Goal: Feedback & Contribution: Leave review/rating

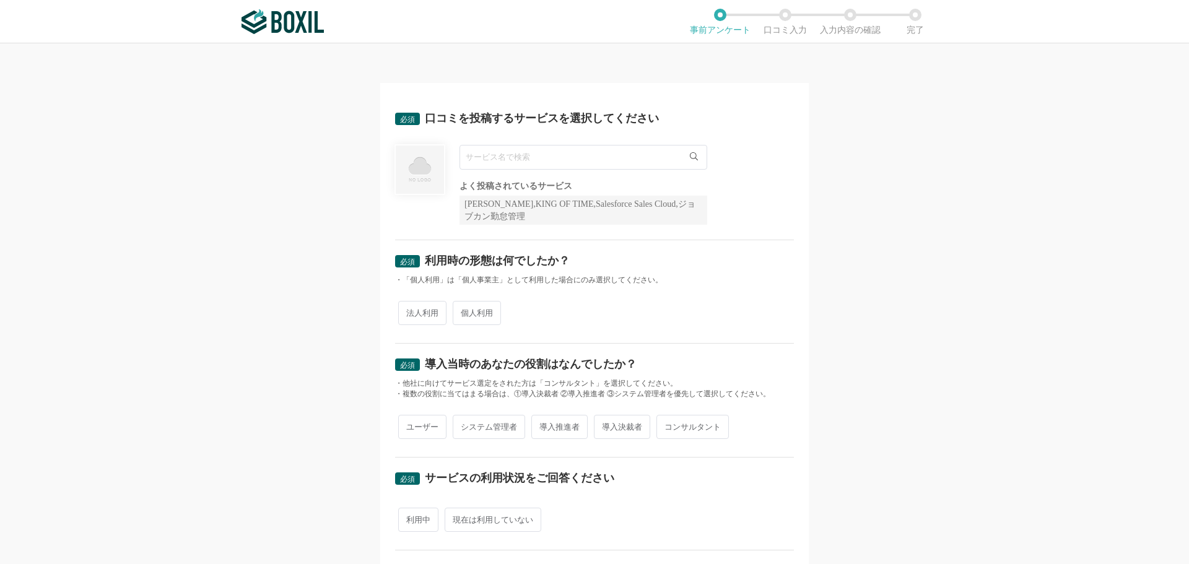
click at [470, 157] on input "text" at bounding box center [583, 157] width 248 height 25
paste input "Mirai Translator"
click at [513, 186] on span "Mirai Translator®" at bounding box center [501, 183] width 59 height 8
type input "Mirai Translator®"
click at [474, 323] on span "個人利用" at bounding box center [477, 313] width 48 height 24
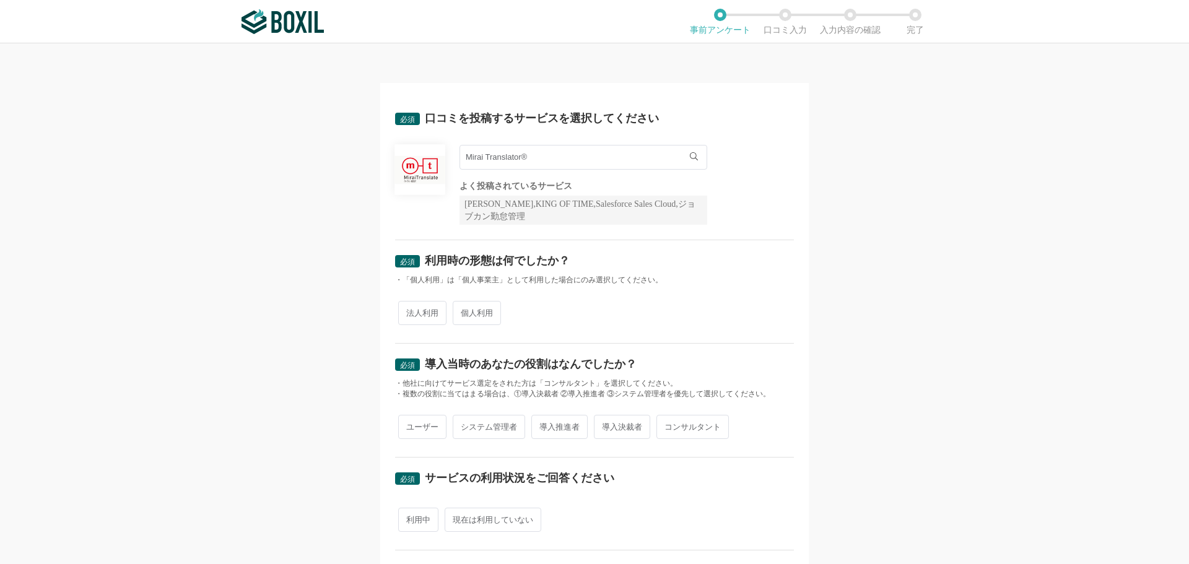
click at [464, 311] on input "個人利用" at bounding box center [460, 307] width 8 height 8
radio input "true"
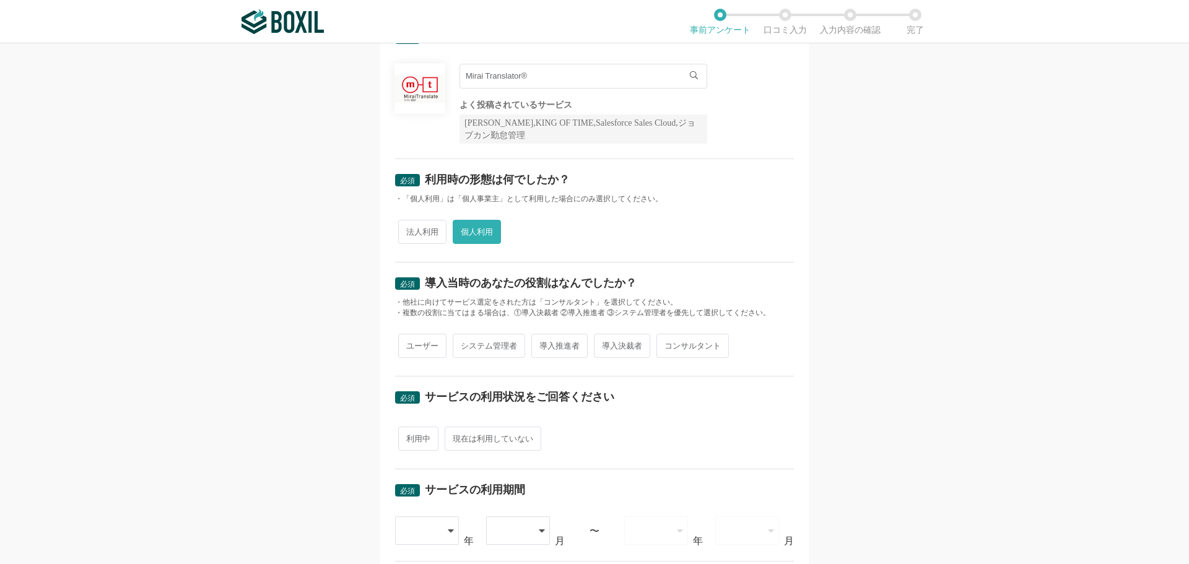
scroll to position [186, 0]
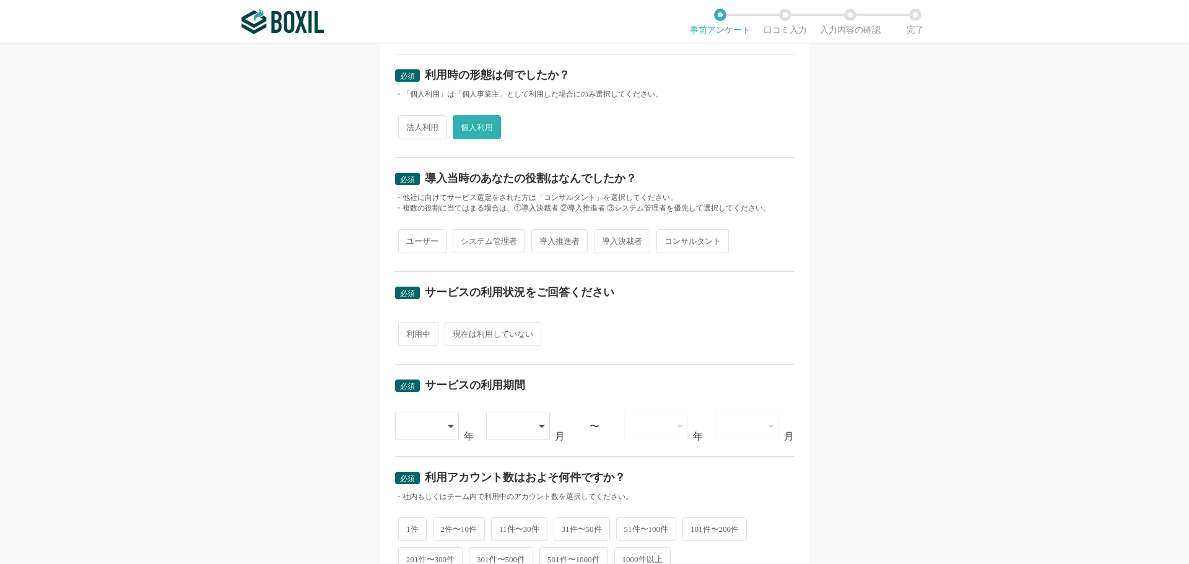
click at [410, 238] on span "ユーザー" at bounding box center [422, 241] width 48 height 24
click at [409, 238] on input "ユーザー" at bounding box center [405, 235] width 8 height 8
radio input "true"
click at [415, 342] on span "利用中" at bounding box center [418, 334] width 40 height 24
click at [409, 332] on input "利用中" at bounding box center [405, 328] width 8 height 8
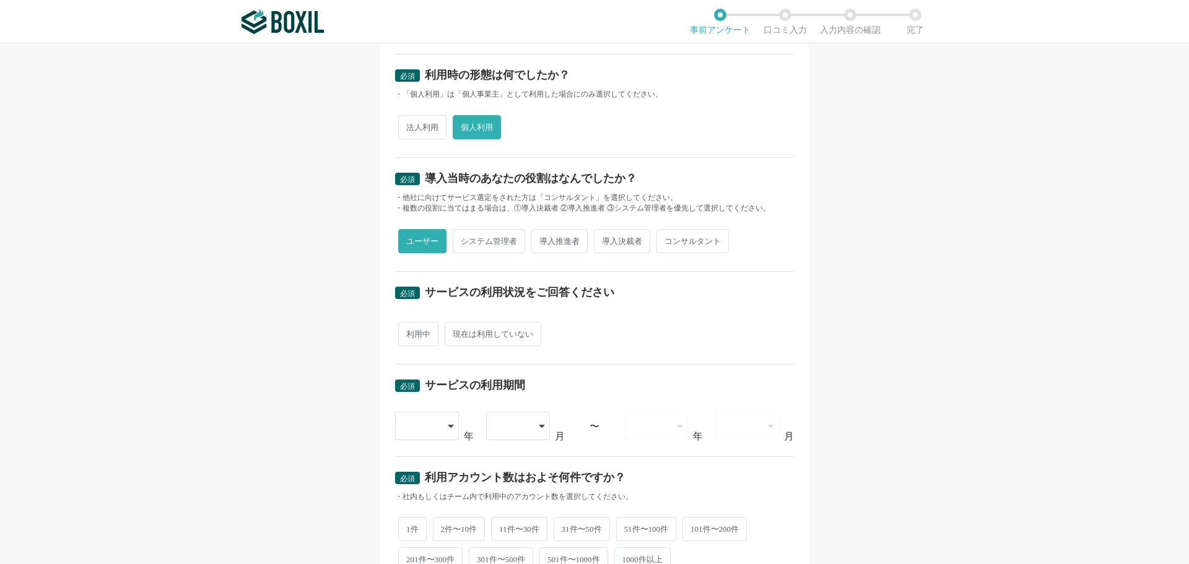
radio input "true"
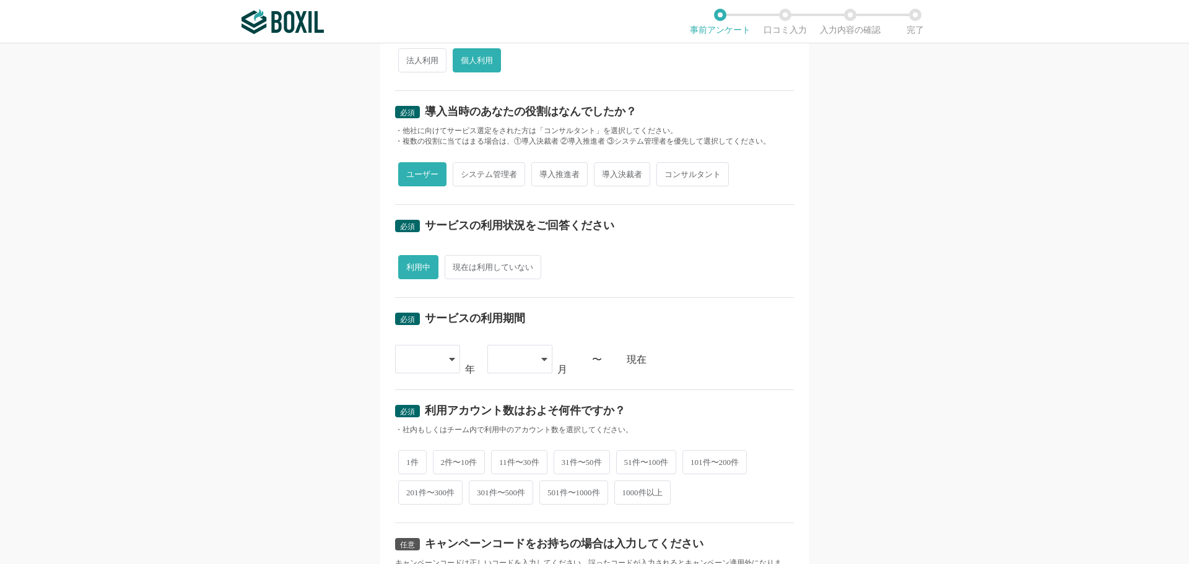
scroll to position [371, 0]
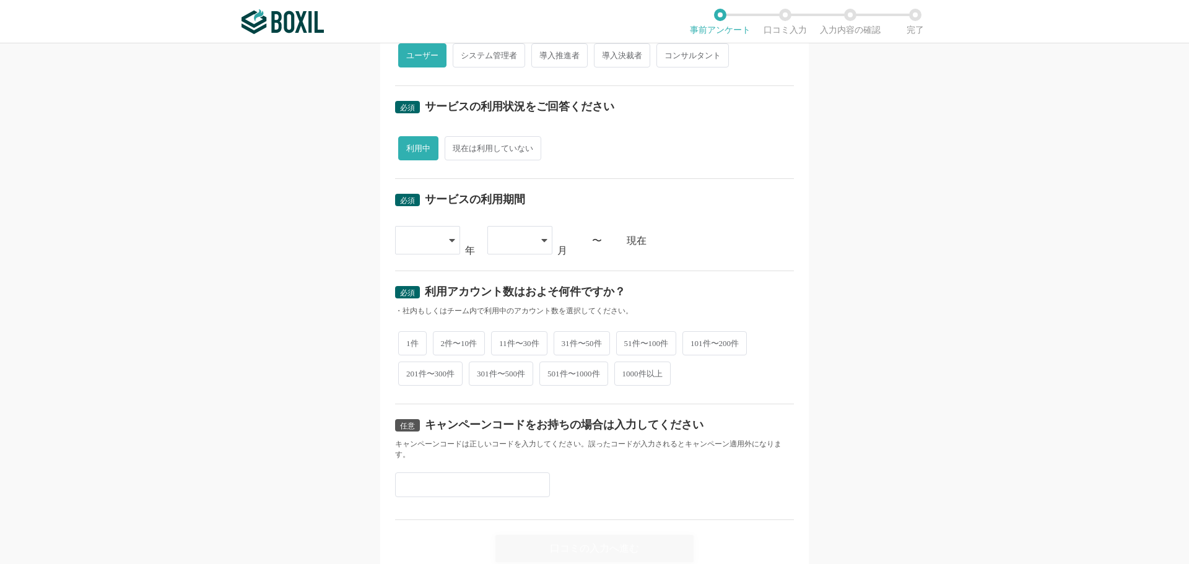
click at [449, 241] on icon at bounding box center [452, 240] width 6 height 10
click at [420, 380] on li "2023" at bounding box center [427, 390] width 65 height 30
click at [529, 236] on div at bounding box center [519, 240] width 65 height 28
click at [497, 392] on span "09" at bounding box center [502, 389] width 10 height 10
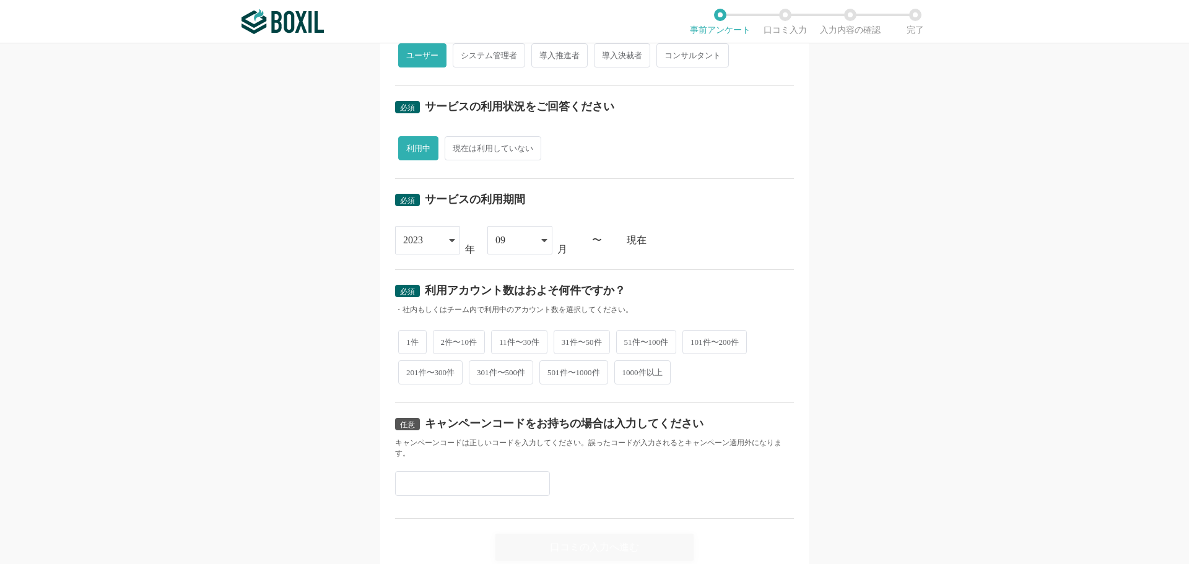
scroll to position [423, 0]
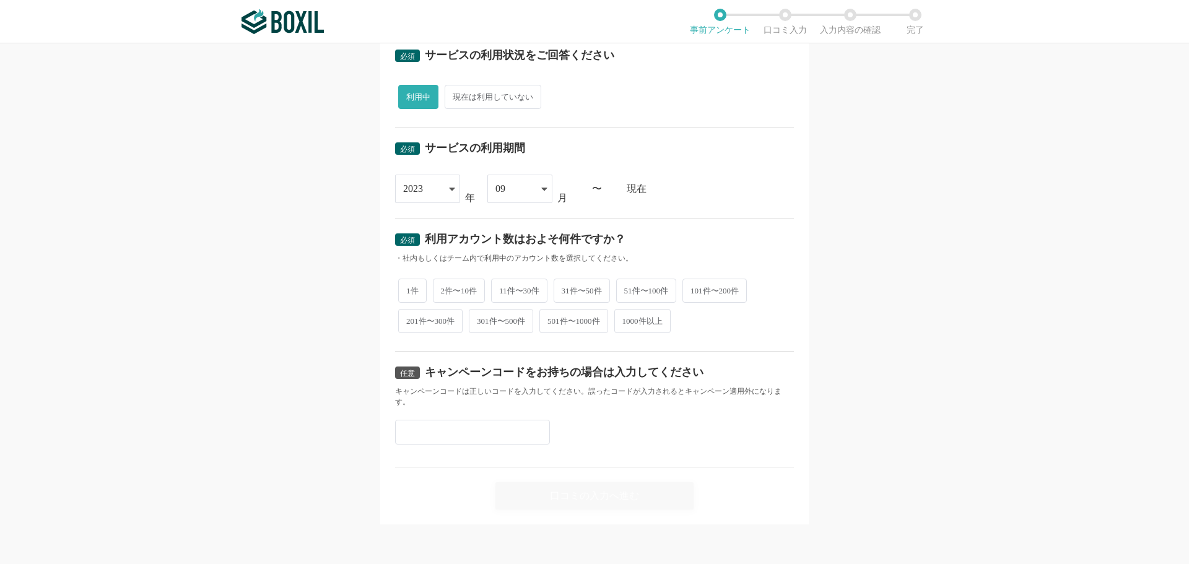
click at [405, 282] on span "1件" at bounding box center [412, 291] width 28 height 24
click at [405, 282] on input "1件" at bounding box center [405, 284] width 8 height 8
radio input "true"
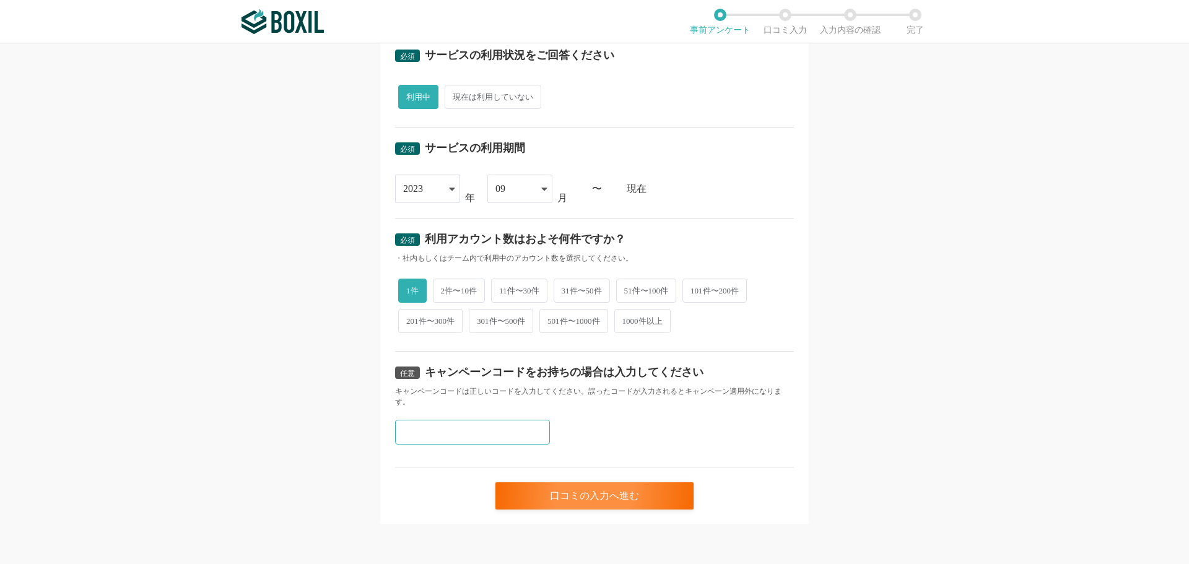
click at [408, 433] on input "text" at bounding box center [472, 432] width 155 height 25
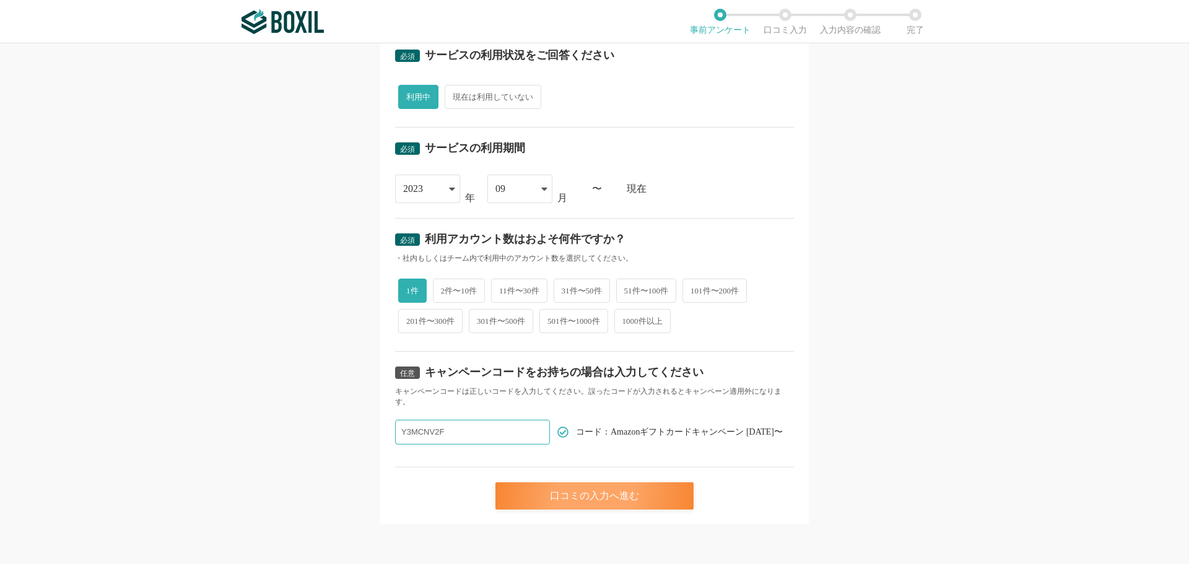
type input "Y3MCNV2F"
click at [599, 498] on div "口コミの入力へ進む" at bounding box center [594, 495] width 198 height 27
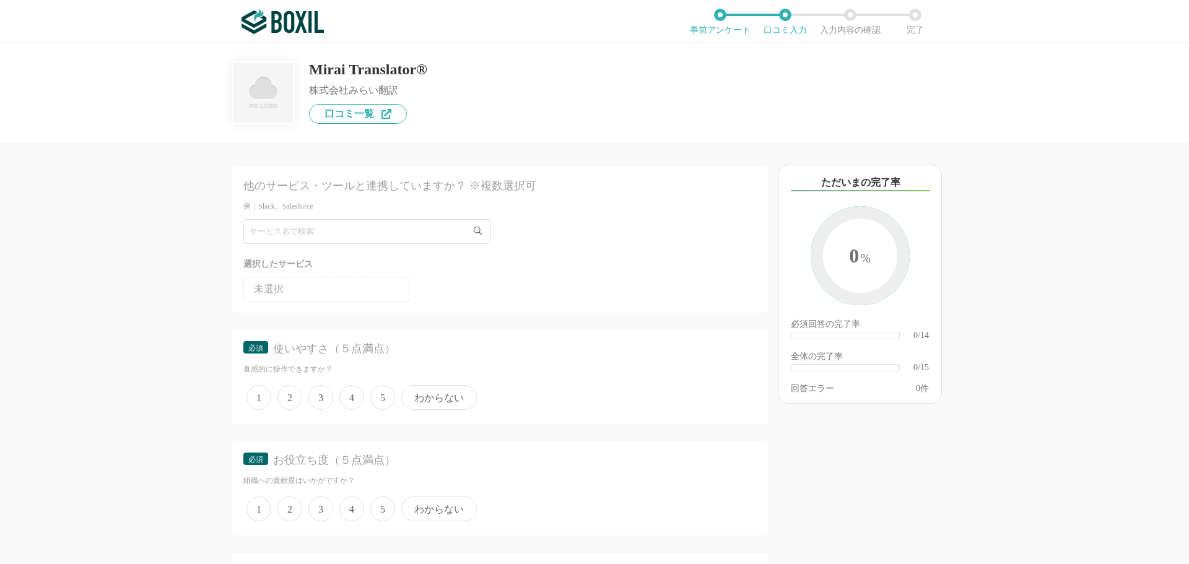
click at [347, 396] on span "4" at bounding box center [351, 397] width 25 height 25
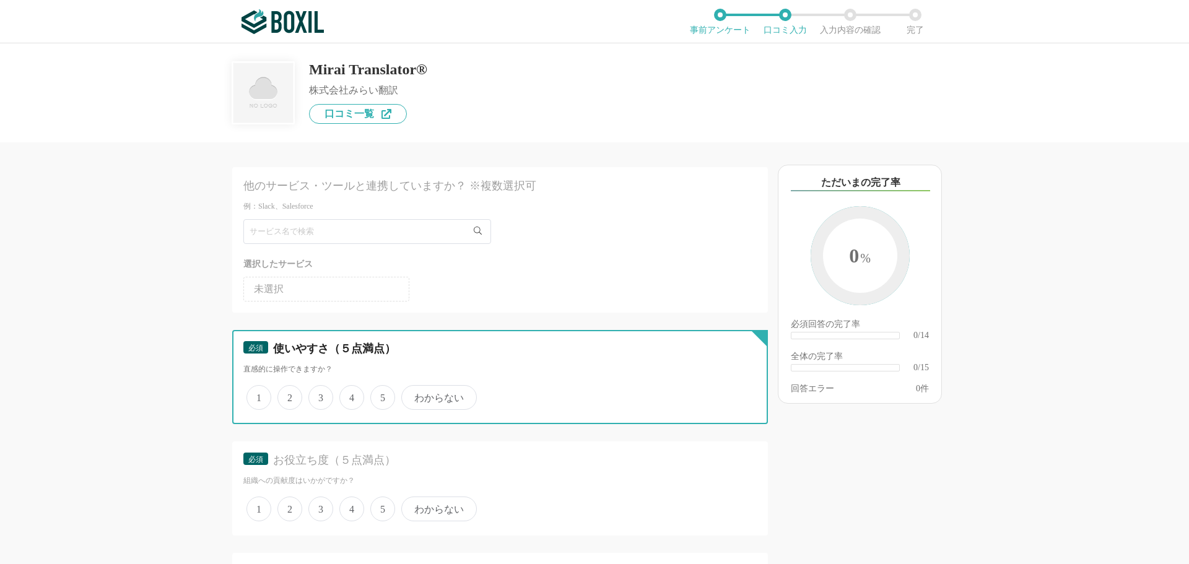
click at [347, 395] on input "4" at bounding box center [346, 391] width 8 height 8
radio input "true"
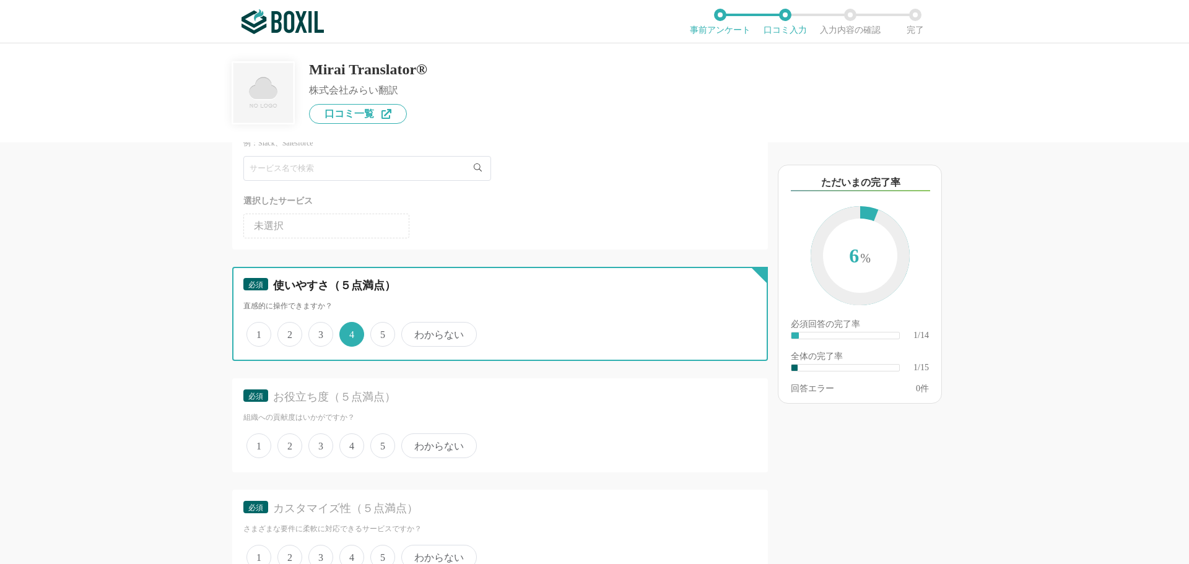
scroll to position [124, 0]
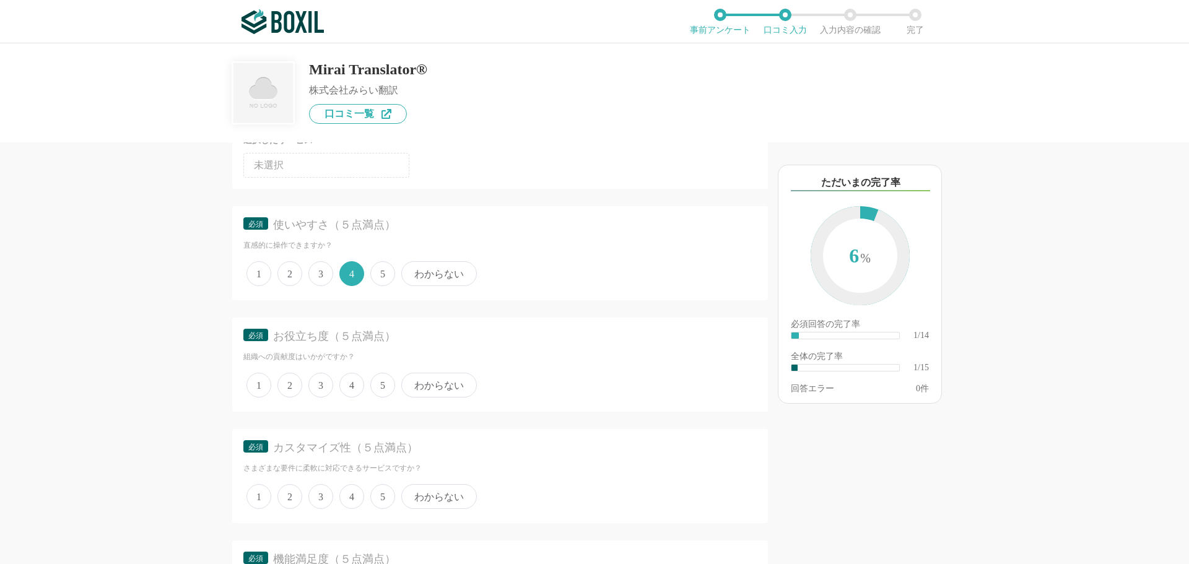
click at [349, 387] on span "4" at bounding box center [351, 385] width 25 height 25
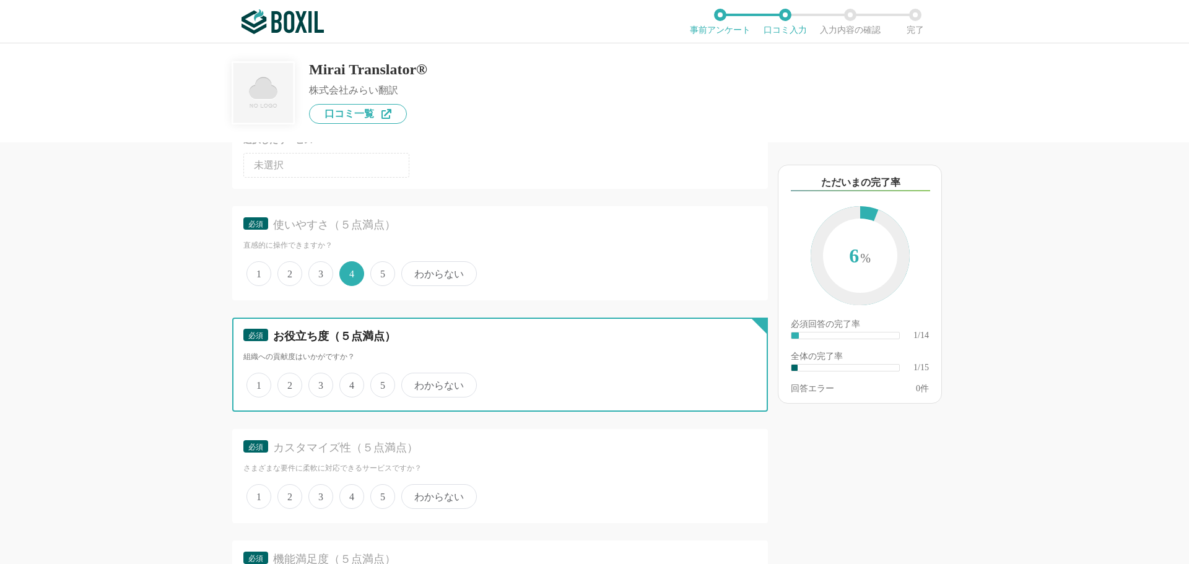
click at [349, 383] on input "4" at bounding box center [346, 379] width 8 height 8
radio input "true"
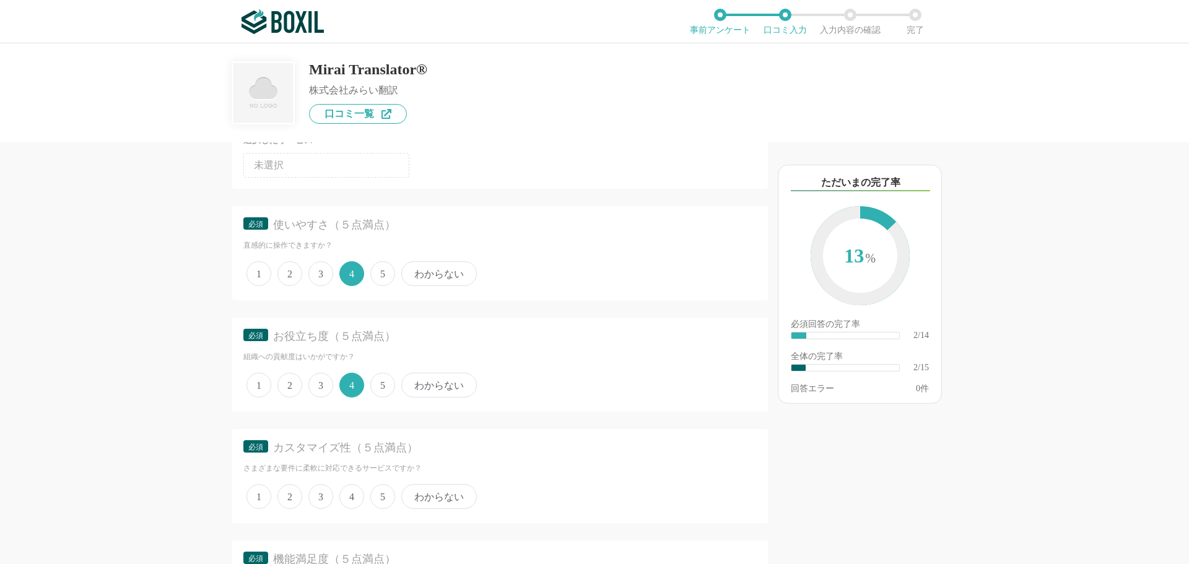
click at [356, 490] on span "4" at bounding box center [351, 496] width 25 height 25
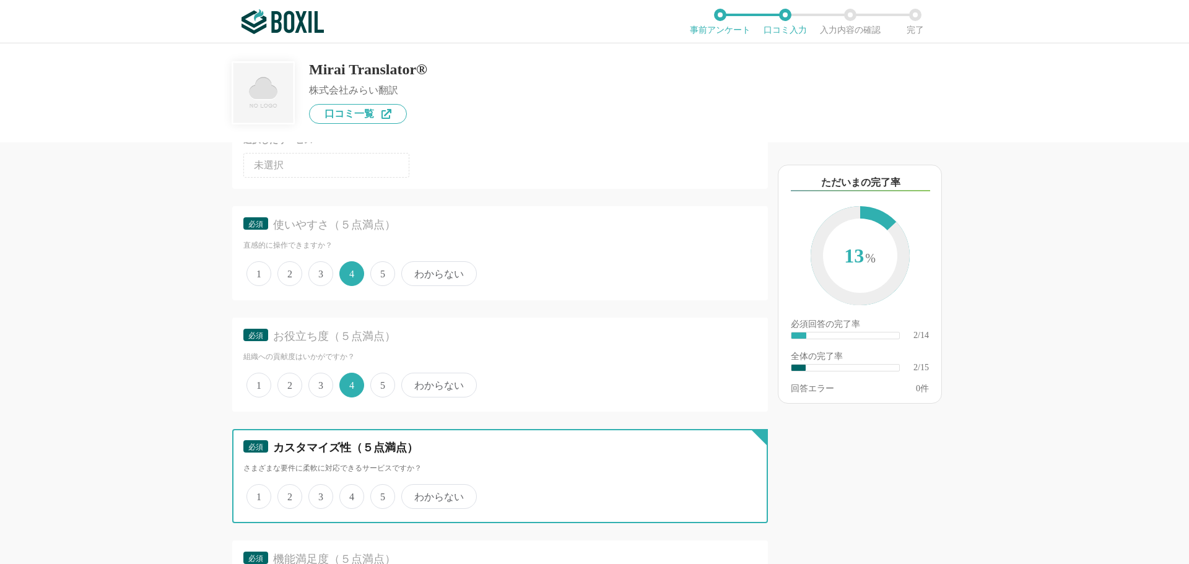
click at [350, 490] on input "4" at bounding box center [346, 490] width 8 height 8
radio input "true"
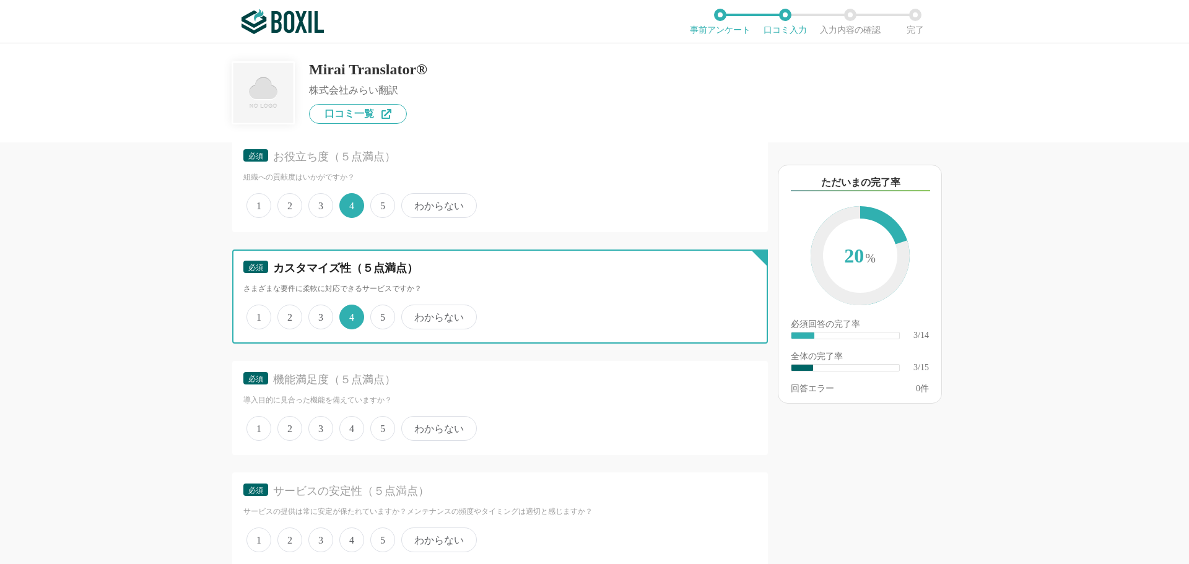
scroll to position [310, 0]
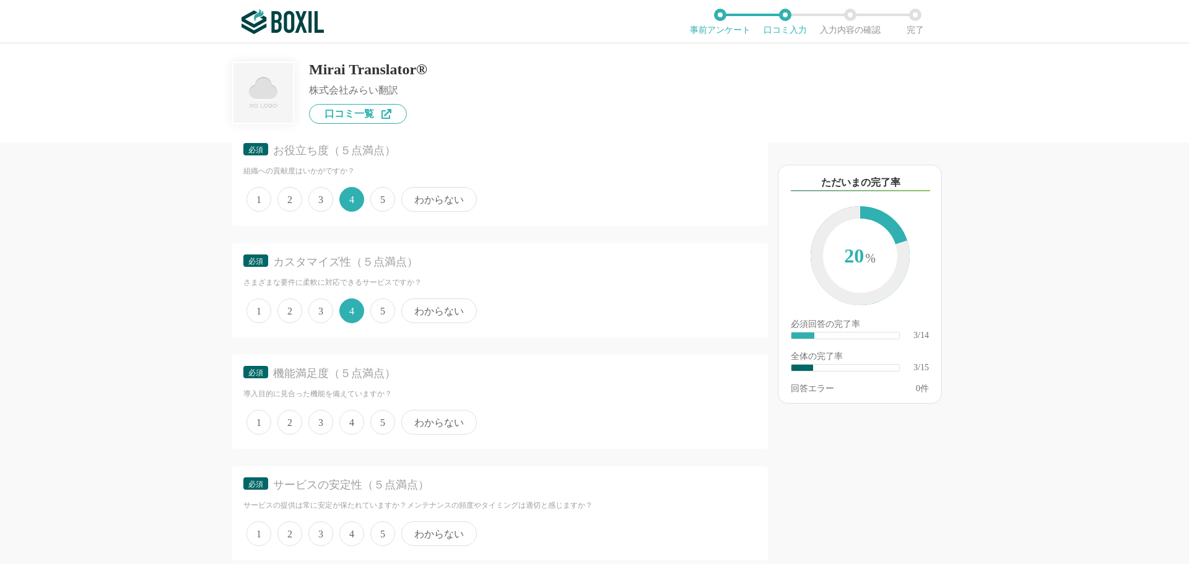
click at [349, 418] on span "4" at bounding box center [351, 422] width 25 height 25
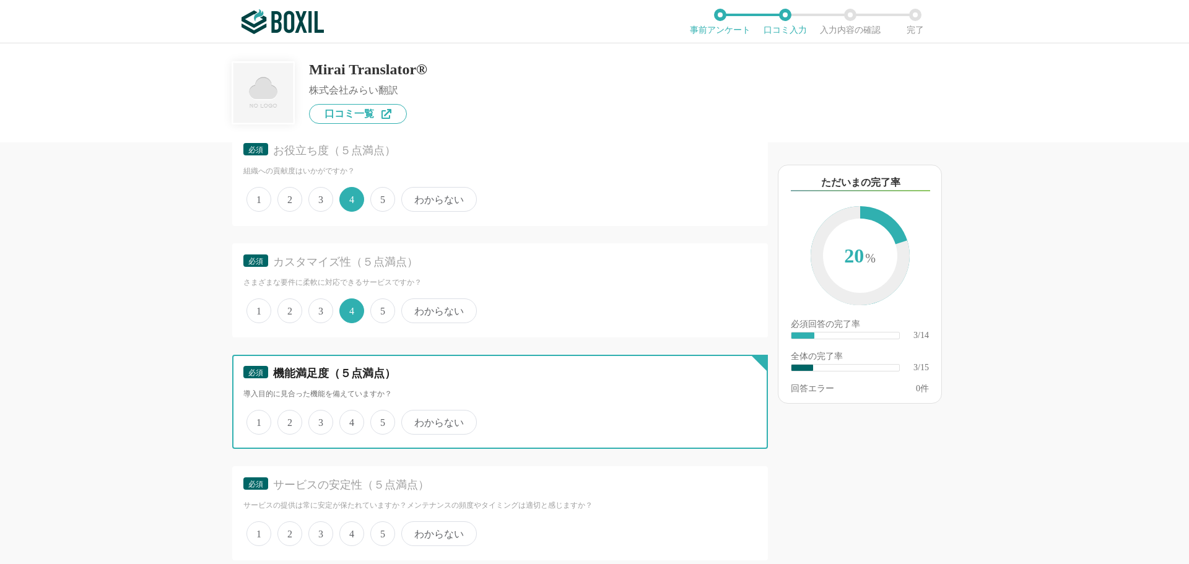
click at [349, 418] on input "4" at bounding box center [346, 416] width 8 height 8
radio input "true"
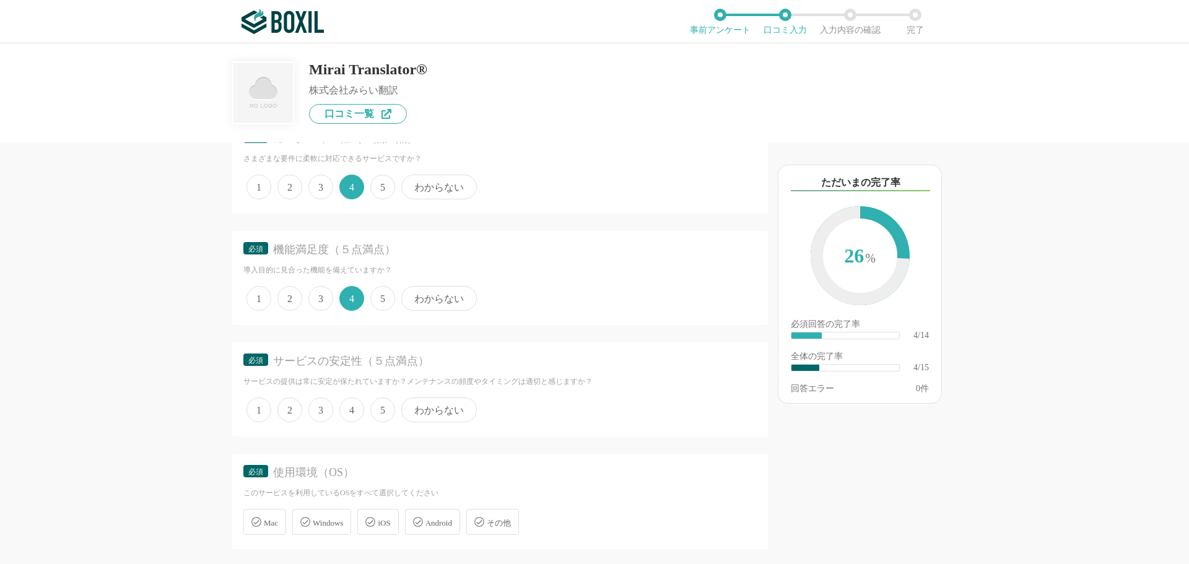
click at [355, 403] on span "4" at bounding box center [351, 409] width 25 height 25
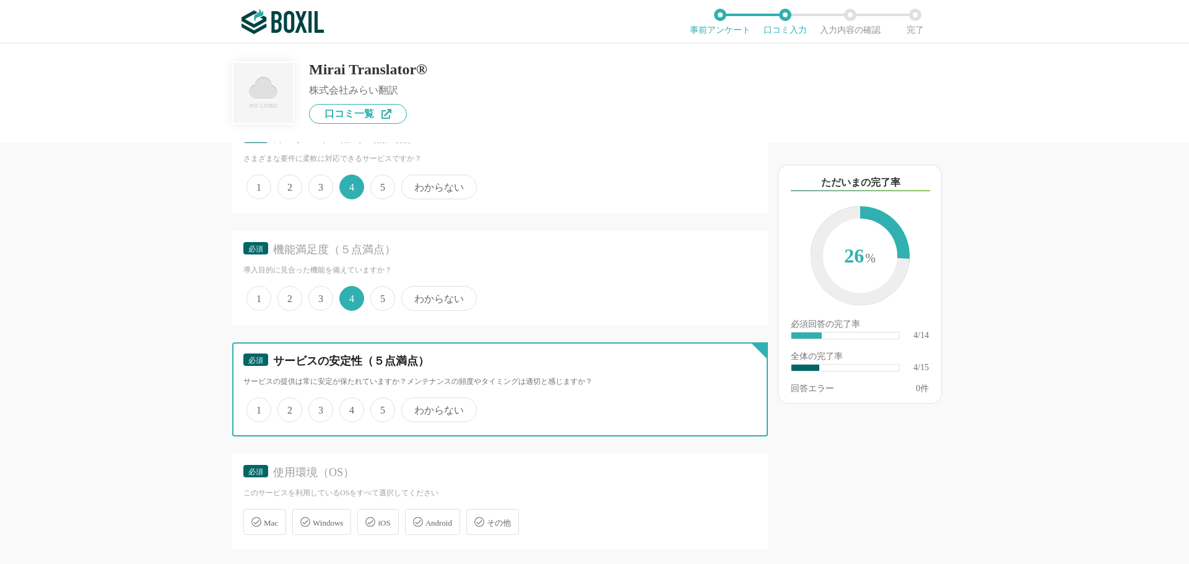
click at [350, 403] on input "4" at bounding box center [346, 403] width 8 height 8
radio input "true"
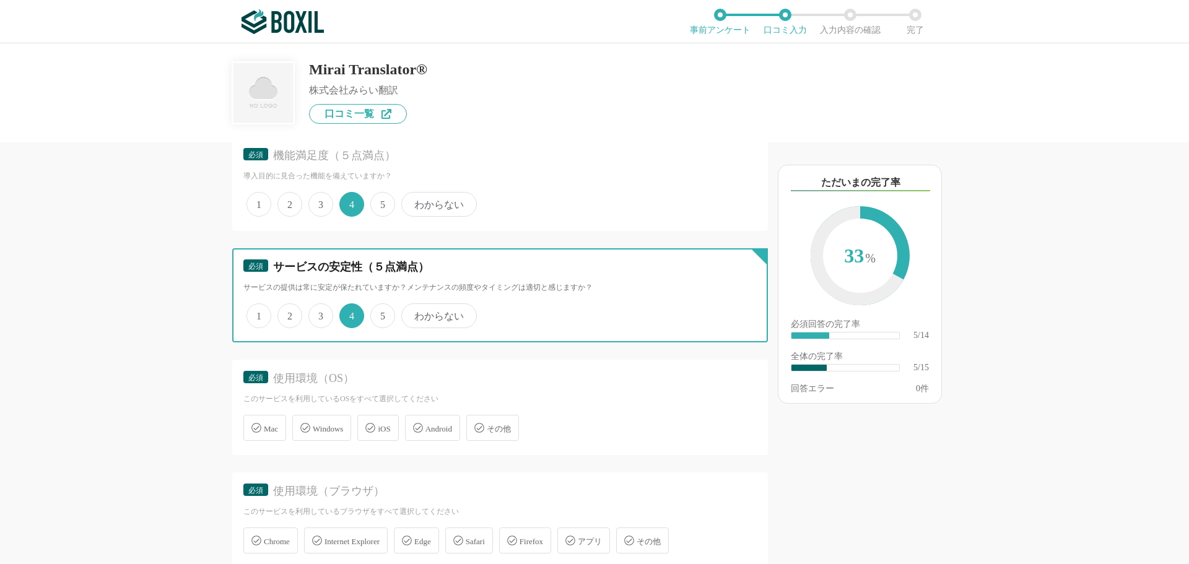
scroll to position [619, 0]
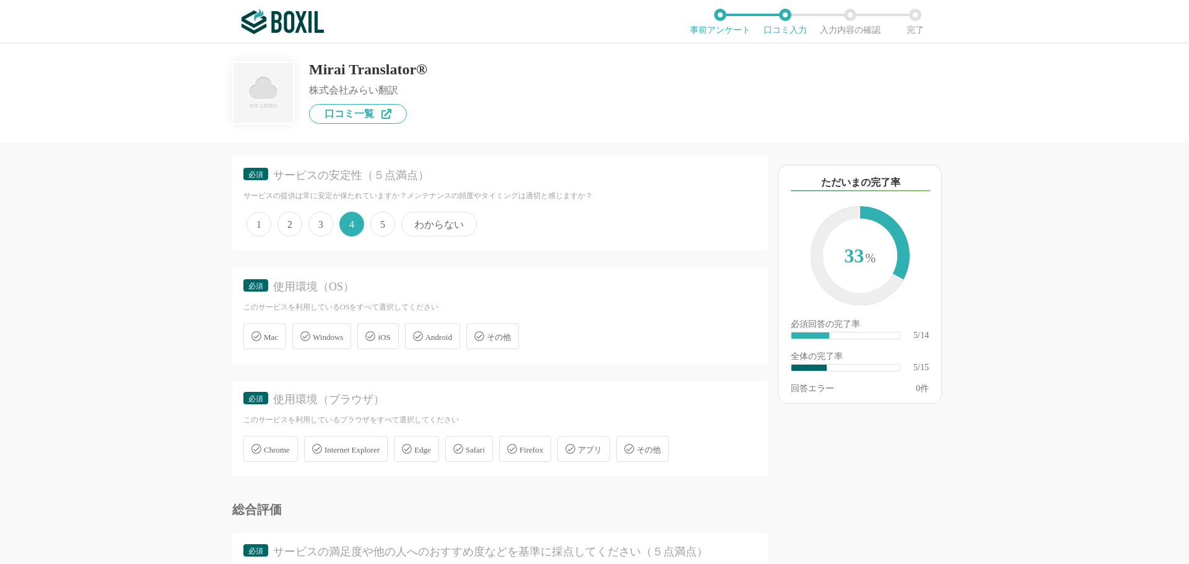
click at [327, 340] on span "Windows" at bounding box center [328, 336] width 30 height 9
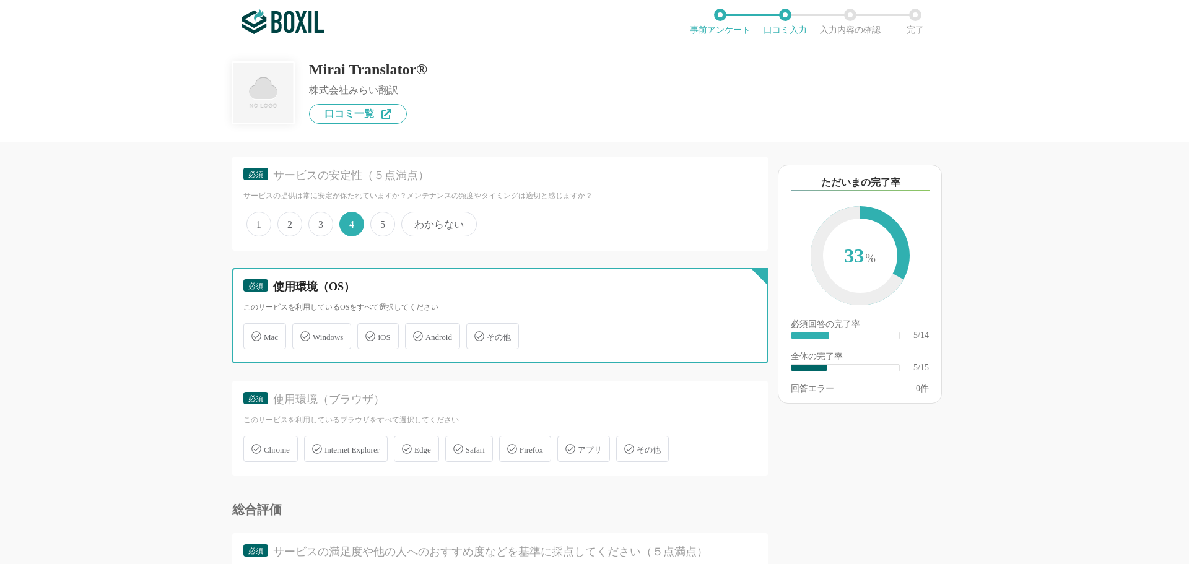
click at [303, 333] on input "Windows" at bounding box center [299, 329] width 8 height 8
checkbox input "true"
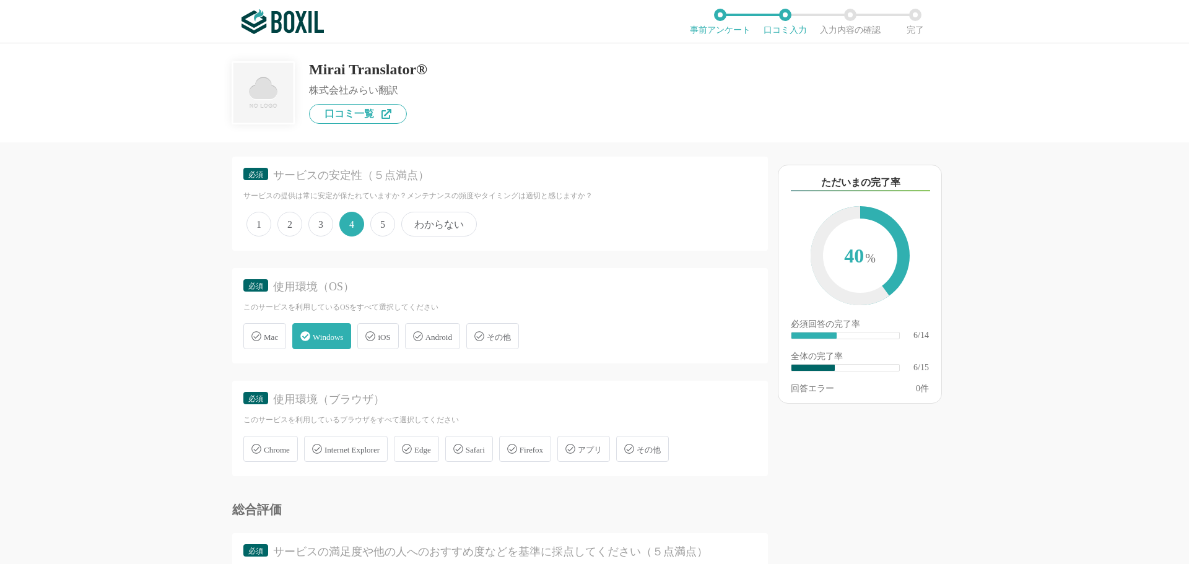
click at [285, 457] on div "Chrome" at bounding box center [270, 449] width 54 height 26
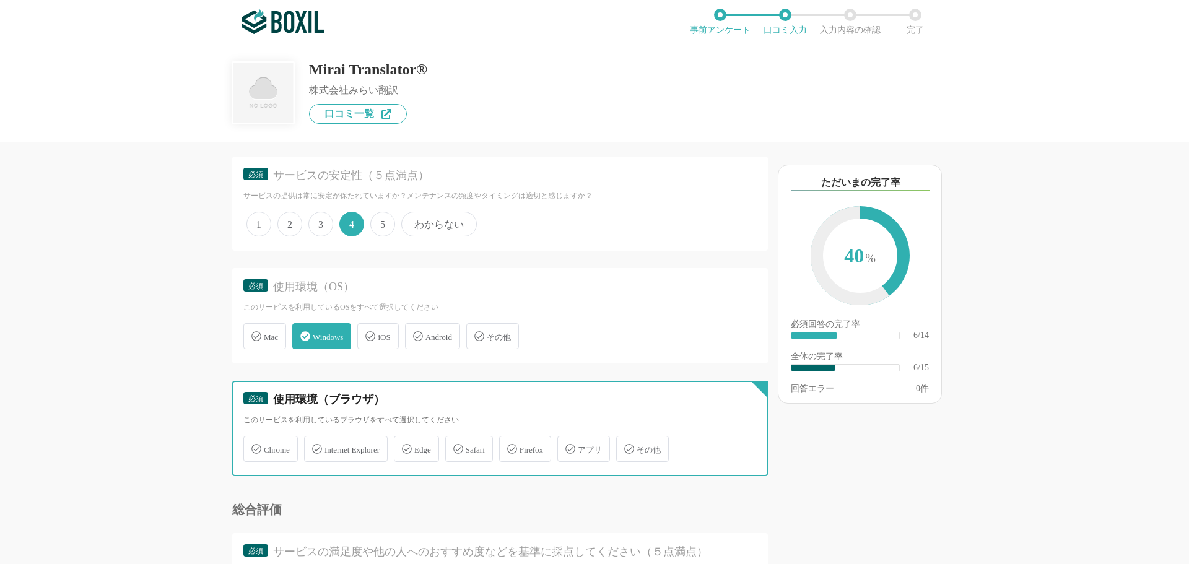
click at [254, 446] on input "Chrome" at bounding box center [250, 442] width 8 height 8
checkbox input "true"
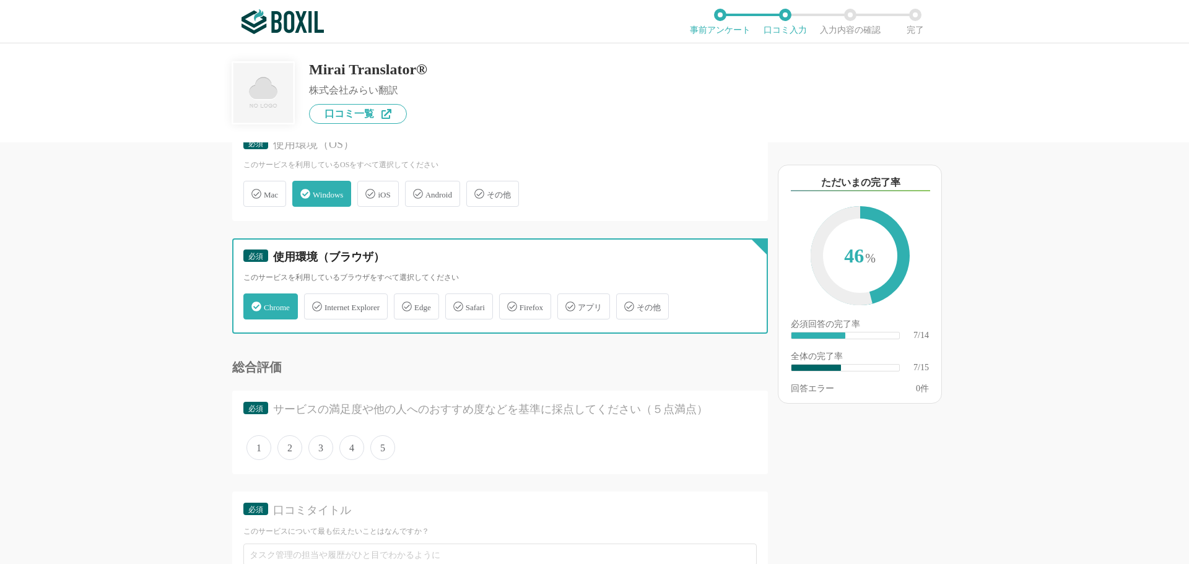
scroll to position [867, 0]
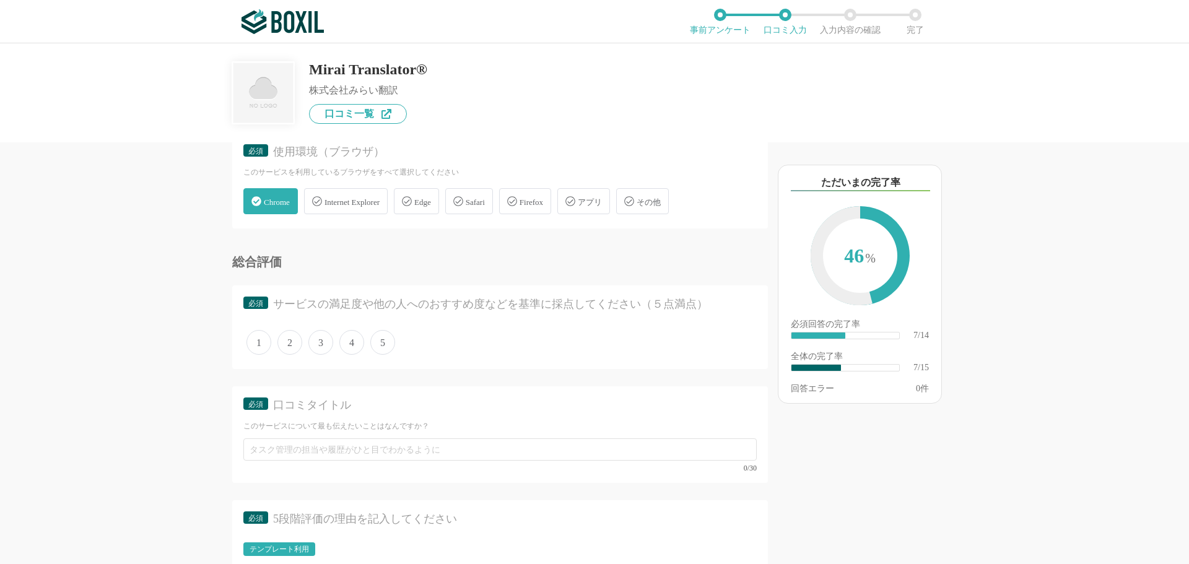
click at [349, 344] on span "4" at bounding box center [351, 342] width 25 height 25
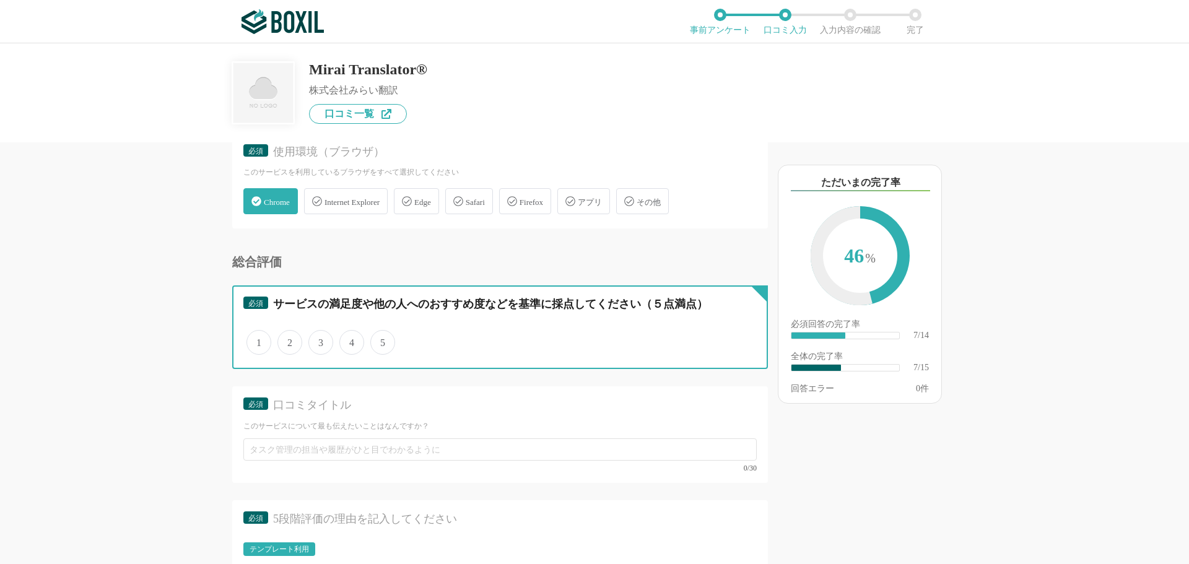
click at [349, 340] on input "4" at bounding box center [346, 336] width 8 height 8
radio input "true"
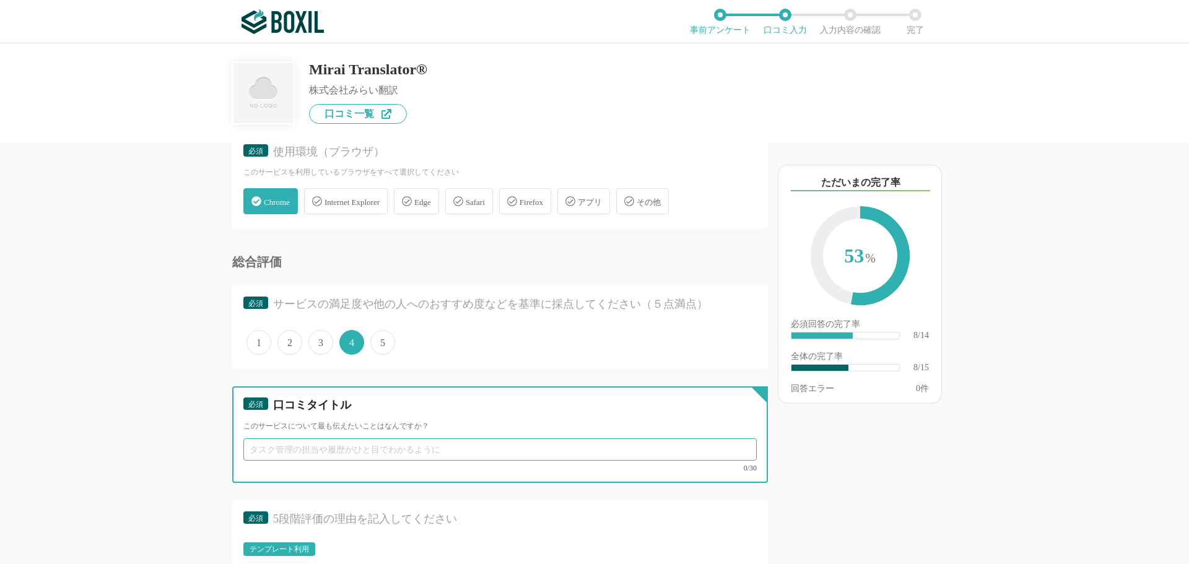
click at [272, 455] on input "text" at bounding box center [499, 449] width 513 height 22
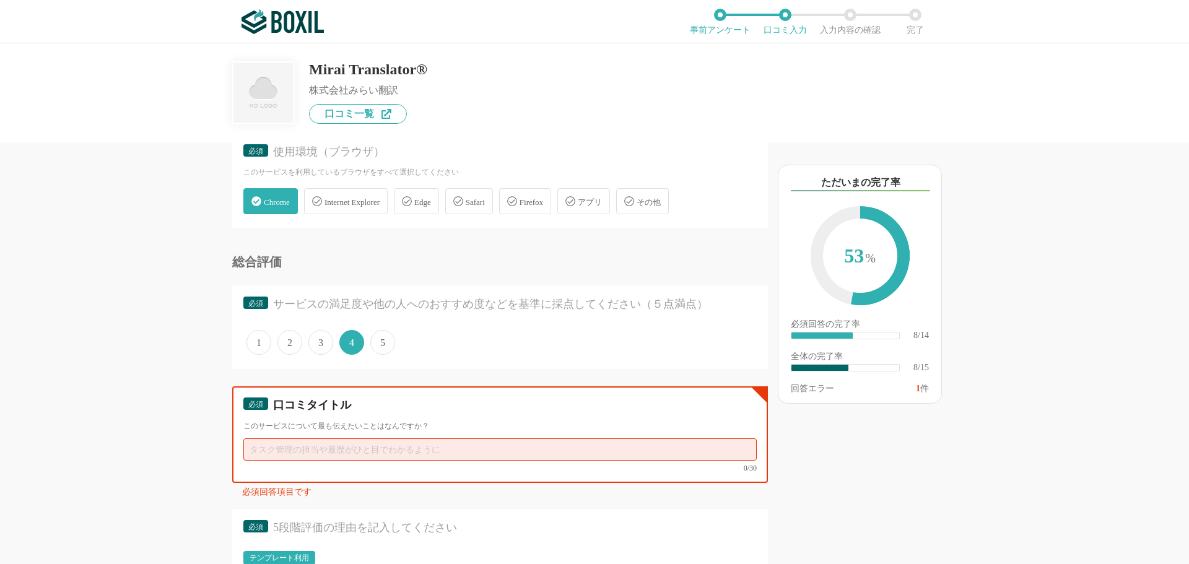
click at [303, 443] on input "text" at bounding box center [499, 449] width 513 height 22
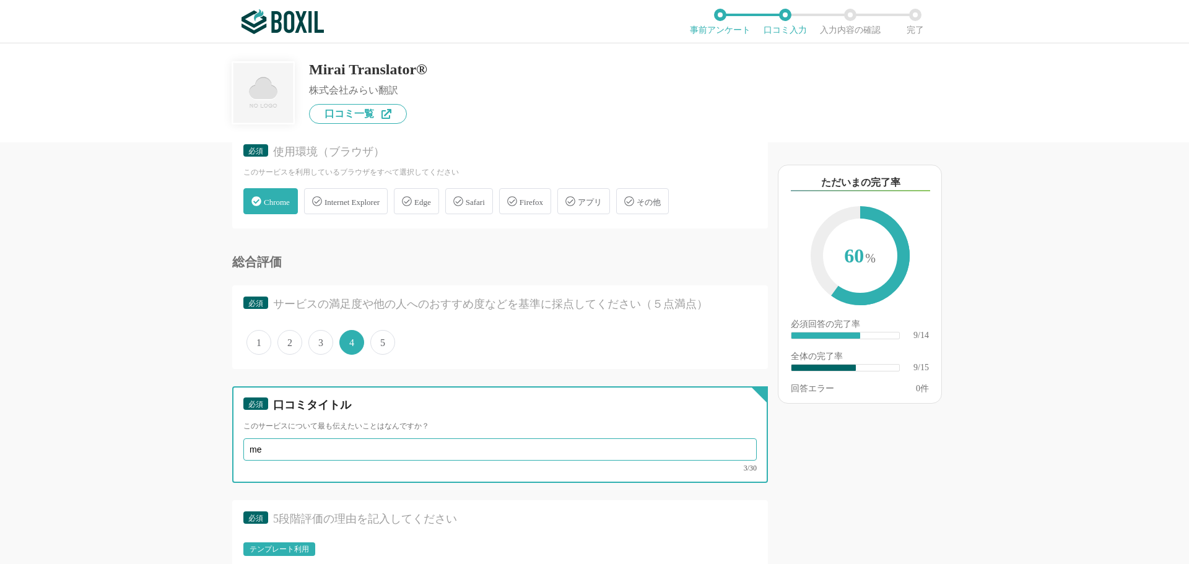
type input "m"
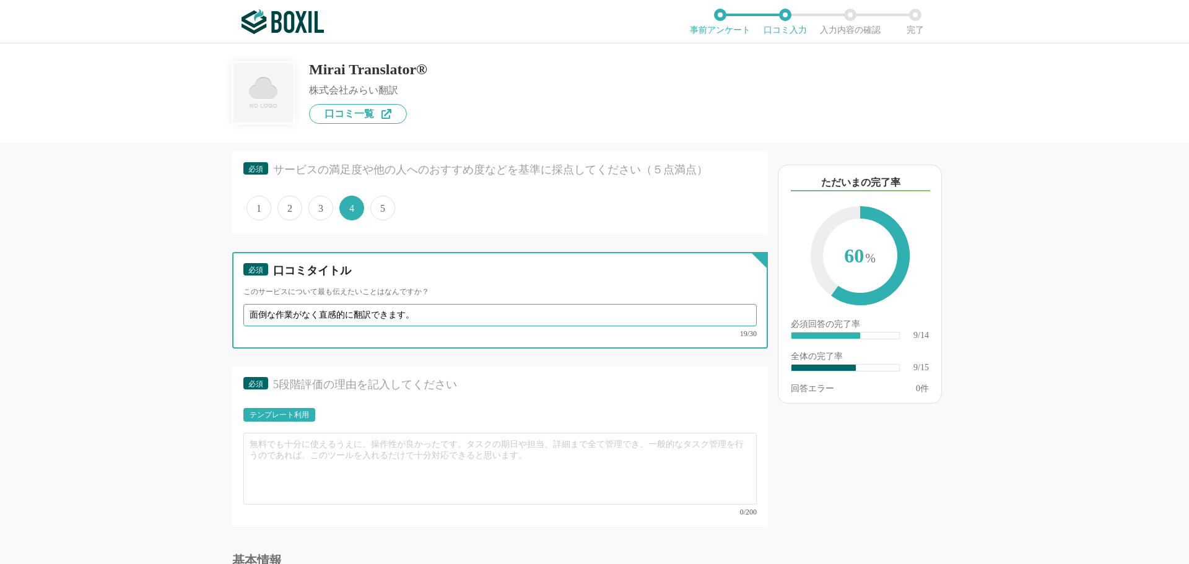
scroll to position [1114, 0]
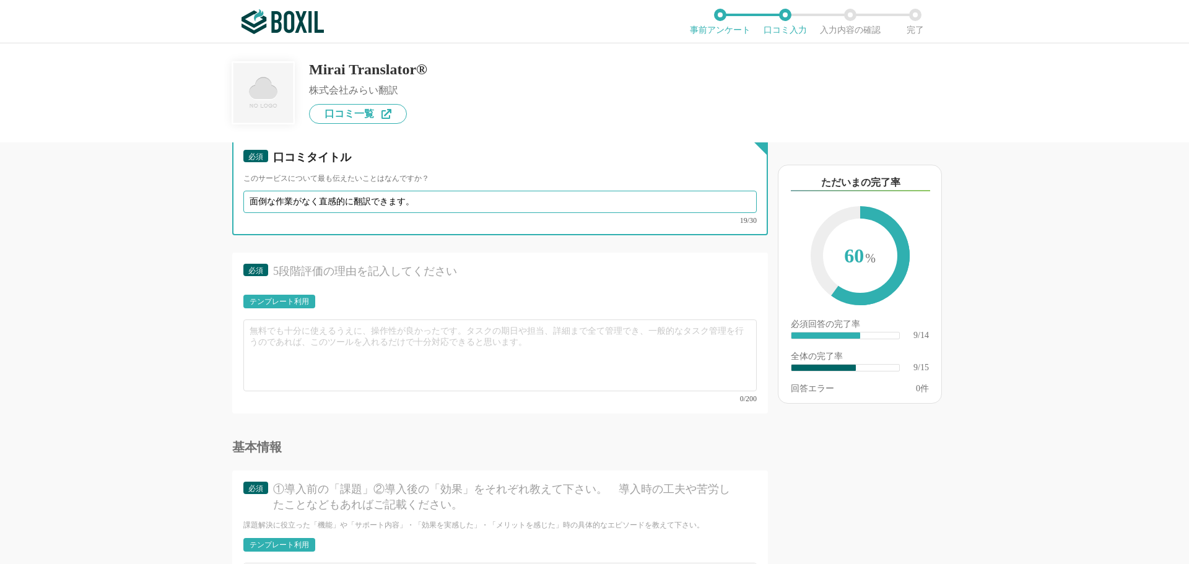
type input "面倒な作業がなく直感的に翻訳できます。"
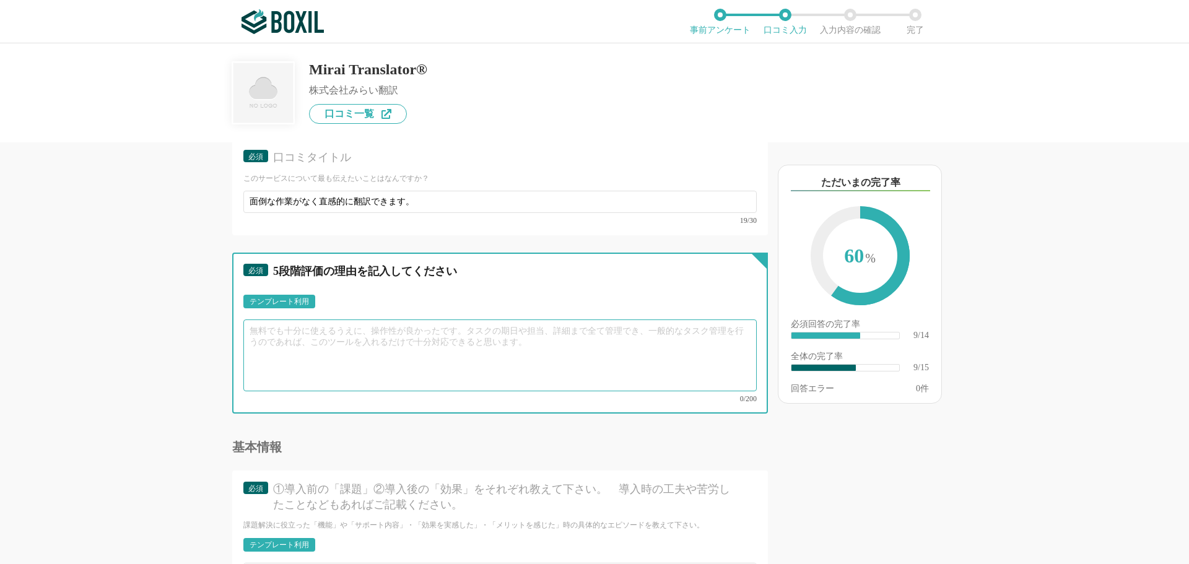
click at [280, 328] on textarea at bounding box center [499, 355] width 513 height 72
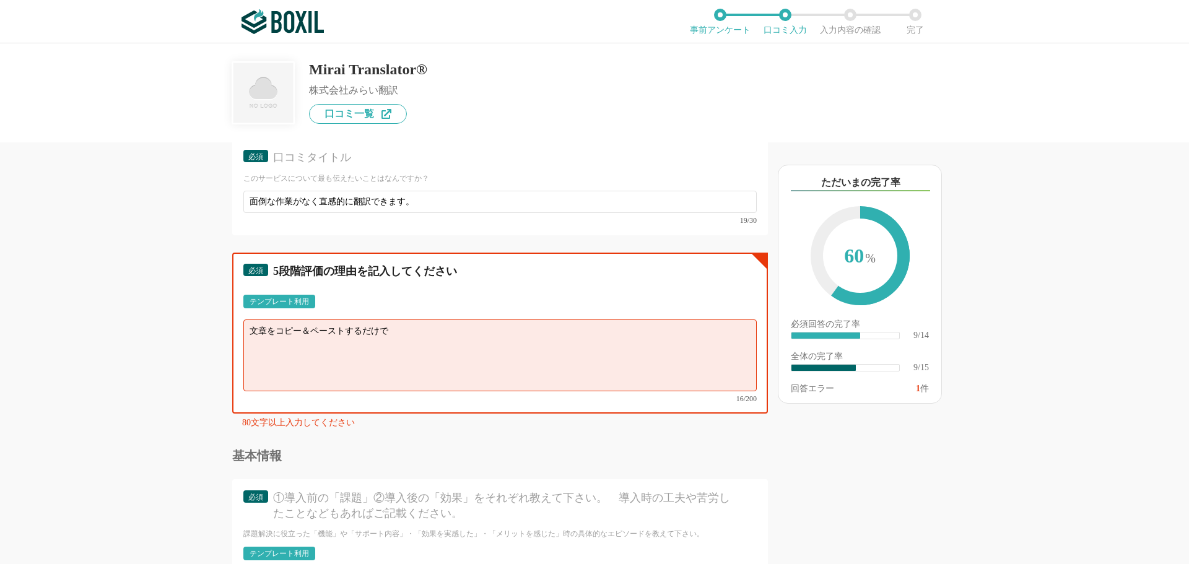
click at [409, 333] on textarea "文章をコピー＆ペーストするだけで" at bounding box center [499, 355] width 513 height 72
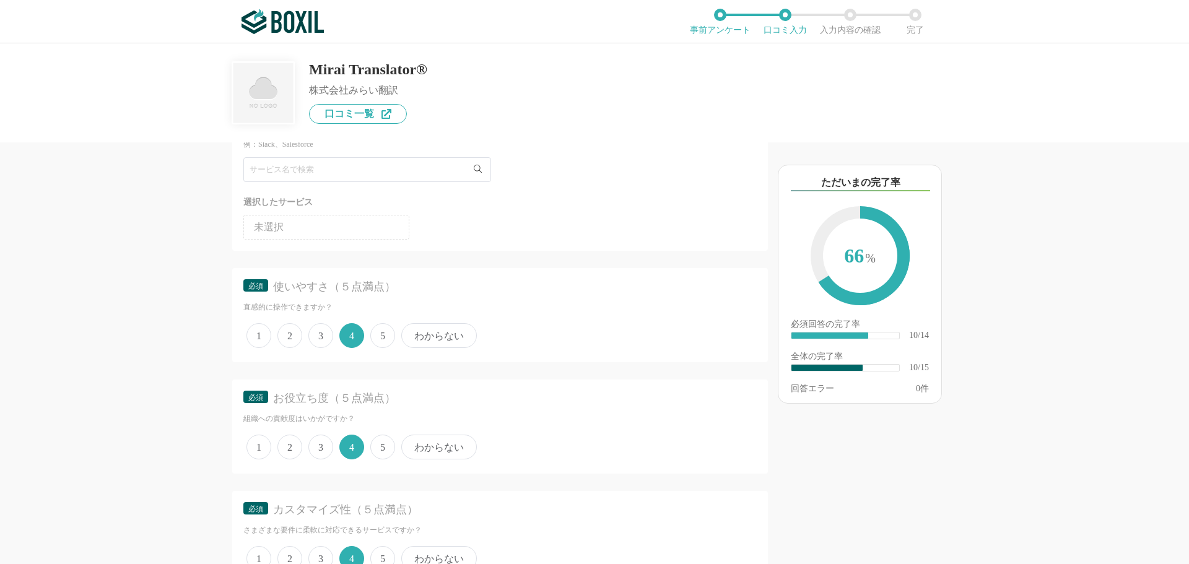
scroll to position [0, 0]
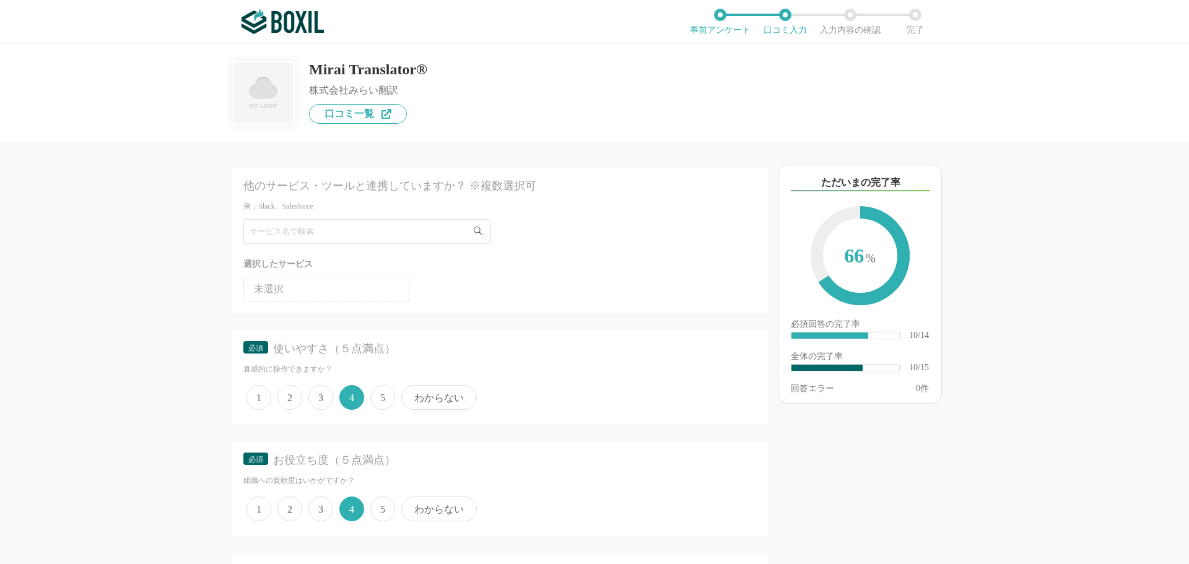
type textarea "文章をコピー＆ペーストするだけでテキスト翻訳されて、またファイルをドラッグするだけで翻訳言語へ変換されるので、外国人とのメールのやり取りがスムーズになりました。"
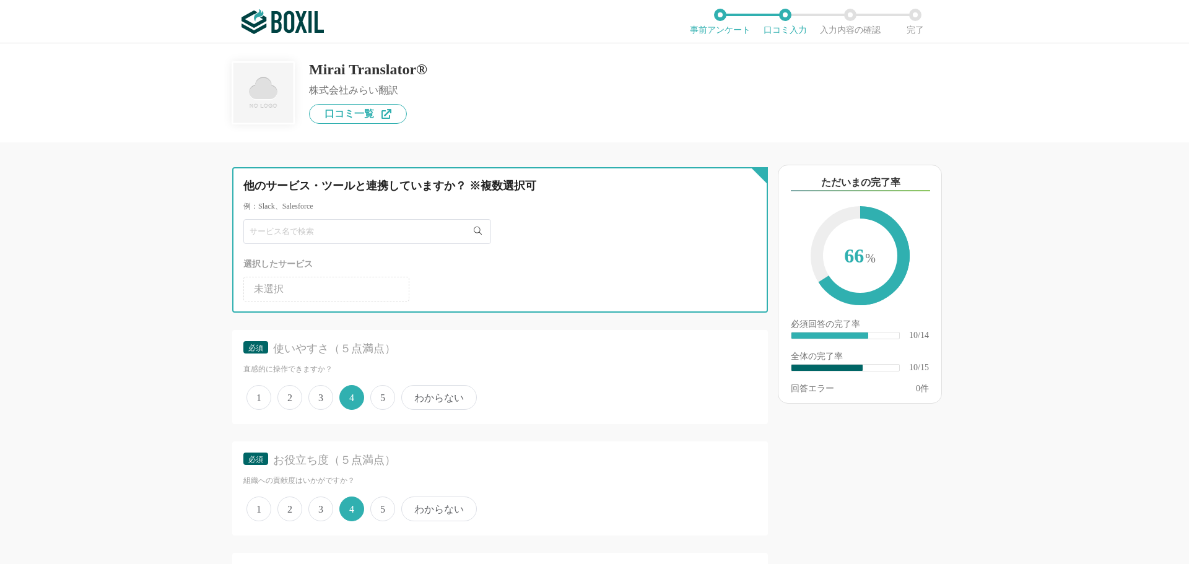
click at [306, 235] on input "text" at bounding box center [367, 231] width 248 height 25
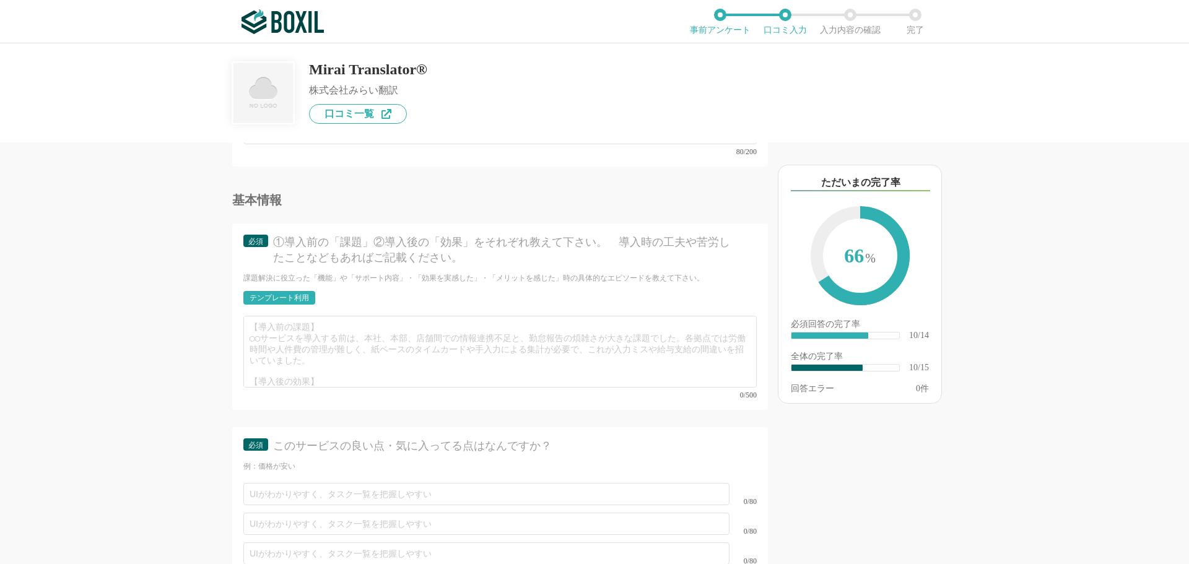
scroll to position [1362, 0]
click at [277, 293] on div "テンプレート利用" at bounding box center [278, 296] width 59 height 7
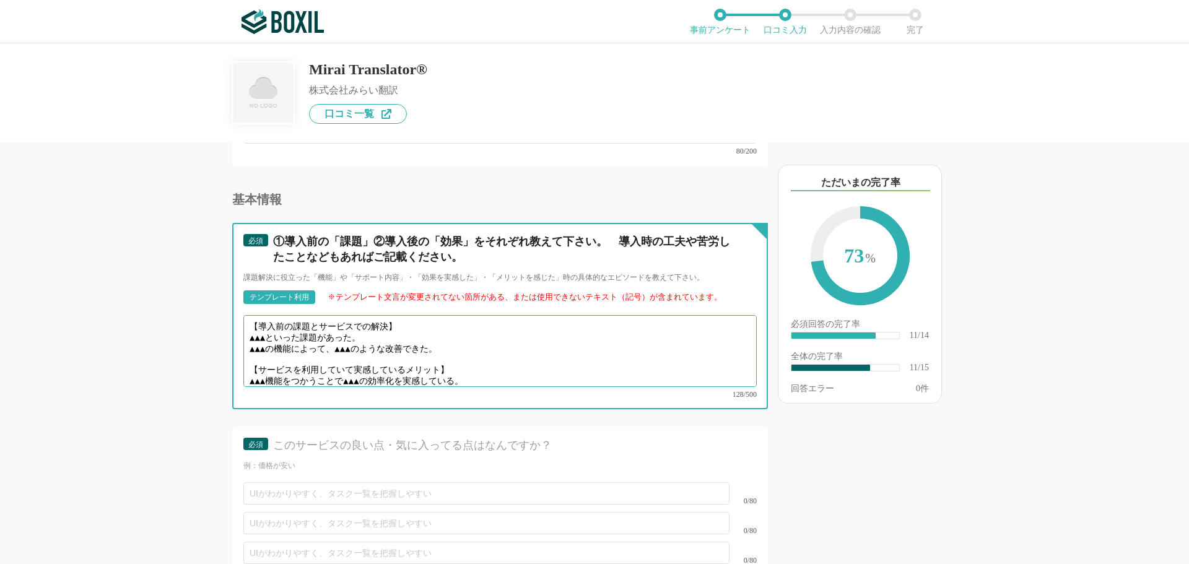
click at [378, 327] on textarea "【導入前の課題とサービスでの解決】 ▲▲▲といった課題があった。 ▲▲▲の機能によって、▲▲▲のような改善できた。 【サービスを利用していて実感しているメリッ…" at bounding box center [499, 351] width 513 height 72
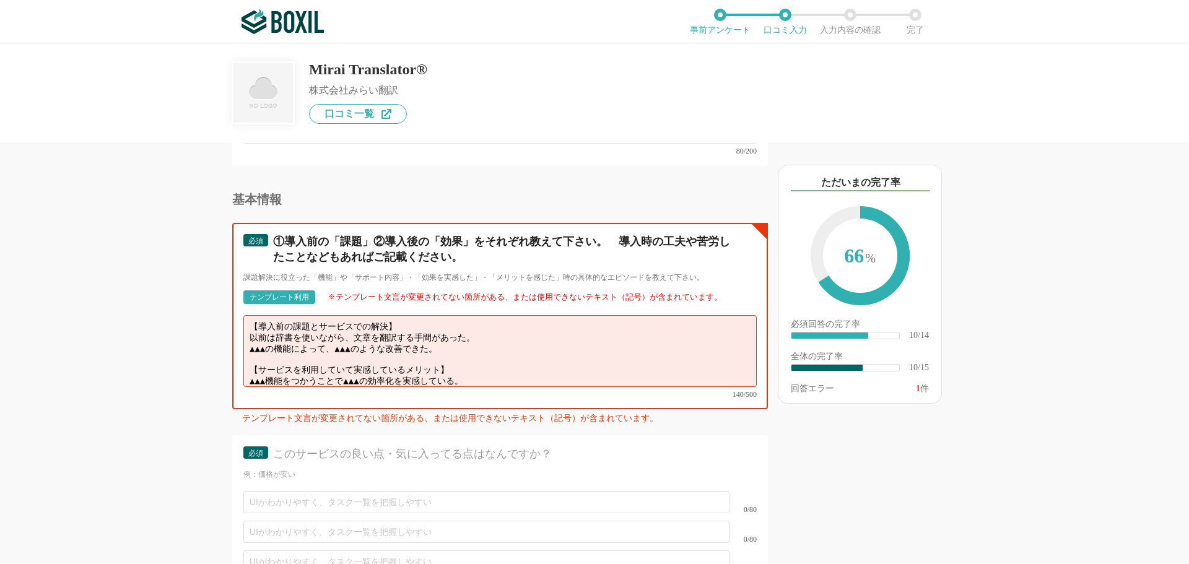
click at [462, 339] on textarea "【導入前の課題とサービスでの解決】 以前は辞書を使いながら、文章を翻訳する手間があった。 ▲▲▲の機能によって、▲▲▲のような改善できた。 【サービスを利用し…" at bounding box center [499, 351] width 513 height 72
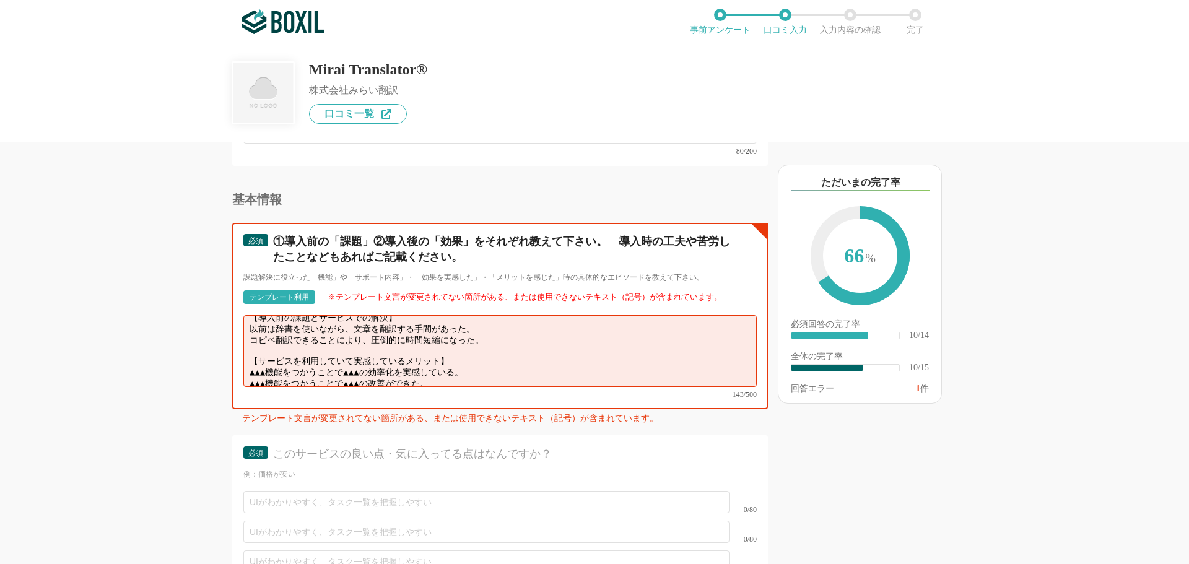
click at [453, 368] on textarea "【導入前の課題とサービスでの解決】 以前は辞書を使いながら、文章を翻訳する手間があった。 コピペ翻訳できることにより、圧倒的に時間短縮になった。 【サービスを…" at bounding box center [499, 351] width 513 height 72
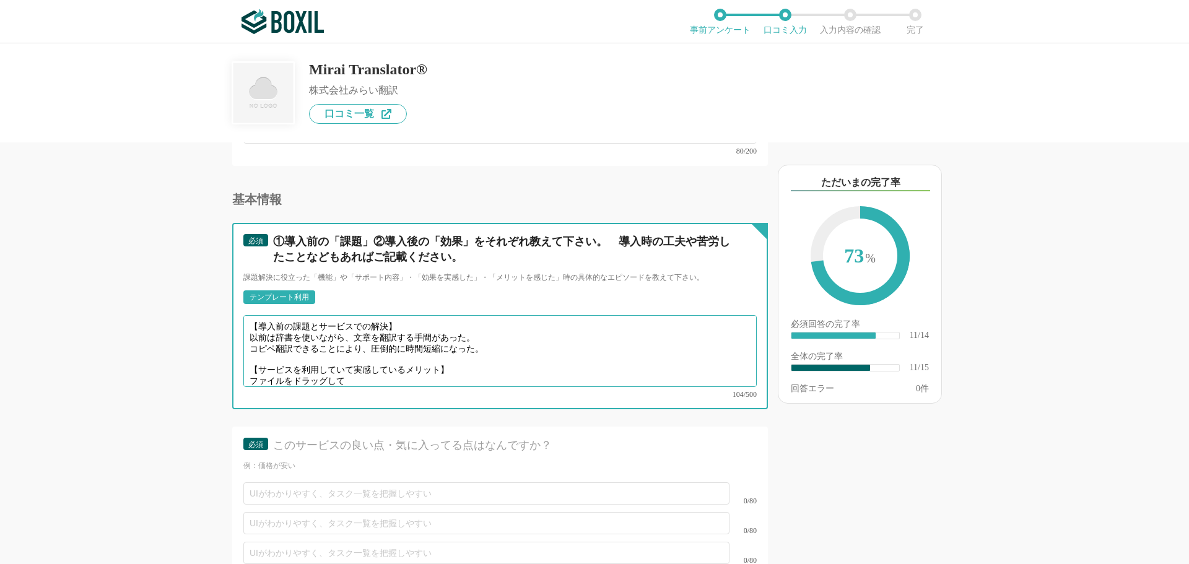
click at [250, 358] on textarea "【導入前の課題とサービスでの解決】 以前は辞書を使いながら、文章を翻訳する手間があった。 コピペ翻訳できることにより、圧倒的に時間短縮になった。 【サービスを…" at bounding box center [499, 351] width 513 height 72
click at [375, 364] on textarea "【導入前の課題とサービスでの解決】 以前は辞書を使いながら、文章を翻訳する手間があった。 コピペ翻訳できることにより、圧倒的に時間短縮になった。 【サービスを…" at bounding box center [499, 351] width 513 height 72
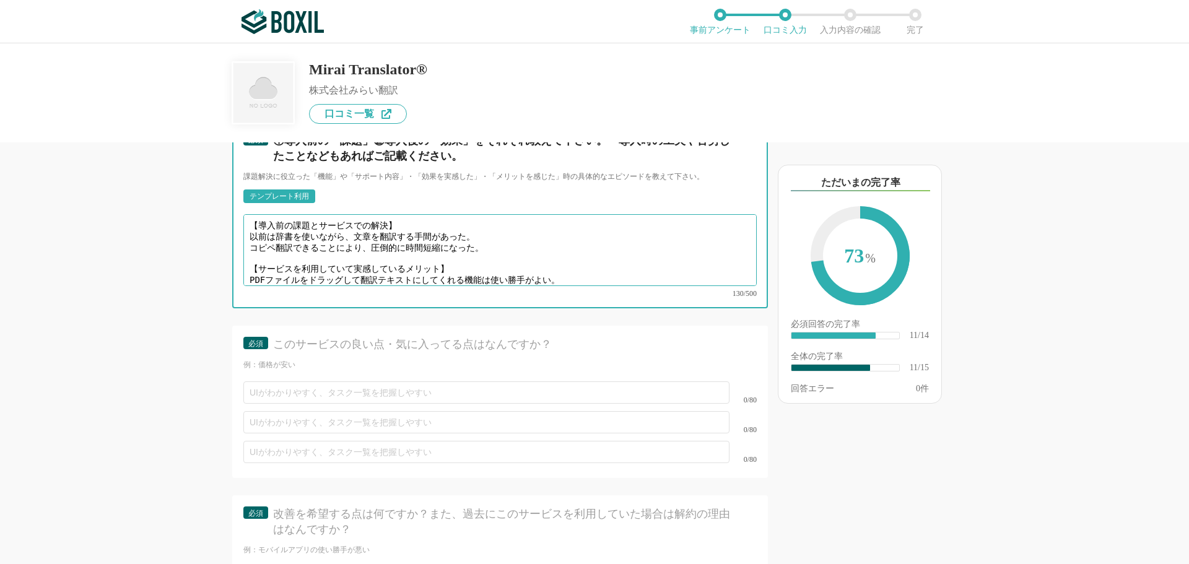
scroll to position [1548, 0]
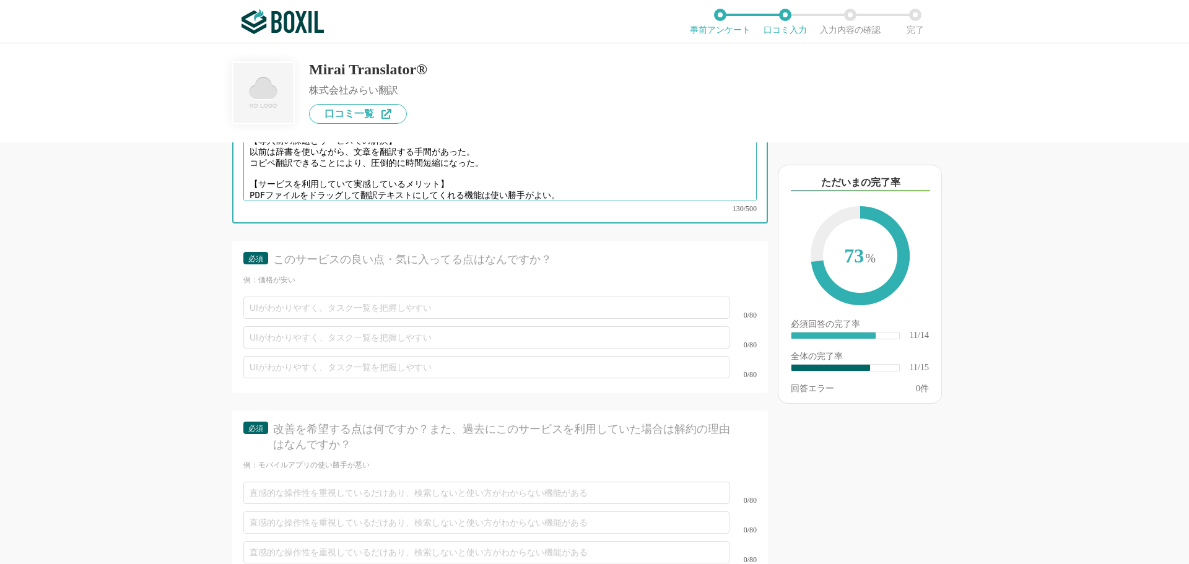
type textarea "【導入前の課題とサービスでの解決】 以前は辞書を使いながら、文章を翻訳する手間があった。 コピペ翻訳できることにより、圧倒的に時間短縮になった。 【サービスを…"
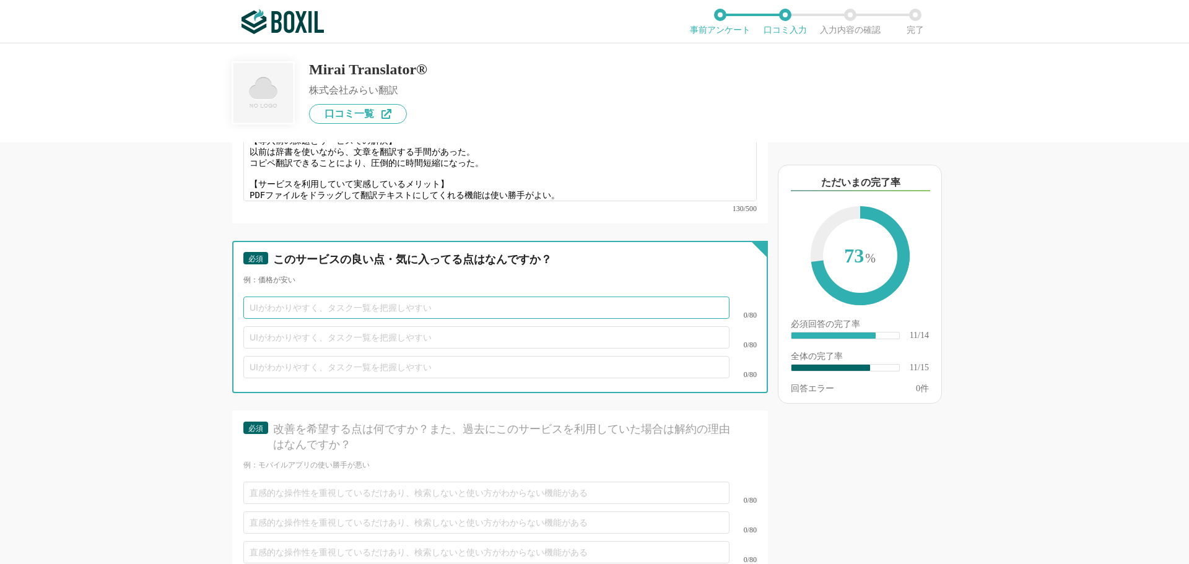
click at [268, 297] on input "text" at bounding box center [486, 308] width 486 height 22
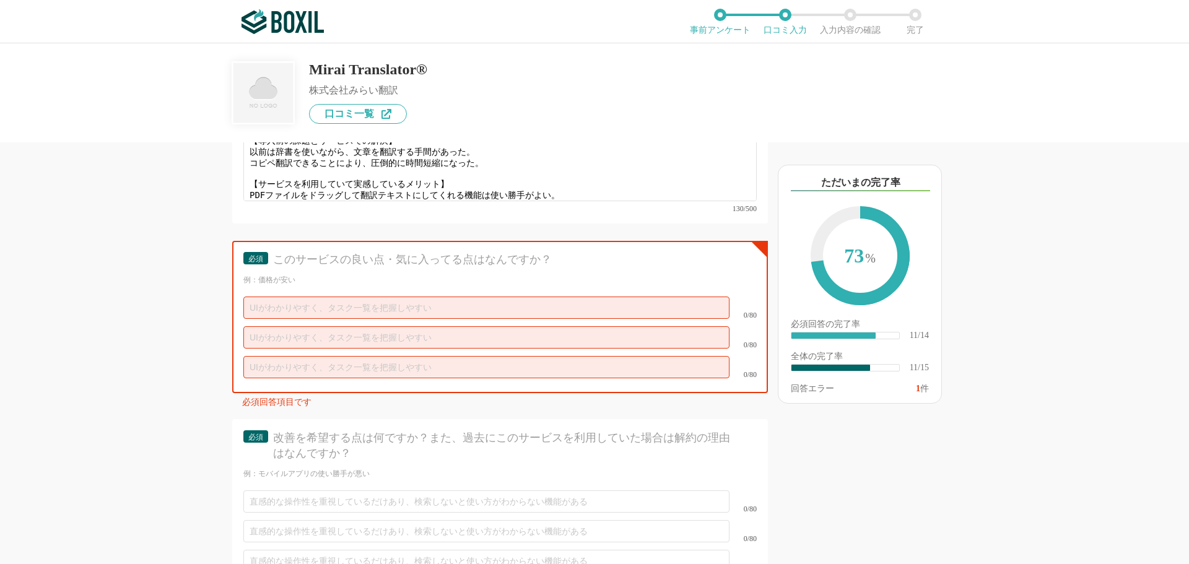
click at [285, 304] on div "0/80" at bounding box center [499, 308] width 513 height 30
click at [282, 297] on input "text" at bounding box center [486, 308] width 486 height 22
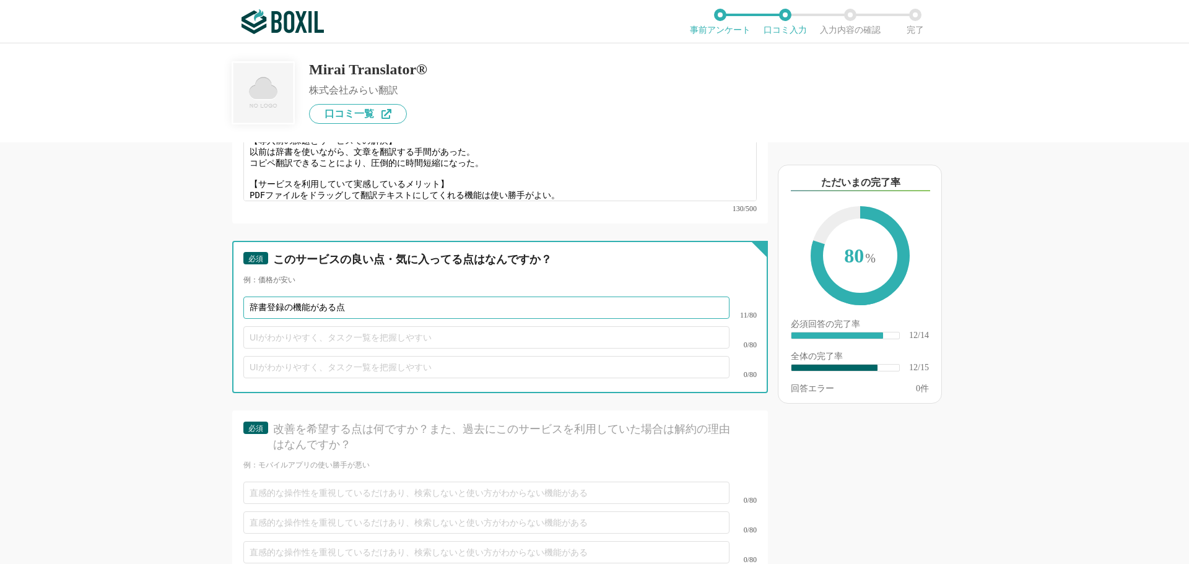
type input "辞書登録の機能がある点"
click at [279, 326] on input "text" at bounding box center [486, 337] width 486 height 22
type input "PDFファイルの翻訳がWordに変換できる点"
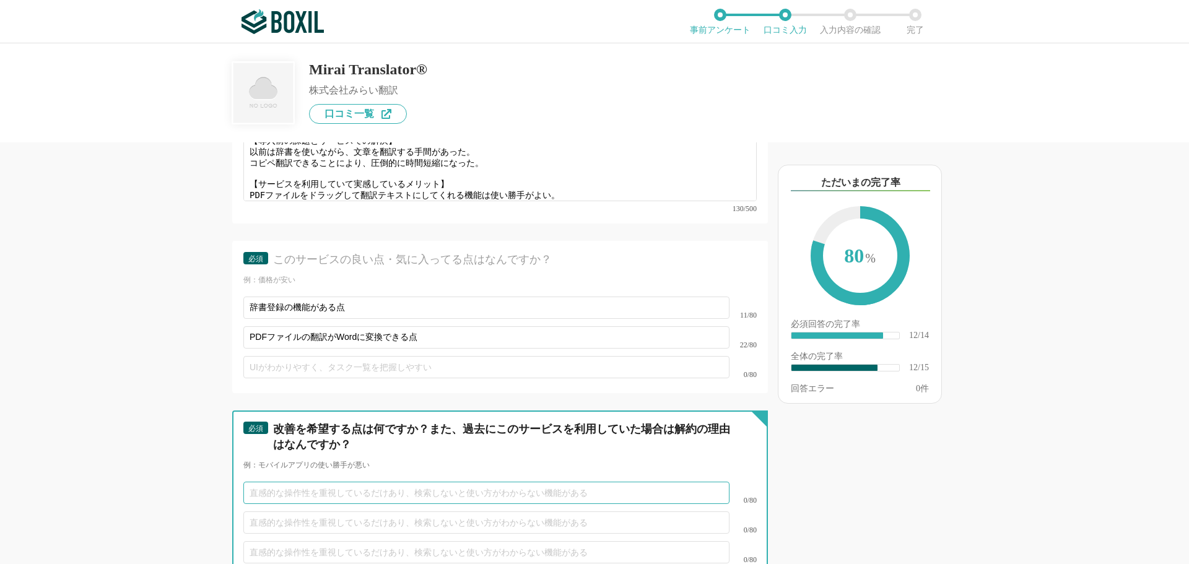
click at [293, 485] on input "text" at bounding box center [486, 493] width 486 height 22
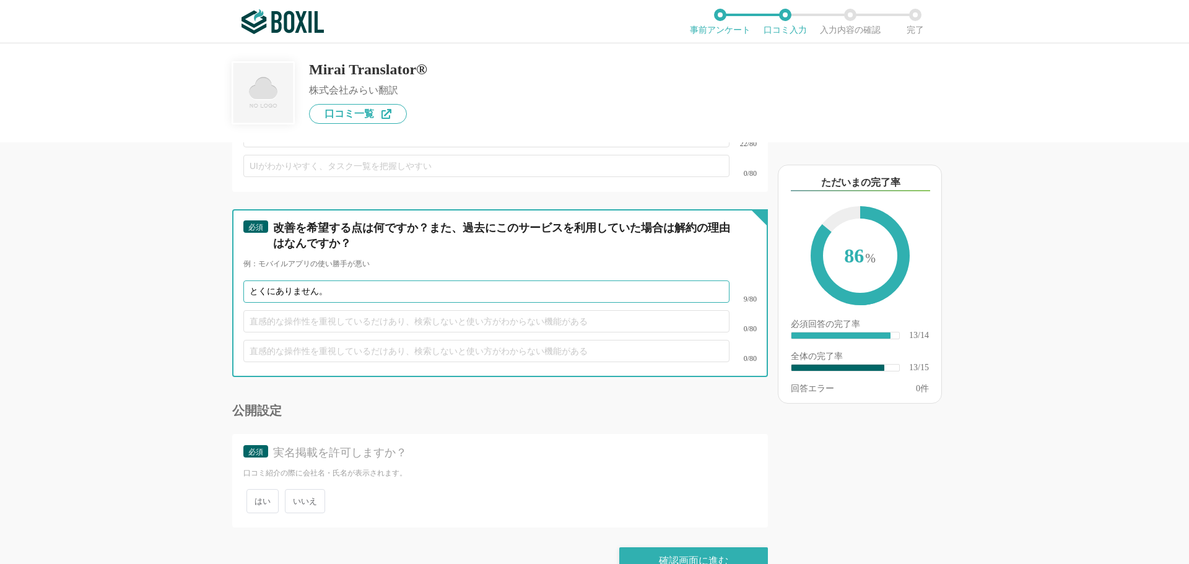
scroll to position [1763, 0]
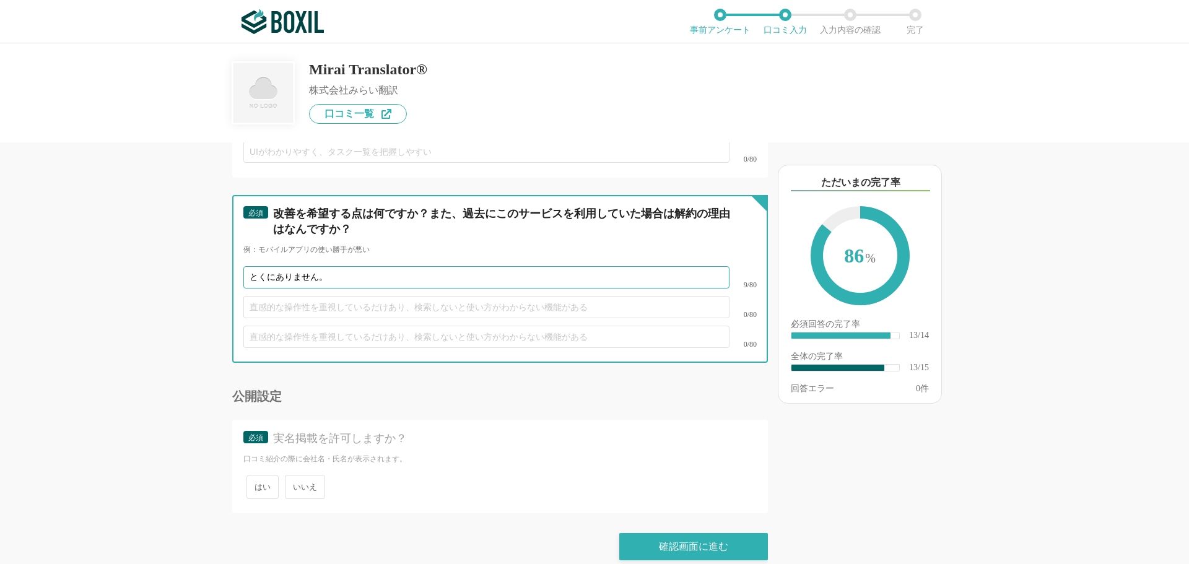
type input "とくにありません。"
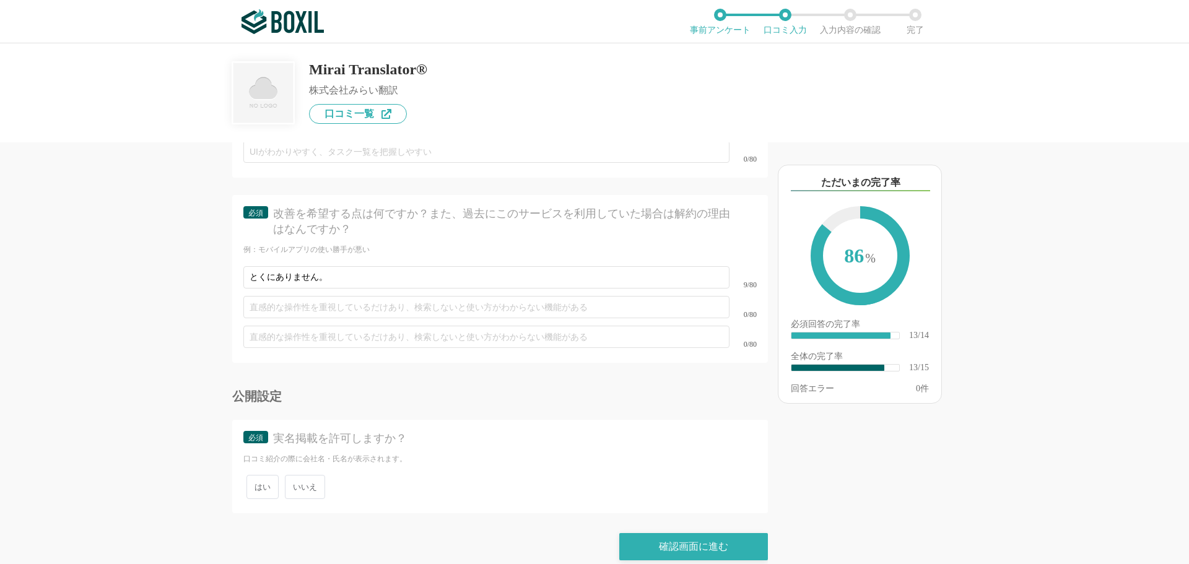
click at [296, 475] on span "いいえ" at bounding box center [305, 487] width 40 height 24
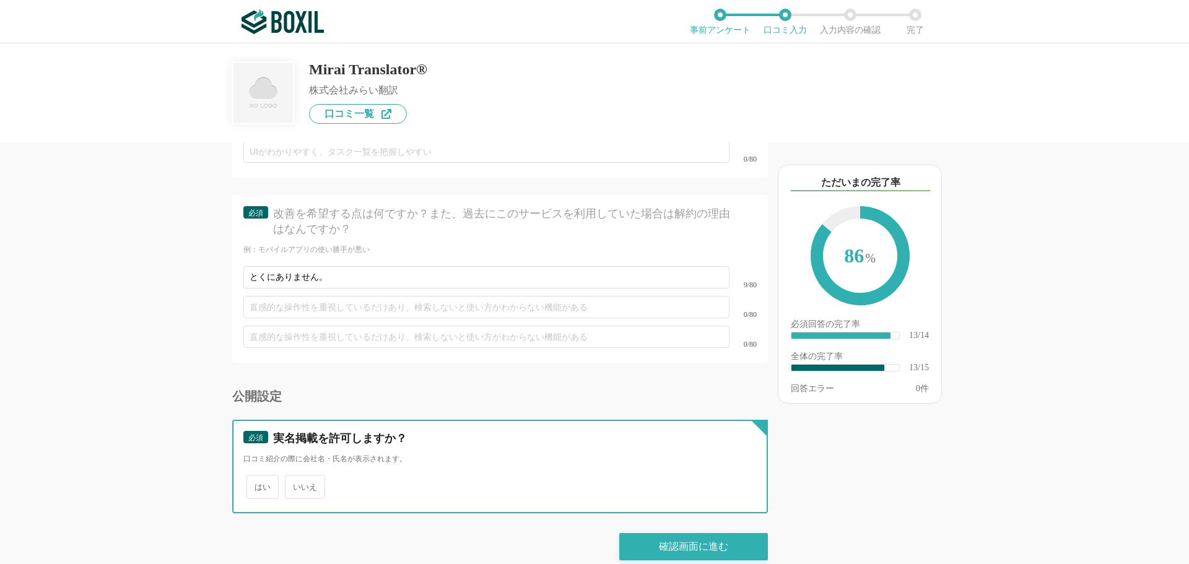
click at [296, 477] on input "いいえ" at bounding box center [292, 481] width 8 height 8
radio input "true"
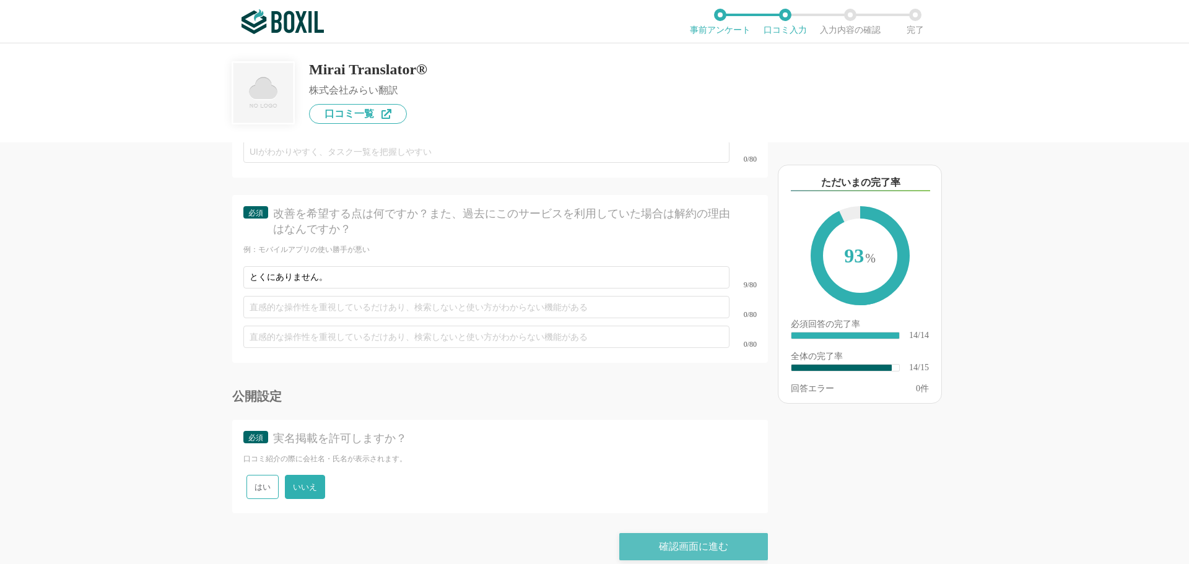
click at [666, 533] on div "確認画面に進む" at bounding box center [693, 546] width 149 height 27
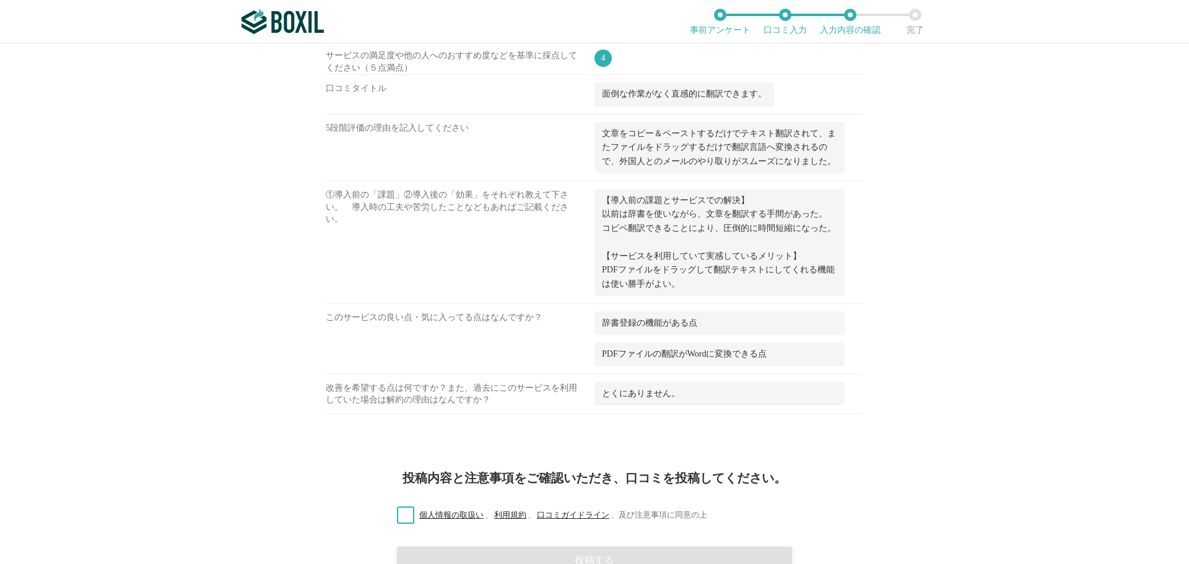
scroll to position [805, 0]
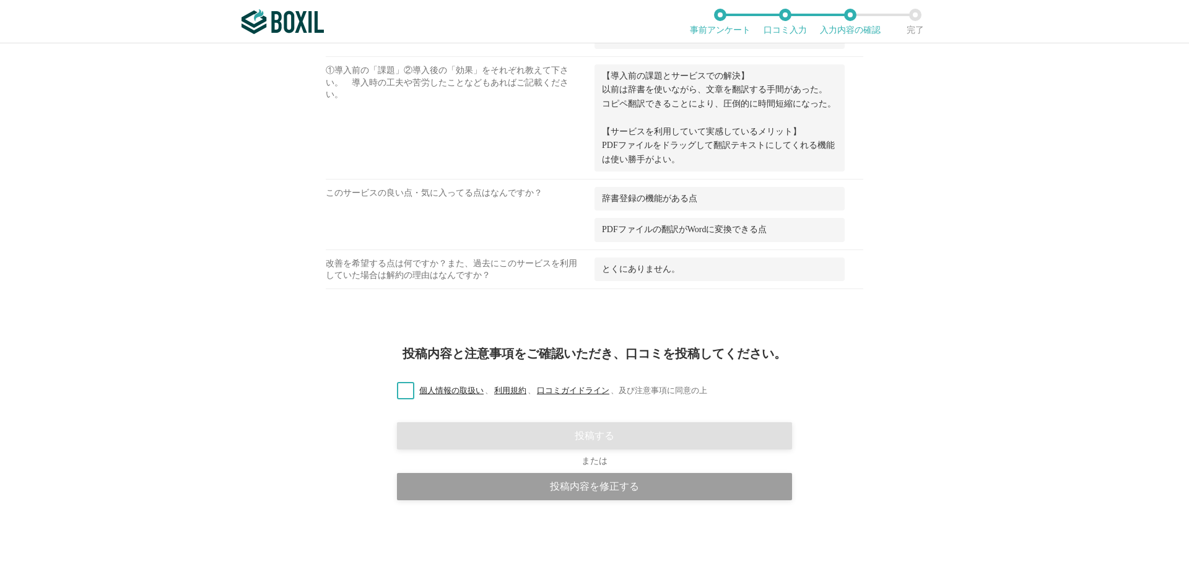
click at [403, 390] on label "個人情報の取扱い 、 利用規約 、 口コミガイドライン 、 及び注意事項に同意の上" at bounding box center [547, 390] width 320 height 13
click at [0, 0] on input "個人情報の取扱い 、 利用規約 、 口コミガイドライン 、 及び注意事項に同意の上" at bounding box center [0, 0] width 0 height 0
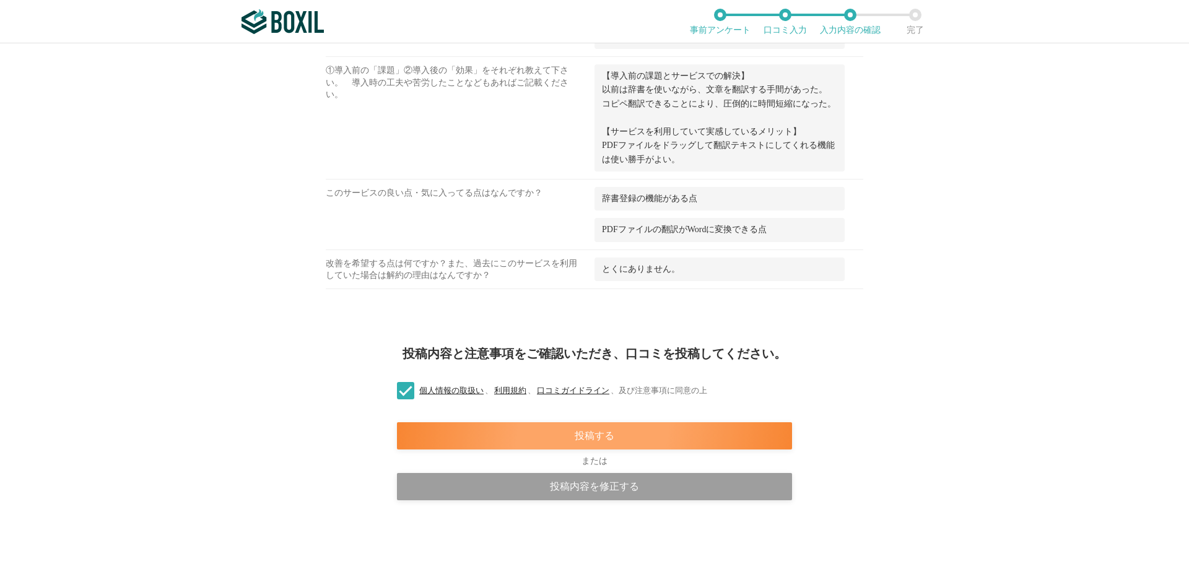
click at [541, 435] on div "投稿する" at bounding box center [594, 435] width 395 height 27
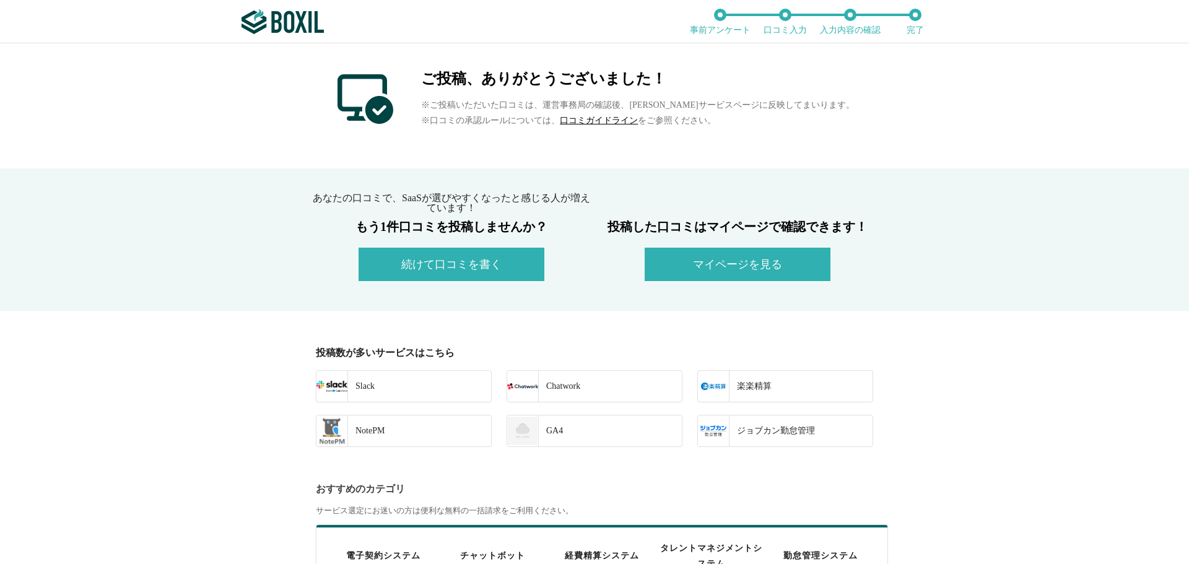
click at [450, 263] on button "続けて口コミを書く" at bounding box center [451, 264] width 186 height 33
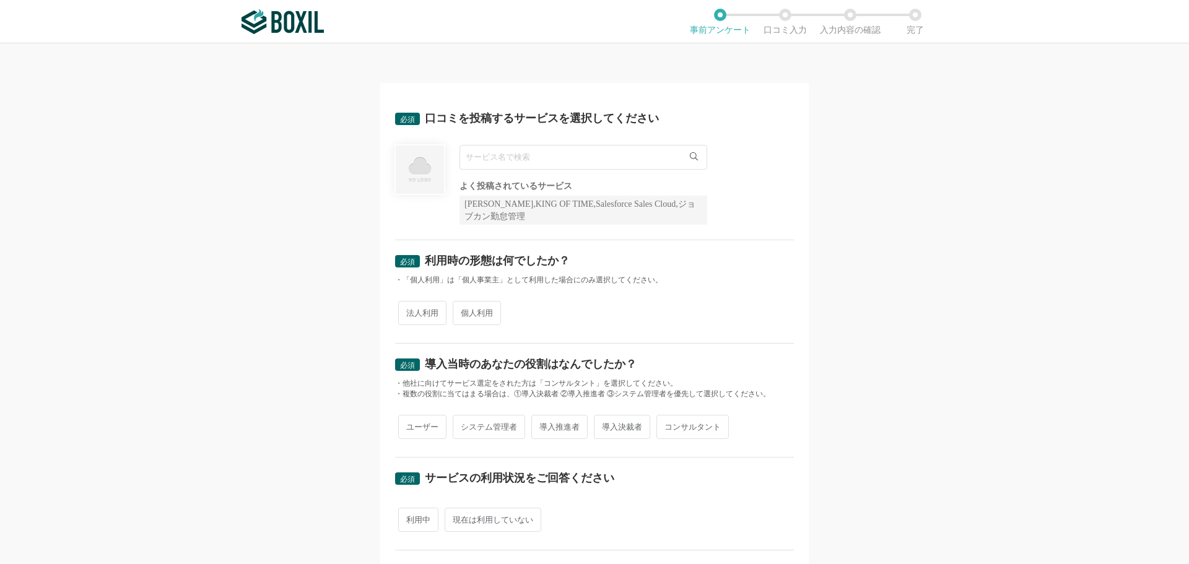
click at [501, 164] on input "text" at bounding box center [583, 157] width 248 height 25
paste input "ヤラク翻訳"
type input "ヤラク翻訳"
click at [494, 183] on span "ヤラク翻訳" at bounding box center [492, 183] width 40 height 8
click at [467, 316] on span "個人利用" at bounding box center [477, 313] width 48 height 24
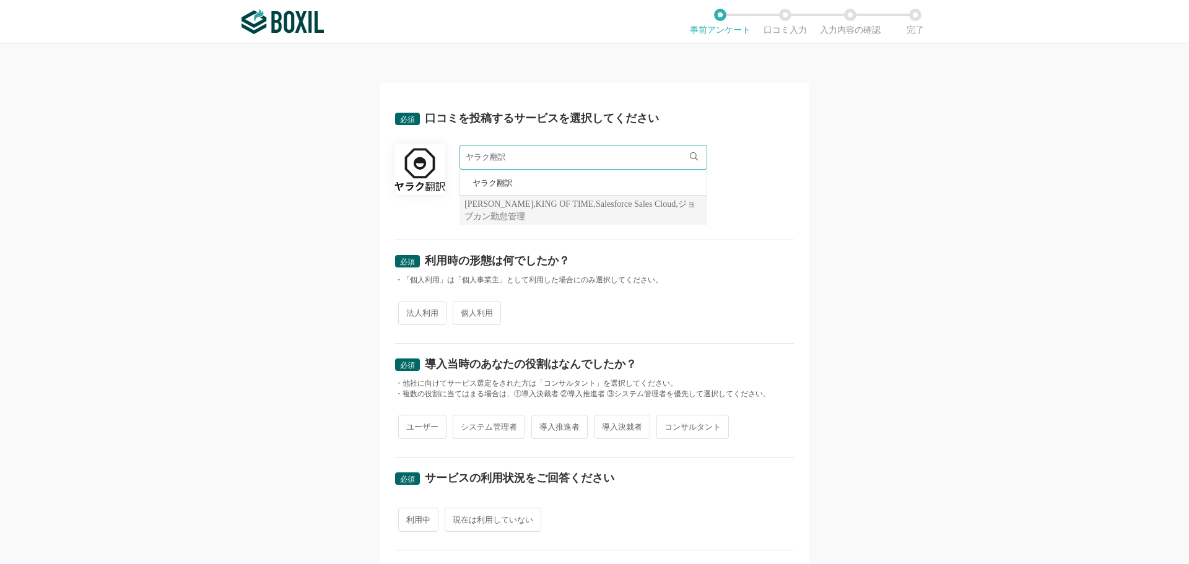
click at [464, 311] on input "個人利用" at bounding box center [460, 307] width 8 height 8
radio input "true"
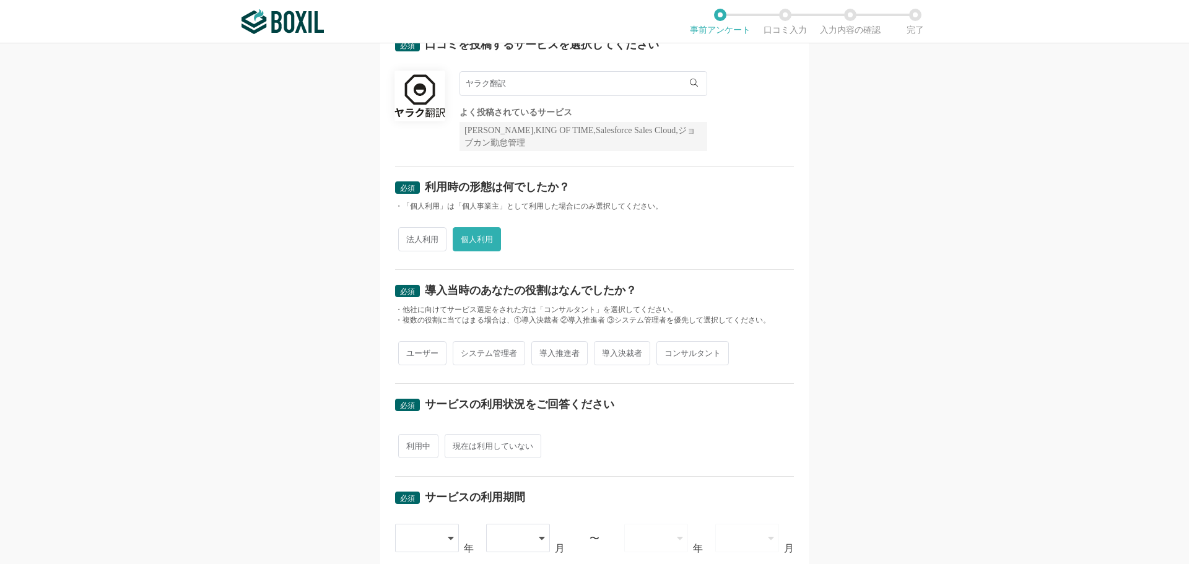
scroll to position [186, 0]
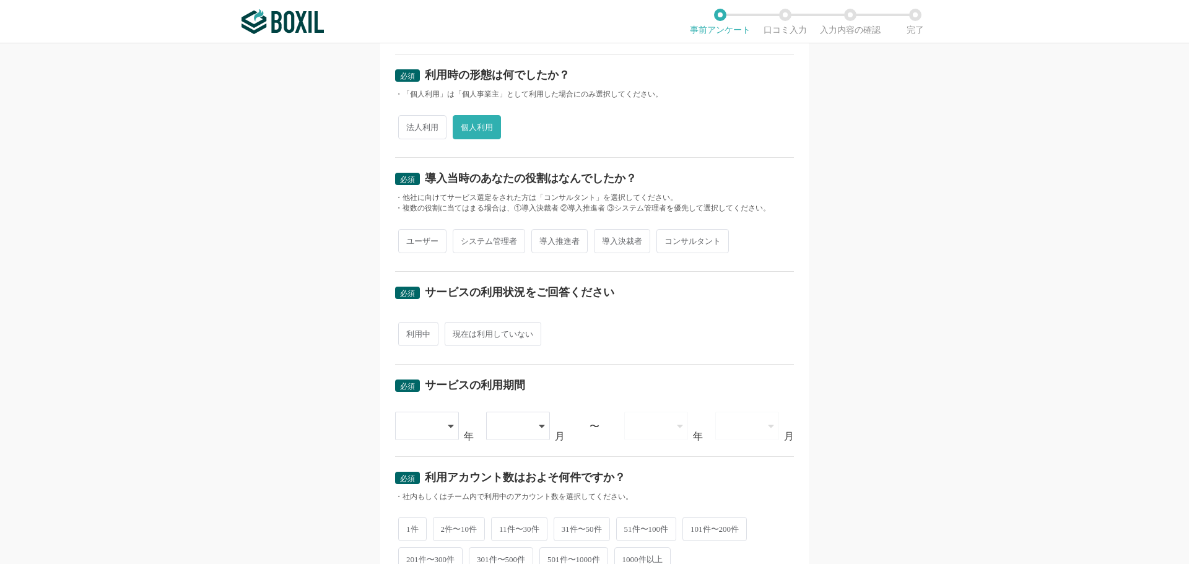
click at [434, 239] on span "ユーザー" at bounding box center [422, 241] width 48 height 24
click at [409, 239] on input "ユーザー" at bounding box center [405, 235] width 8 height 8
radio input "true"
click at [411, 330] on span "利用中" at bounding box center [418, 334] width 40 height 24
click at [409, 330] on input "利用中" at bounding box center [405, 328] width 8 height 8
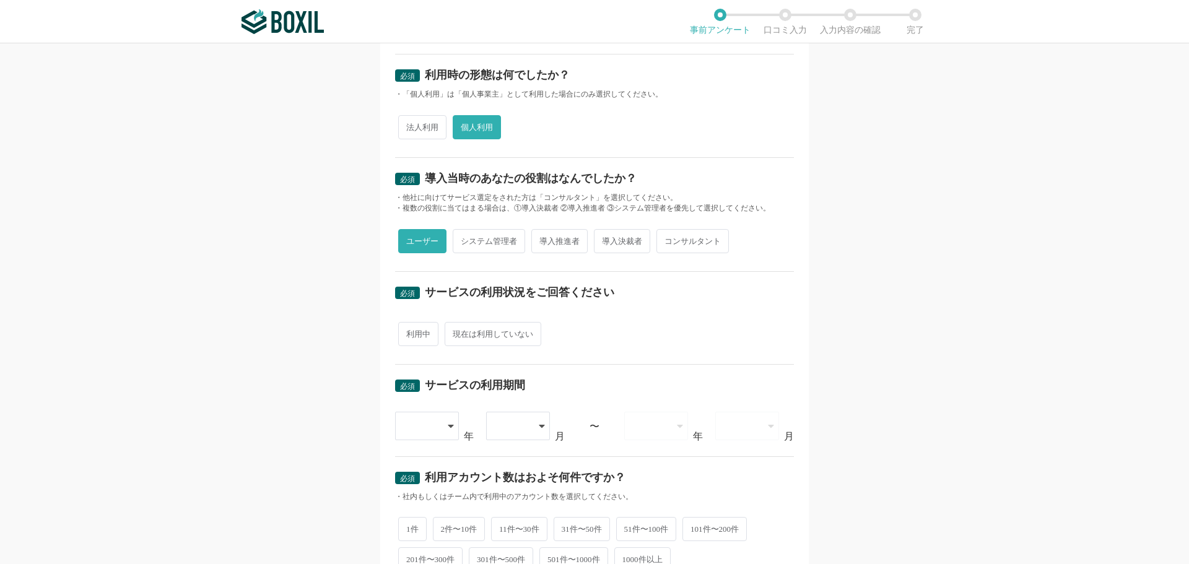
radio input "true"
click at [451, 427] on div at bounding box center [427, 426] width 65 height 28
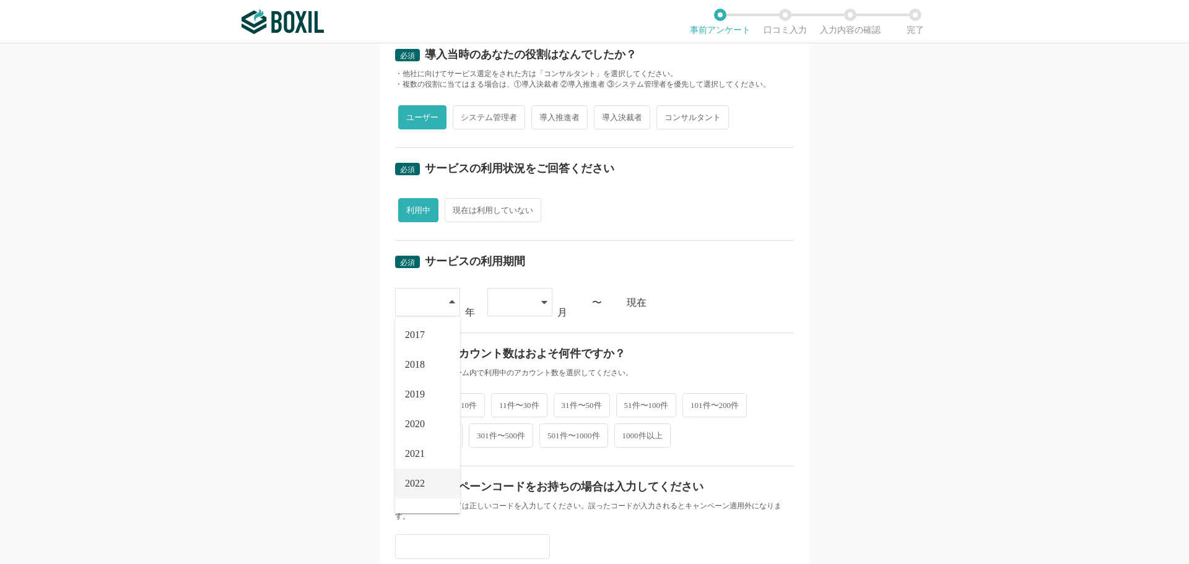
scroll to position [124, 0]
click at [415, 456] on li "2023" at bounding box center [427, 451] width 65 height 30
click at [522, 300] on div at bounding box center [513, 301] width 37 height 27
click at [504, 376] on li "02" at bounding box center [519, 367] width 65 height 30
click at [401, 407] on span "1件" at bounding box center [412, 404] width 28 height 24
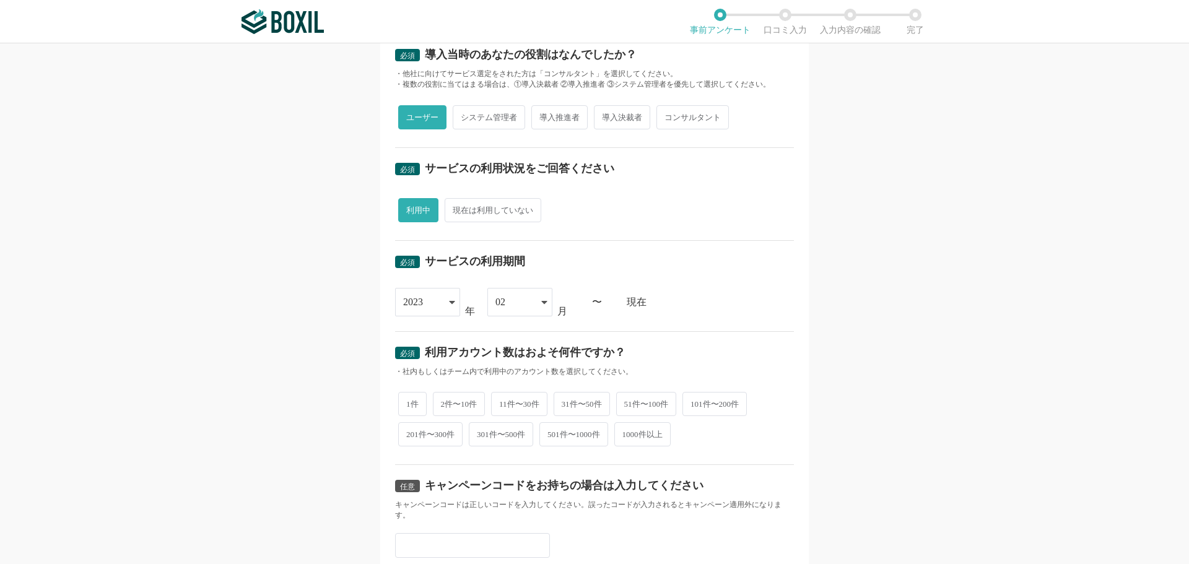
click at [401, 402] on input "1件" at bounding box center [405, 398] width 8 height 8
radio input "true"
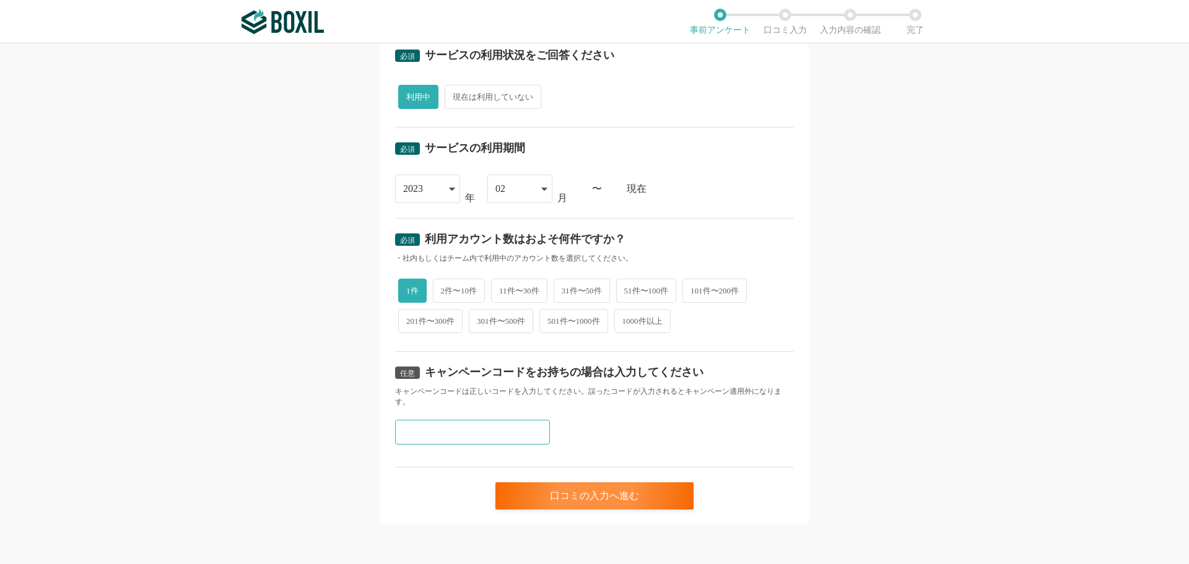
click at [412, 431] on input "text" at bounding box center [472, 432] width 155 height 25
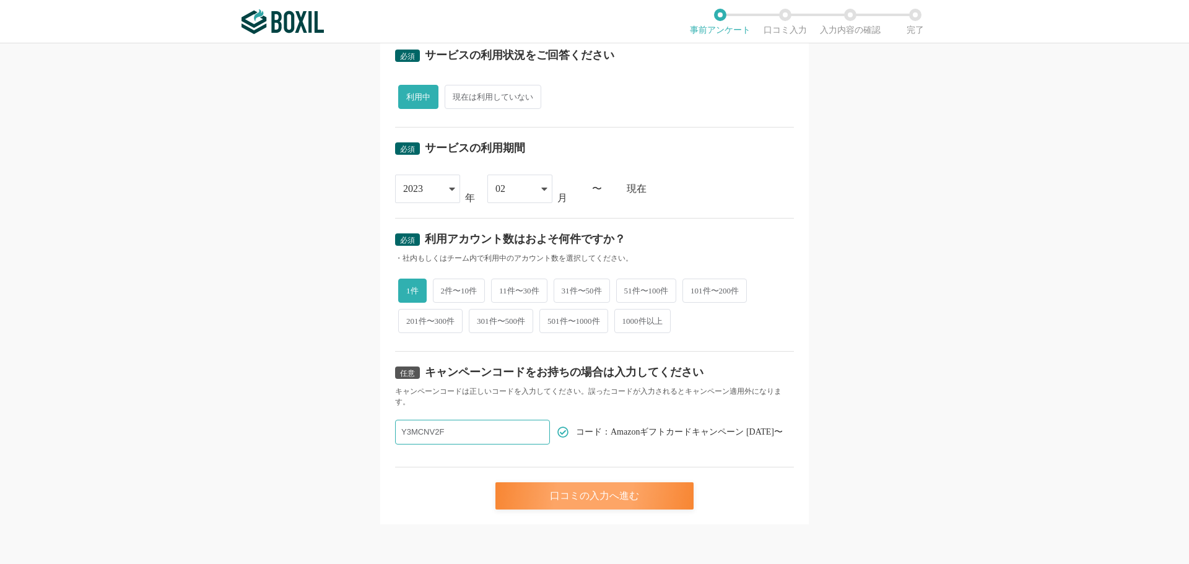
type input "Y3MCNV2F"
click at [574, 490] on div "口コミの入力へ進む" at bounding box center [594, 495] width 198 height 27
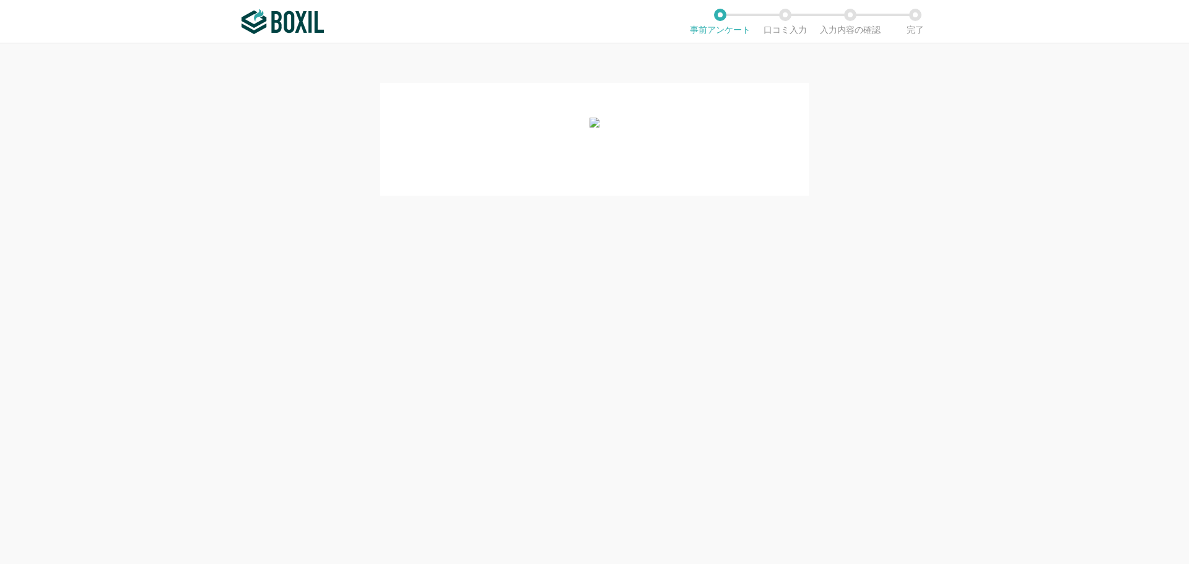
scroll to position [0, 0]
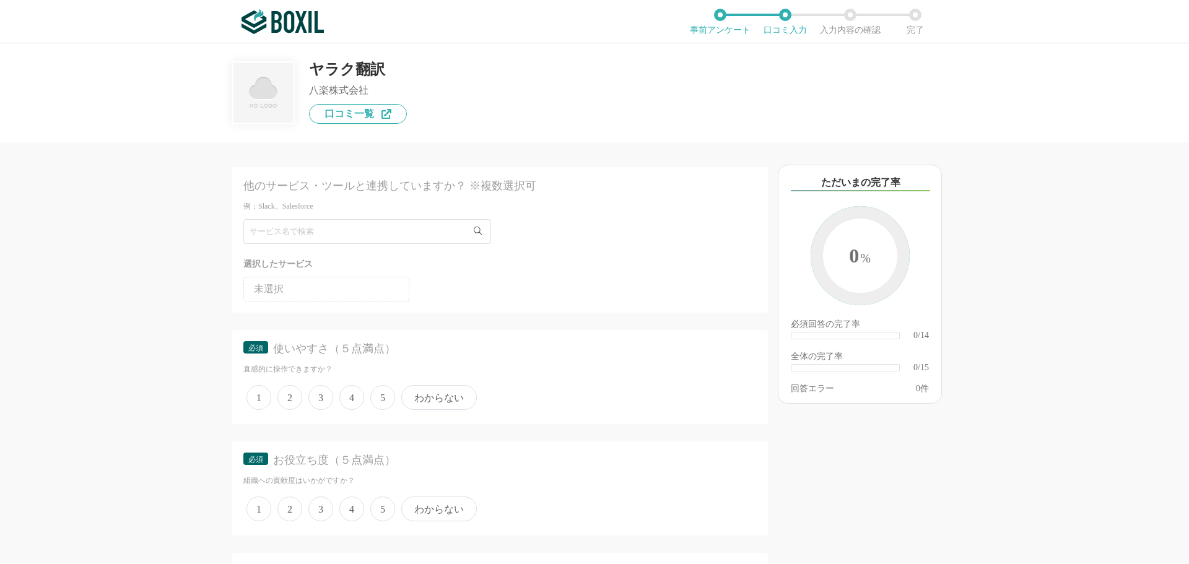
click at [357, 397] on span "4" at bounding box center [351, 397] width 25 height 25
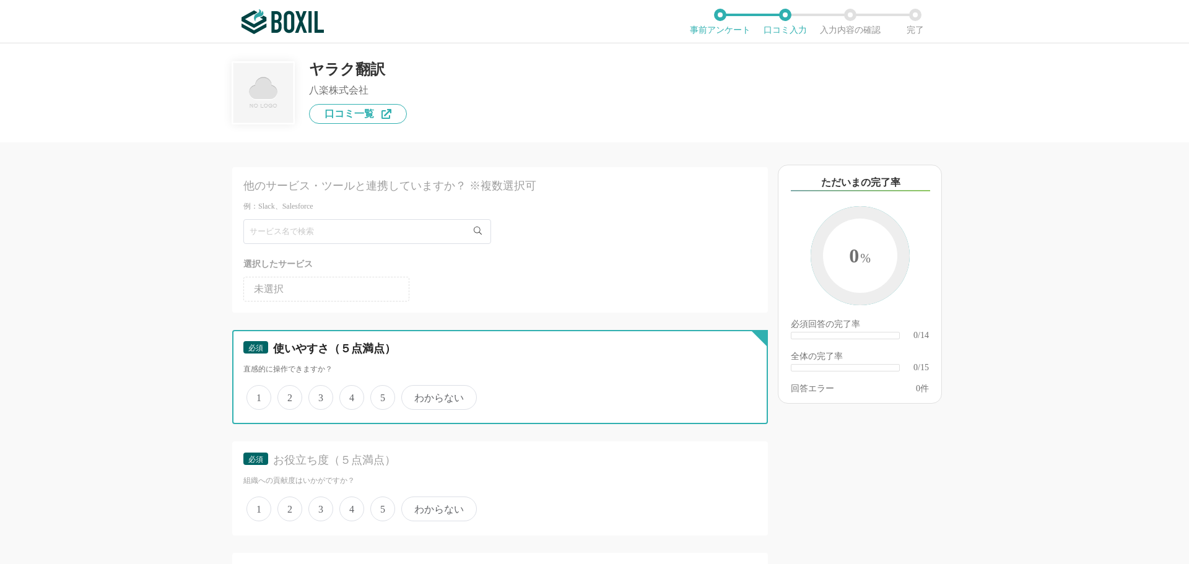
click at [350, 395] on input "4" at bounding box center [346, 391] width 8 height 8
radio input "true"
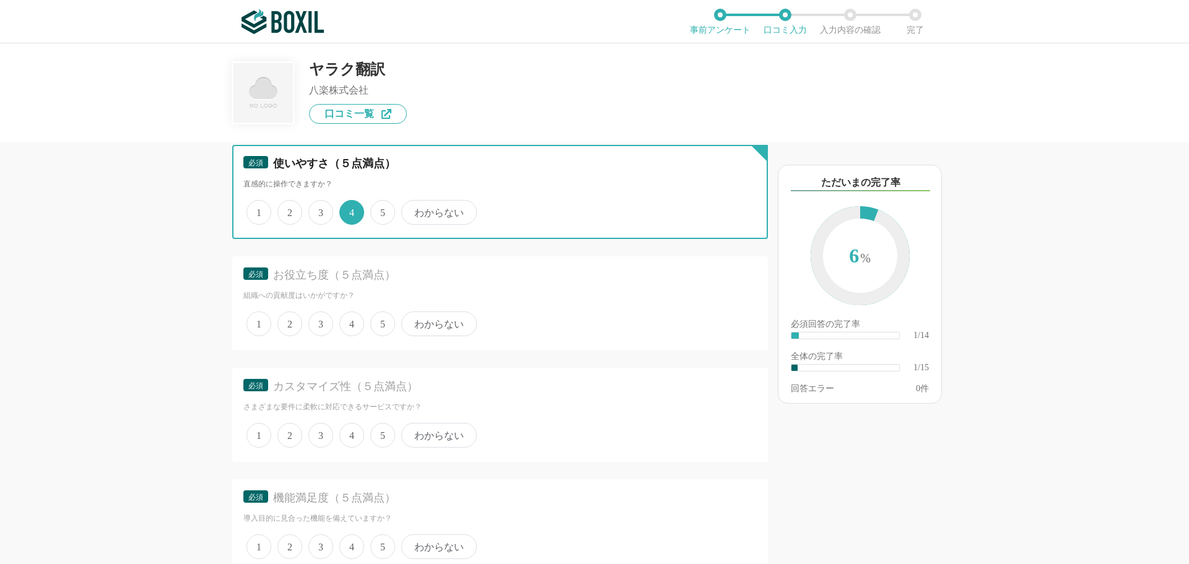
scroll to position [186, 0]
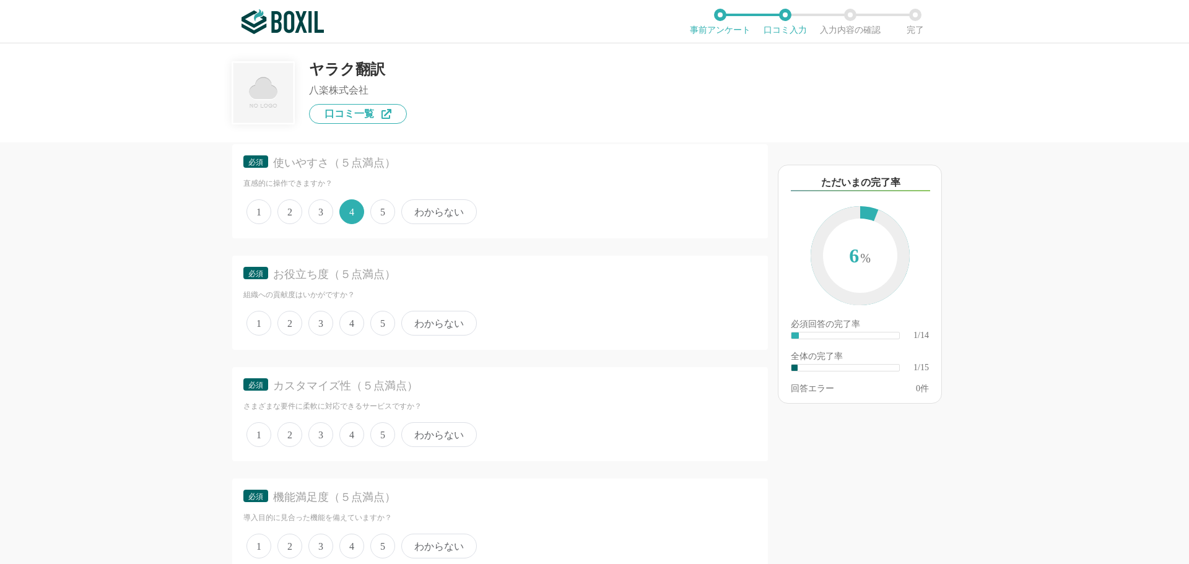
click at [346, 321] on span "4" at bounding box center [351, 323] width 25 height 25
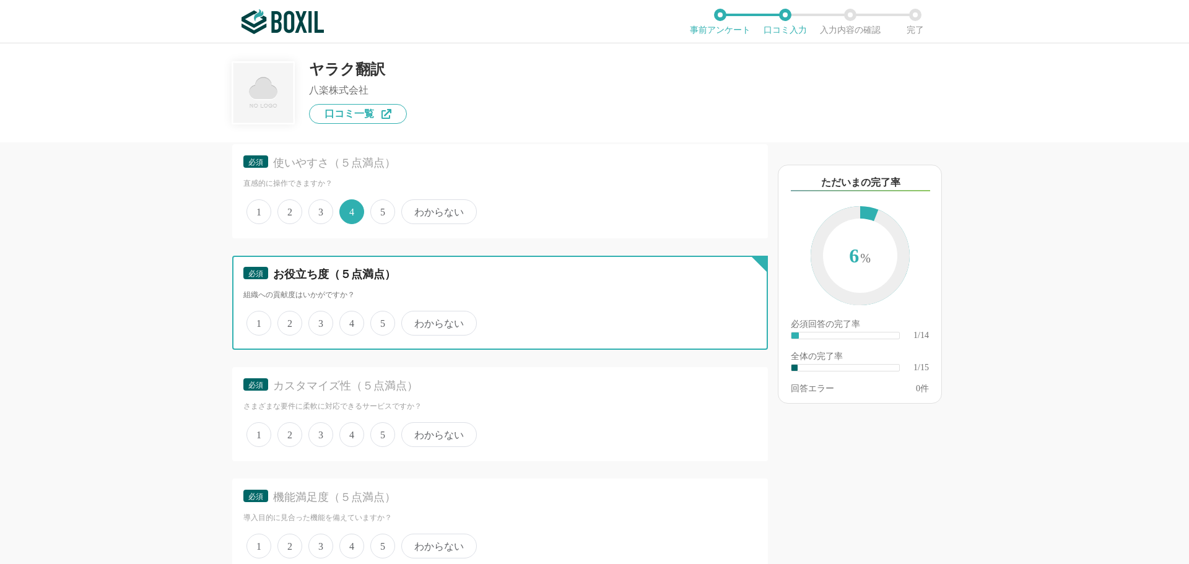
click at [346, 321] on input "4" at bounding box center [346, 317] width 8 height 8
radio input "true"
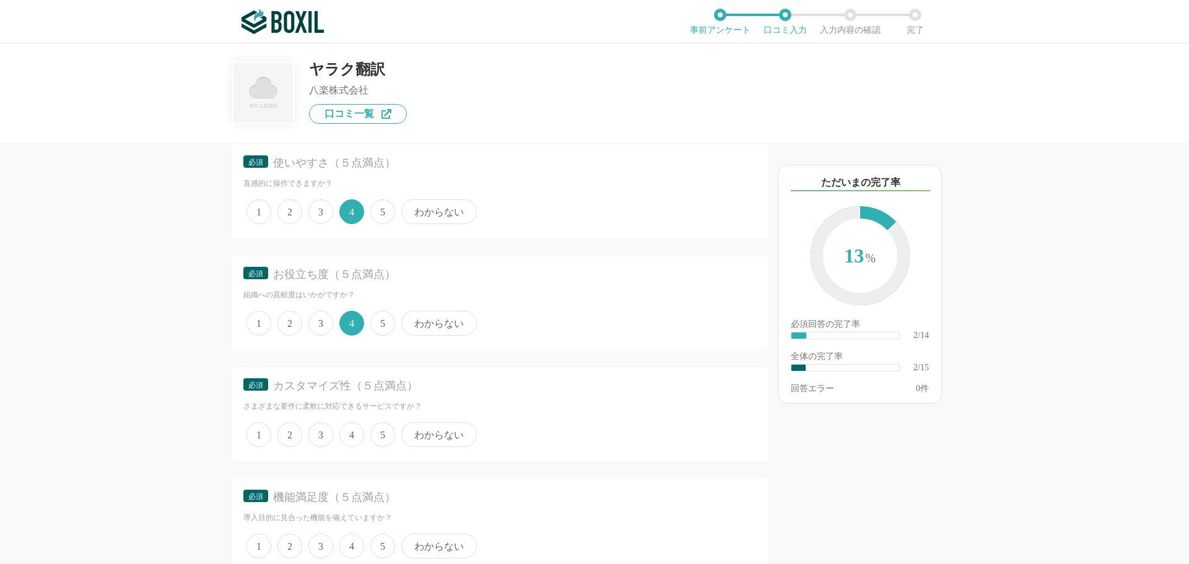
click at [357, 440] on span "4" at bounding box center [351, 434] width 25 height 25
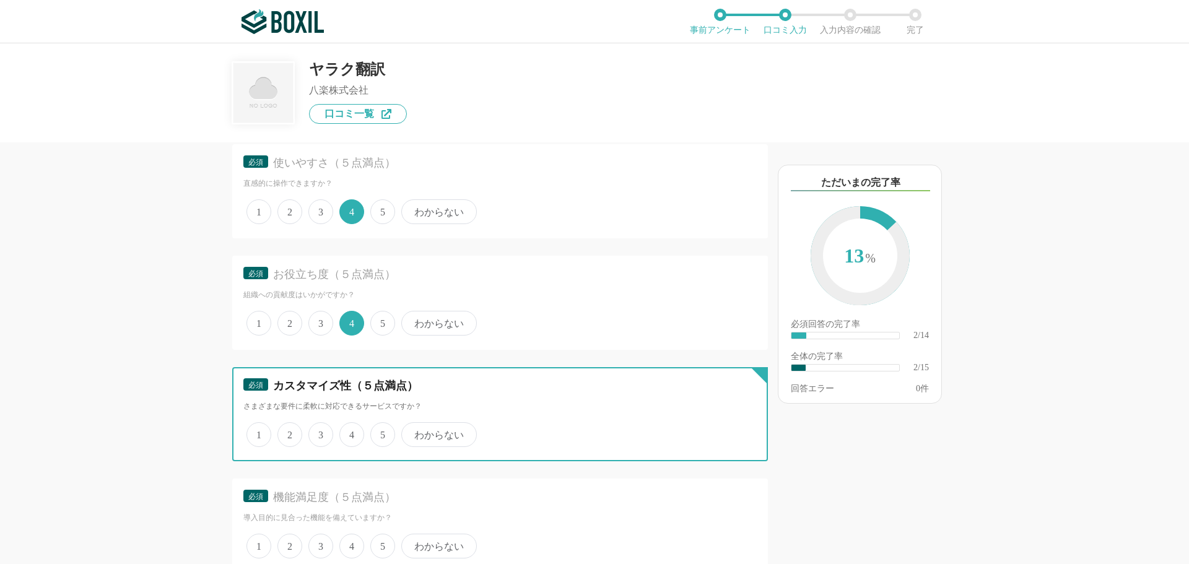
click at [350, 432] on input "4" at bounding box center [346, 428] width 8 height 8
radio input "true"
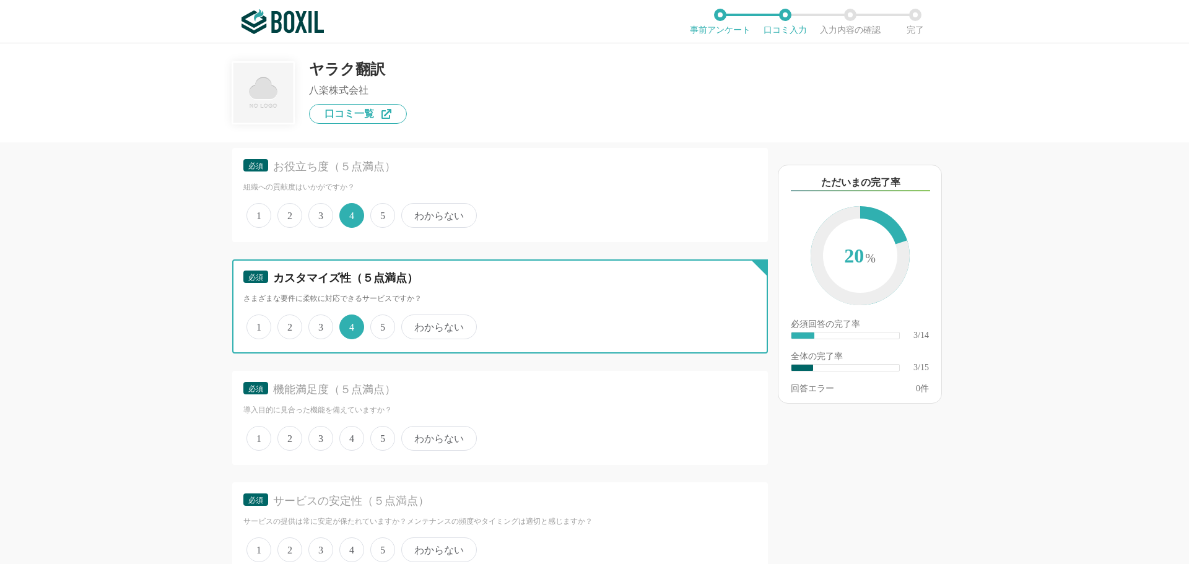
scroll to position [371, 0]
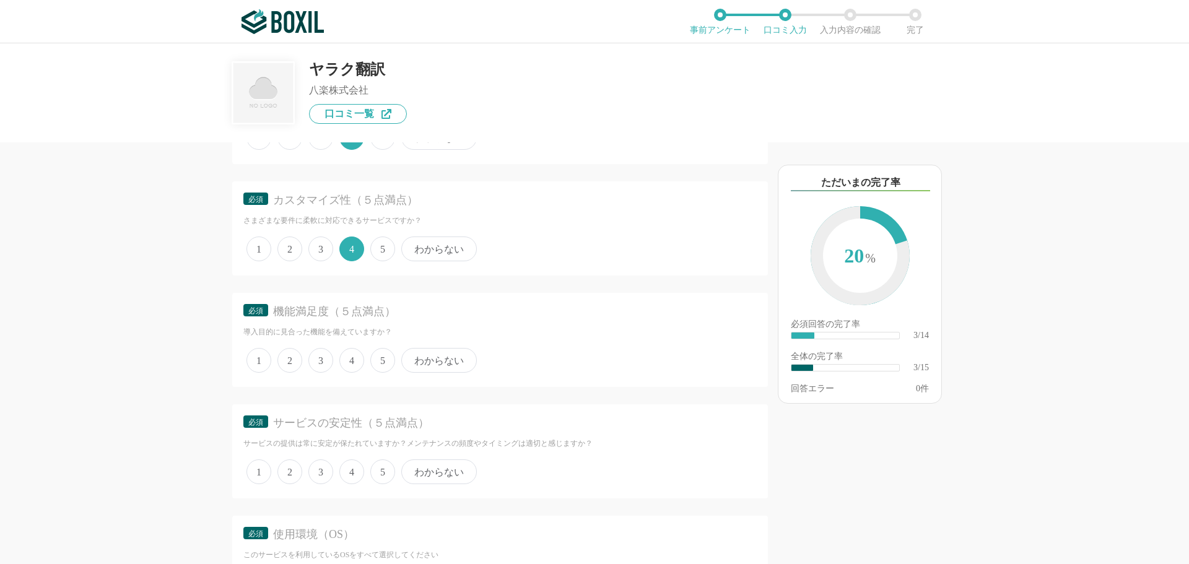
click at [360, 361] on span "4" at bounding box center [351, 360] width 25 height 25
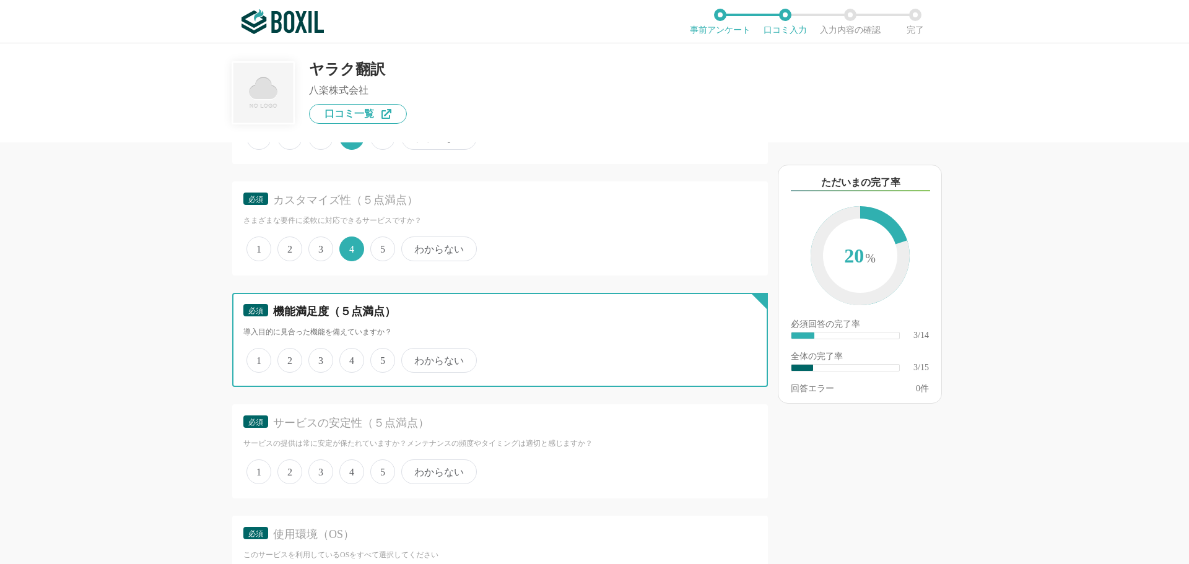
click at [350, 358] on input "4" at bounding box center [346, 354] width 8 height 8
radio input "true"
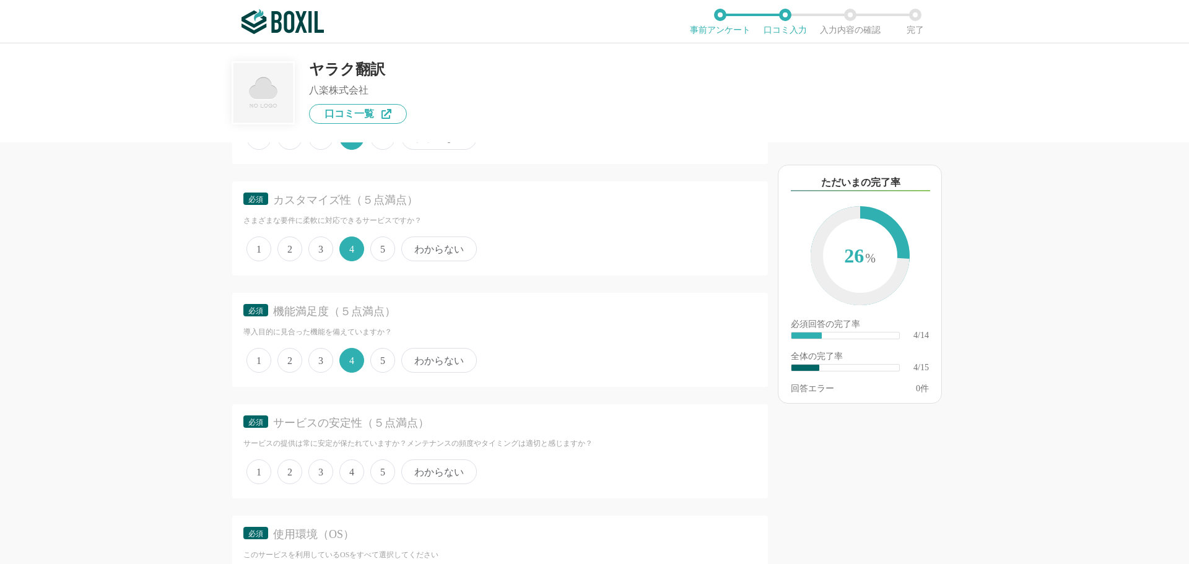
click at [343, 467] on span "4" at bounding box center [351, 471] width 25 height 25
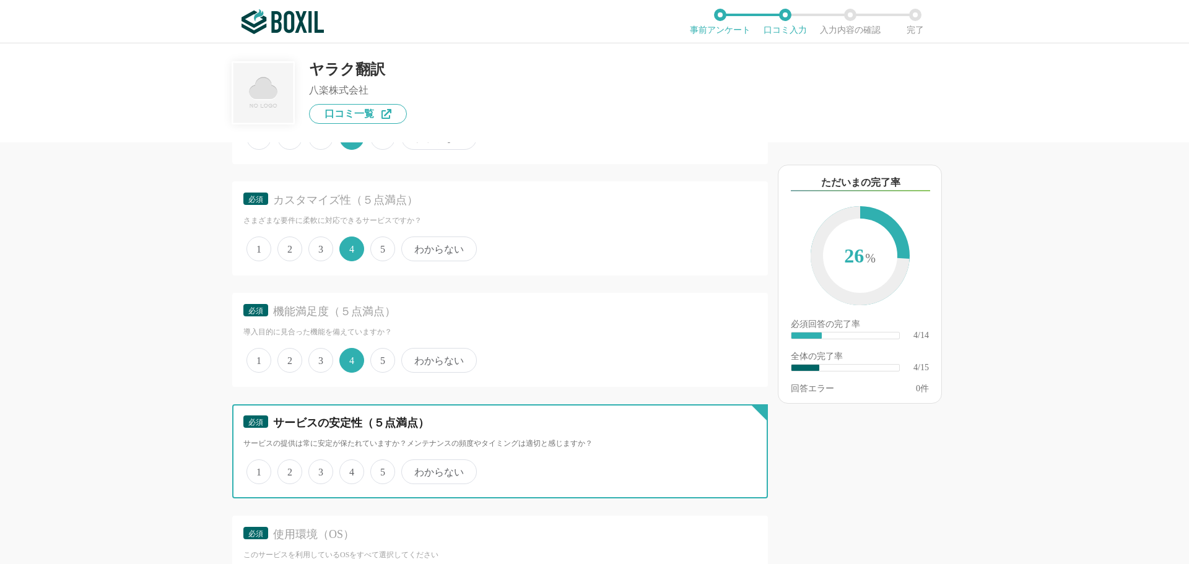
click at [343, 467] on input "4" at bounding box center [346, 465] width 8 height 8
radio input "true"
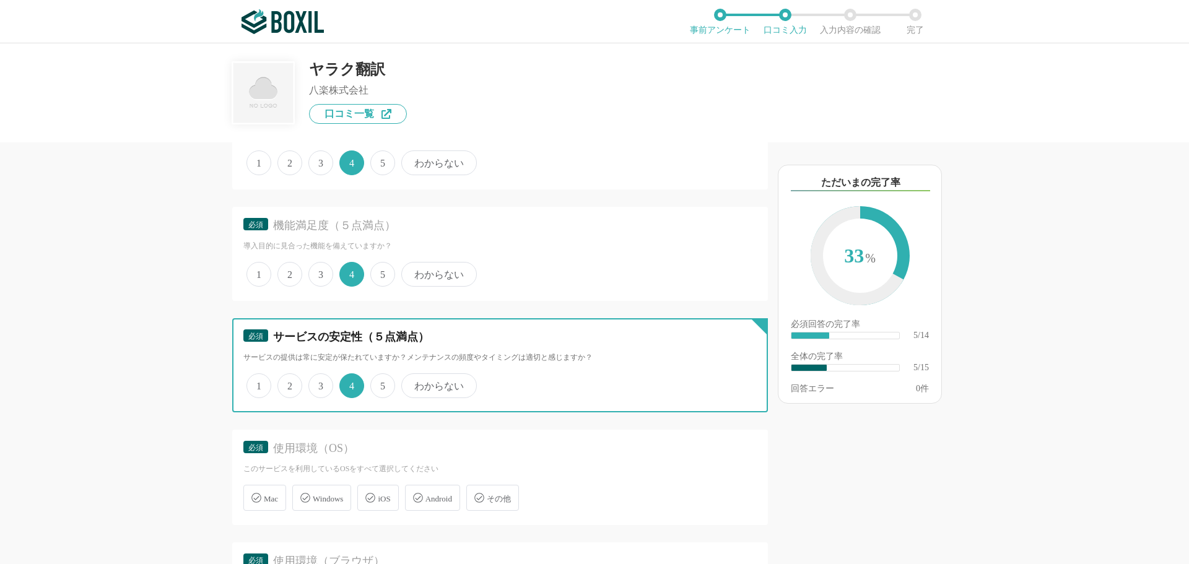
scroll to position [557, 0]
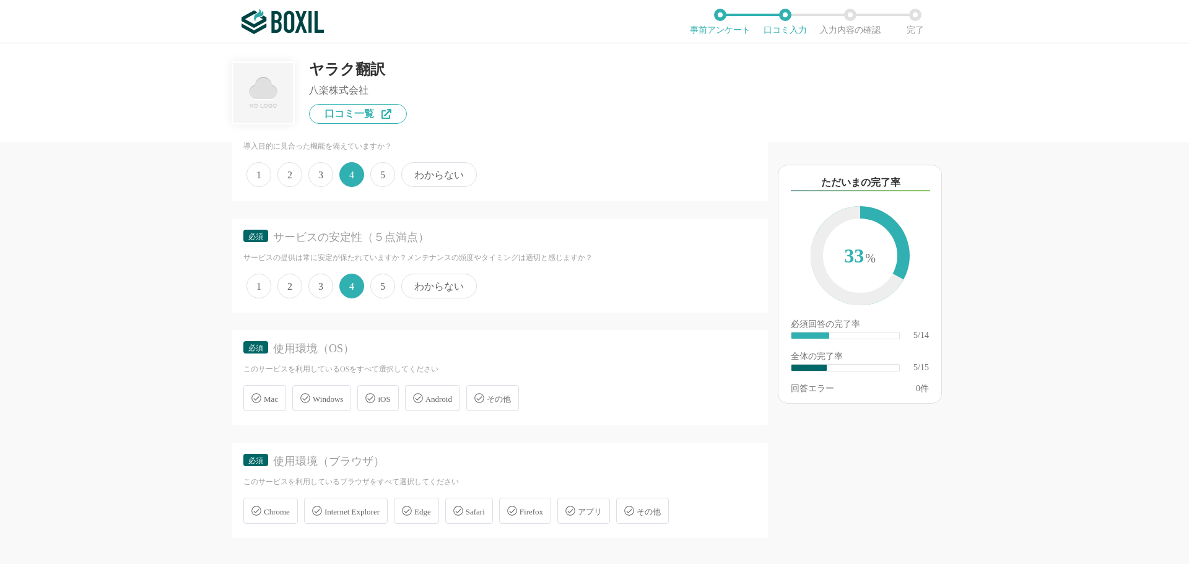
click at [328, 404] on span "Windows" at bounding box center [328, 398] width 30 height 9
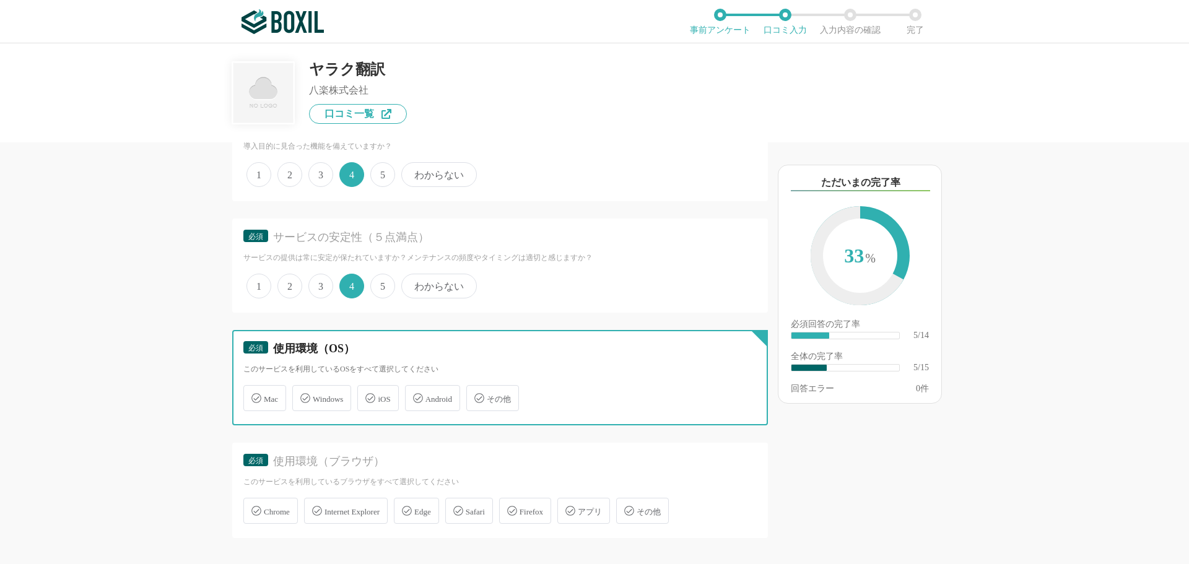
click at [303, 395] on input "Windows" at bounding box center [299, 391] width 8 height 8
checkbox input "true"
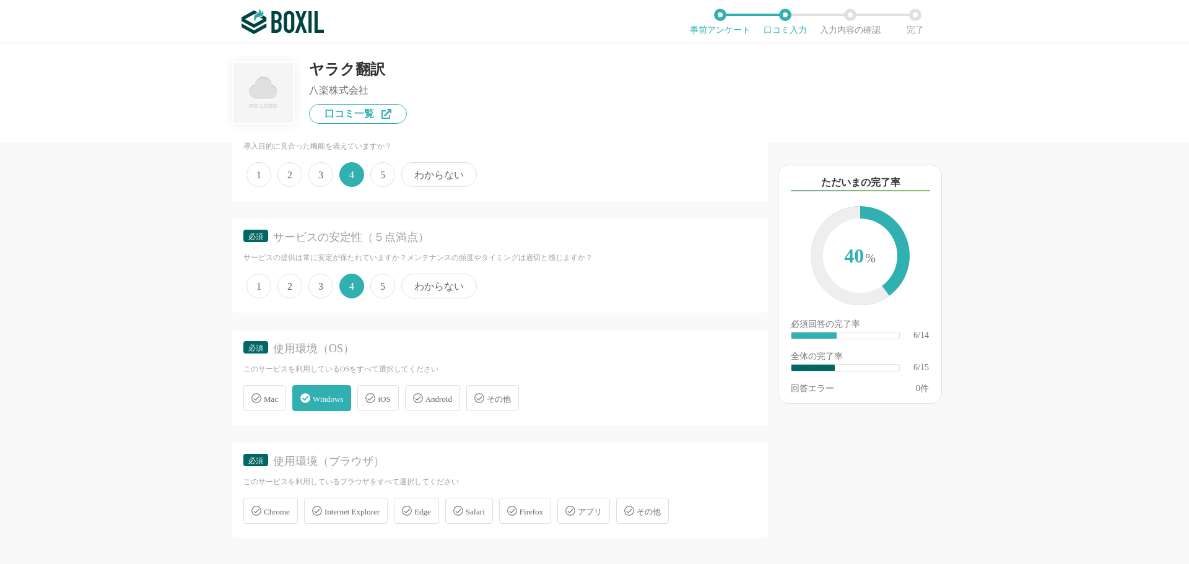
click at [282, 509] on span "Chrome" at bounding box center [277, 511] width 26 height 9
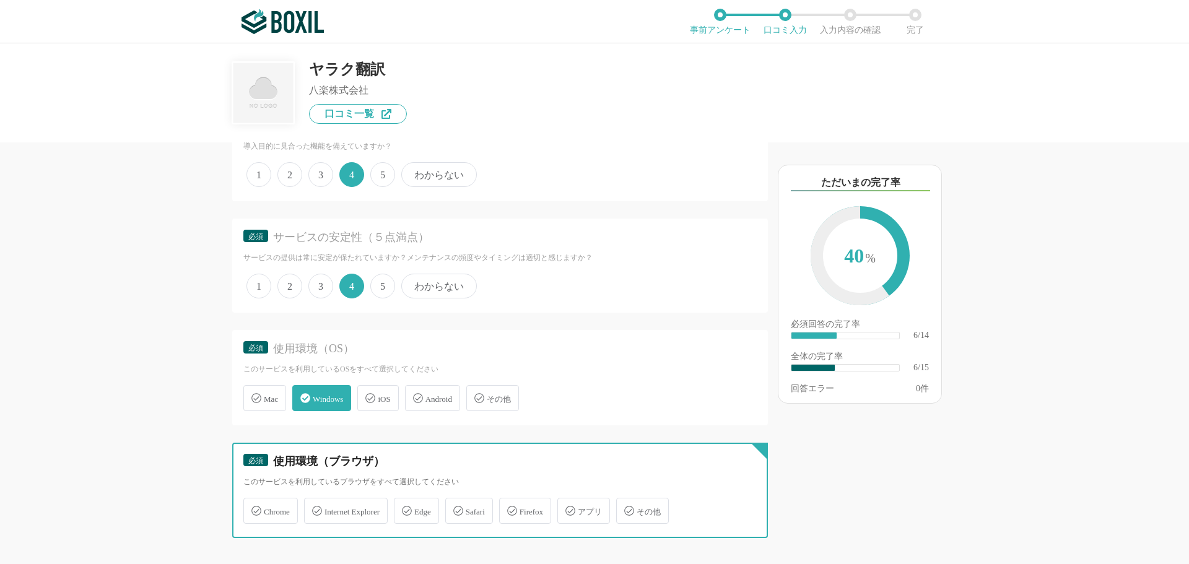
click at [254, 508] on input "Chrome" at bounding box center [250, 504] width 8 height 8
checkbox input "true"
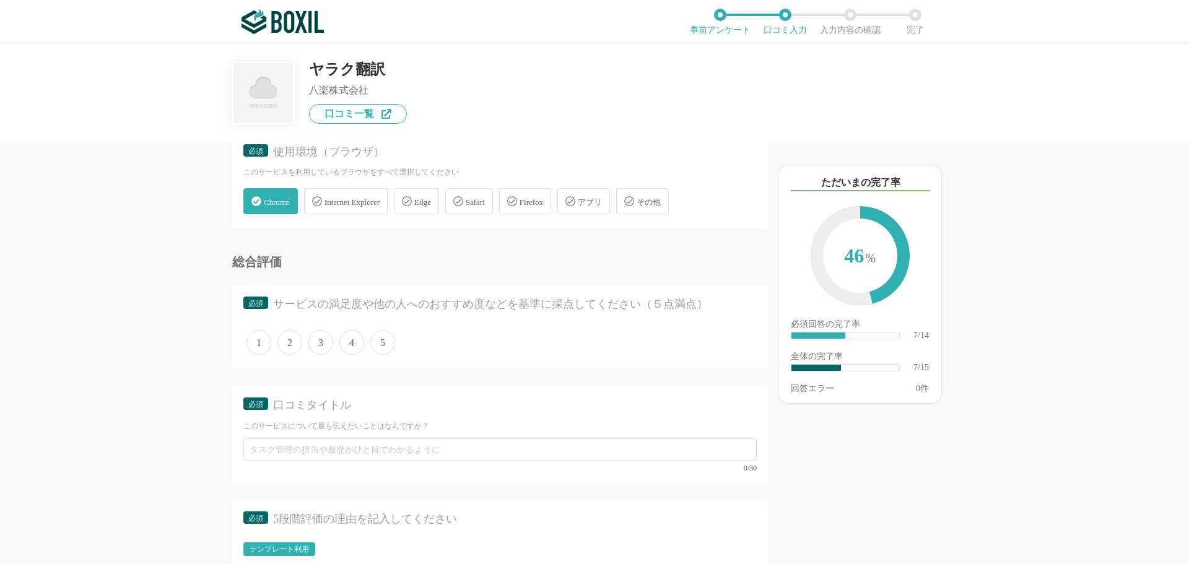
click at [349, 347] on span "4" at bounding box center [351, 342] width 25 height 25
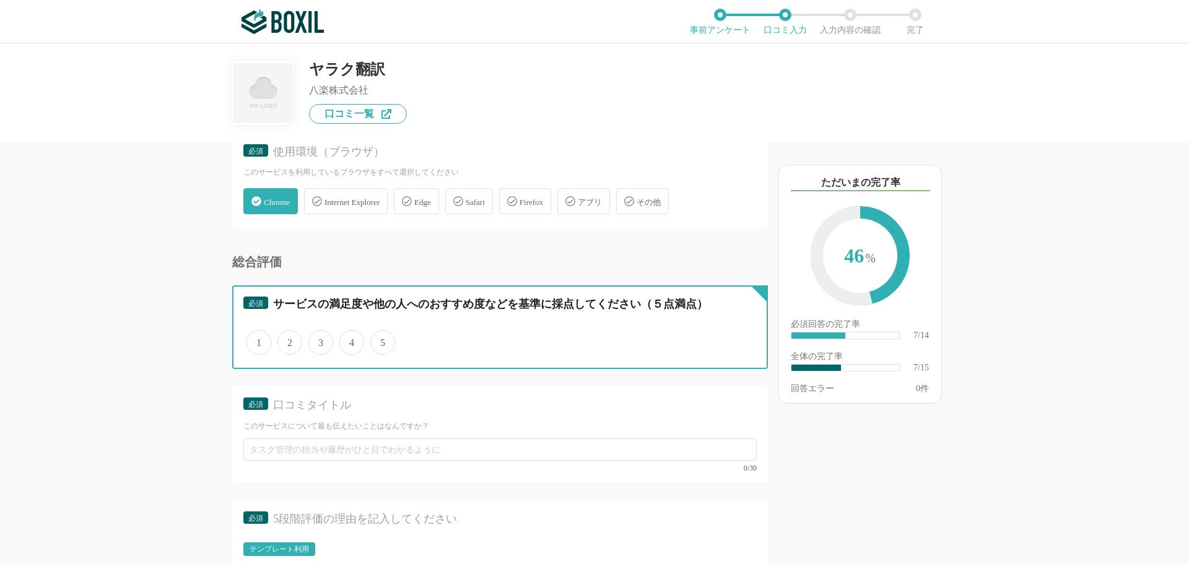
click at [349, 340] on input "4" at bounding box center [346, 336] width 8 height 8
radio input "true"
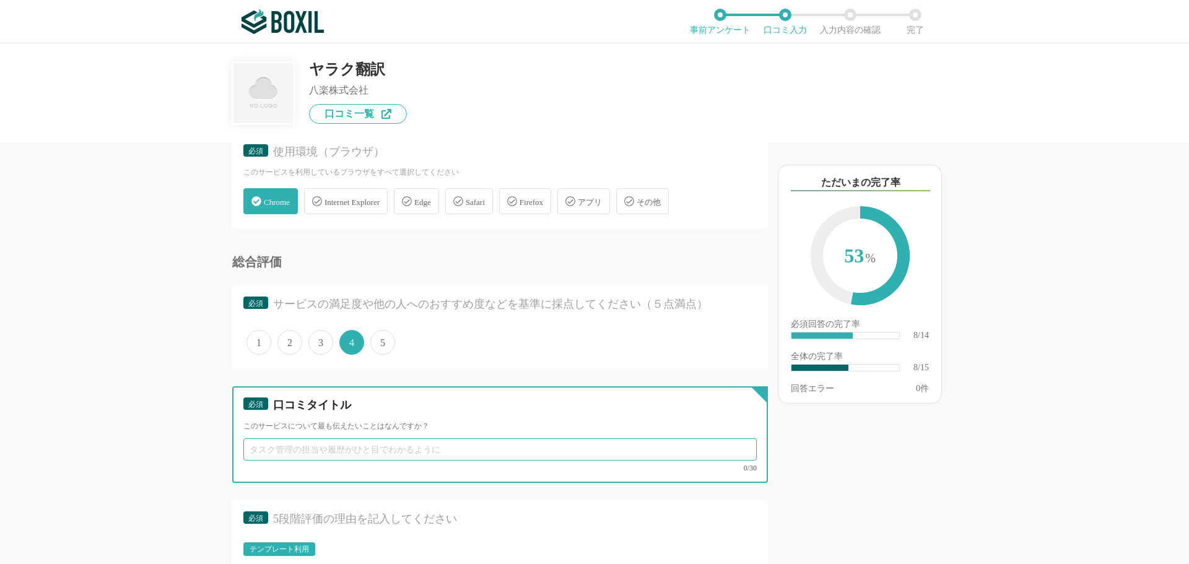
click at [282, 457] on input "text" at bounding box center [499, 449] width 513 height 22
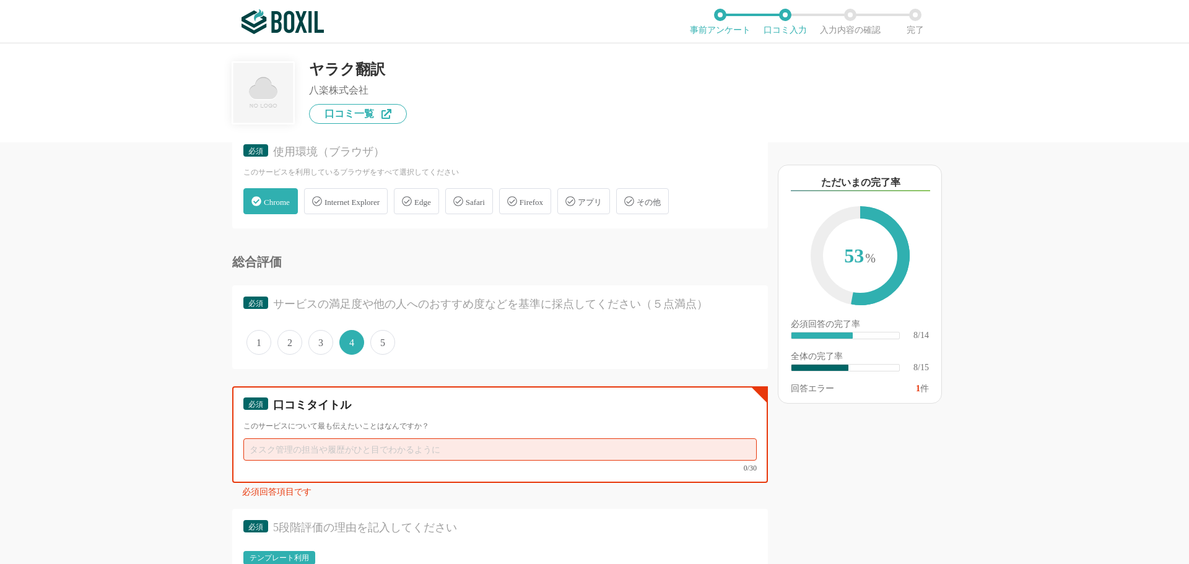
click at [289, 445] on input "text" at bounding box center [499, 449] width 513 height 22
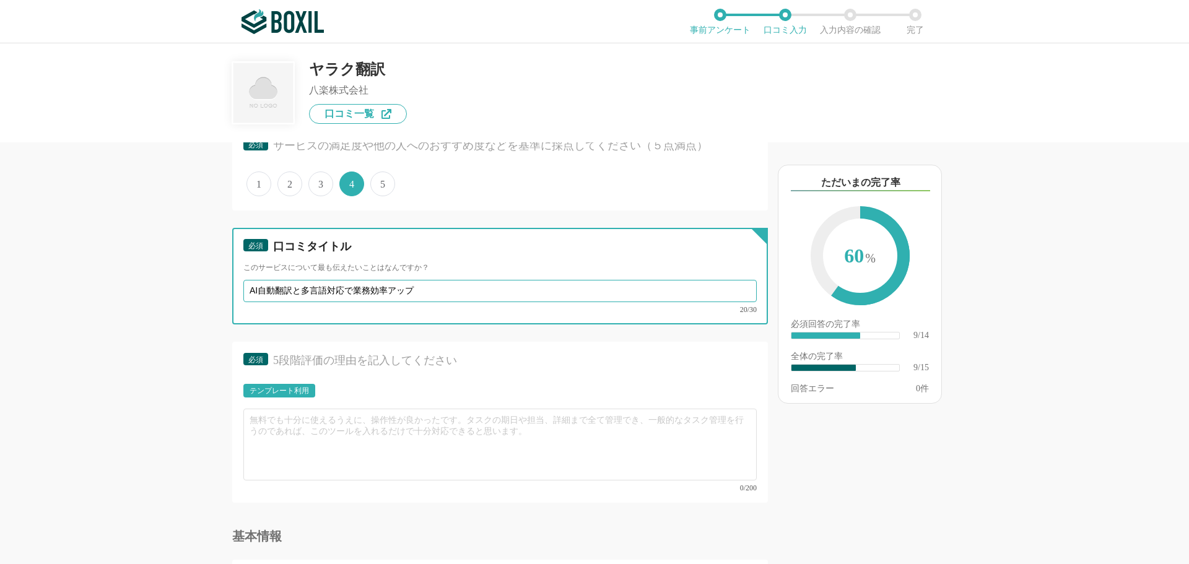
scroll to position [1114, 0]
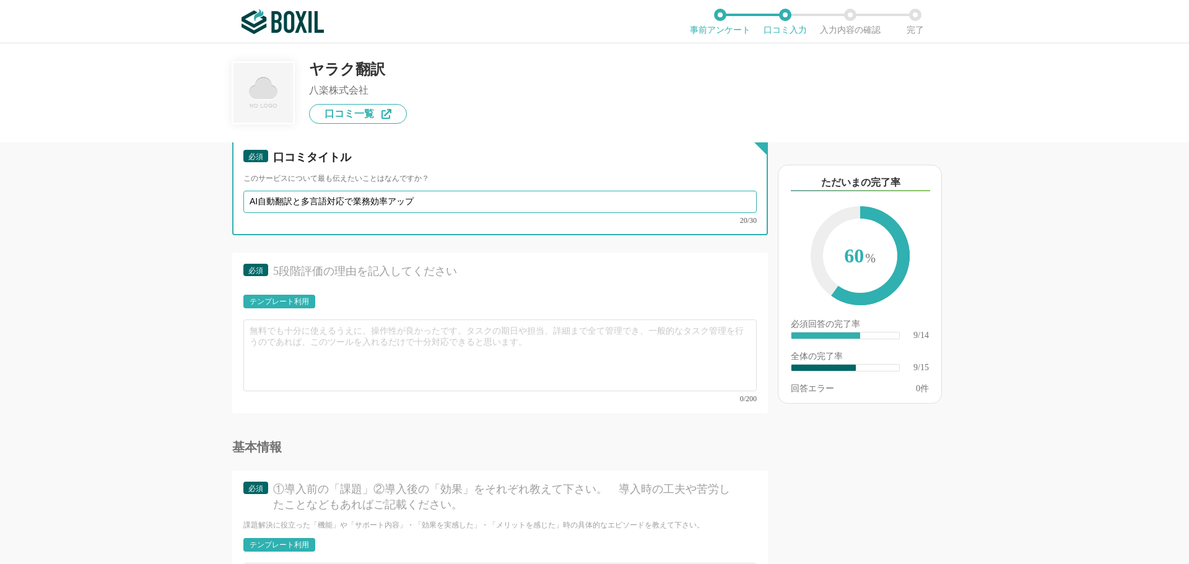
type input "AI自動翻訳と多言語対応で業務効率アップ"
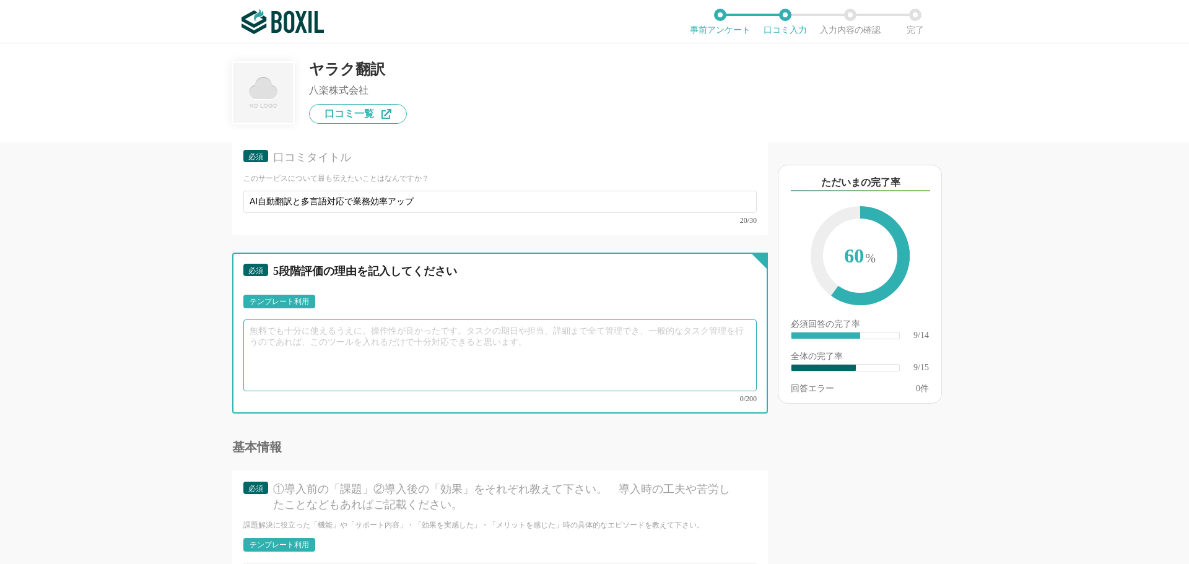
click at [265, 333] on textarea at bounding box center [499, 355] width 513 height 72
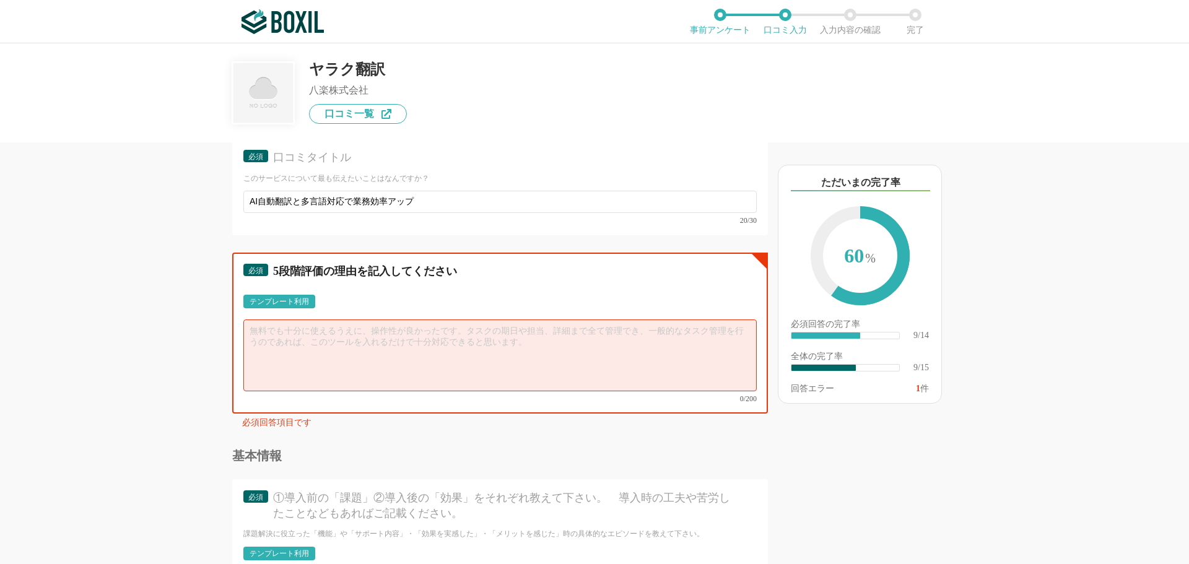
click at [295, 335] on textarea at bounding box center [499, 355] width 513 height 72
click at [444, 328] on textarea "無料プランでシステムをお試しで利用出来て、" at bounding box center [499, 355] width 513 height 72
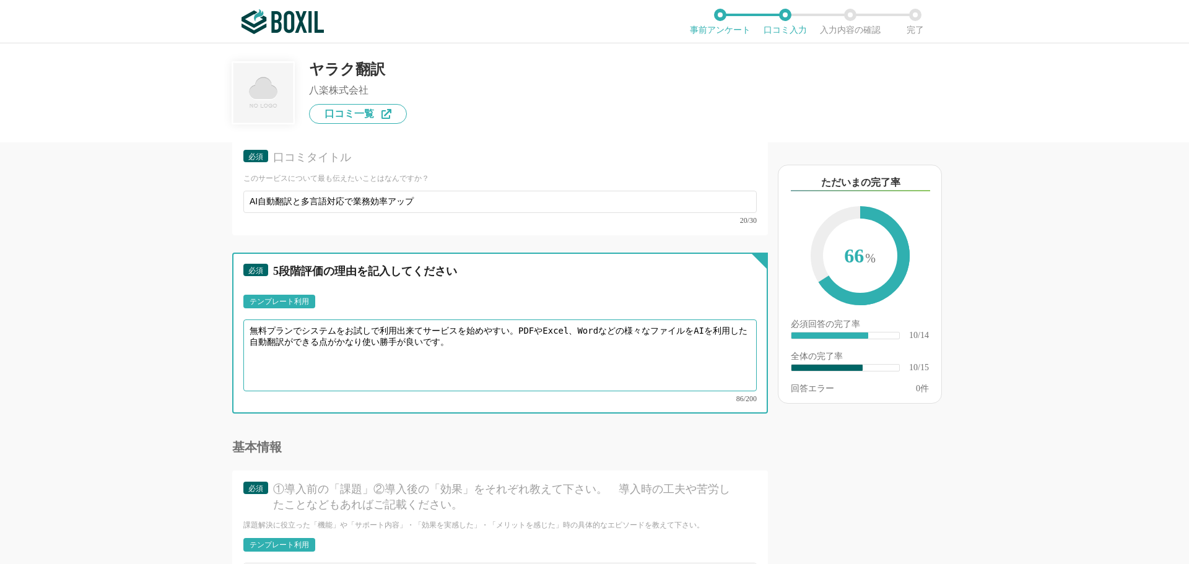
scroll to position [1362, 0]
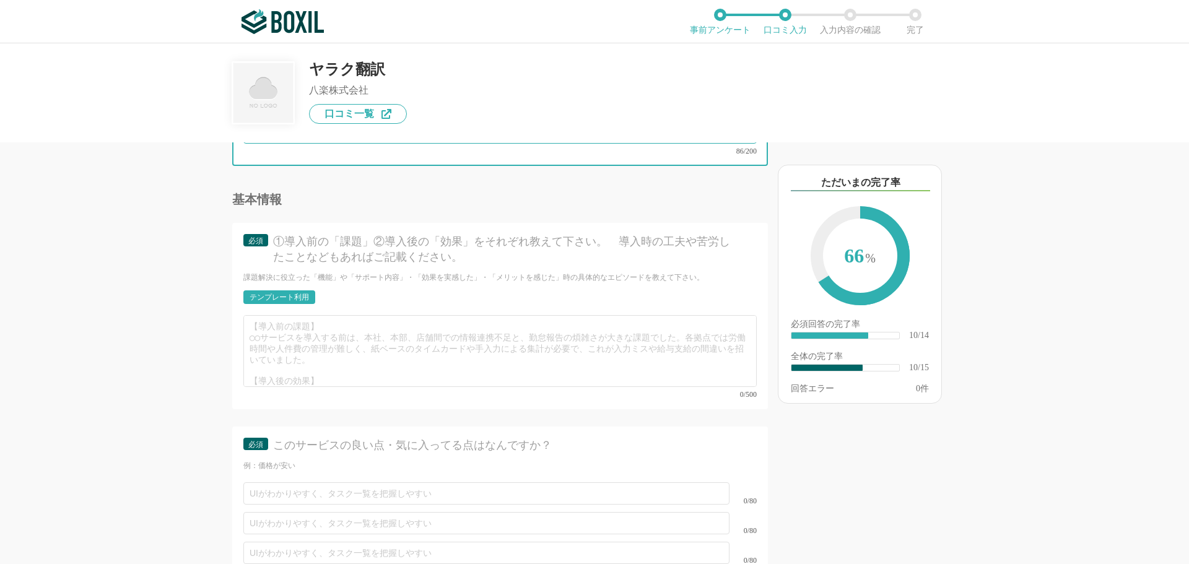
type textarea "無料プランでシステムをお試しで利用出来てサービスを始めやすい。PDFやExcel、Wordなどの様々なファイルをAIを利用した自動翻訳ができる点がかなり使い勝…"
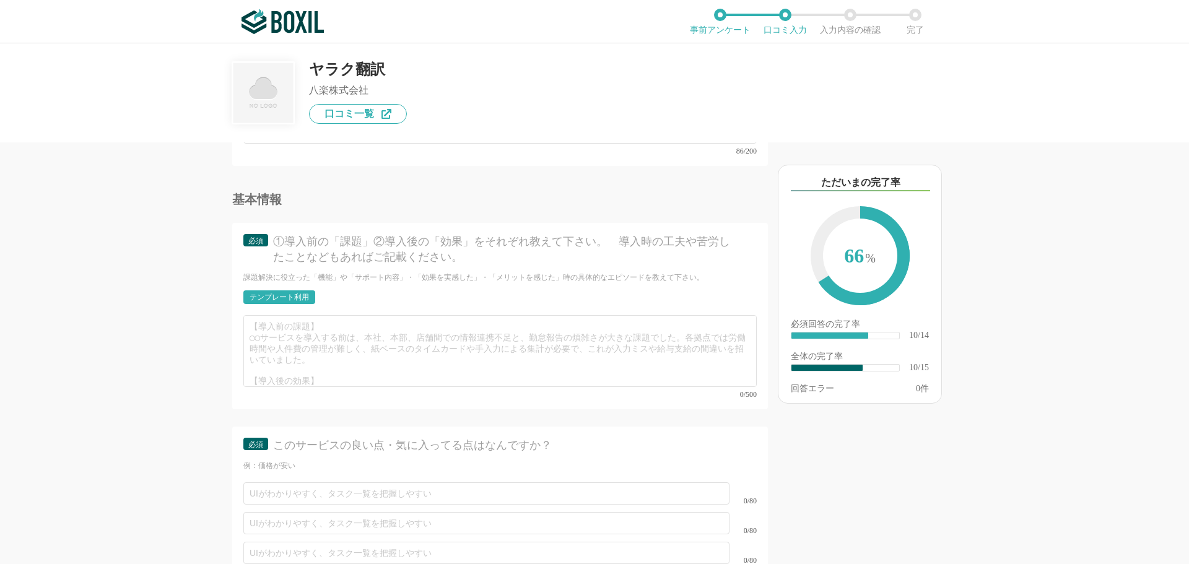
click at [279, 293] on div "テンプレート利用" at bounding box center [278, 296] width 59 height 7
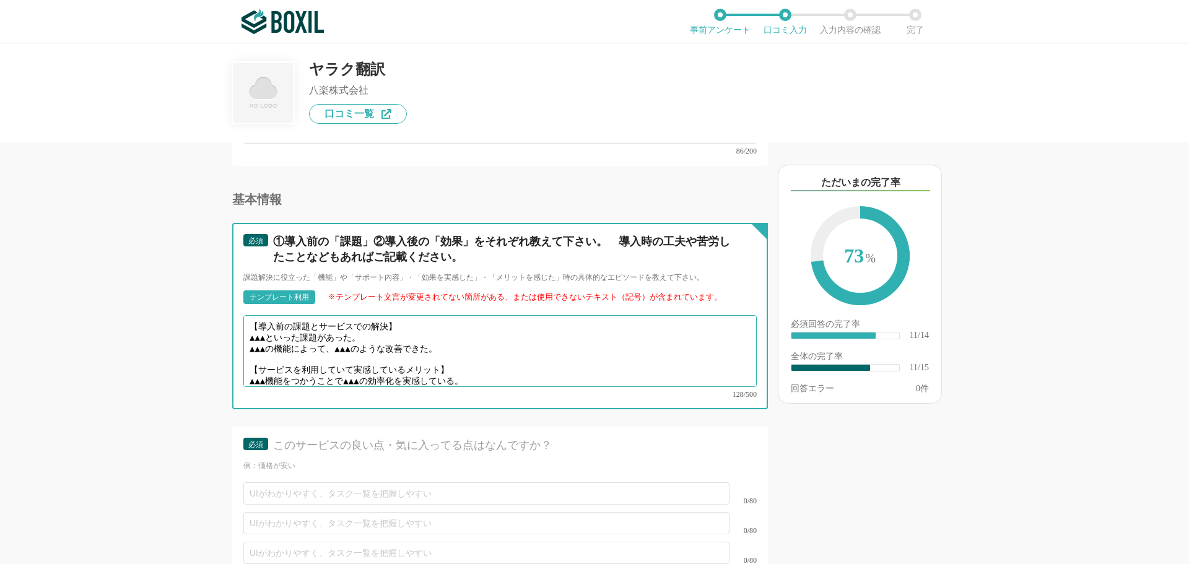
click at [371, 331] on textarea "【導入前の課題とサービスでの解決】 ▲▲▲といった課題があった。 ▲▲▲の機能によって、▲▲▲のような改善できた。 【サービスを利用していて実感しているメリッ…" at bounding box center [499, 351] width 513 height 72
click at [453, 336] on textarea "【導入前の課題とサービスでの解決】 ▲▲▲といった課題があった。 ▲▲▲の機能によって、▲▲▲のような改善できた。 【サービスを利用していて実感しているメリッ…" at bounding box center [499, 351] width 513 height 72
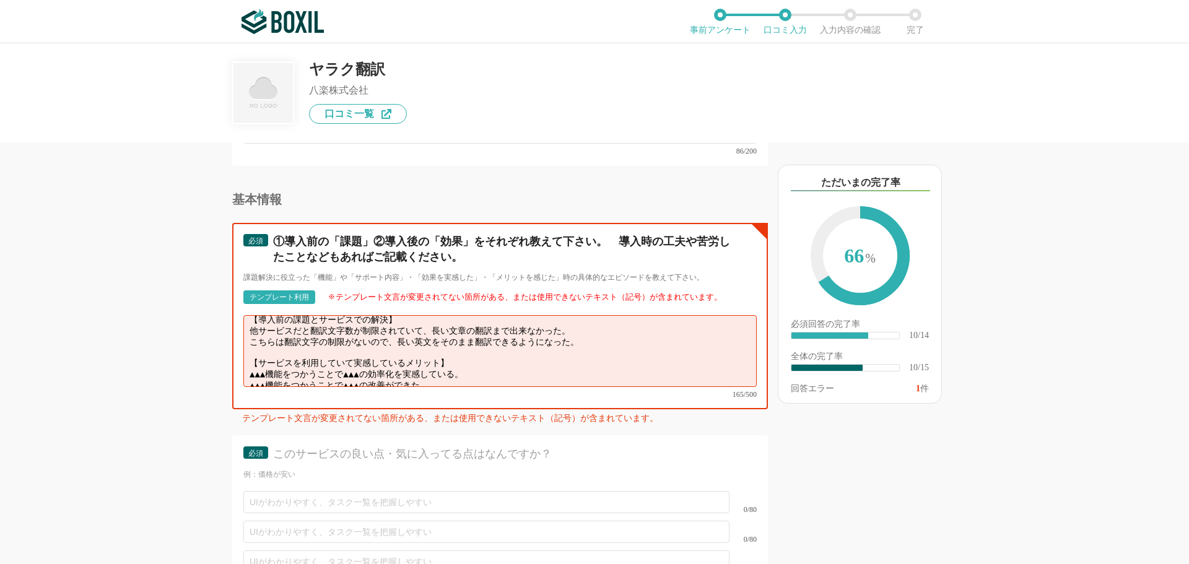
scroll to position [9, 0]
drag, startPoint x: 451, startPoint y: 366, endPoint x: 252, endPoint y: 355, distance: 199.0
click at [252, 355] on textarea "【導入前の課題とサービスでの解決】 他サービスだと翻訳文字数が制限されていて、長い文章の翻訳まで出来なかった。 こちらは翻訳文字の制限がないので、長い英文をそ…" at bounding box center [499, 351] width 513 height 72
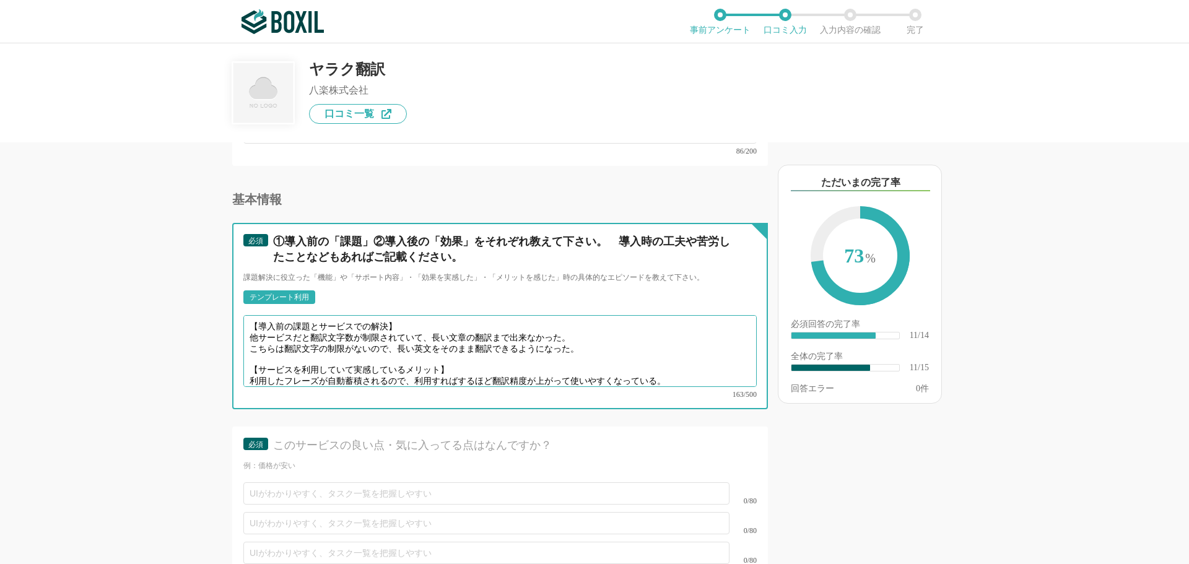
scroll to position [1548, 0]
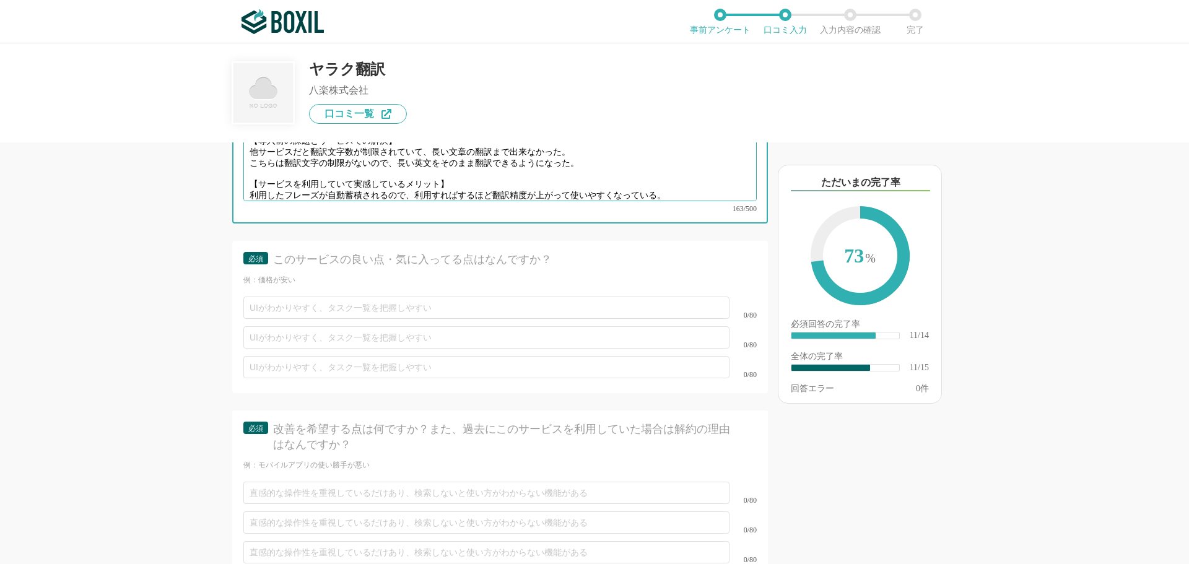
type textarea "【導入前の課題とサービスでの解決】 他サービスだと翻訳文字数が制限されていて、長い文章の翻訳まで出来なかった。 こちらは翻訳文字の制限がないので、長い英文をそ…"
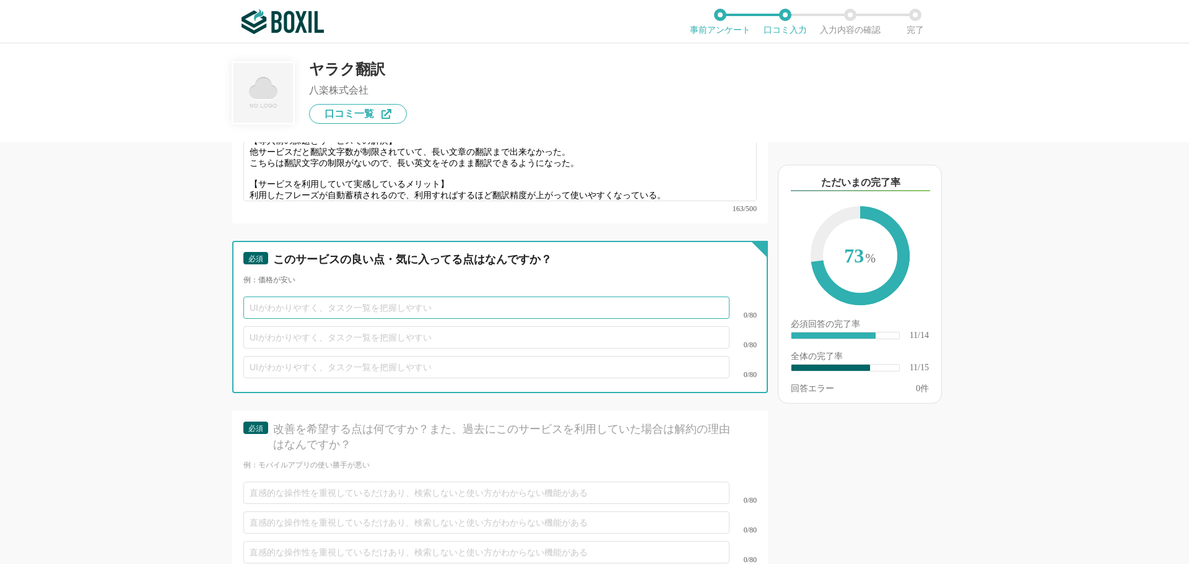
click at [291, 297] on input "text" at bounding box center [486, 308] width 486 height 22
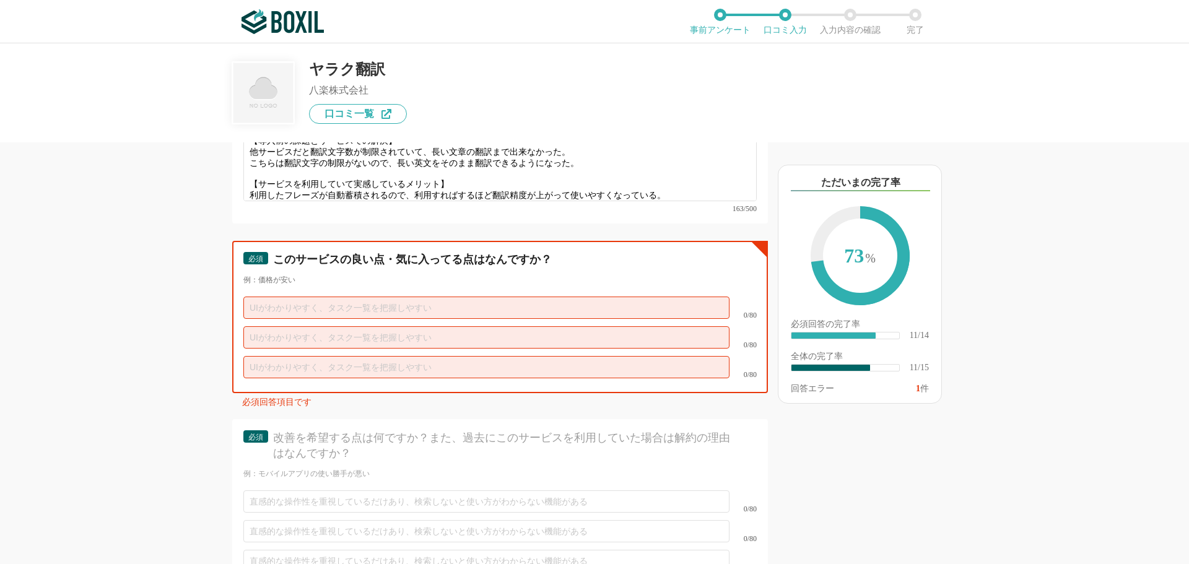
click at [278, 297] on input "text" at bounding box center [486, 308] width 486 height 22
type input "あ"
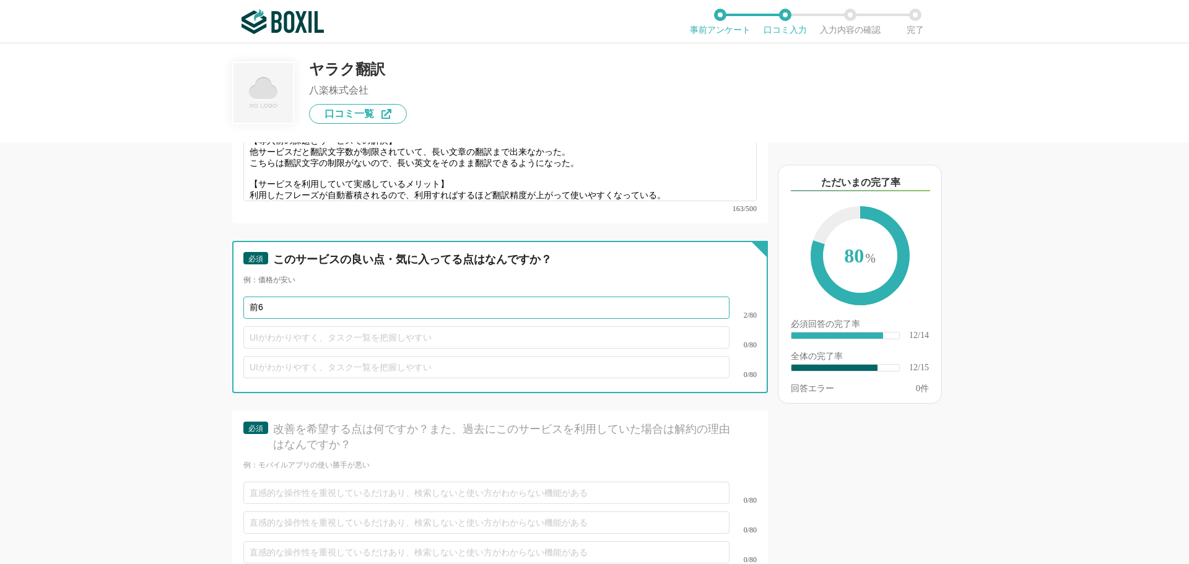
type input "前"
type input "全36言語に対応している点"
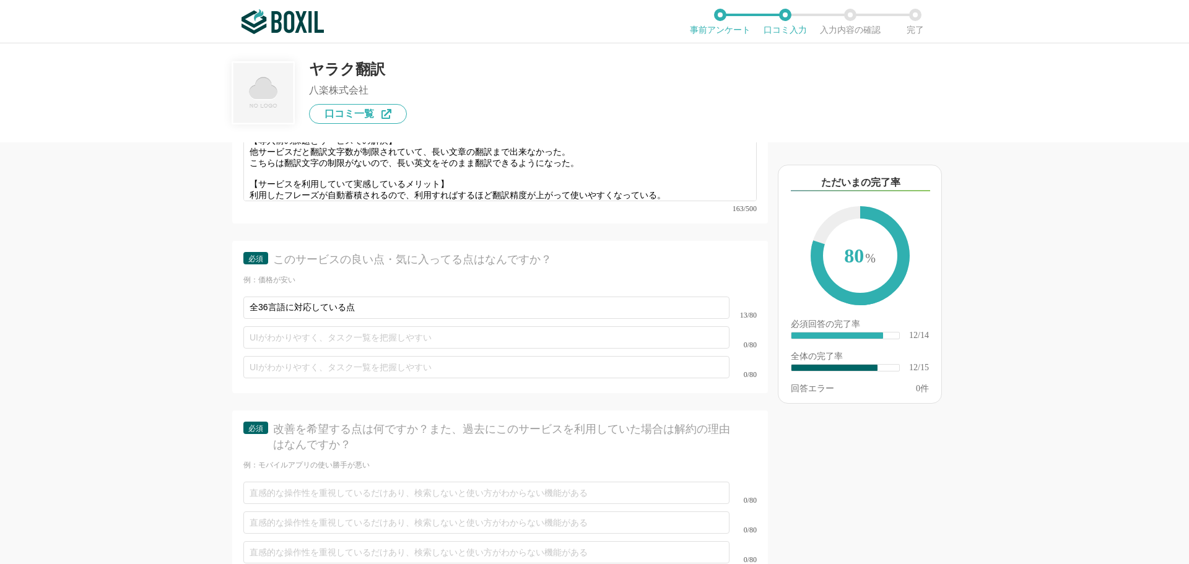
click at [260, 352] on div "0/80" at bounding box center [499, 367] width 513 height 30
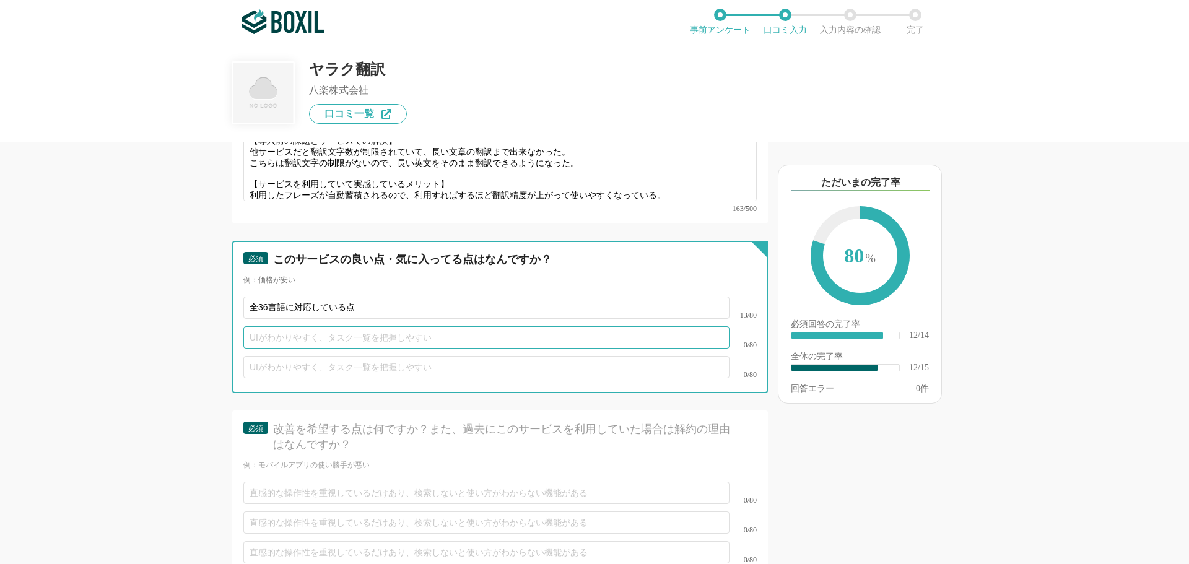
click at [267, 329] on input "text" at bounding box center [486, 337] width 486 height 22
type input "府"
type input "フレーズの自動蓄積機能がある点"
click at [264, 356] on input "text" at bounding box center [486, 367] width 486 height 22
type input "無料オンラインセミナーがある点"
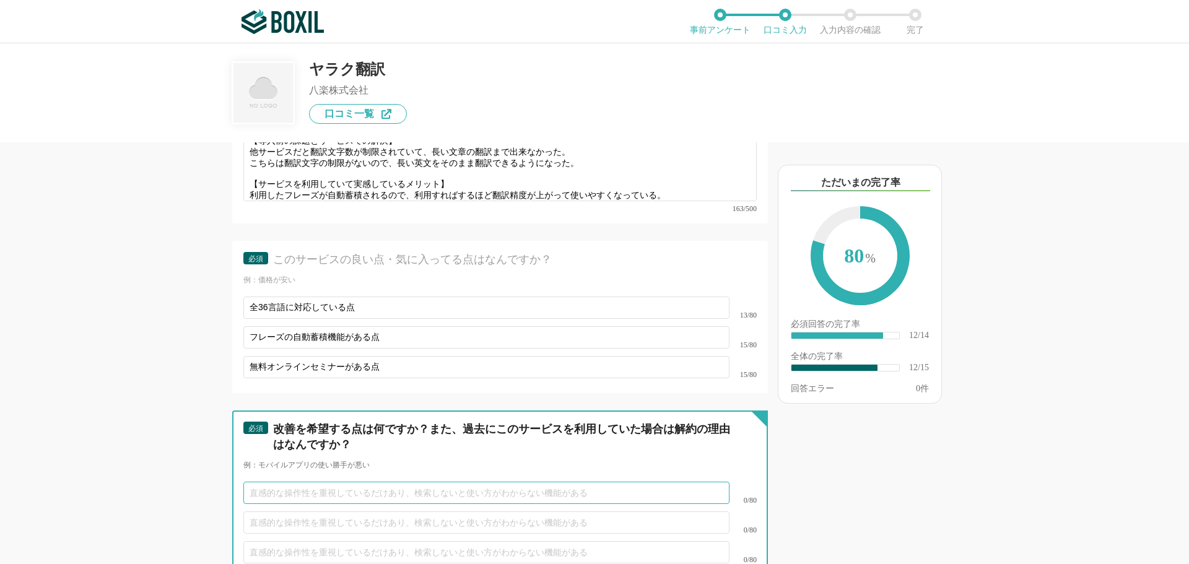
click at [266, 482] on input "text" at bounding box center [486, 493] width 486 height 22
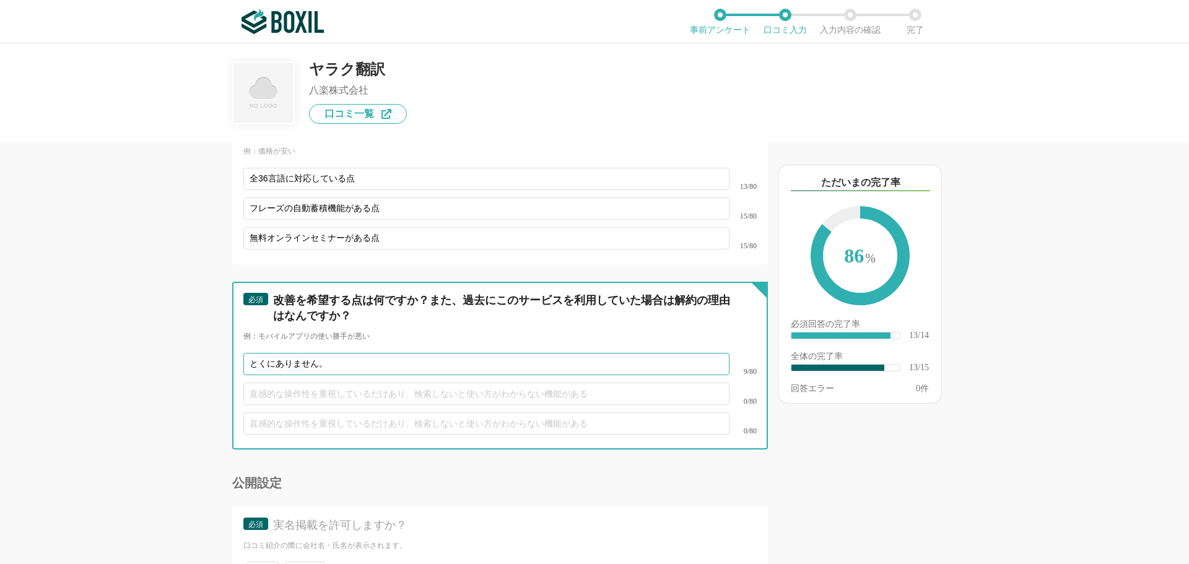
scroll to position [1763, 0]
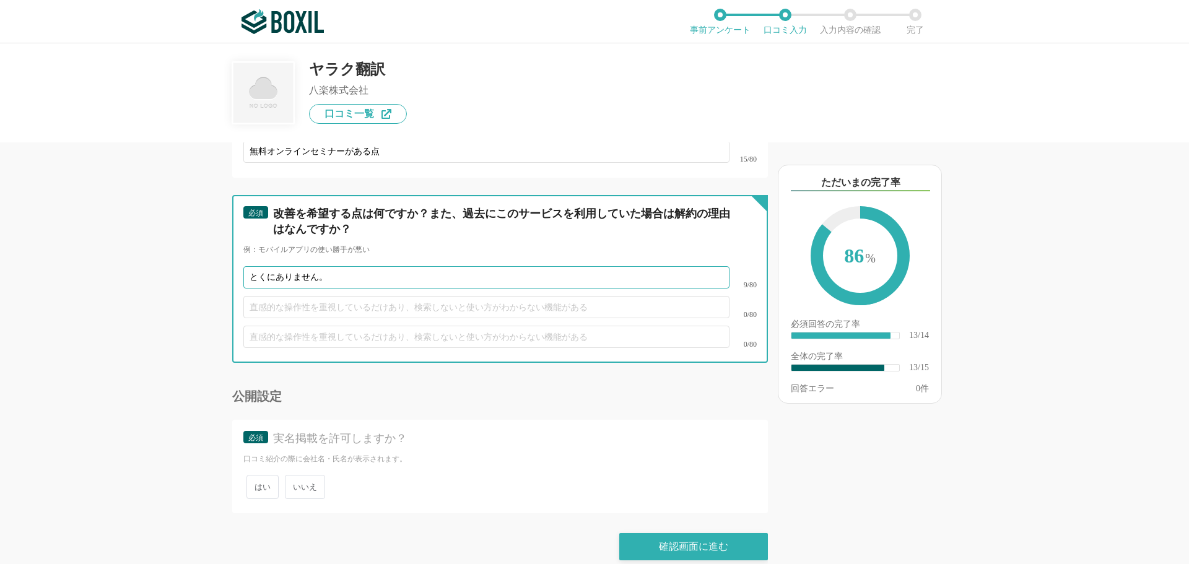
type input "とくにありません。"
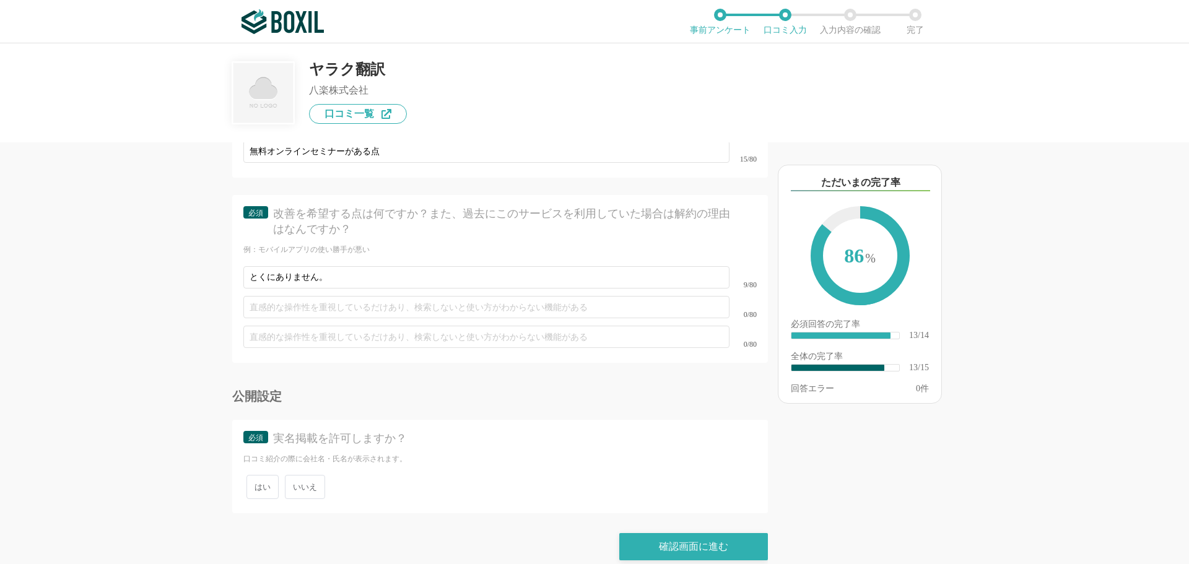
click at [293, 475] on span "いいえ" at bounding box center [305, 487] width 40 height 24
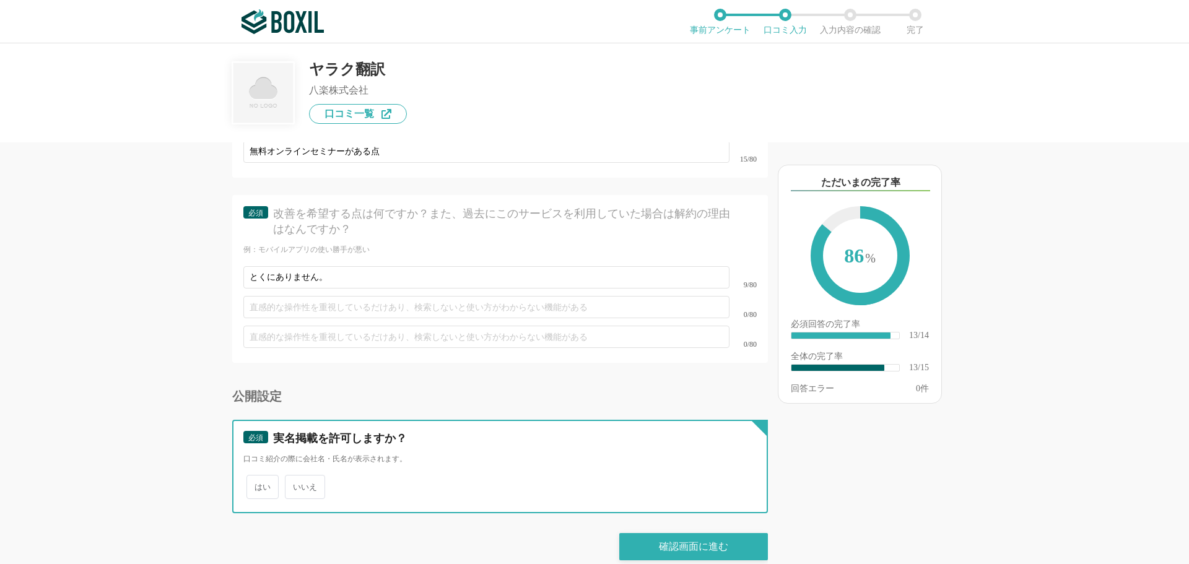
click at [293, 477] on input "いいえ" at bounding box center [292, 481] width 8 height 8
radio input "true"
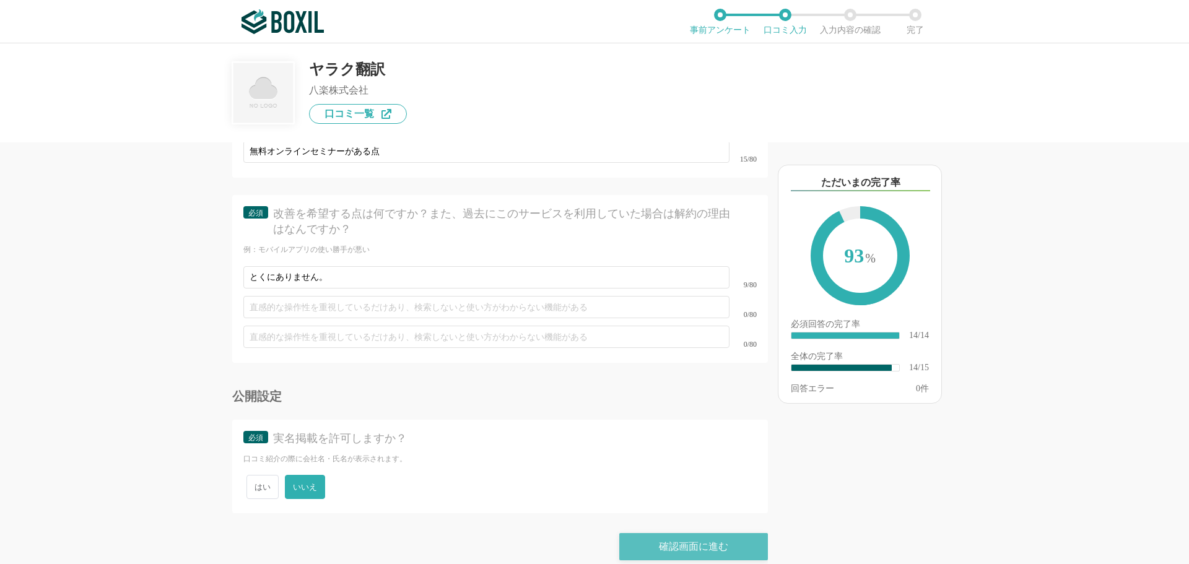
click at [669, 533] on div "確認画面に進む" at bounding box center [693, 546] width 149 height 27
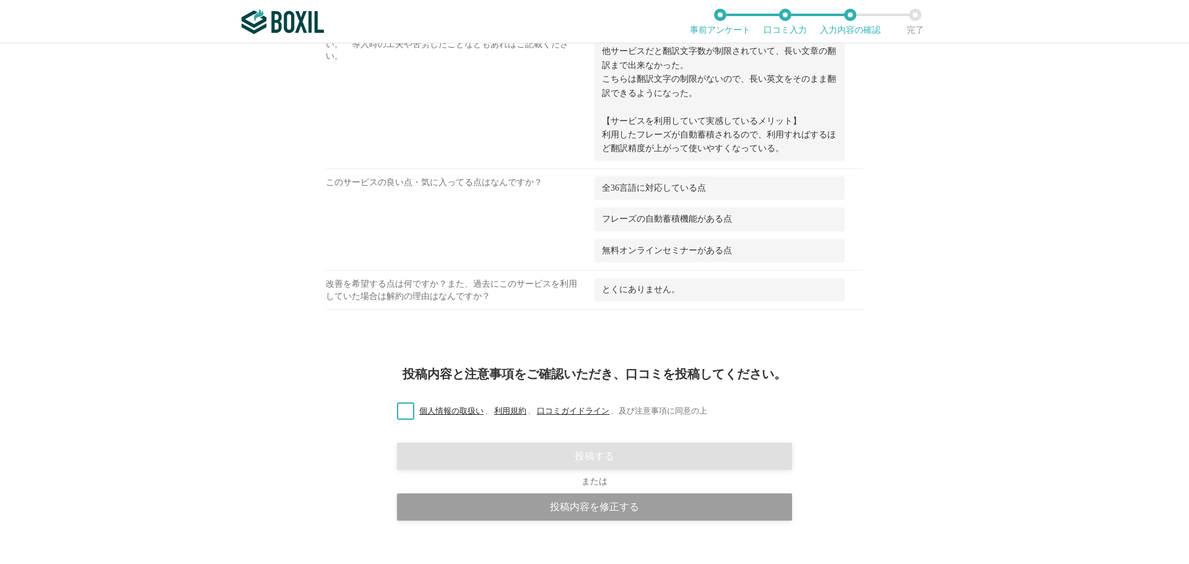
scroll to position [864, 0]
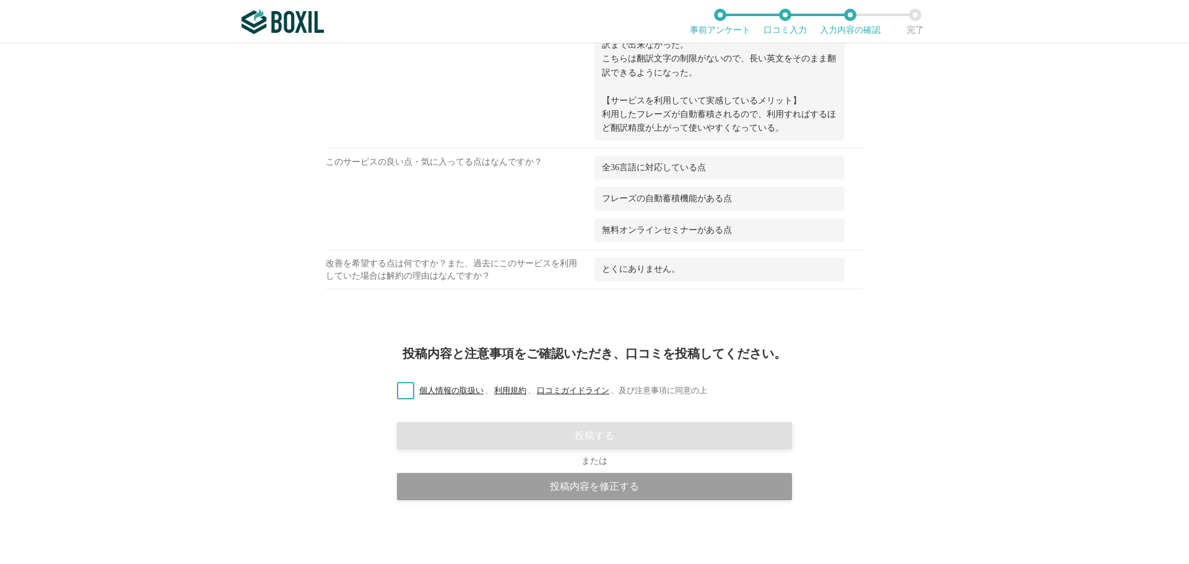
click at [402, 391] on label "個人情報の取扱い 、 利用規約 、 口コミガイドライン 、 及び注意事項に同意の上" at bounding box center [547, 390] width 320 height 13
click at [0, 0] on input "個人情報の取扱い 、 利用規約 、 口コミガイドライン 、 及び注意事項に同意の上" at bounding box center [0, 0] width 0 height 0
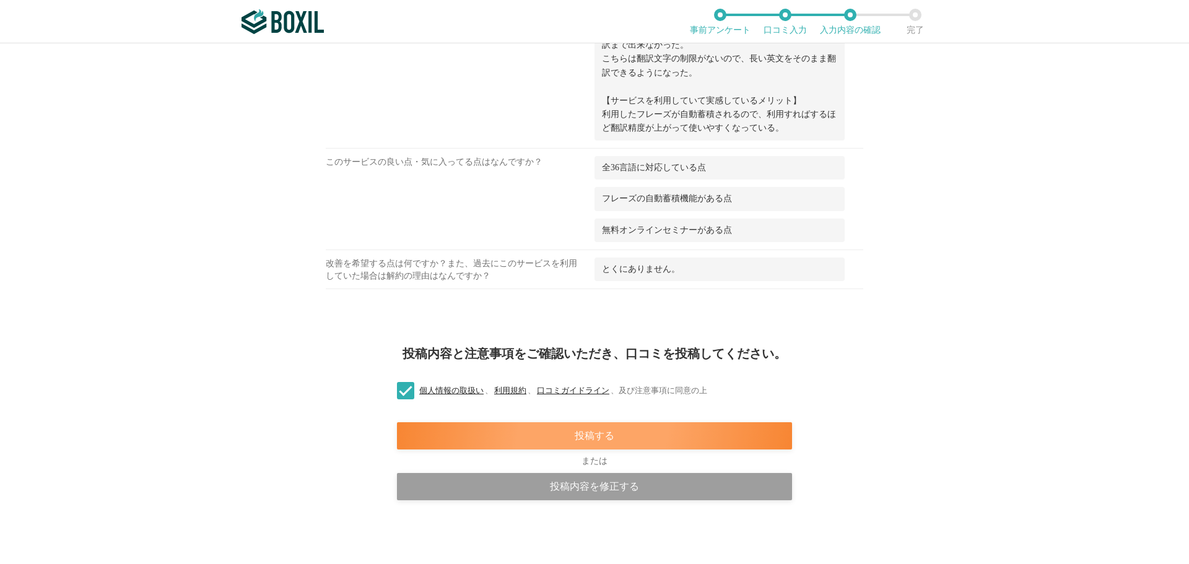
click at [480, 440] on div "投稿する" at bounding box center [594, 435] width 395 height 27
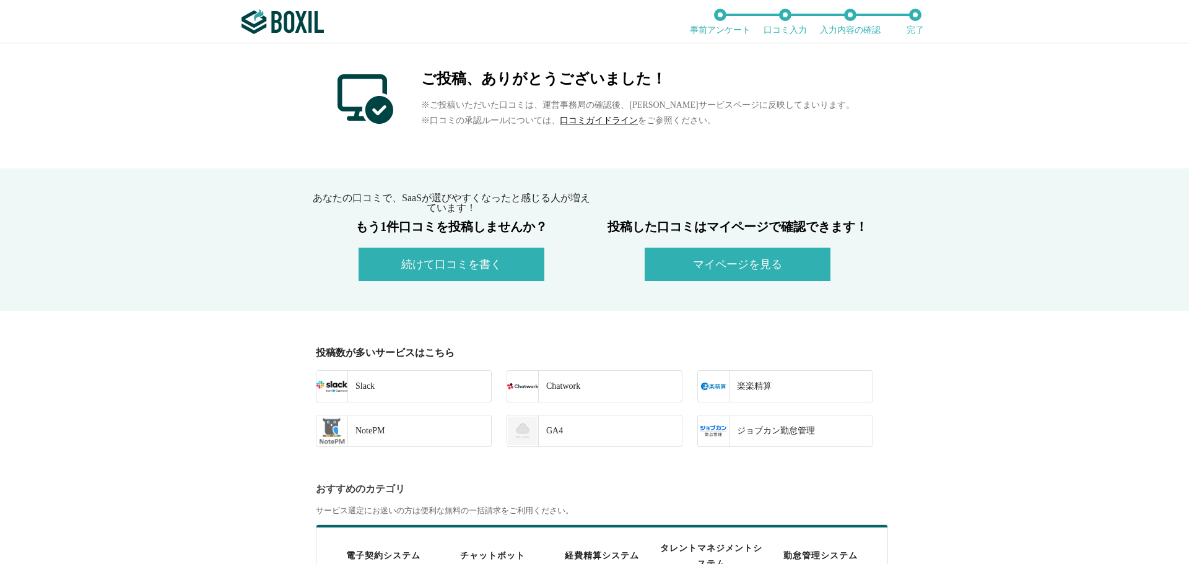
click at [468, 267] on button "続けて口コミを書く" at bounding box center [451, 264] width 186 height 33
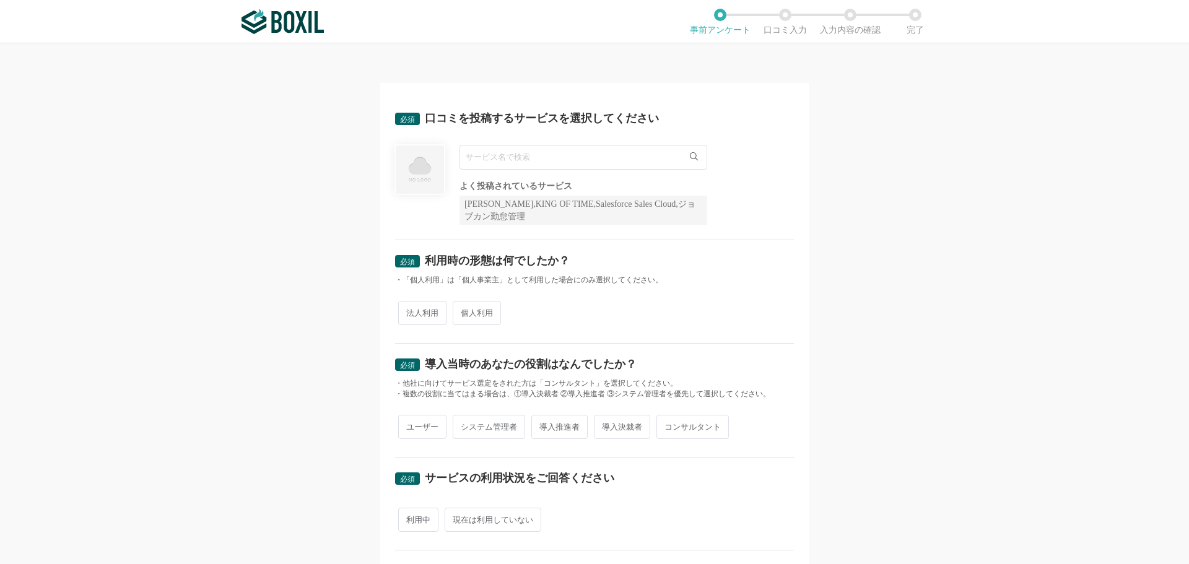
click at [513, 157] on input "text" at bounding box center [583, 157] width 248 height 25
paste input "CipherCraft Mail"
type input "CipherCraft Mail"
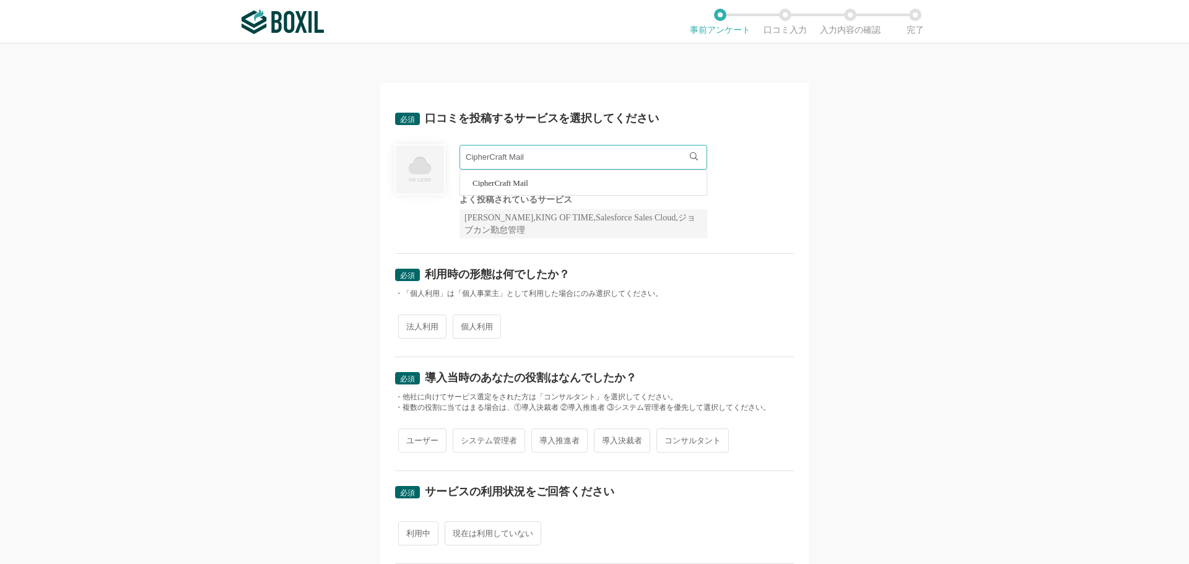
click at [493, 183] on span "CipherCraft Mail" at bounding box center [500, 183] width 56 height 8
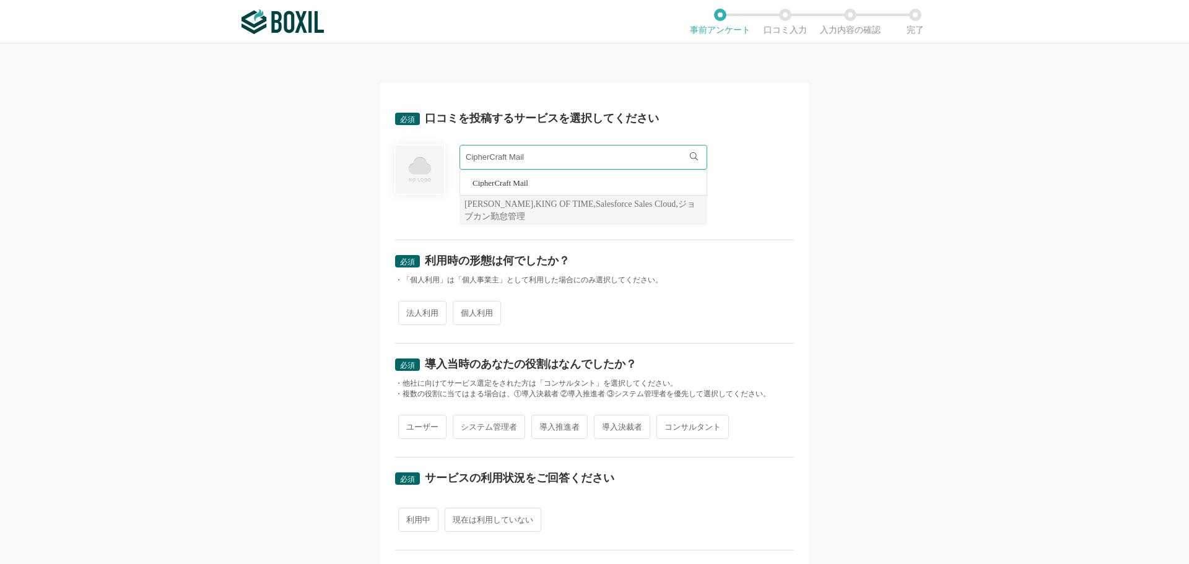
click at [422, 314] on span "法人利用" at bounding box center [422, 313] width 48 height 24
click at [409, 311] on input "法人利用" at bounding box center [405, 307] width 8 height 8
radio input "true"
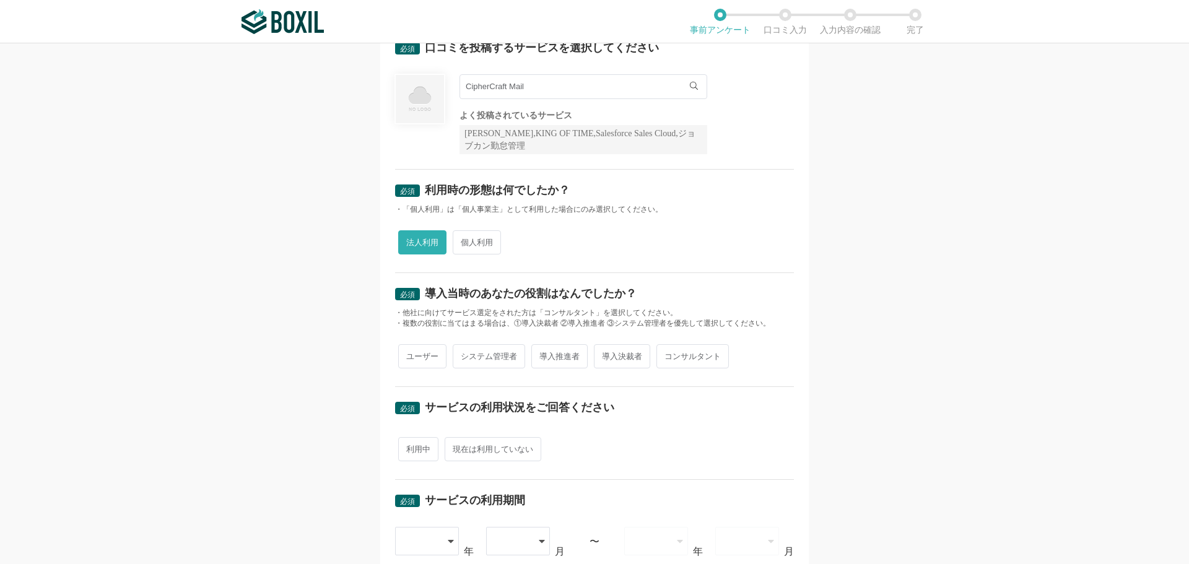
scroll to position [124, 0]
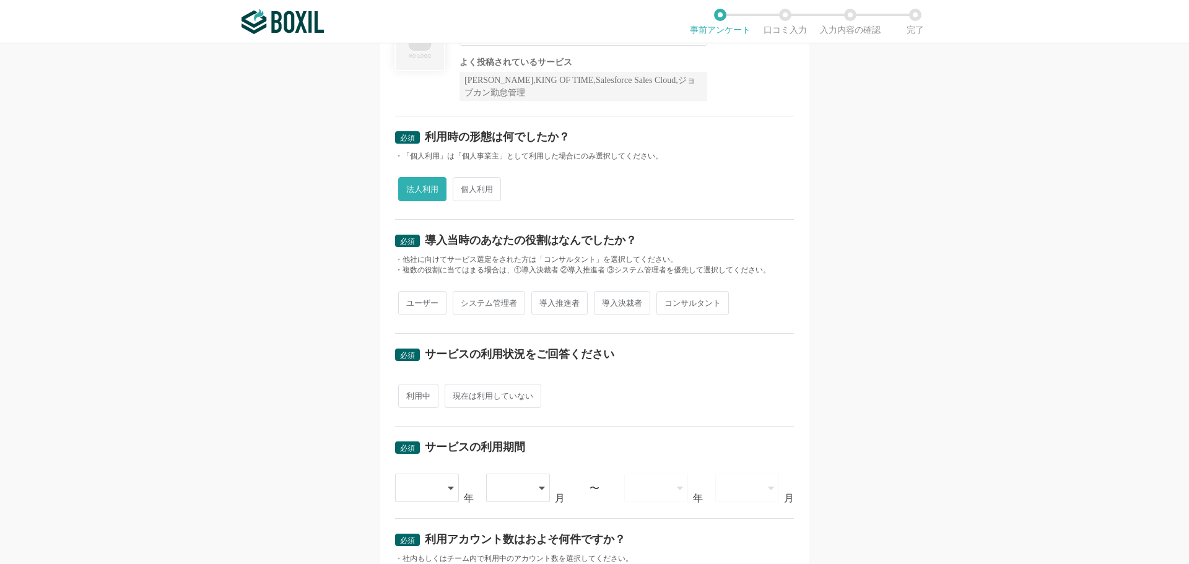
click at [561, 306] on span "導入推進者" at bounding box center [559, 303] width 56 height 24
click at [542, 301] on input "導入推進者" at bounding box center [538, 297] width 8 height 8
radio input "true"
click at [457, 393] on span "現在は利用していない" at bounding box center [492, 396] width 97 height 24
click at [456, 393] on input "現在は利用していない" at bounding box center [452, 390] width 8 height 8
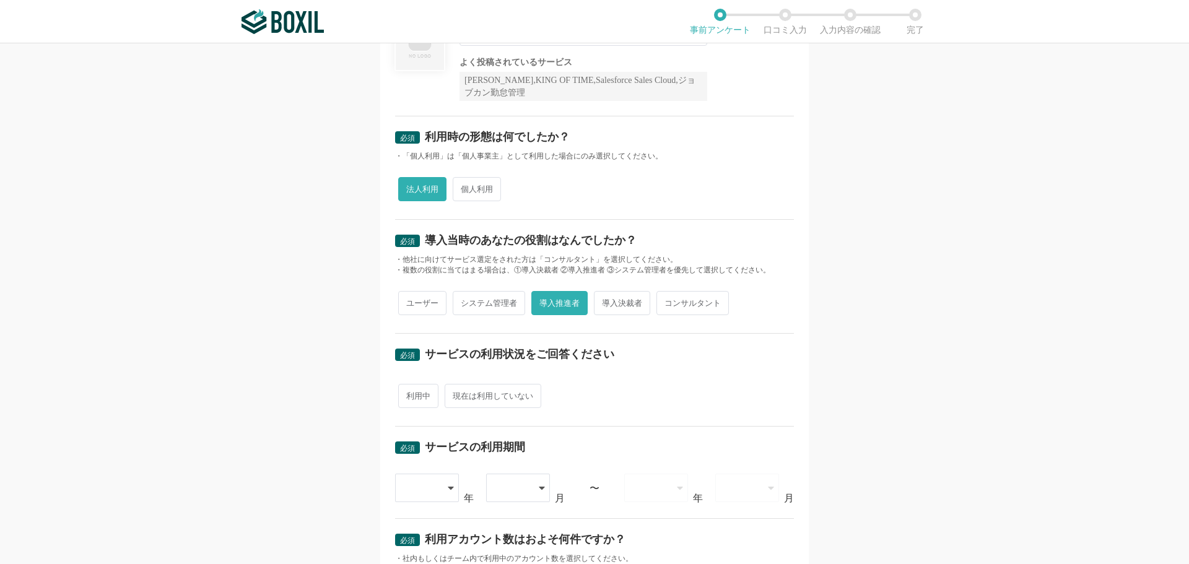
radio input "true"
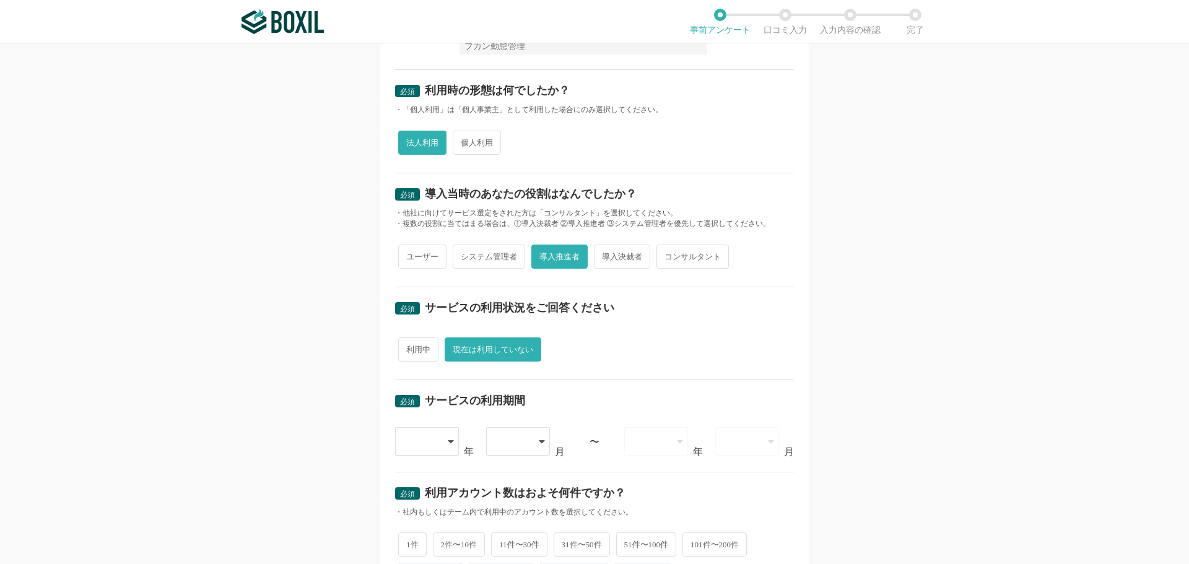
scroll to position [248, 0]
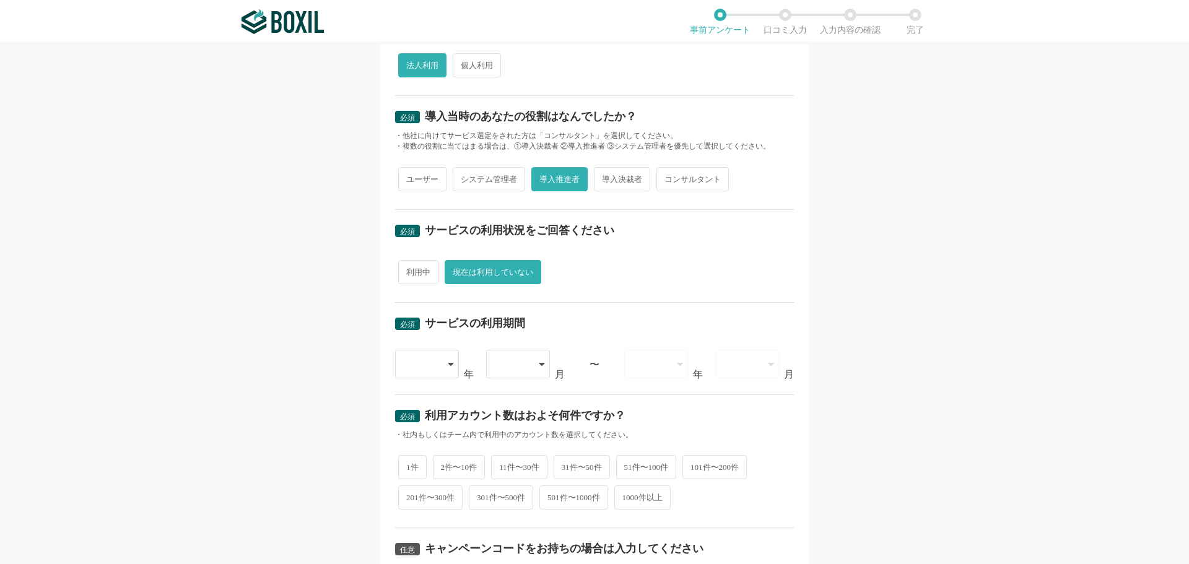
click at [448, 366] on icon at bounding box center [451, 364] width 6 height 10
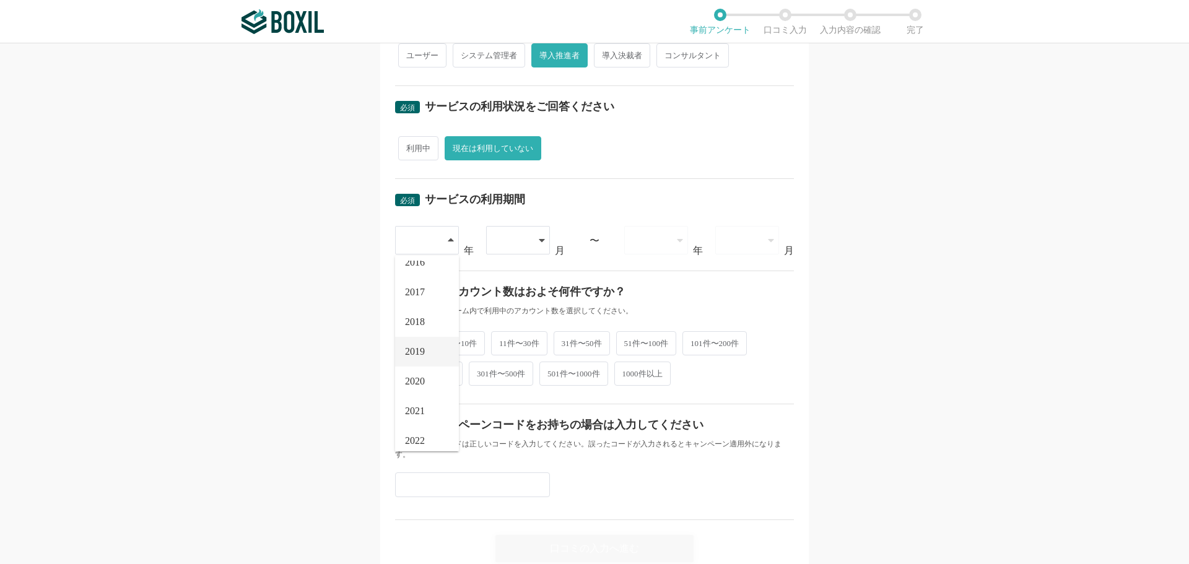
scroll to position [62, 0]
click at [418, 418] on span "2022" at bounding box center [415, 422] width 20 height 10
click at [531, 240] on div at bounding box center [518, 240] width 64 height 28
click at [503, 368] on li "04" at bounding box center [518, 365] width 64 height 30
click at [660, 244] on div at bounding box center [649, 240] width 35 height 27
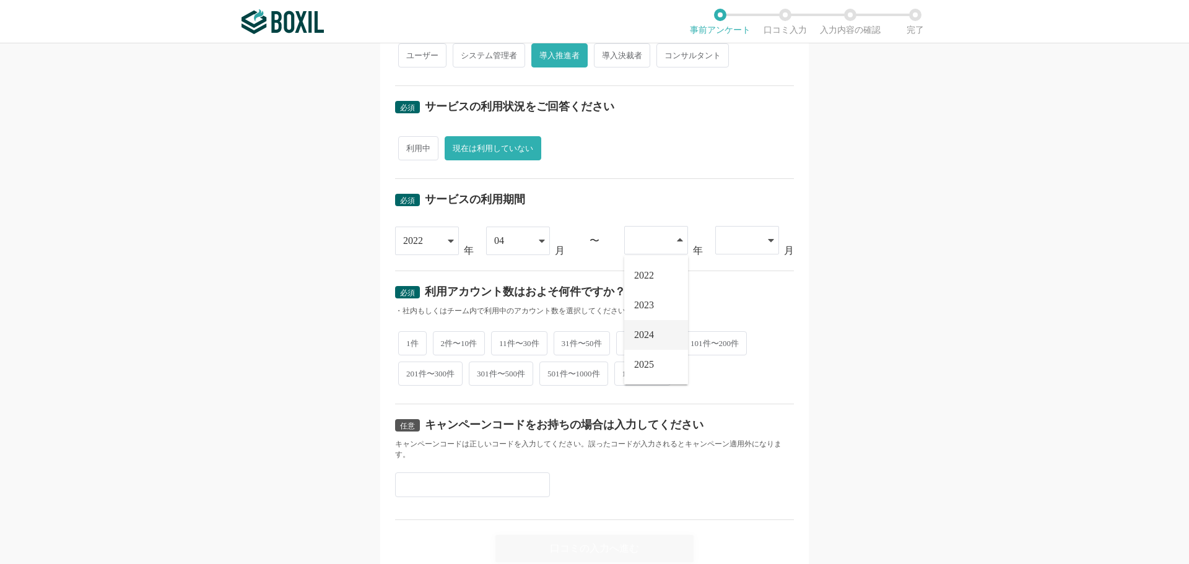
click at [639, 334] on span "2024" at bounding box center [644, 335] width 20 height 10
click at [756, 237] on div at bounding box center [747, 240] width 64 height 28
click at [733, 339] on li "03" at bounding box center [747, 335] width 64 height 30
click at [454, 334] on span "2件〜10件" at bounding box center [459, 342] width 53 height 24
click at [444, 334] on input "2件〜10件" at bounding box center [440, 336] width 8 height 8
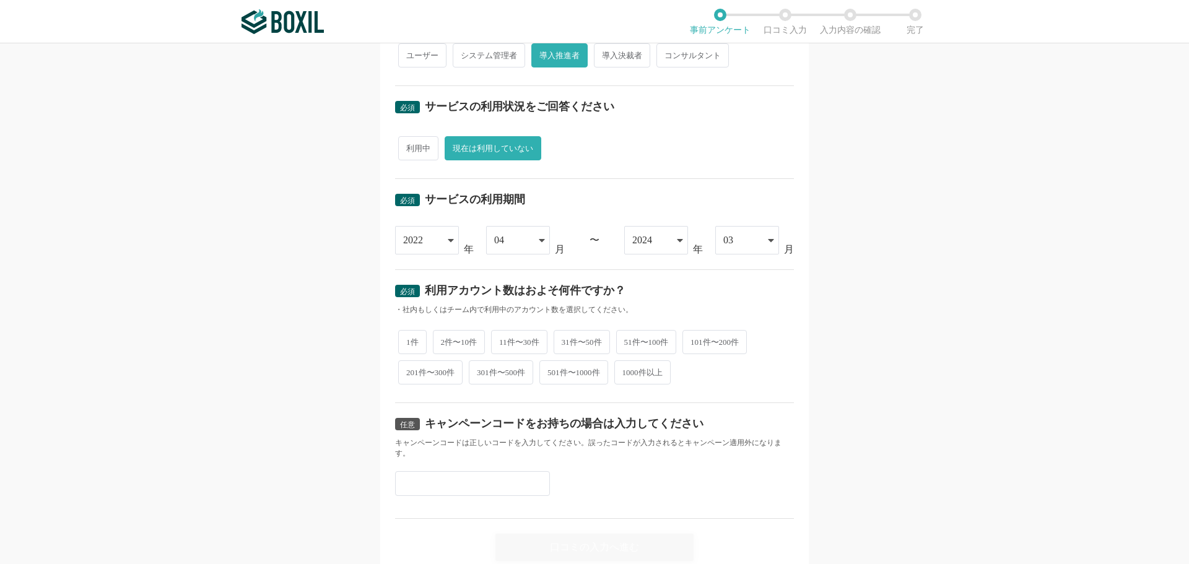
radio input "true"
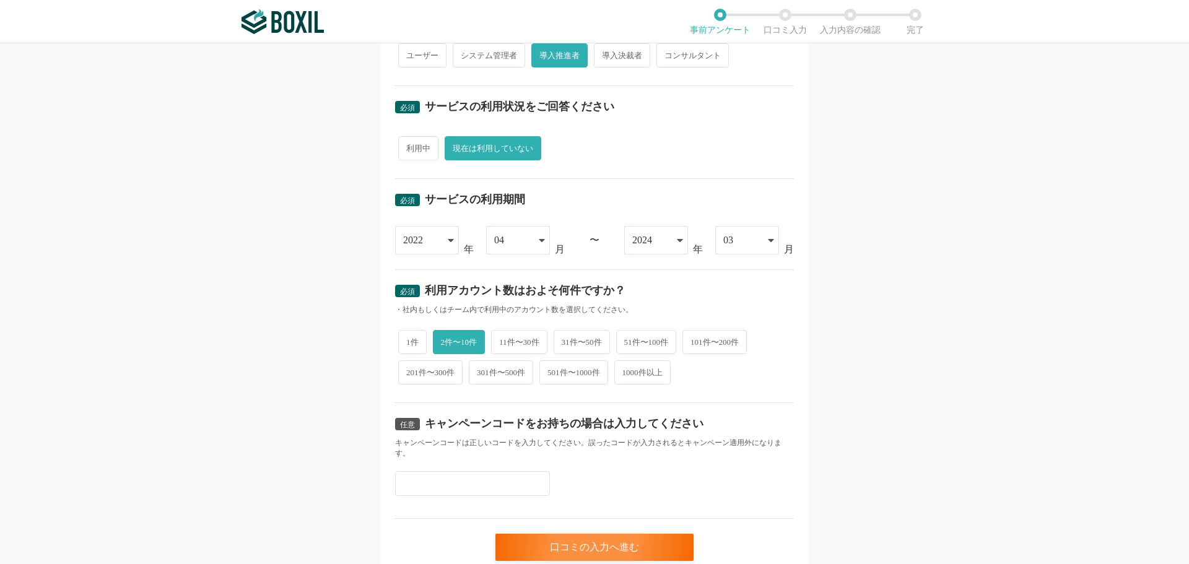
click at [436, 480] on input "text" at bounding box center [472, 483] width 155 height 25
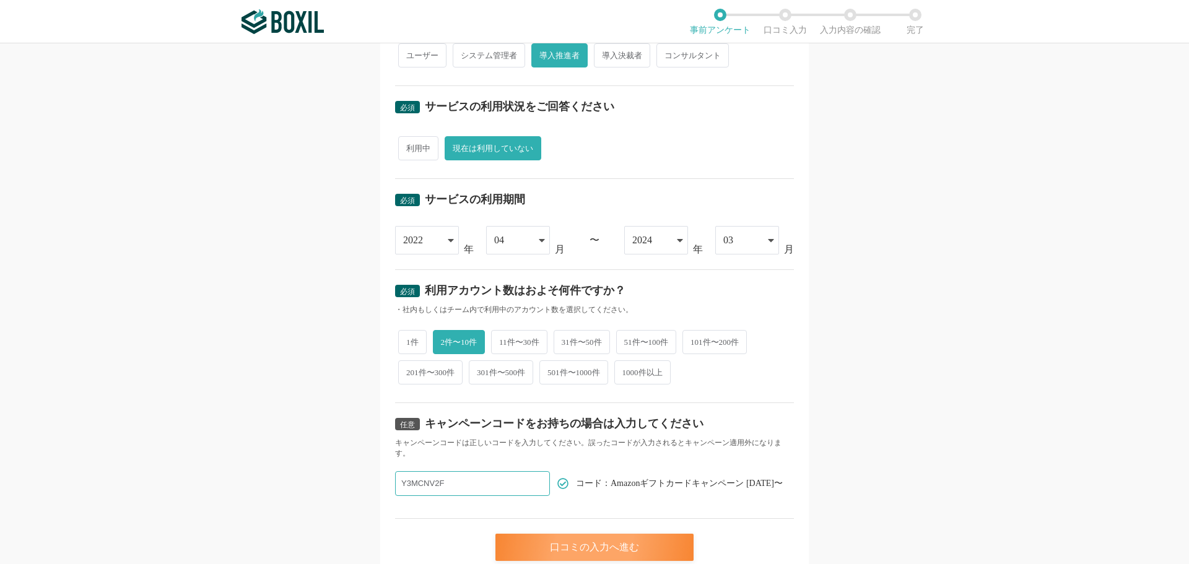
type input "Y3MCNV2F"
click at [563, 552] on div "口コミの入力へ進む" at bounding box center [594, 547] width 198 height 27
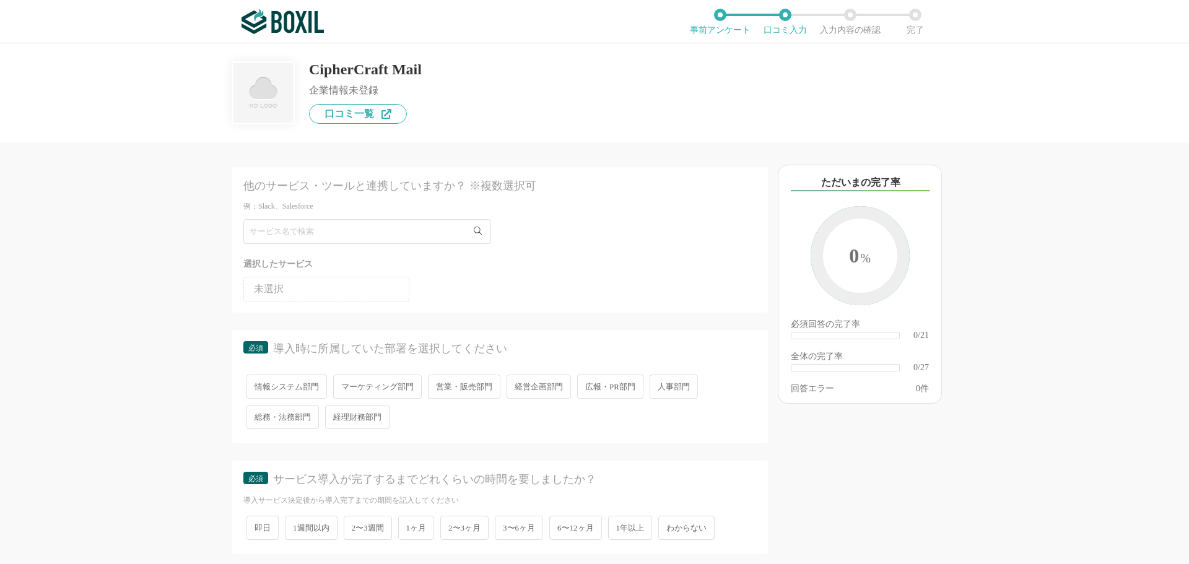
click at [475, 392] on span "営業・販売部門" at bounding box center [464, 387] width 72 height 24
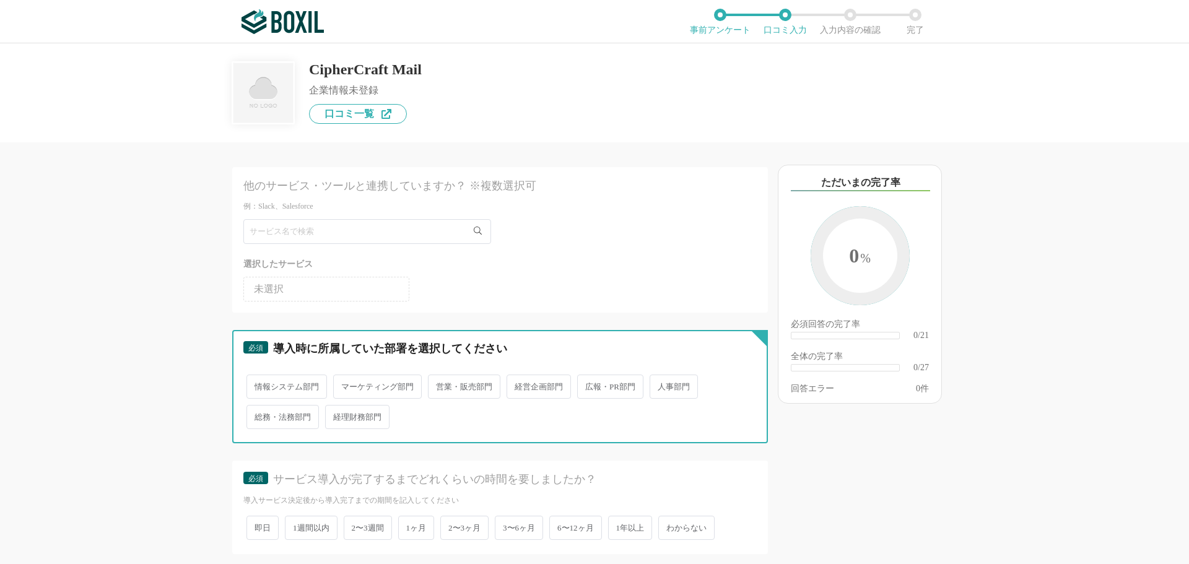
click at [439, 384] on input "営業・販売部門" at bounding box center [435, 380] width 8 height 8
radio input "true"
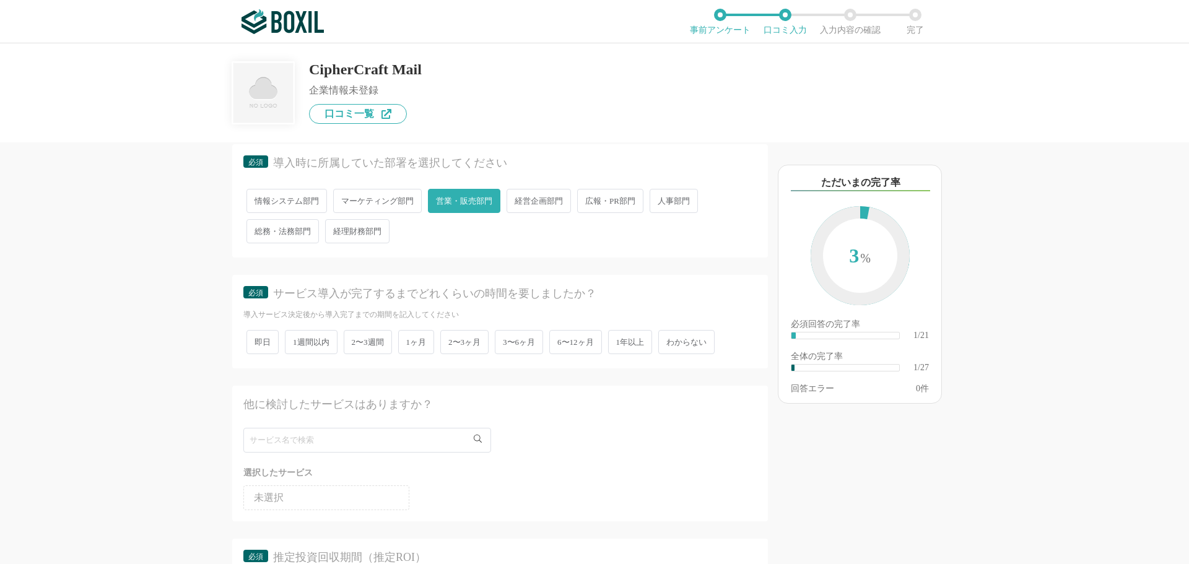
click at [362, 339] on span "2〜3週間" at bounding box center [368, 342] width 48 height 24
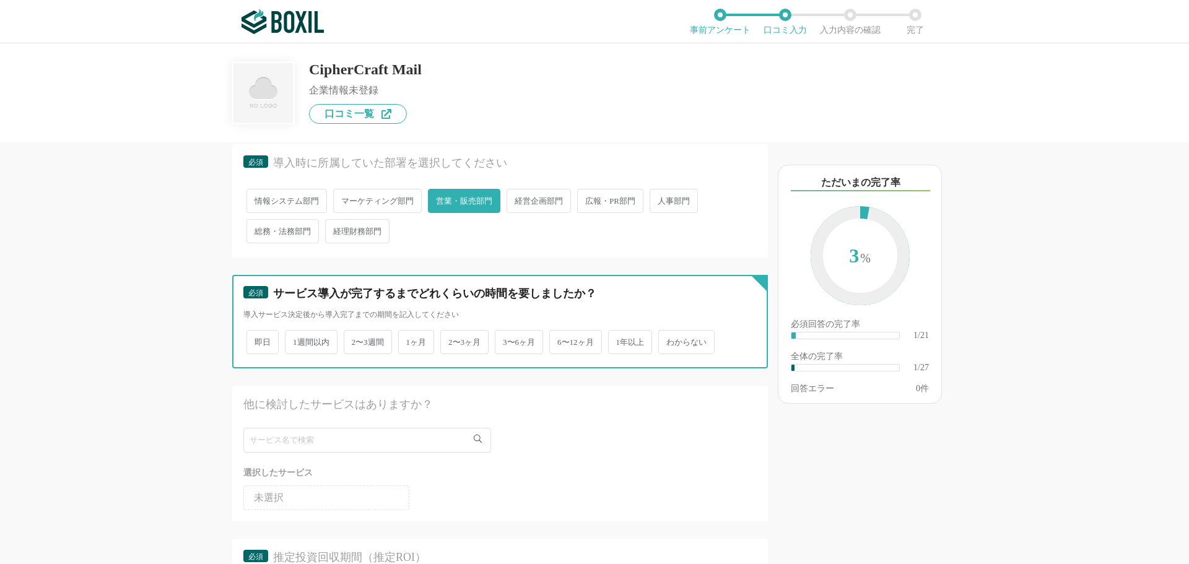
click at [355, 339] on input "2〜3週間" at bounding box center [351, 336] width 8 height 8
radio input "true"
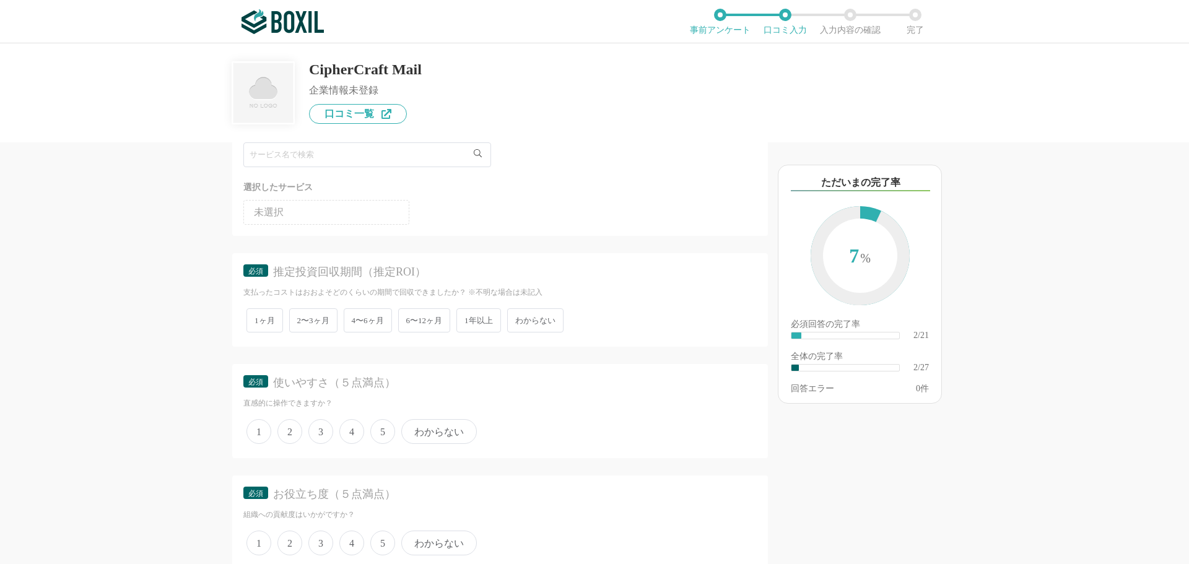
scroll to position [557, 0]
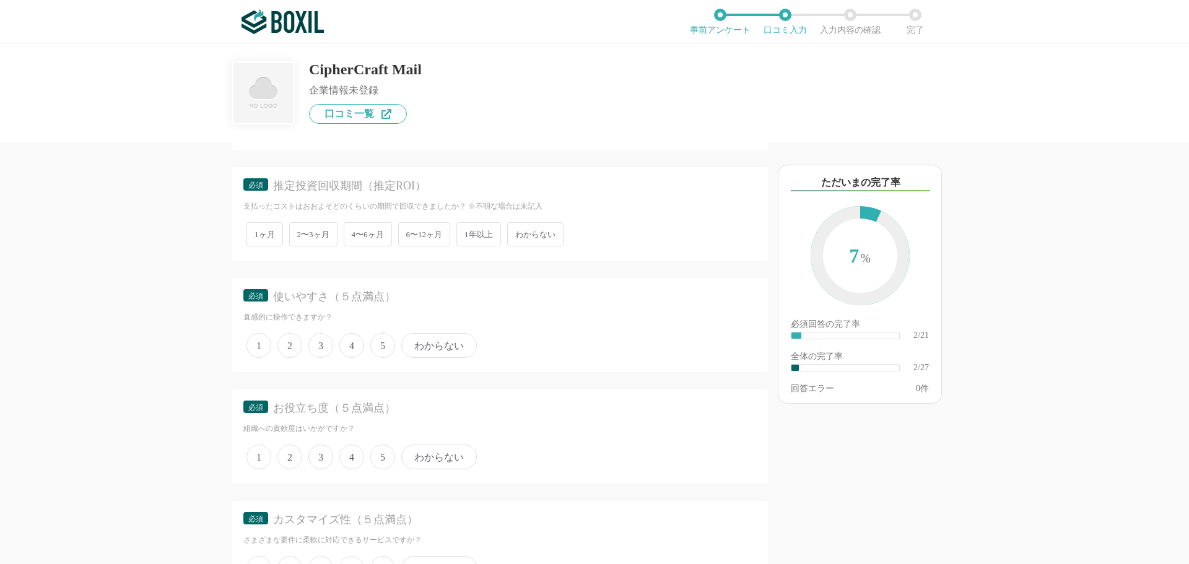
click at [310, 237] on span "2〜3ヶ月" at bounding box center [313, 234] width 48 height 24
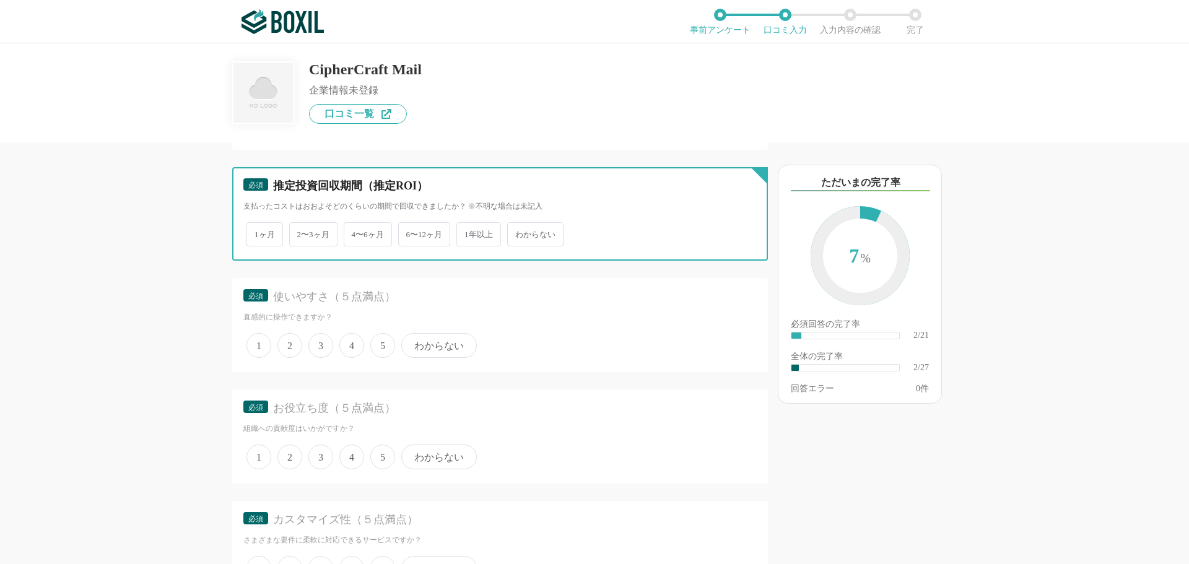
click at [300, 232] on input "2〜3ヶ月" at bounding box center [296, 228] width 8 height 8
radio input "true"
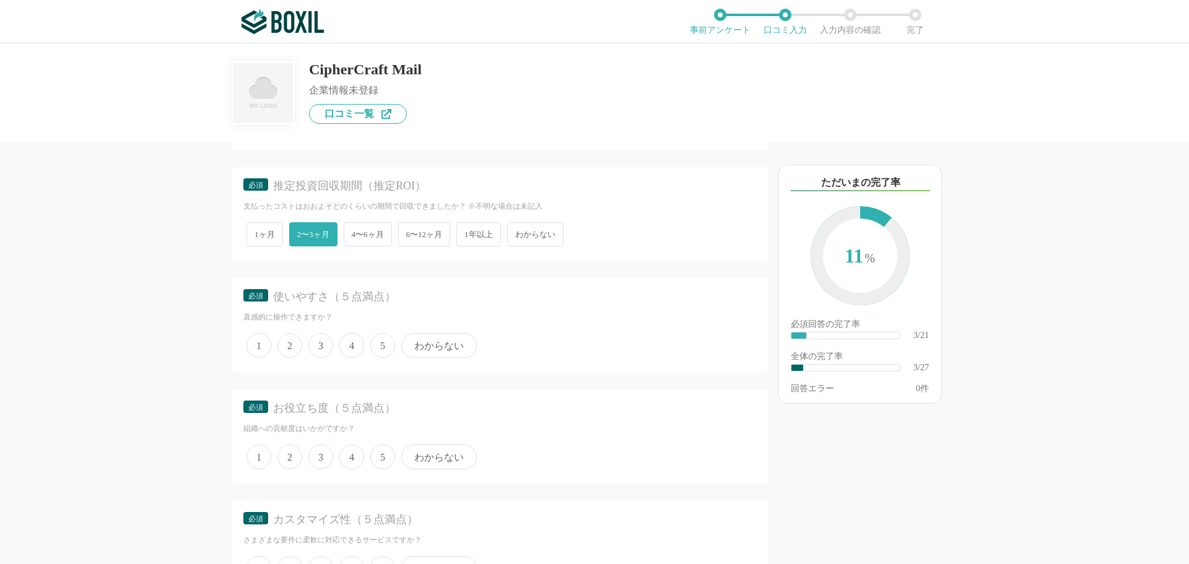
click at [349, 347] on span "4" at bounding box center [351, 345] width 25 height 25
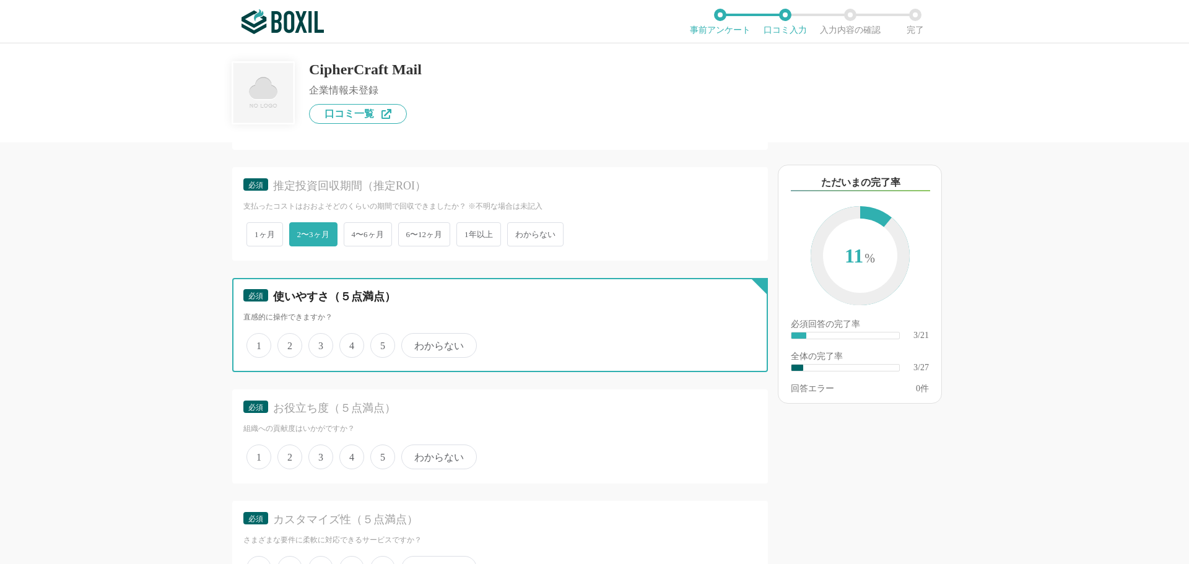
click at [349, 343] on input "4" at bounding box center [346, 339] width 8 height 8
radio input "true"
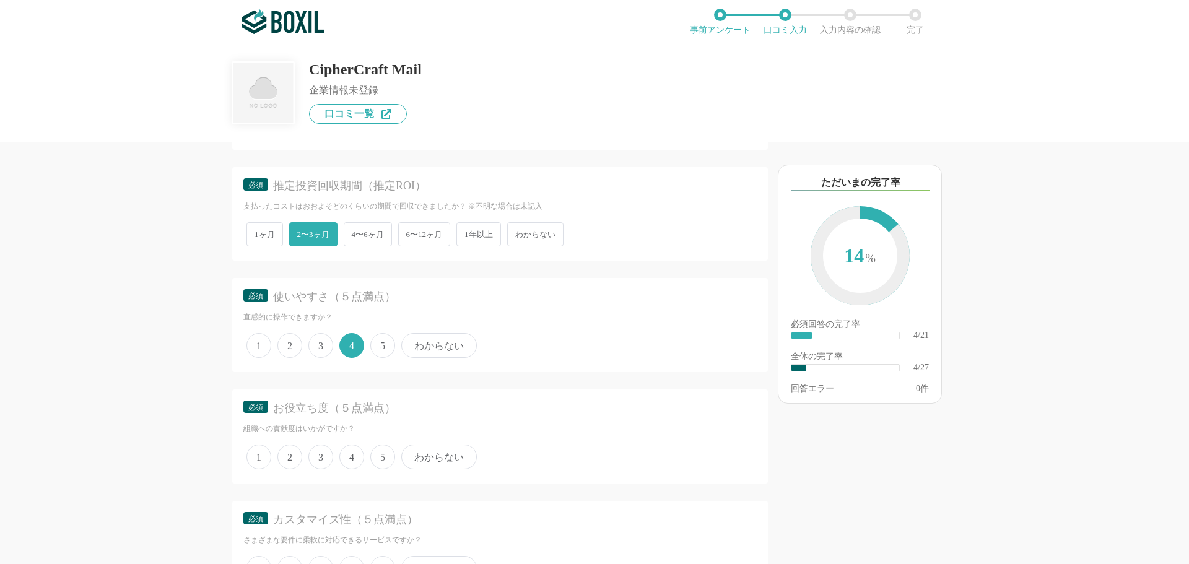
click at [356, 455] on span "4" at bounding box center [351, 456] width 25 height 25
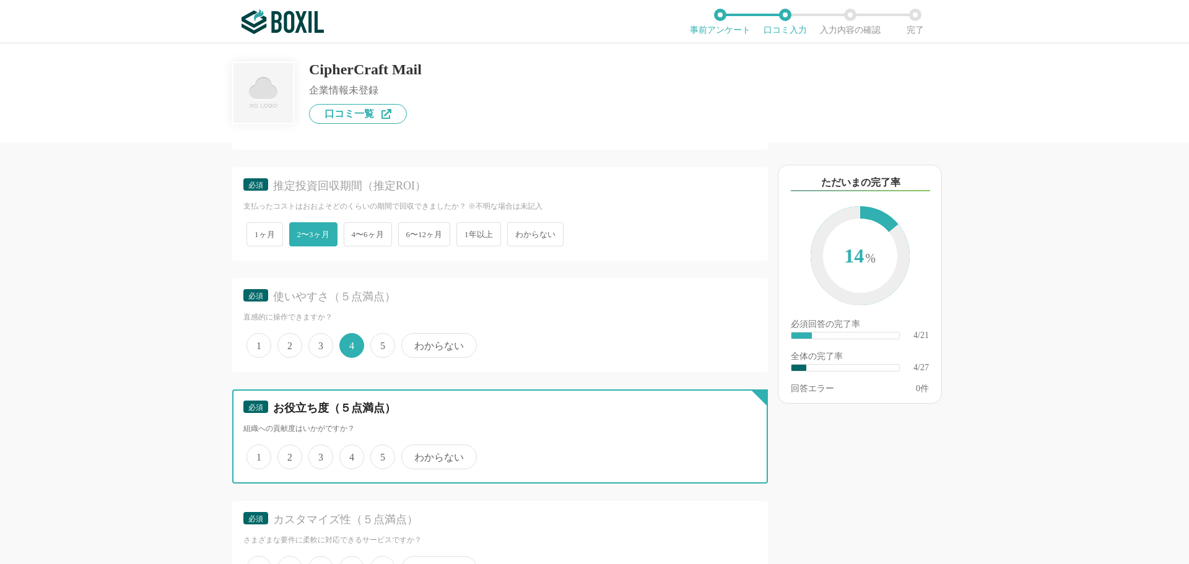
click at [350, 454] on input "4" at bounding box center [346, 450] width 8 height 8
radio input "true"
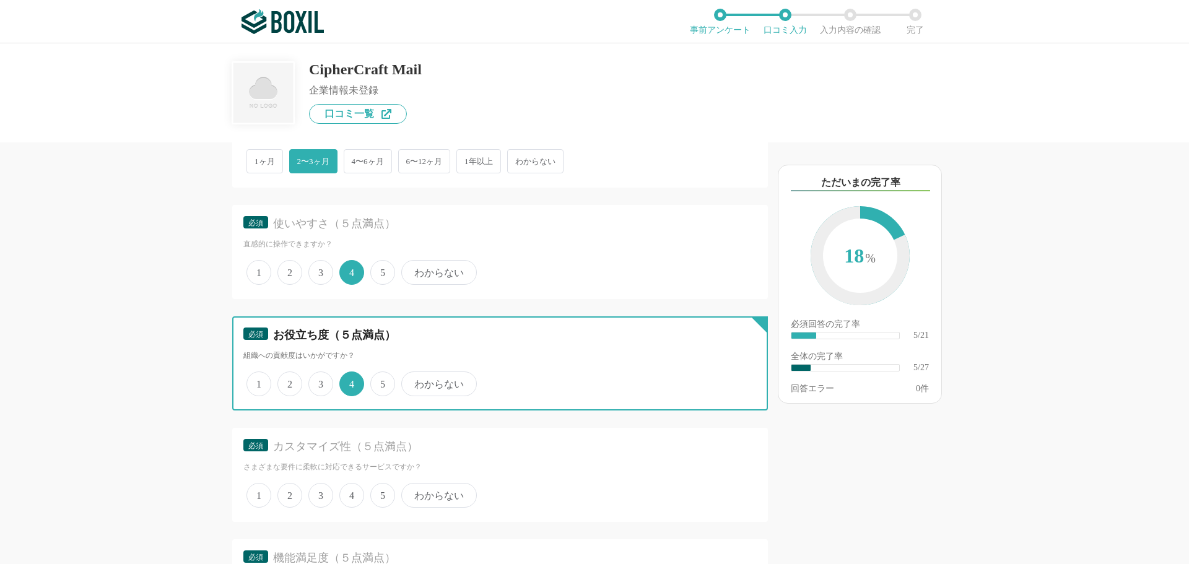
scroll to position [743, 0]
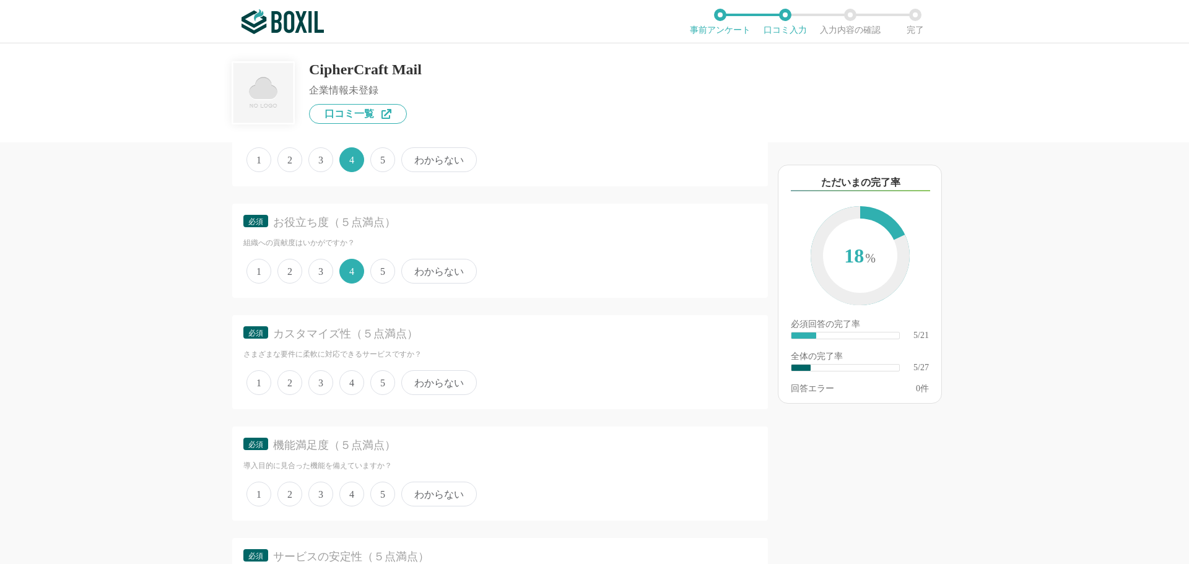
click at [324, 389] on span "3" at bounding box center [320, 382] width 25 height 25
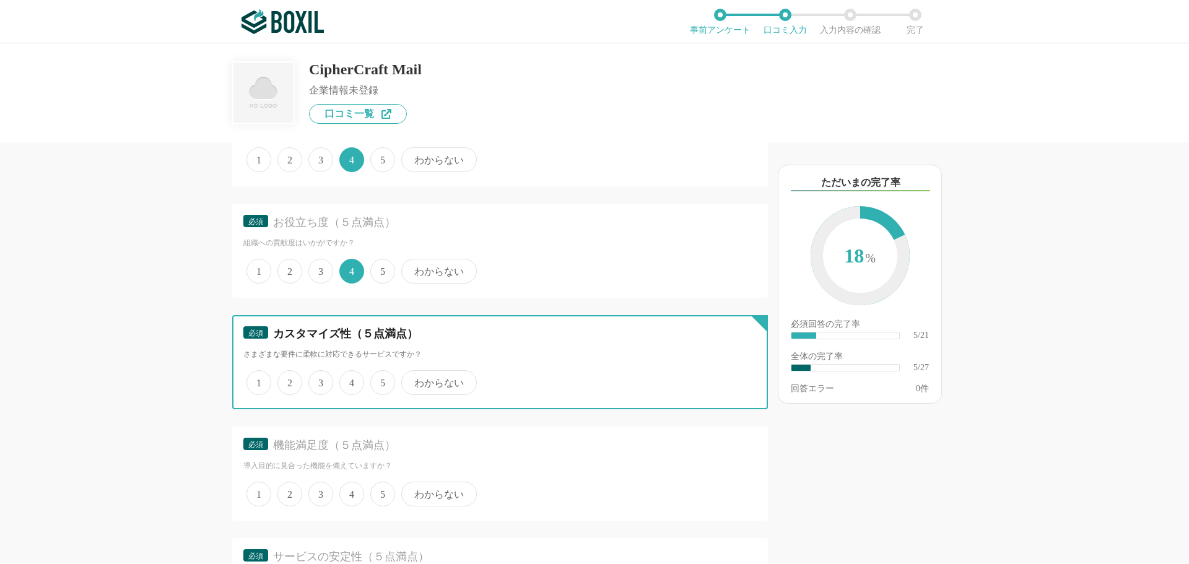
click at [319, 380] on input "3" at bounding box center [315, 376] width 8 height 8
radio input "true"
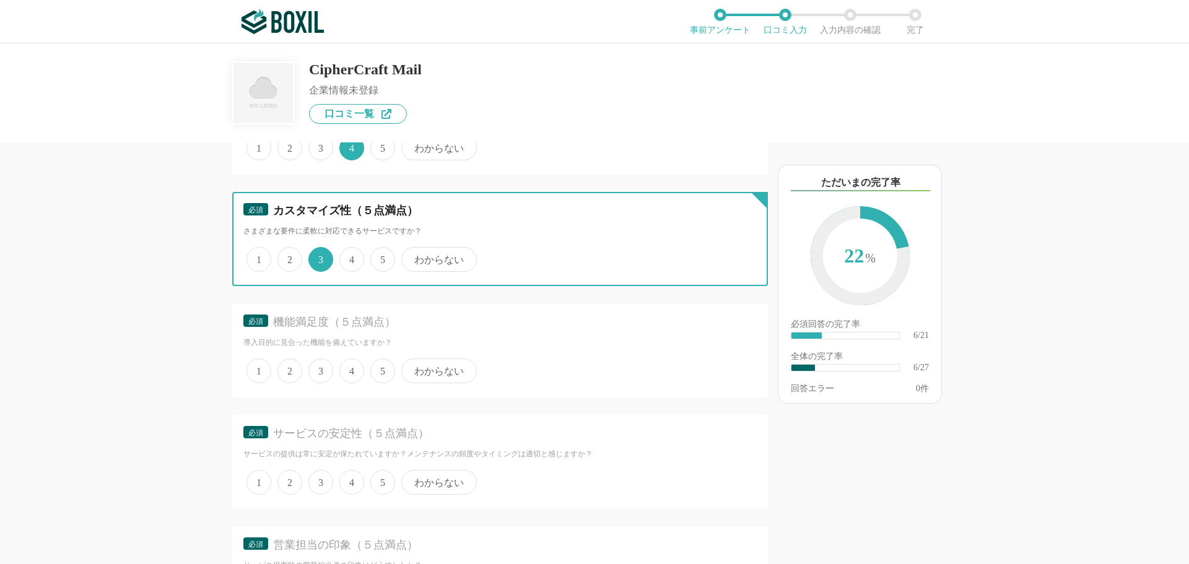
scroll to position [867, 0]
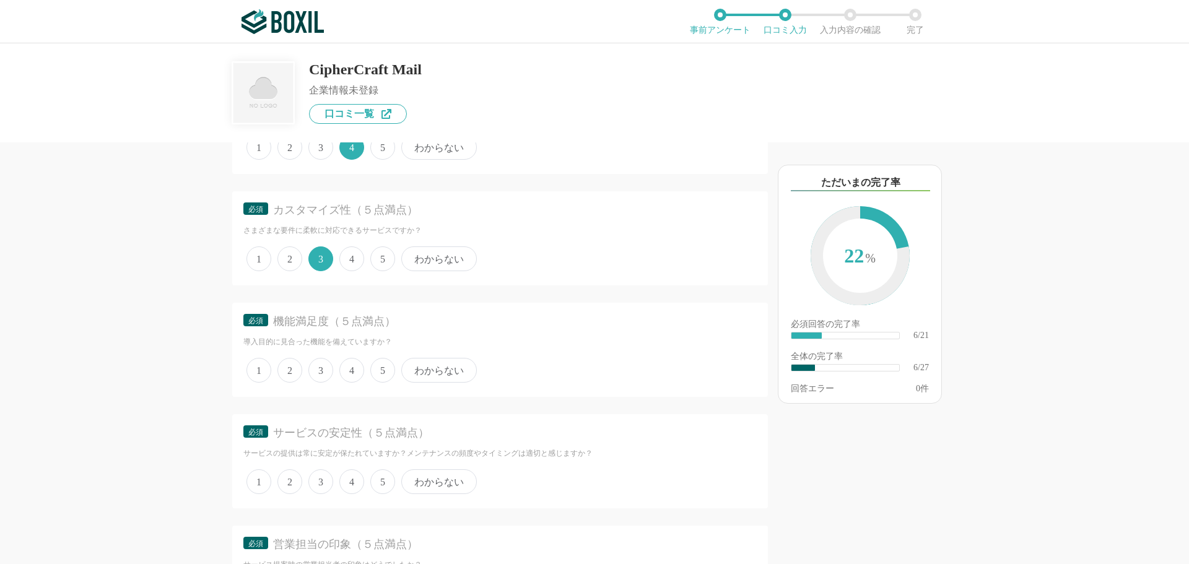
click at [323, 375] on span "3" at bounding box center [320, 370] width 25 height 25
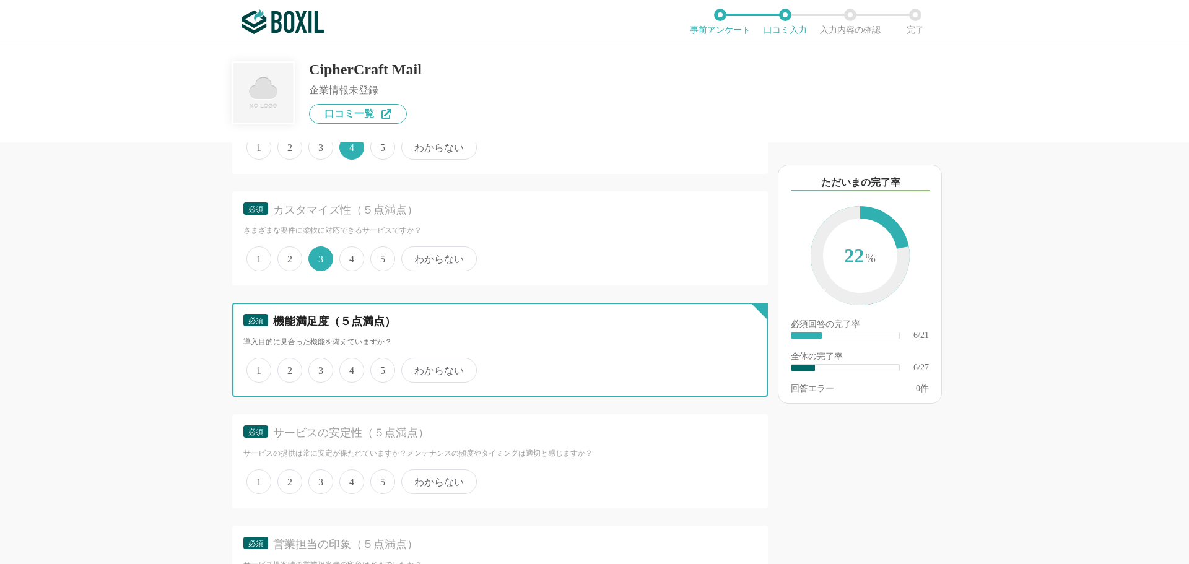
click at [319, 368] on input "3" at bounding box center [315, 364] width 8 height 8
radio input "true"
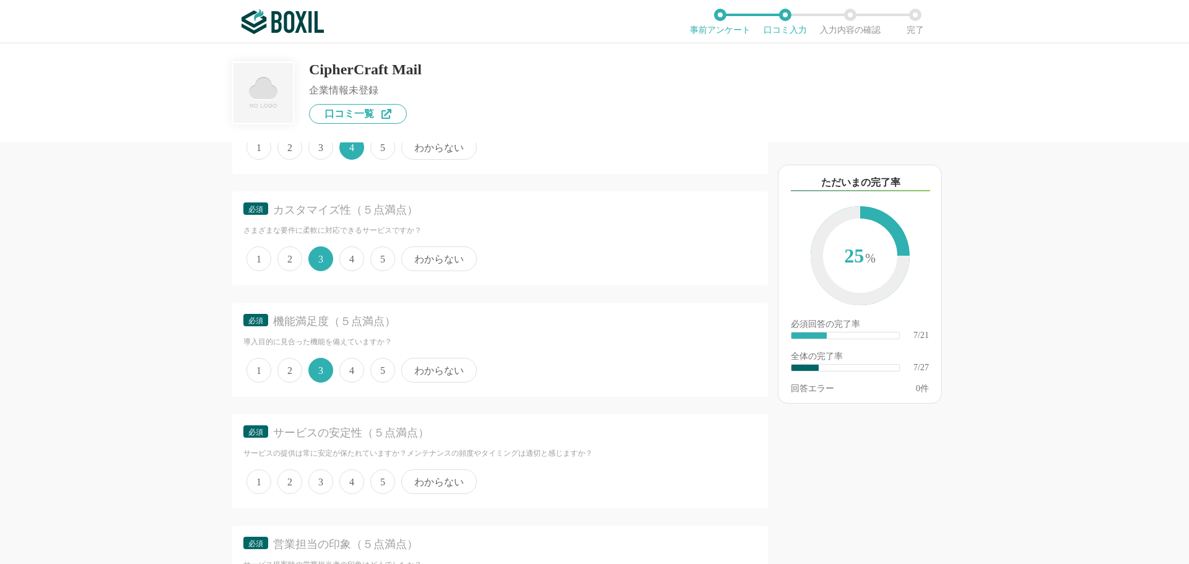
click at [352, 485] on span "4" at bounding box center [351, 481] width 25 height 25
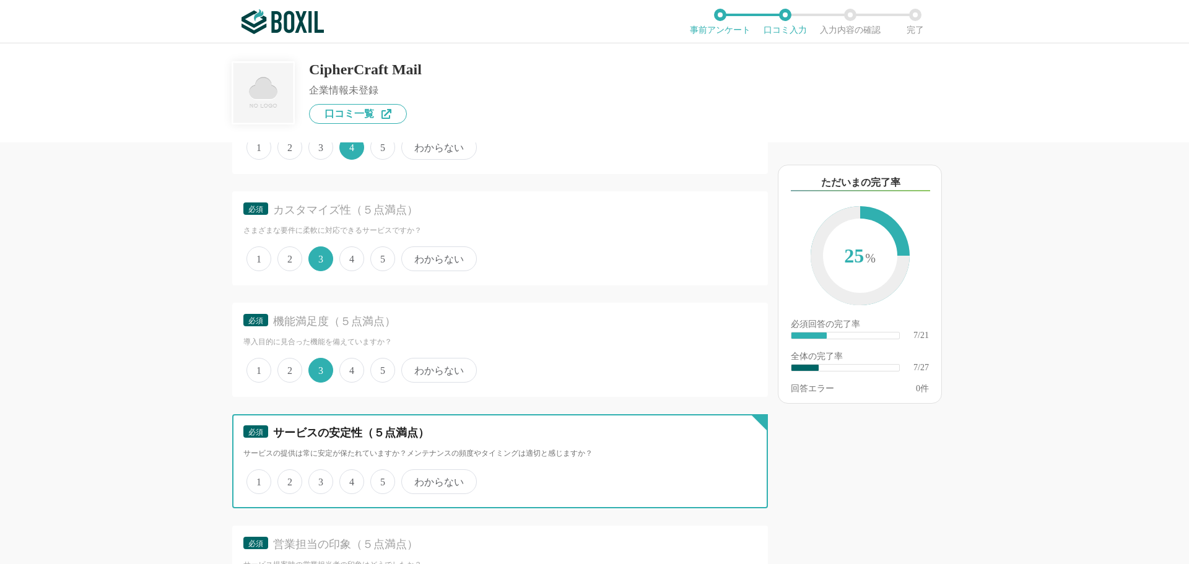
click at [350, 479] on input "4" at bounding box center [346, 475] width 8 height 8
radio input "true"
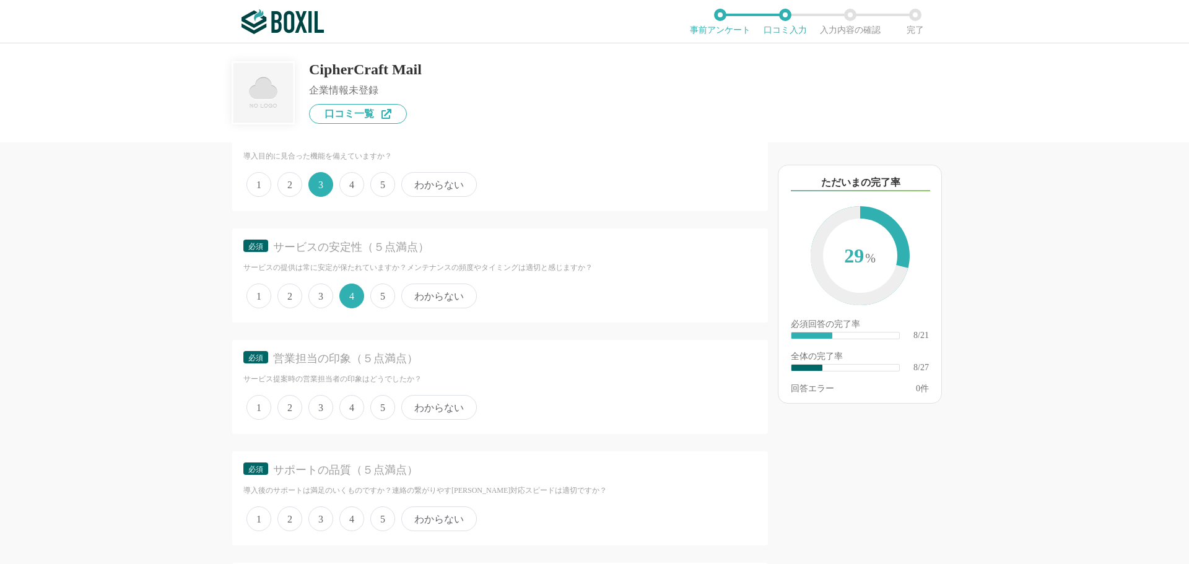
click at [348, 407] on span "4" at bounding box center [351, 407] width 25 height 25
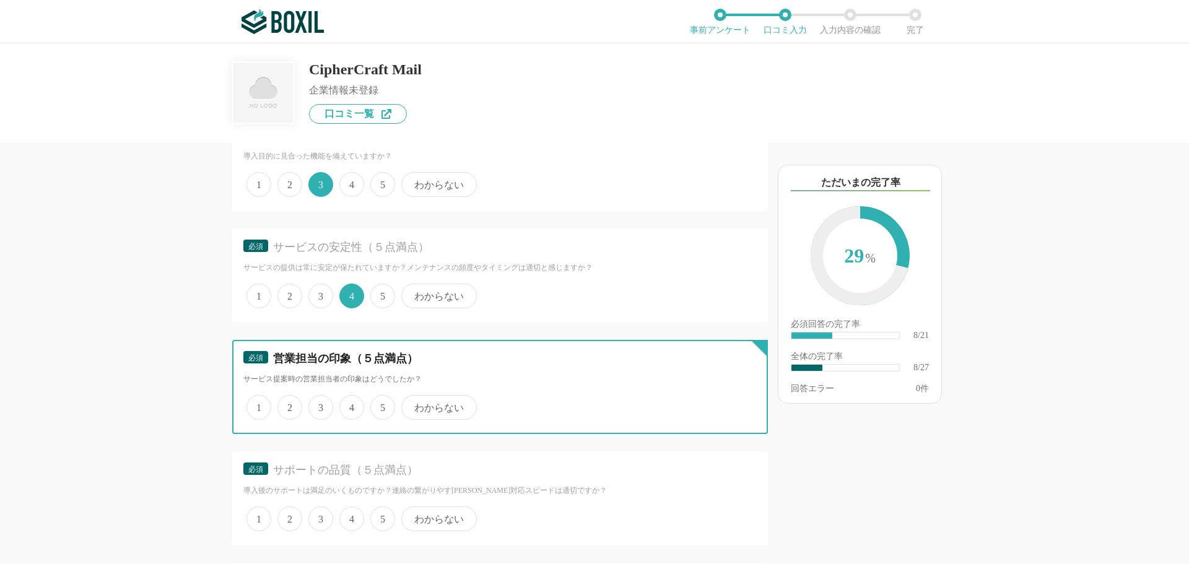
click at [348, 405] on input "4" at bounding box center [346, 401] width 8 height 8
radio input "true"
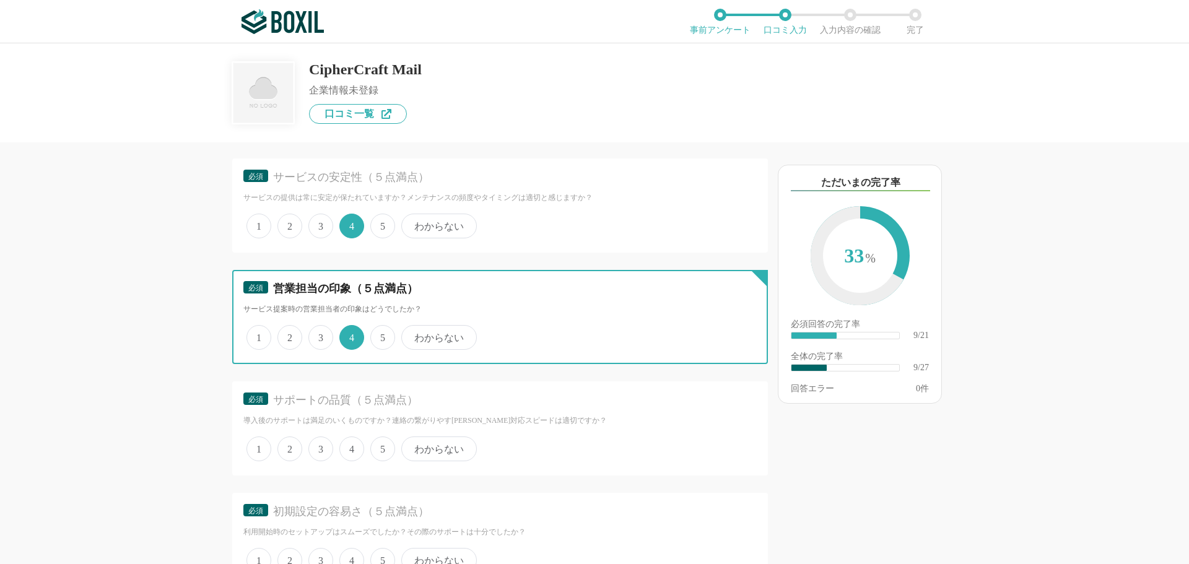
scroll to position [1238, 0]
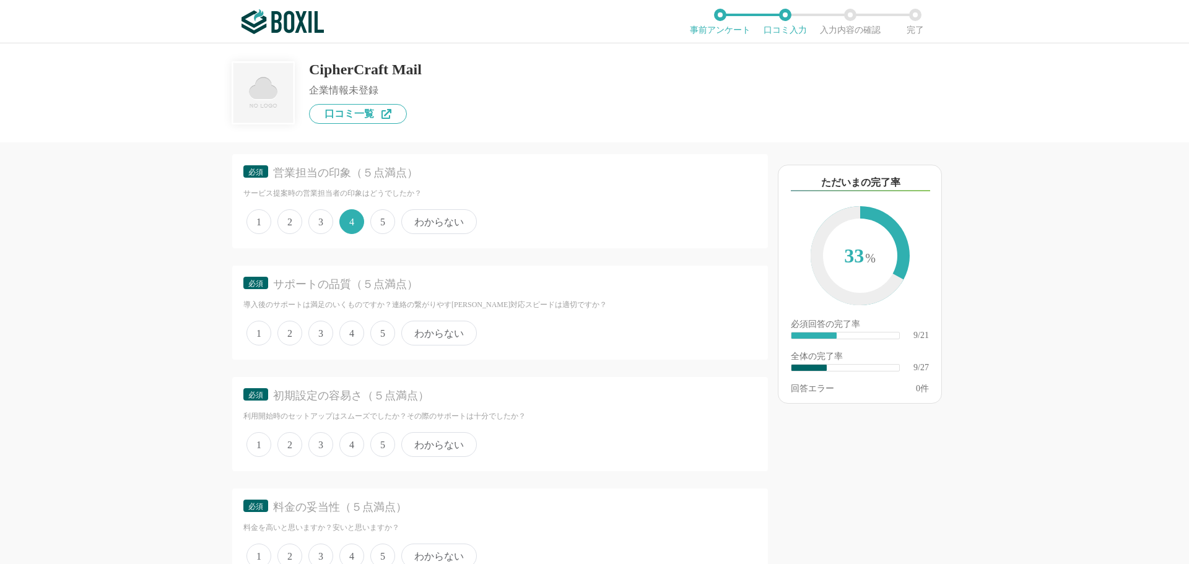
click at [323, 331] on span "3" at bounding box center [320, 333] width 25 height 25
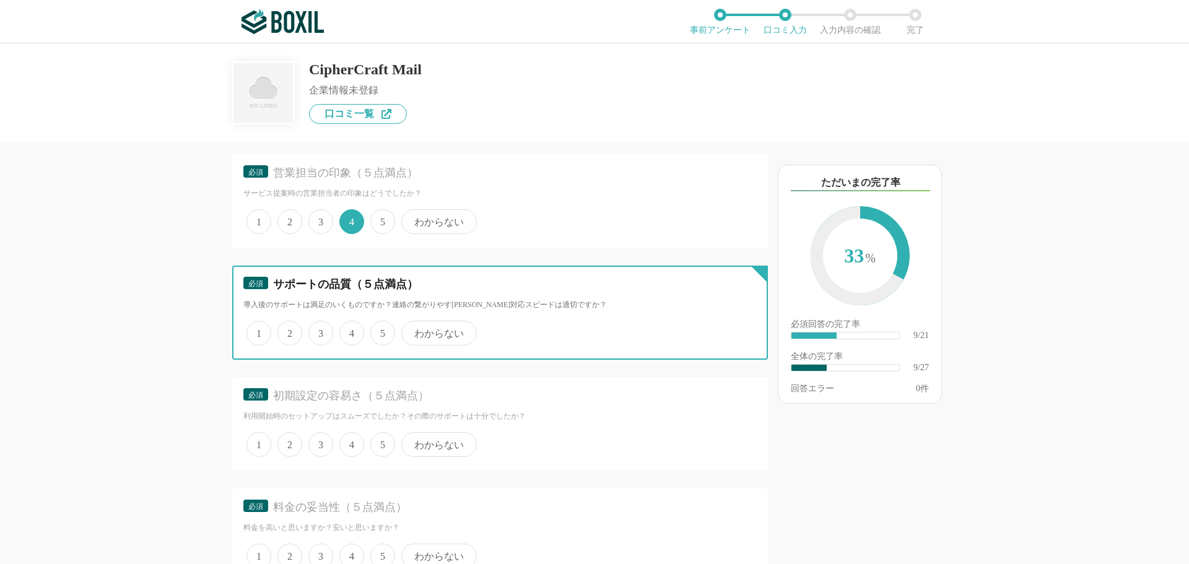
click at [319, 331] on input "3" at bounding box center [315, 327] width 8 height 8
radio input "true"
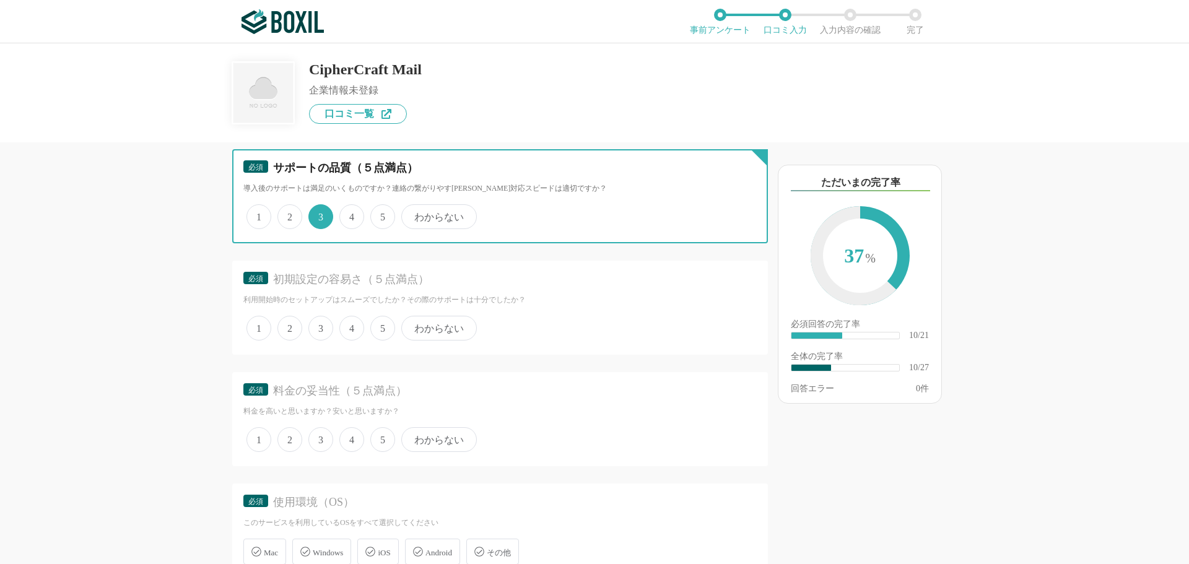
scroll to position [1362, 0]
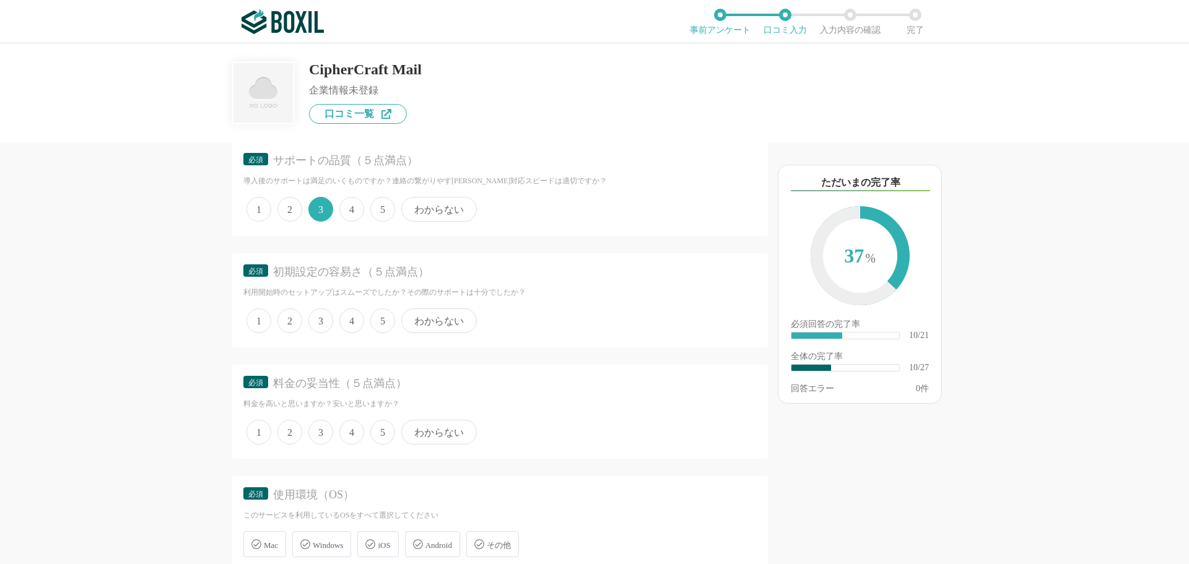
click at [357, 321] on span "4" at bounding box center [351, 320] width 25 height 25
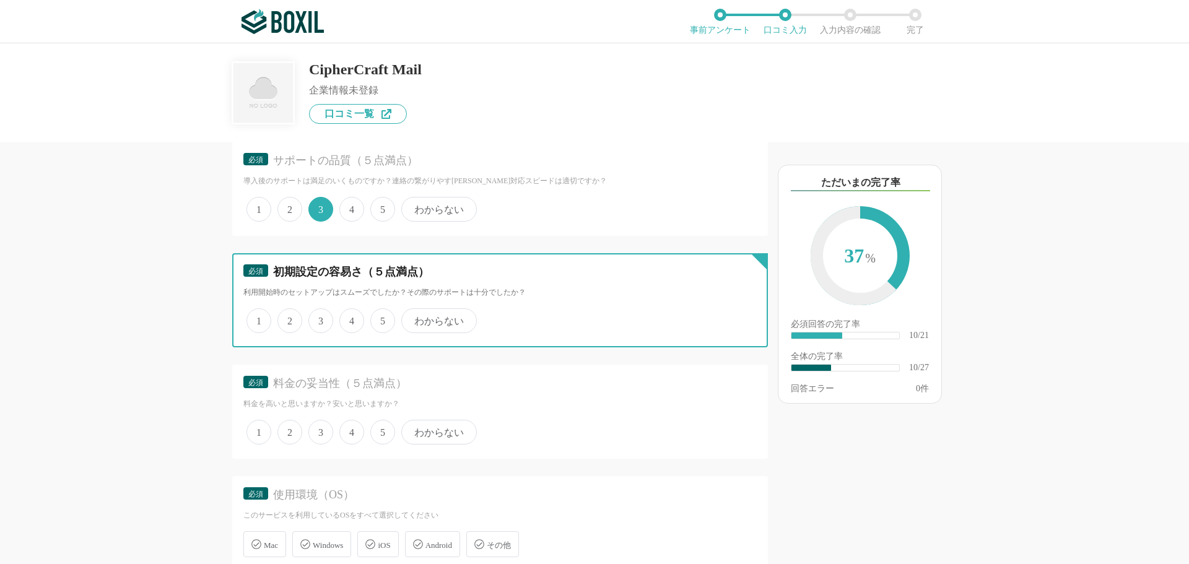
click at [350, 318] on input "4" at bounding box center [346, 314] width 8 height 8
radio input "true"
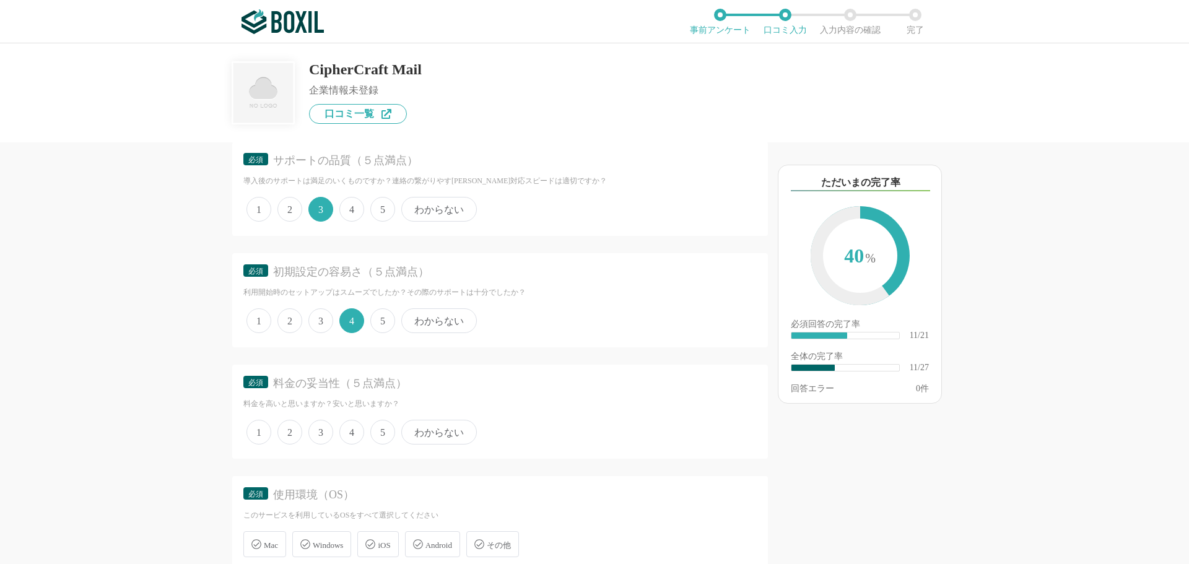
click at [320, 324] on span "3" at bounding box center [320, 320] width 25 height 25
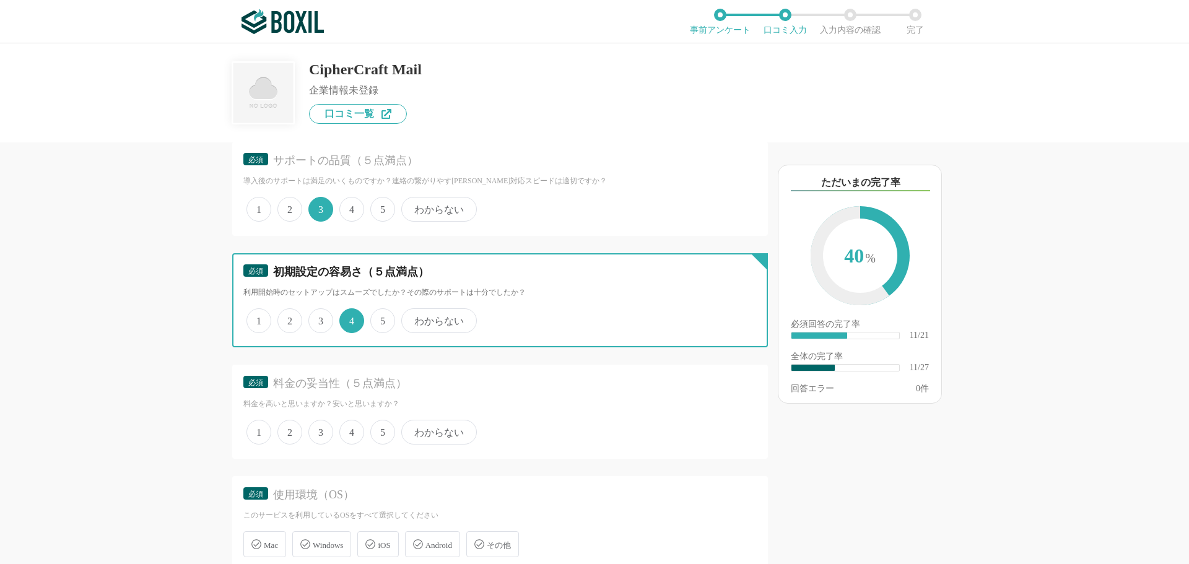
click at [319, 318] on input "3" at bounding box center [315, 314] width 8 height 8
radio input "true"
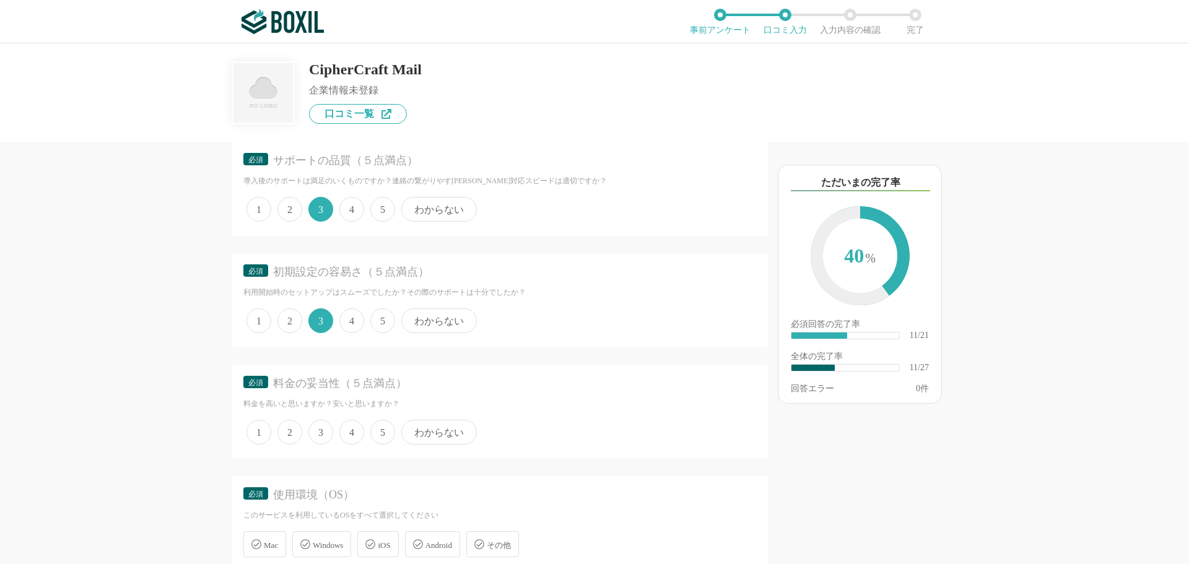
click at [324, 430] on span "3" at bounding box center [320, 432] width 25 height 25
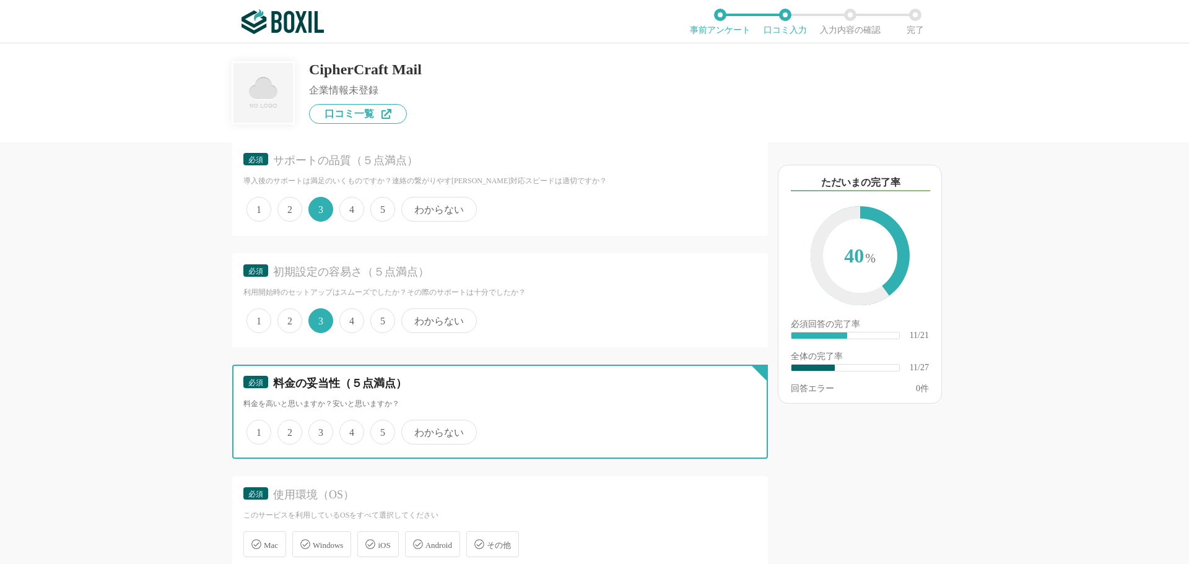
click at [319, 430] on input "3" at bounding box center [315, 426] width 8 height 8
radio input "true"
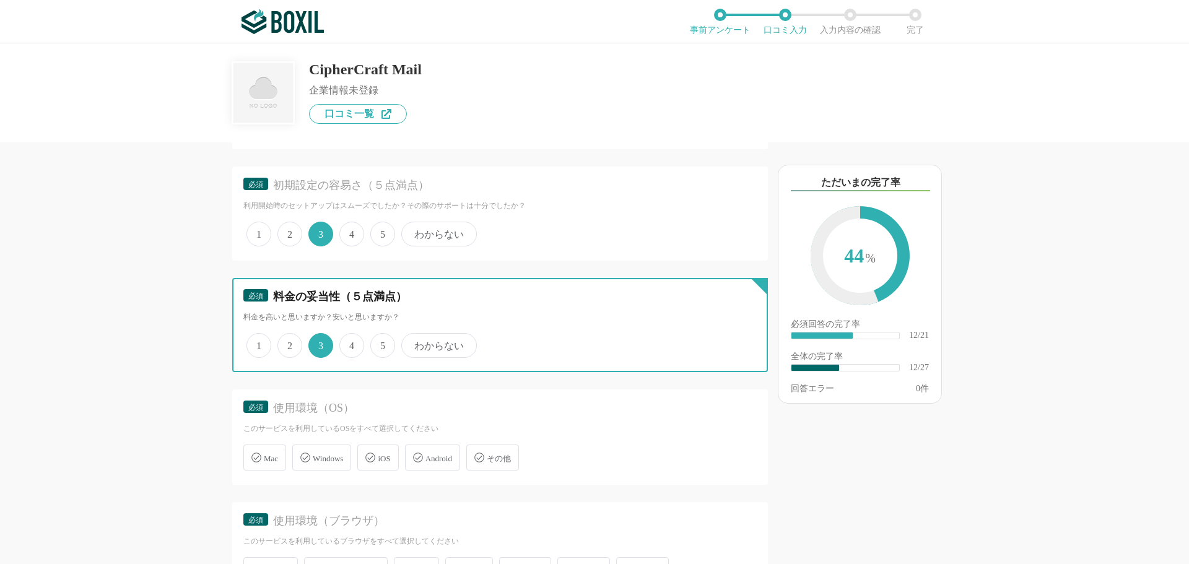
scroll to position [1548, 0]
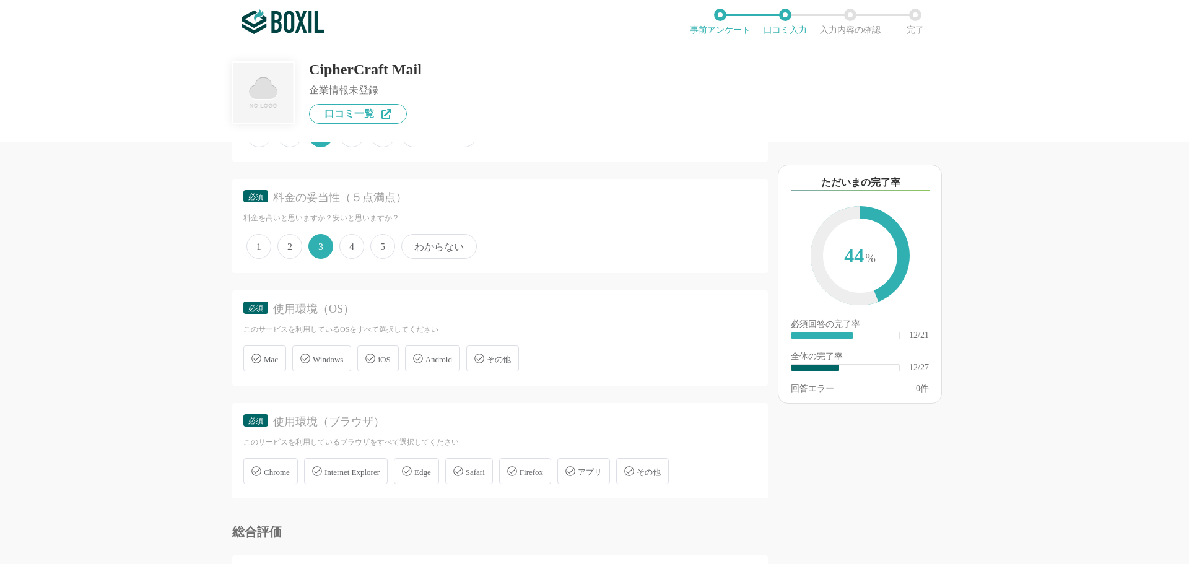
click at [317, 355] on span "Windows" at bounding box center [328, 359] width 30 height 9
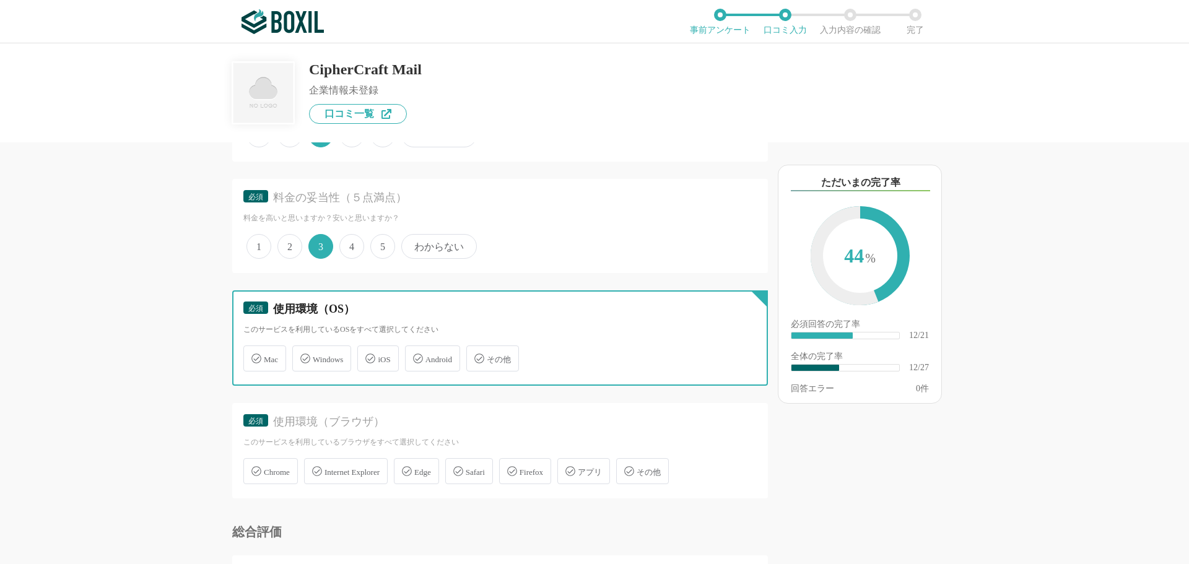
click at [303, 355] on input "Windows" at bounding box center [299, 351] width 8 height 8
checkbox input "true"
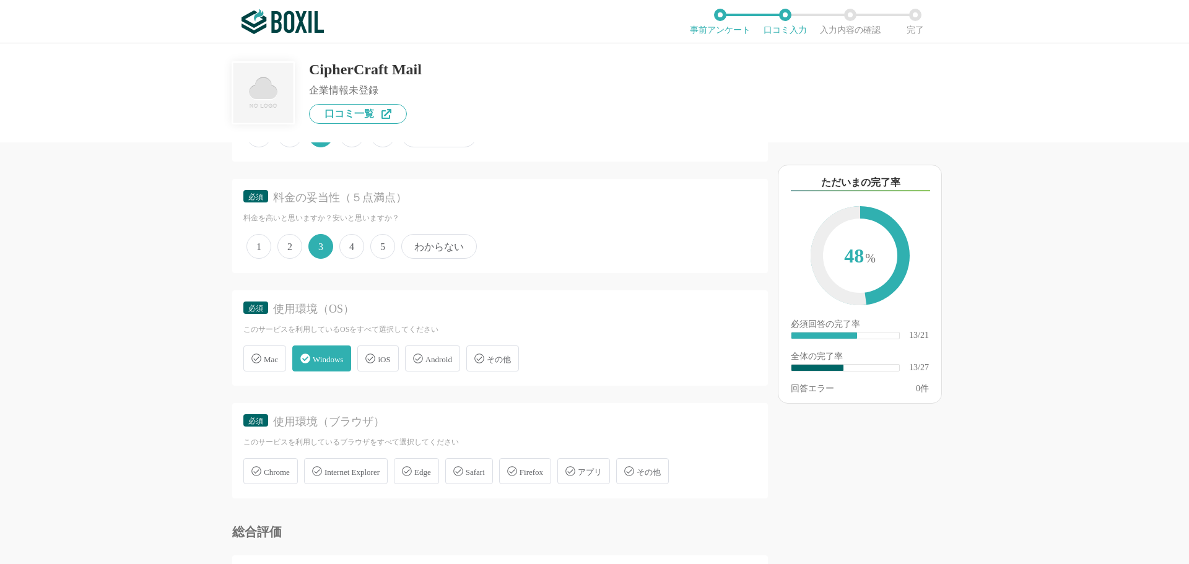
click at [275, 472] on span "Chrome" at bounding box center [277, 471] width 26 height 9
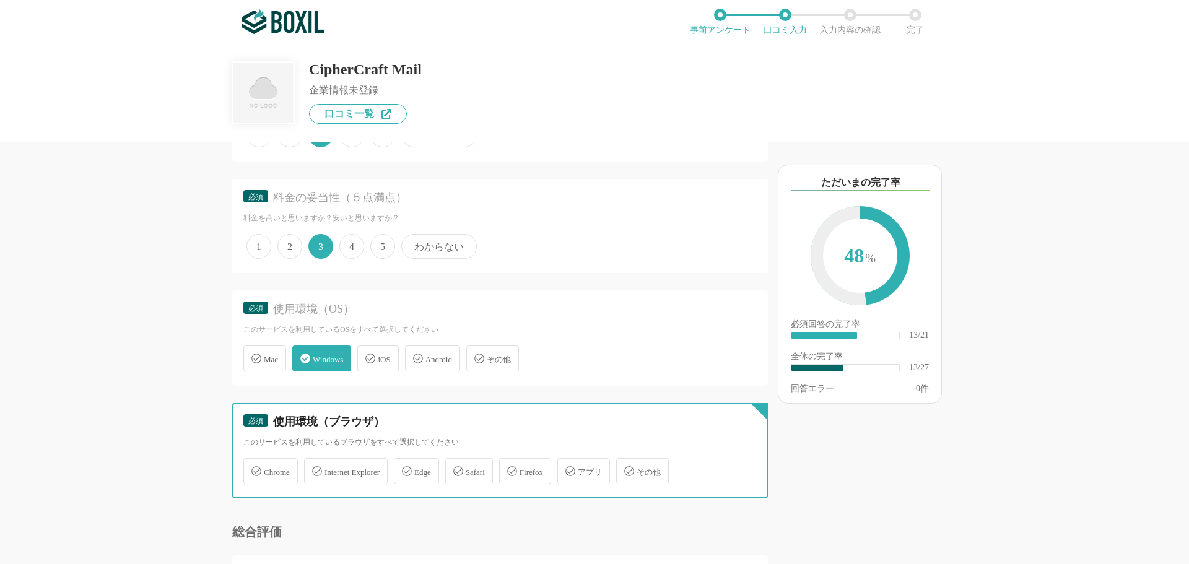
click at [254, 468] on input "Chrome" at bounding box center [250, 464] width 8 height 8
checkbox input "true"
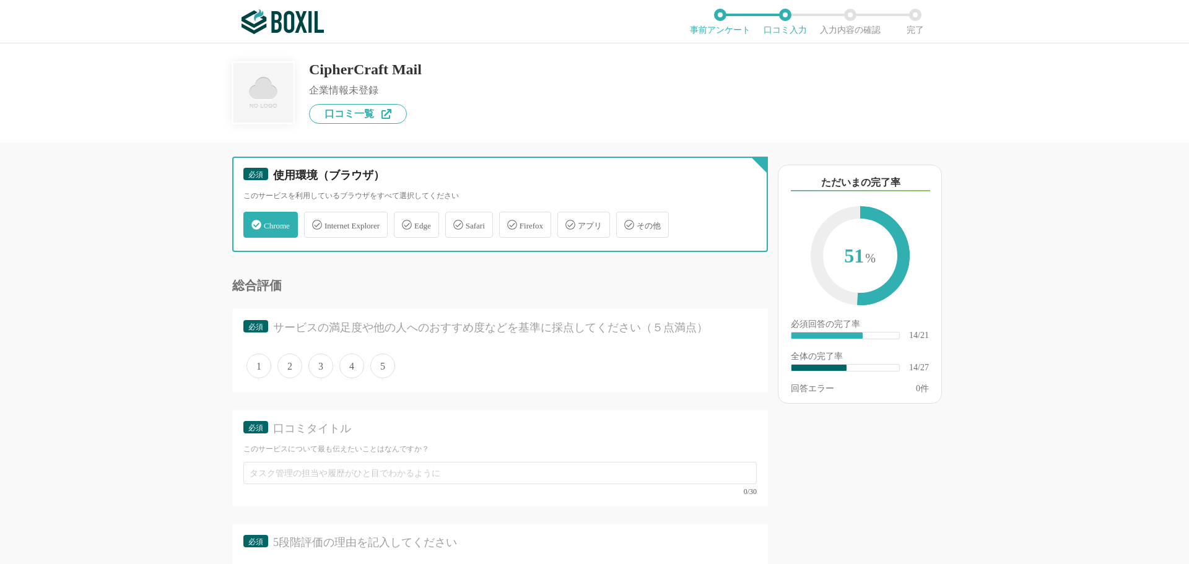
scroll to position [1795, 0]
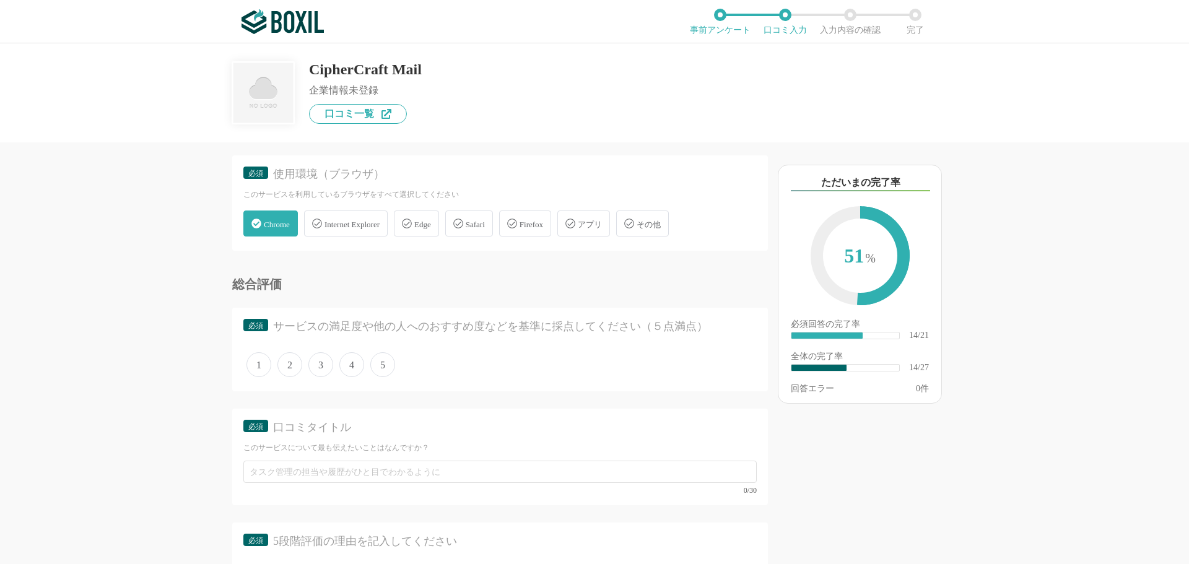
click at [325, 362] on span "3" at bounding box center [320, 364] width 25 height 25
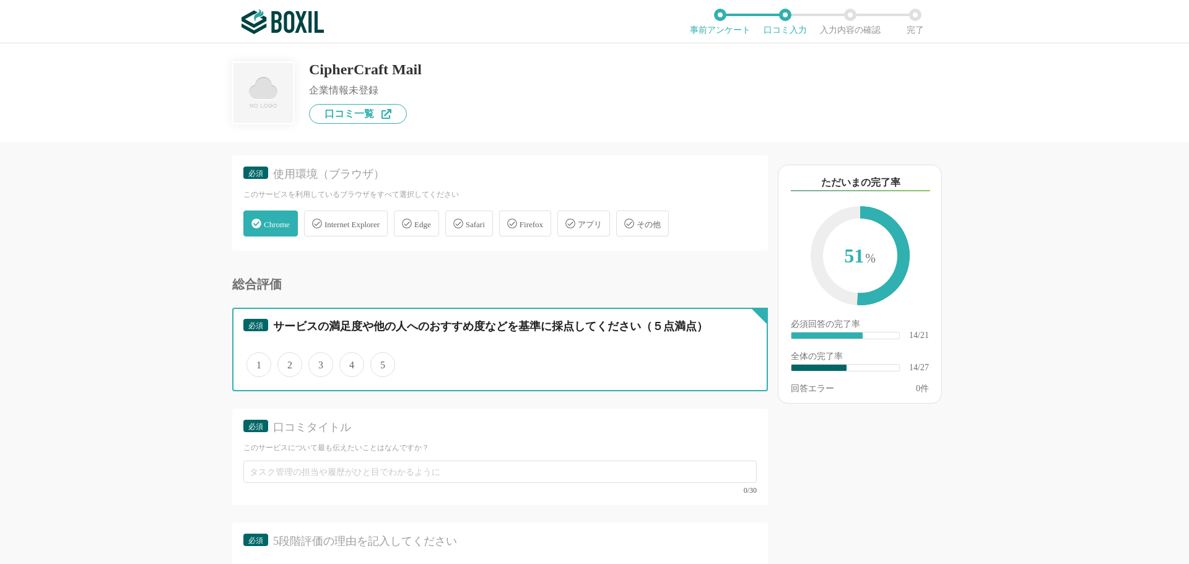
click at [319, 362] on input "3" at bounding box center [315, 358] width 8 height 8
radio input "true"
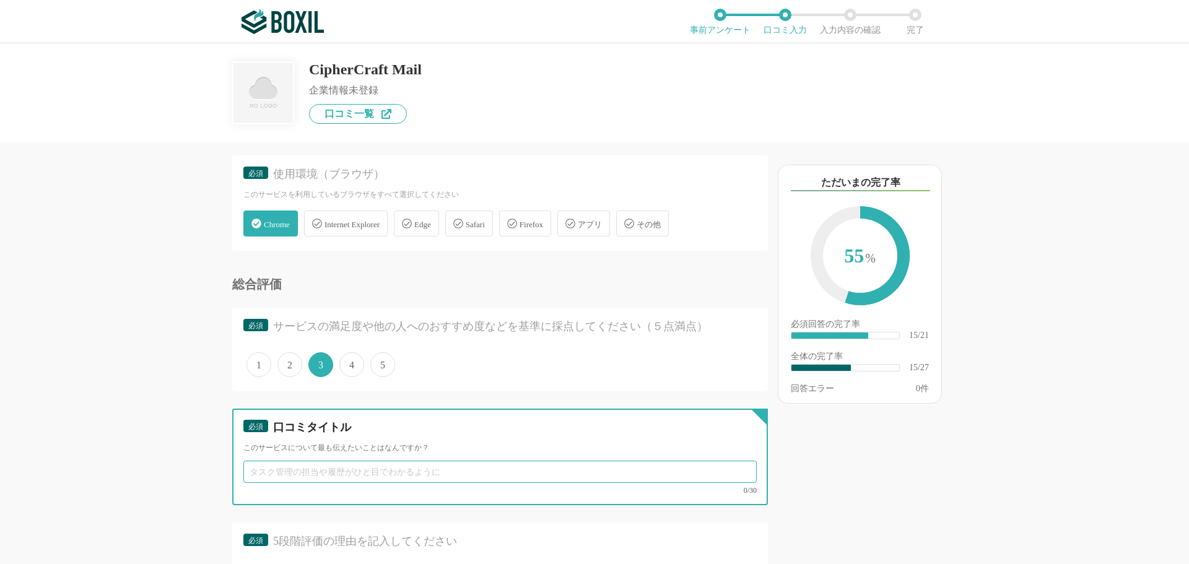
click at [274, 473] on input "text" at bounding box center [499, 472] width 513 height 22
click at [437, 472] on input "メールの誤送信を防ぎ、セキュリティ対策も" at bounding box center [499, 472] width 513 height 22
type input "メールの誤送信を防ぎ、添付ファイルの暗号化もできる"
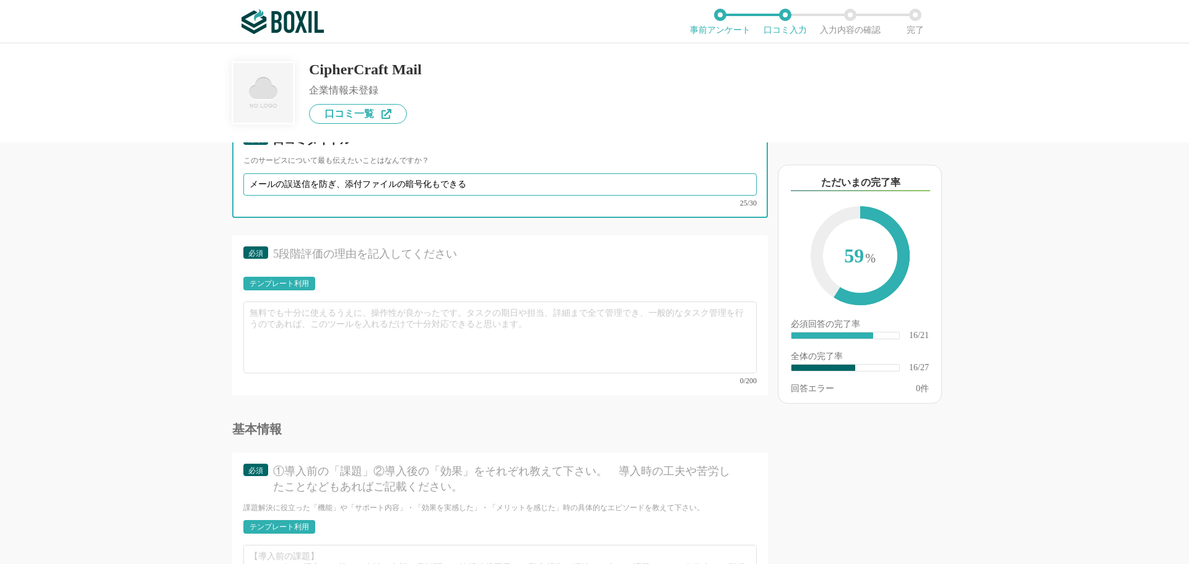
scroll to position [2167, 0]
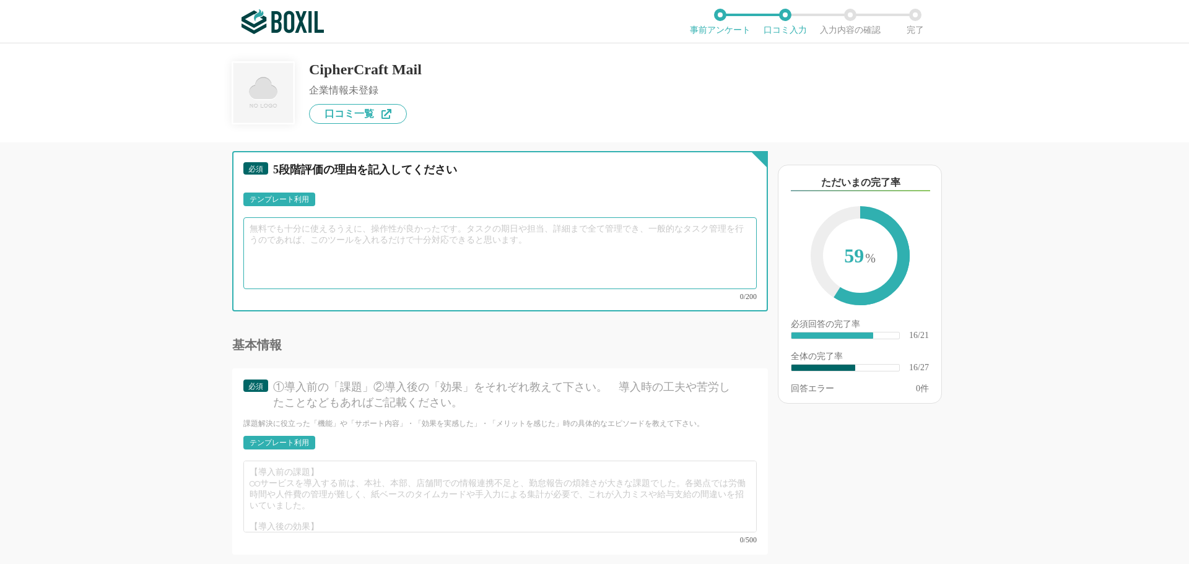
click at [272, 227] on textarea at bounding box center [499, 253] width 513 height 72
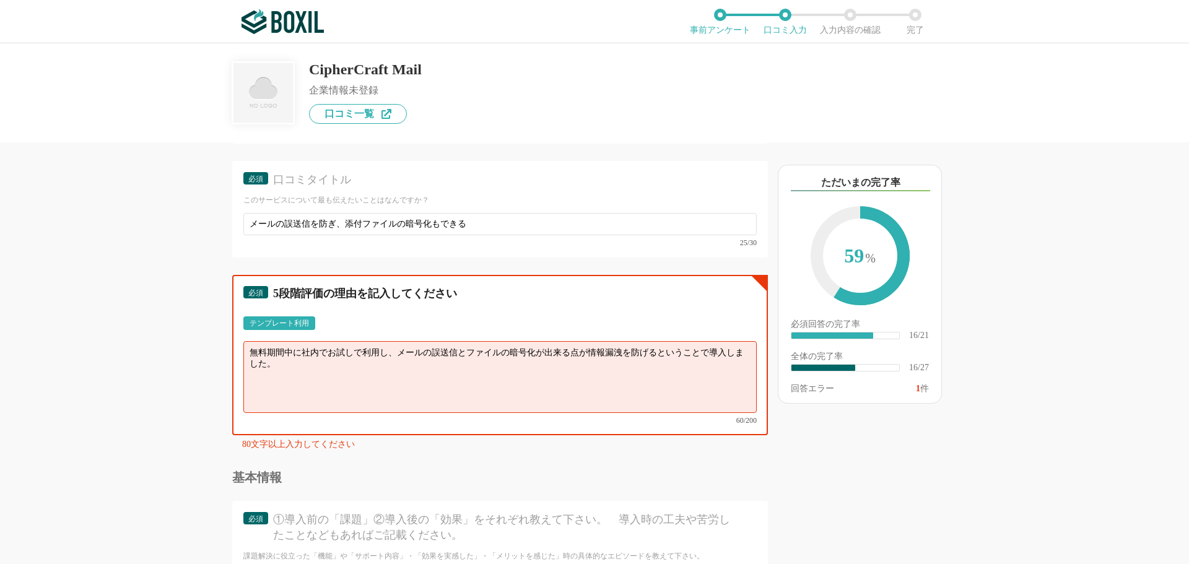
click at [309, 360] on textarea "無料期間中に社内でお試しで利用し、メールの誤送信とファイルの暗号化が出来る点が情報漏洩を防げるということで導入しました。" at bounding box center [499, 377] width 513 height 72
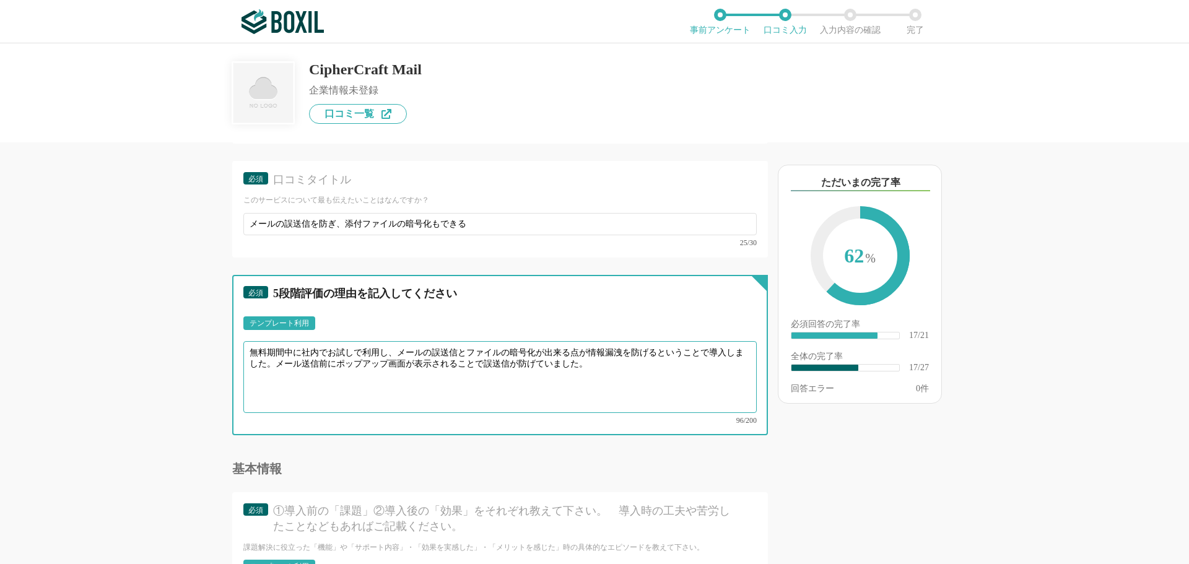
scroll to position [2290, 0]
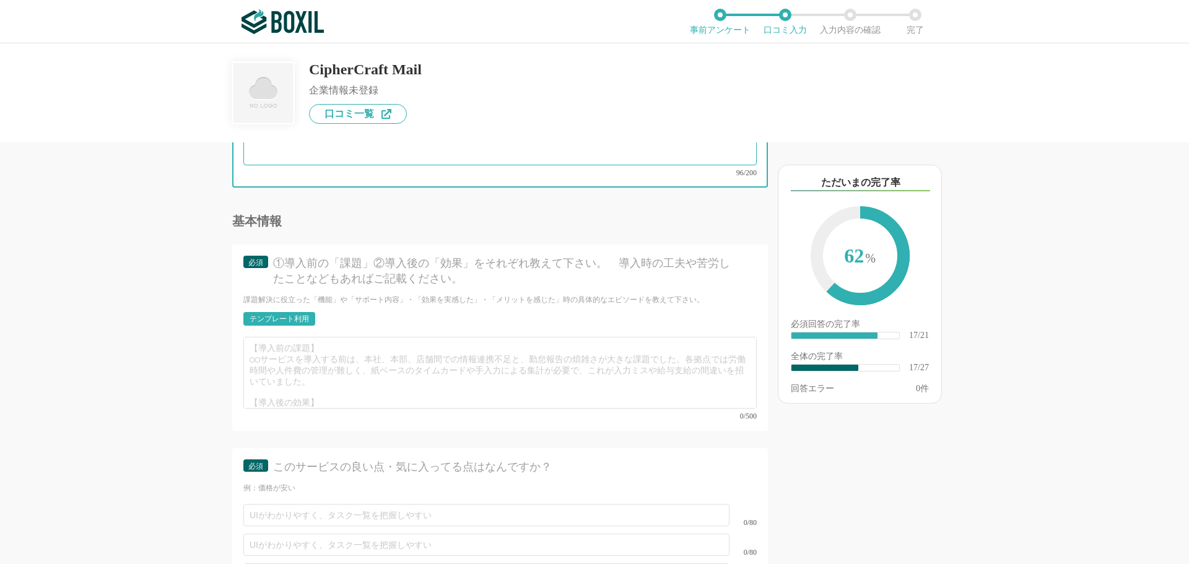
type textarea "無料期間中に社内でお試しで利用し、メールの誤送信とファイルの暗号化が出来る点が情報漏洩を防げるということで導入しました。メール送信前にポップアップ画面が表示さ…"
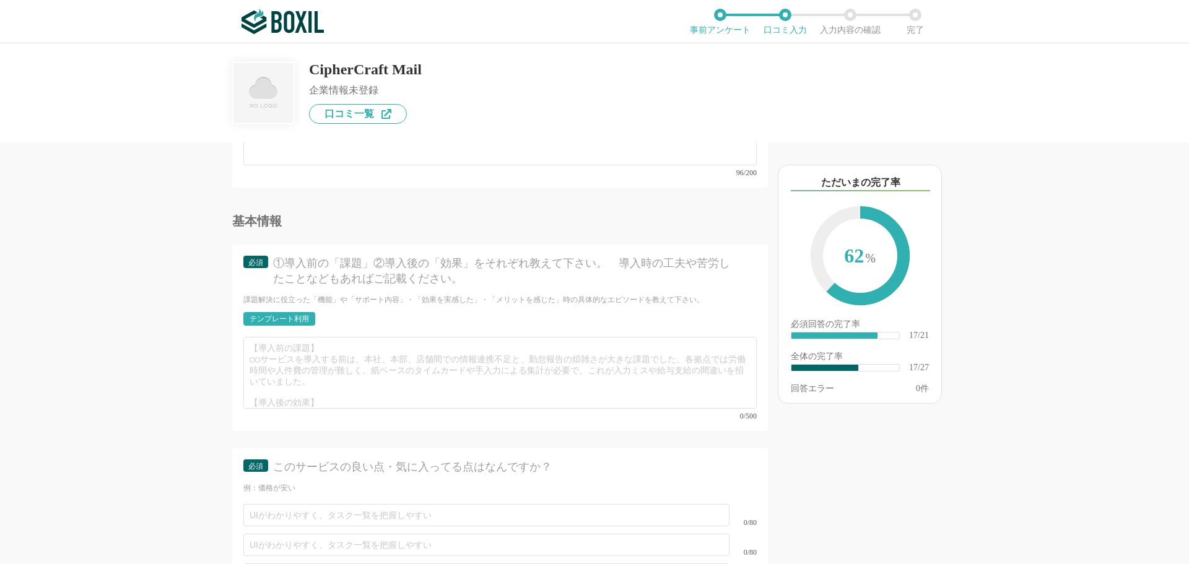
click at [295, 315] on div "テンプレート利用" at bounding box center [278, 318] width 59 height 7
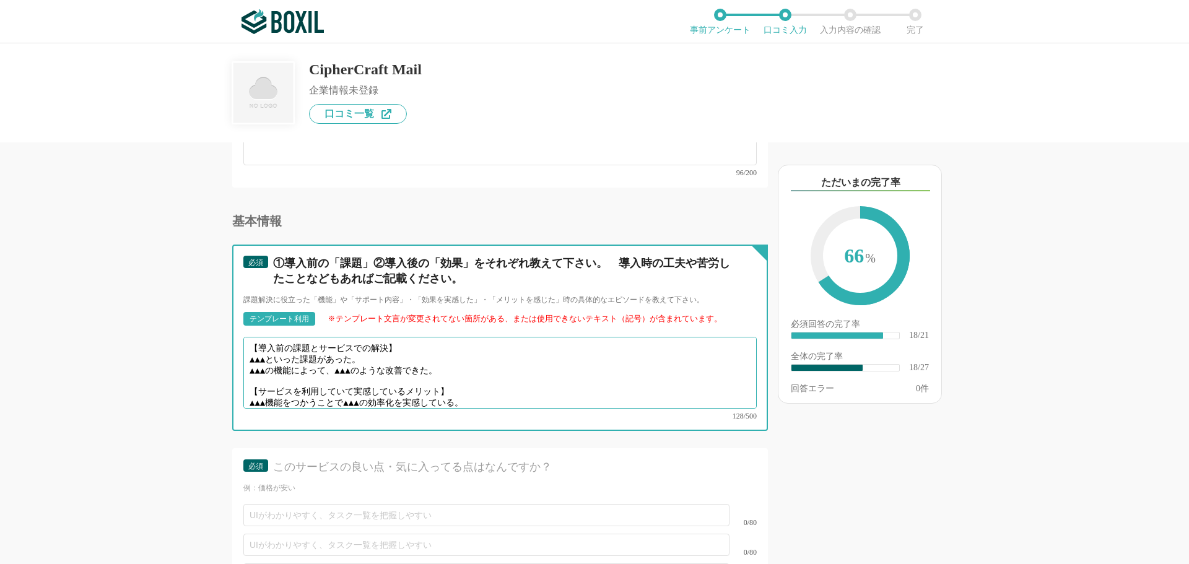
click at [373, 352] on textarea "【導入前の課題とサービスでの解決】 ▲▲▲といった課題があった。 ▲▲▲の機能によって、▲▲▲のような改善できた。 【サービスを利用していて実感しているメリッ…" at bounding box center [499, 373] width 513 height 72
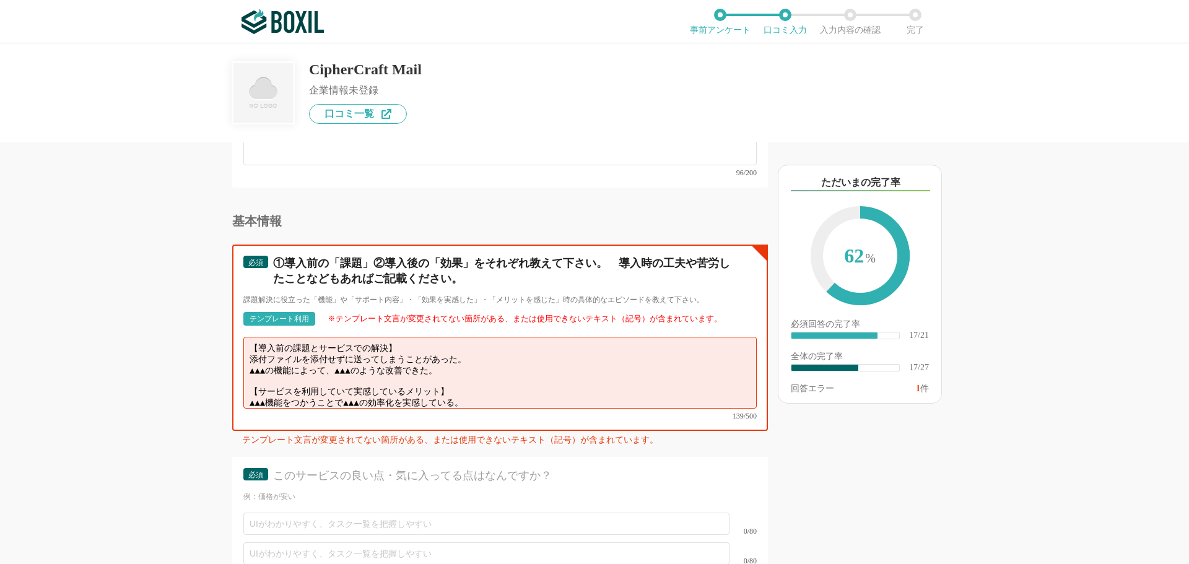
click at [461, 357] on textarea "【導入前の課題とサービスでの解決】 添付ファイルを添付せずに送ってしまうことがあった。 ▲▲▲の機能によって、▲▲▲のような改善できた。 【サービスを利用して…" at bounding box center [499, 373] width 513 height 72
drag, startPoint x: 446, startPoint y: 386, endPoint x: 254, endPoint y: 378, distance: 191.4
click at [253, 377] on textarea "【導入前の課題とサービスでの解決】 添付ファイルを添付せずに送ってしまうことがあった。 ポップアップ画面により、誤送信を減らすことができた。 【サービスを利用…" at bounding box center [499, 373] width 513 height 72
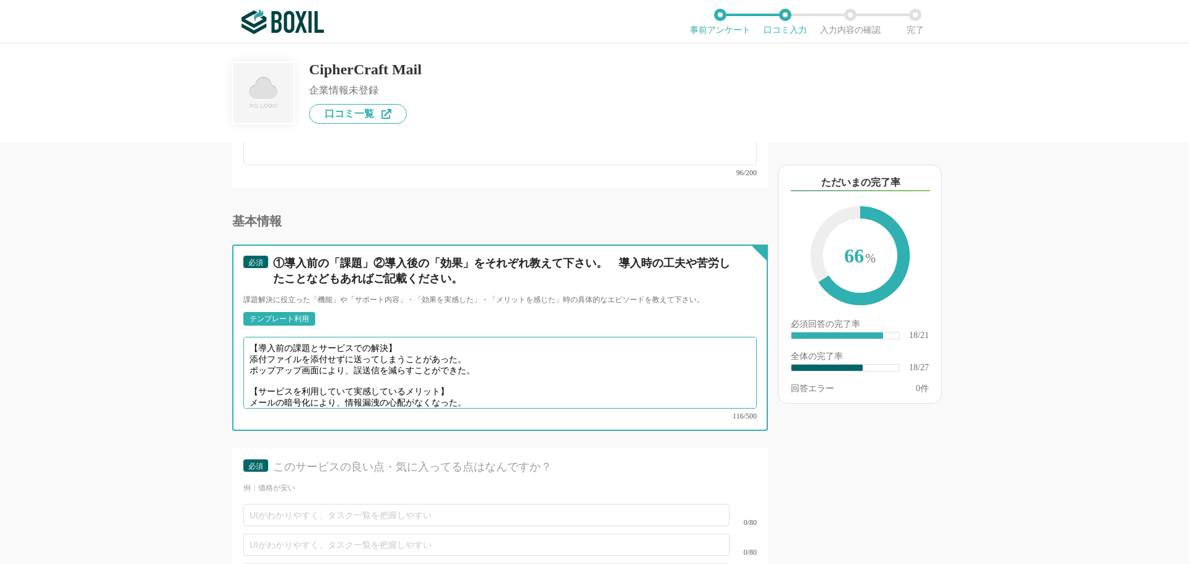
type textarea "【導入前の課題とサービスでの解決】 添付ファイルを添付せずに送ってしまうことがあった。 ポップアップ画面により、誤送信を減らすことができた。 【サービスを利用…"
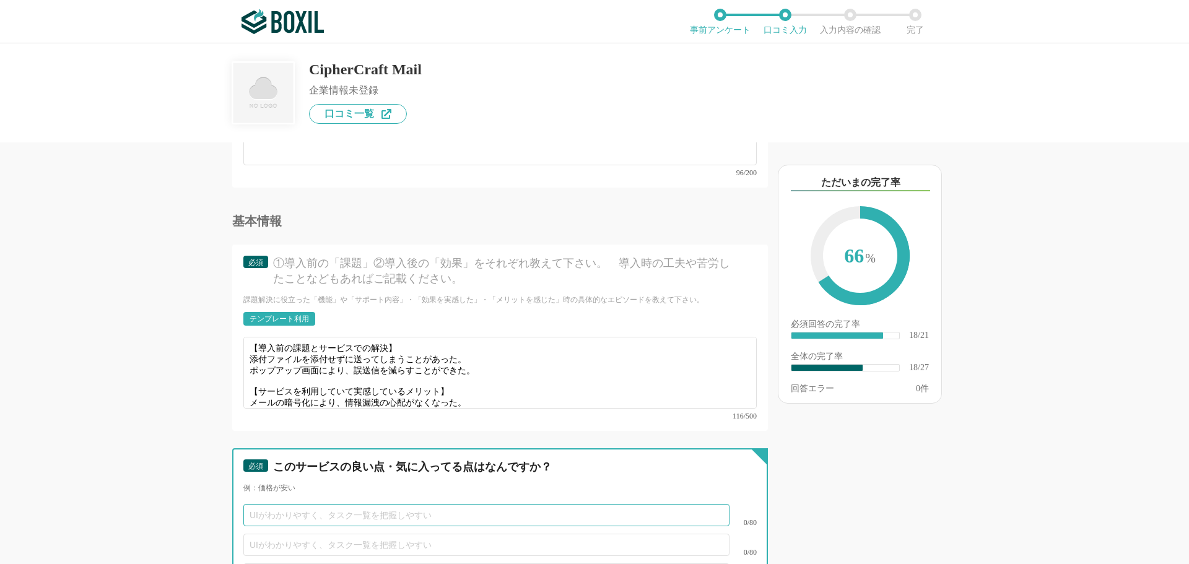
click at [273, 504] on input "text" at bounding box center [486, 515] width 486 height 22
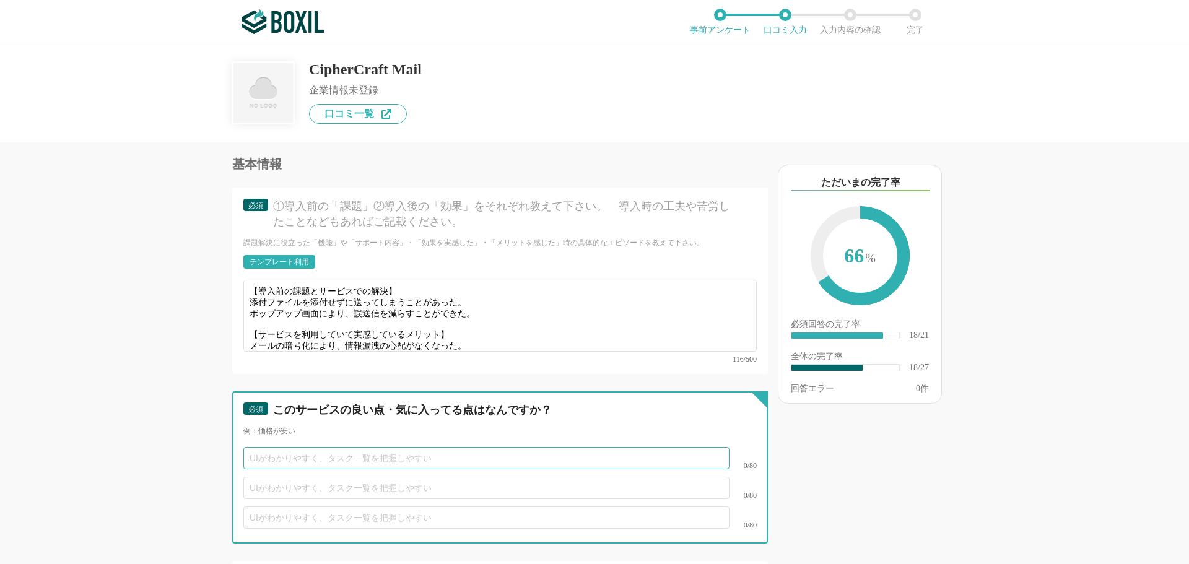
scroll to position [2414, 0]
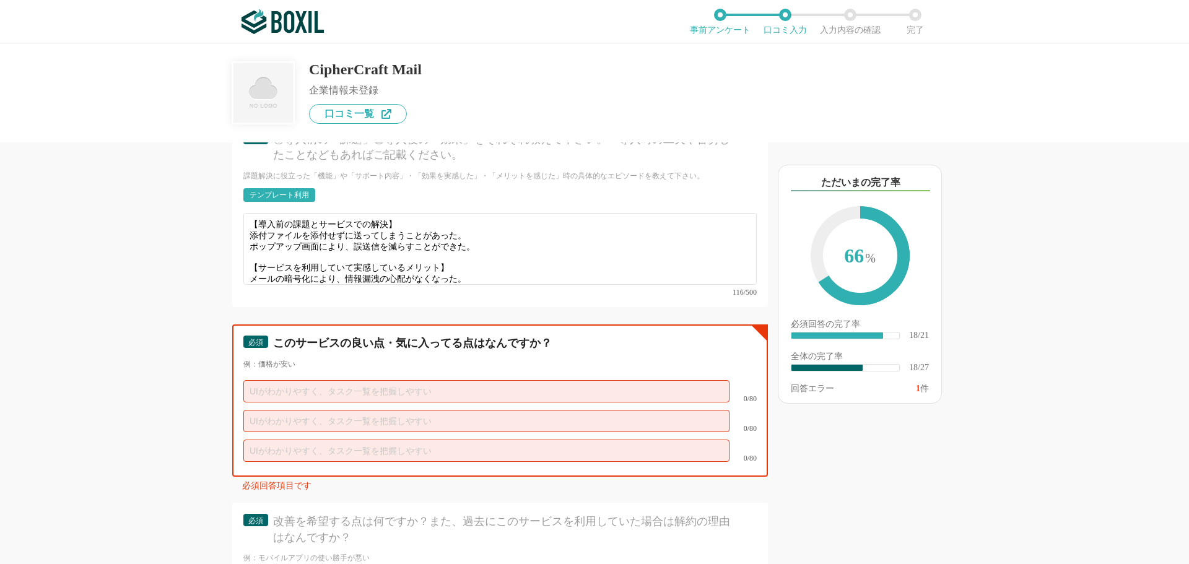
click at [288, 380] on input "text" at bounding box center [486, 391] width 486 height 22
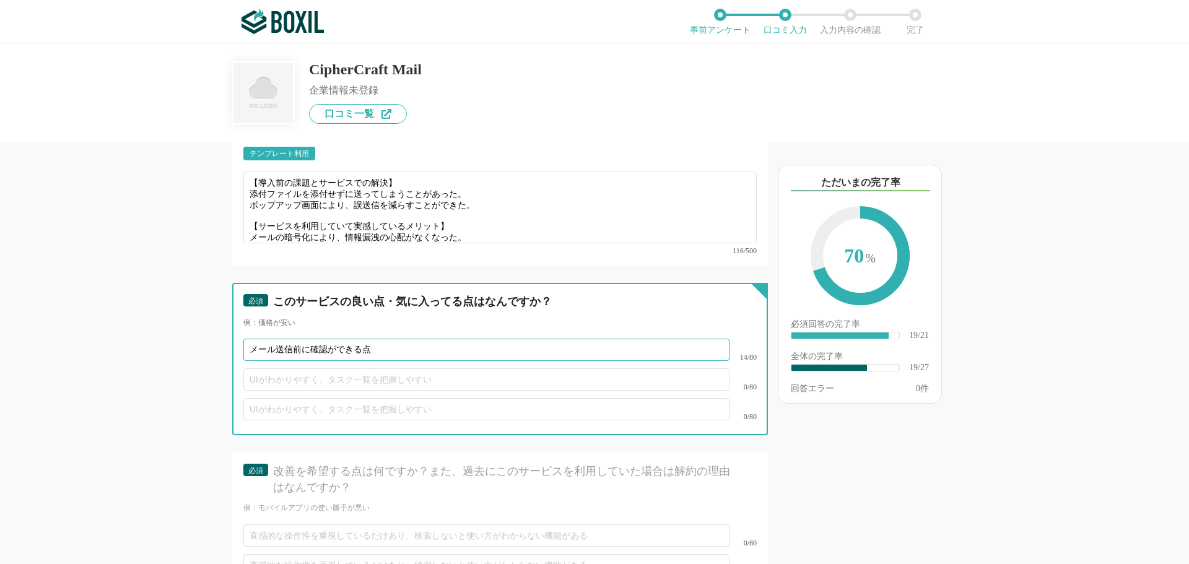
scroll to position [2476, 0]
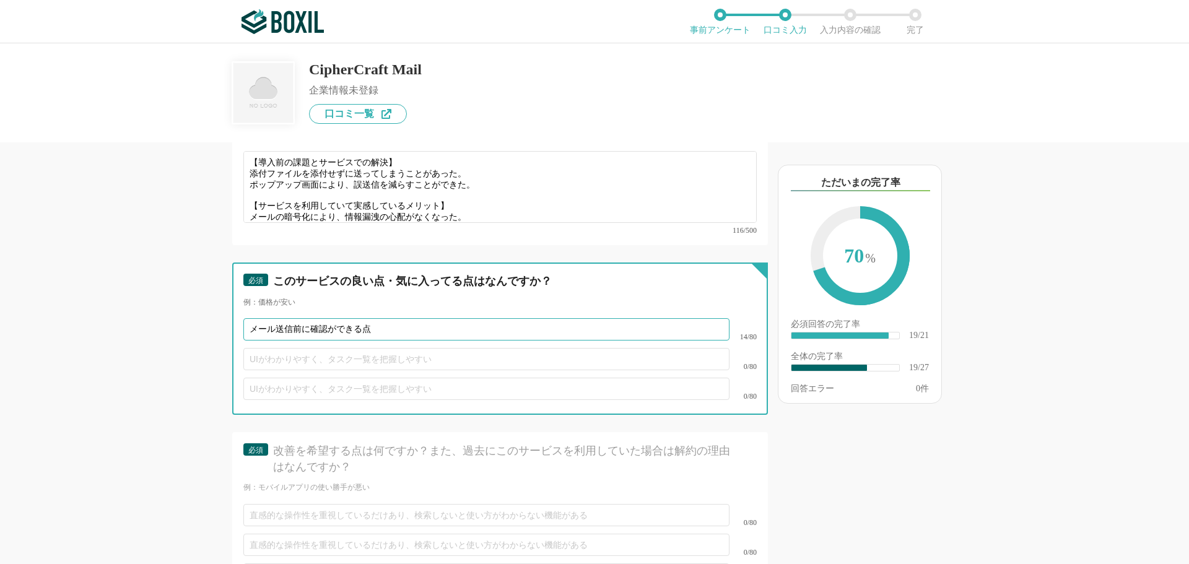
type input "メール送信前に確認ができる点"
click at [267, 350] on input "text" at bounding box center [486, 359] width 486 height 22
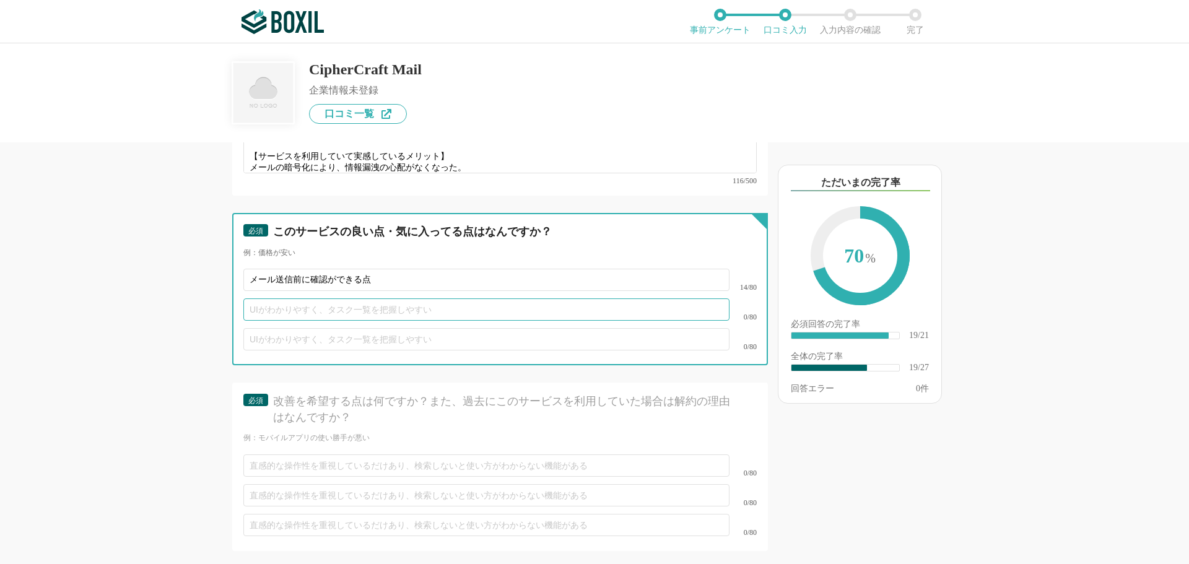
scroll to position [2600, 0]
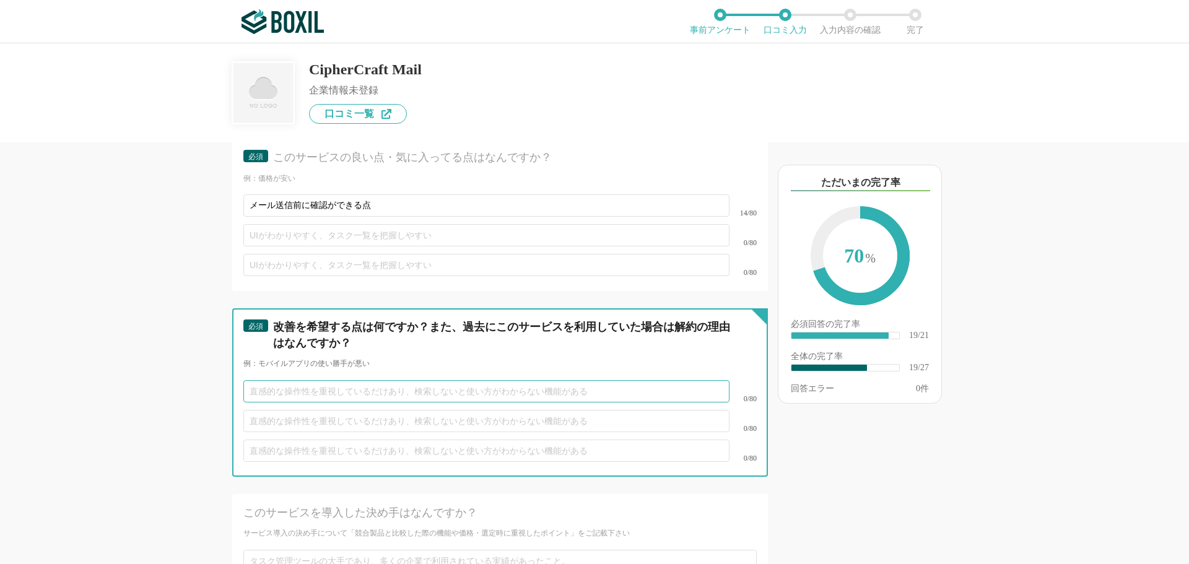
click at [279, 380] on input "text" at bounding box center [486, 391] width 486 height 22
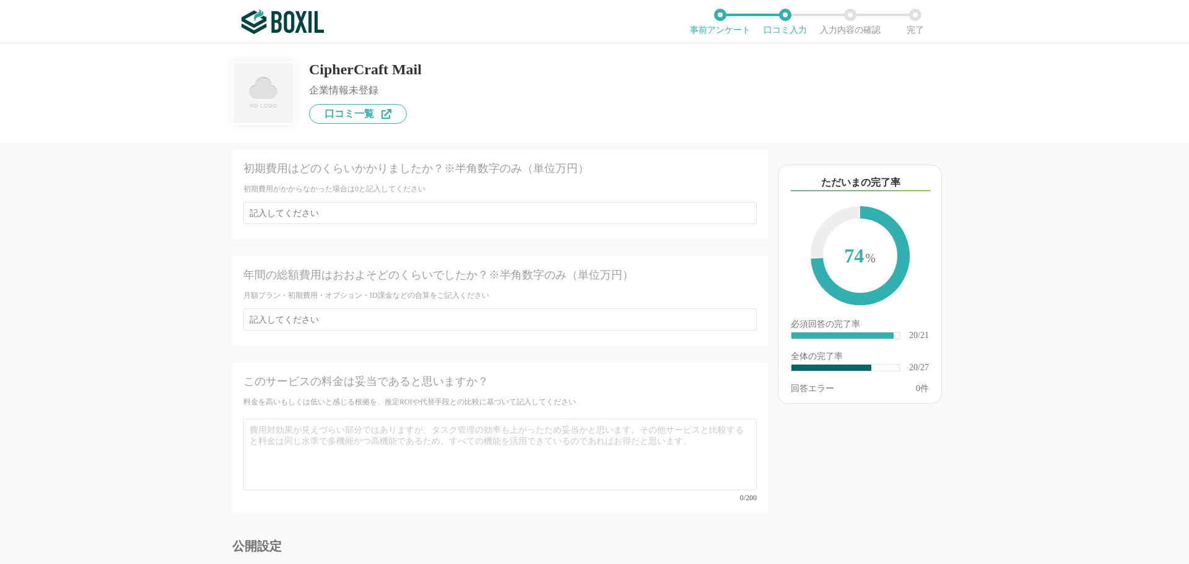
scroll to position [3219, 0]
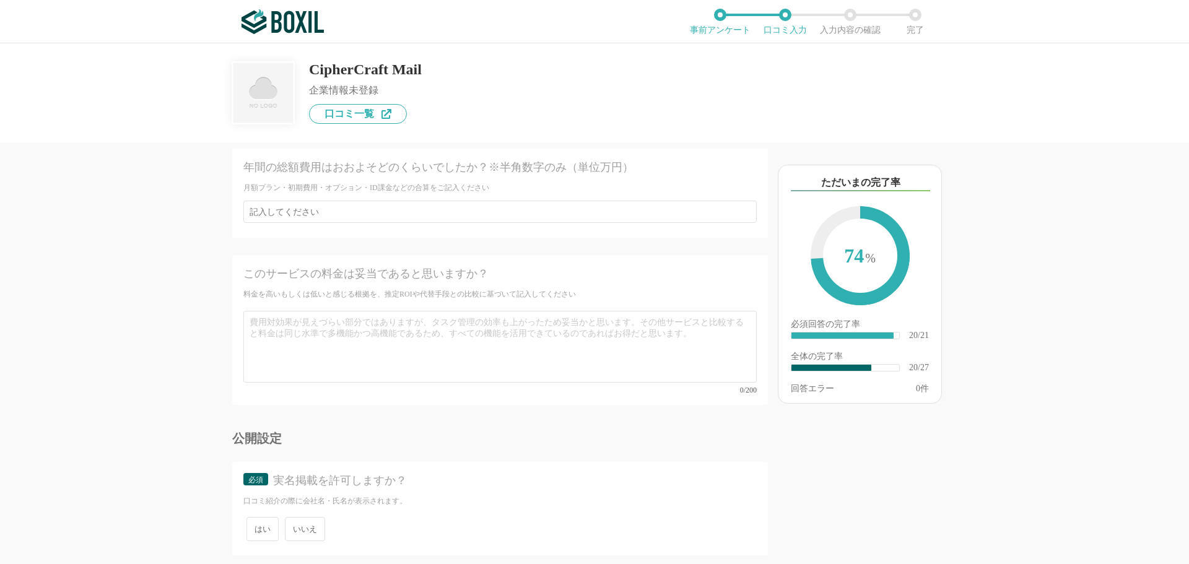
type input "システムの更新の際に、各社員で手続きを行う必要があり、その作業が面倒だった。"
click at [301, 517] on span "いいえ" at bounding box center [305, 529] width 40 height 24
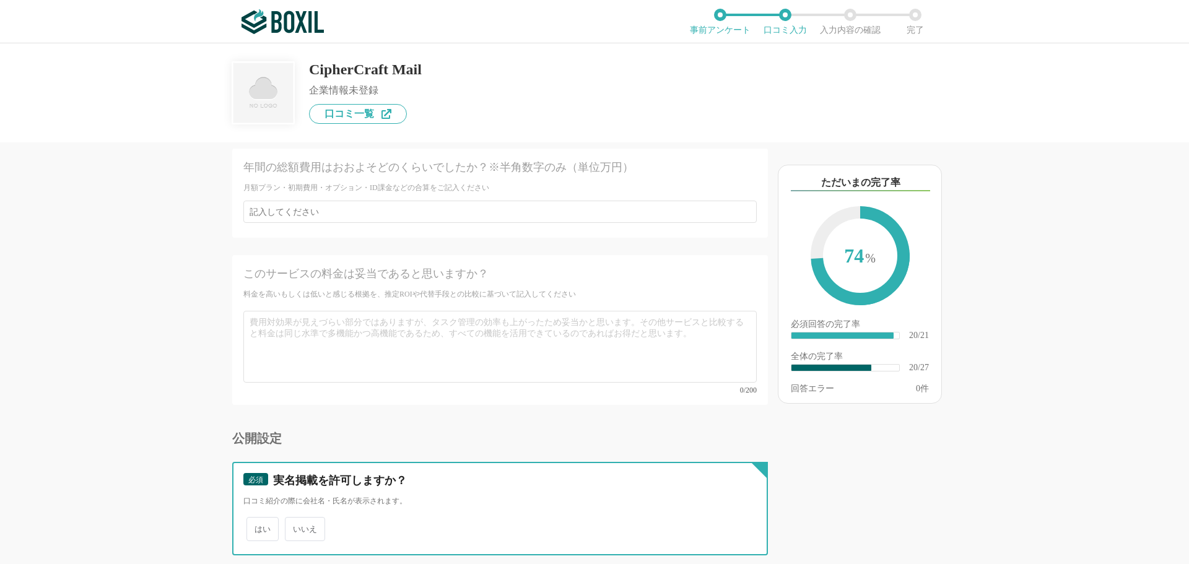
click at [296, 519] on input "いいえ" at bounding box center [292, 523] width 8 height 8
radio input "true"
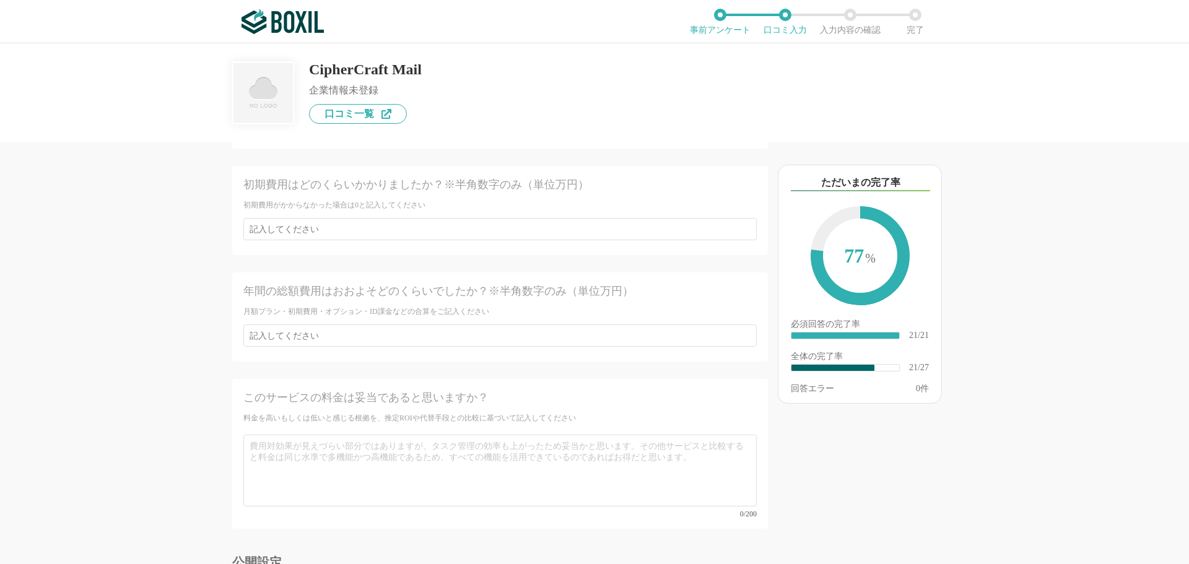
scroll to position [3246, 0]
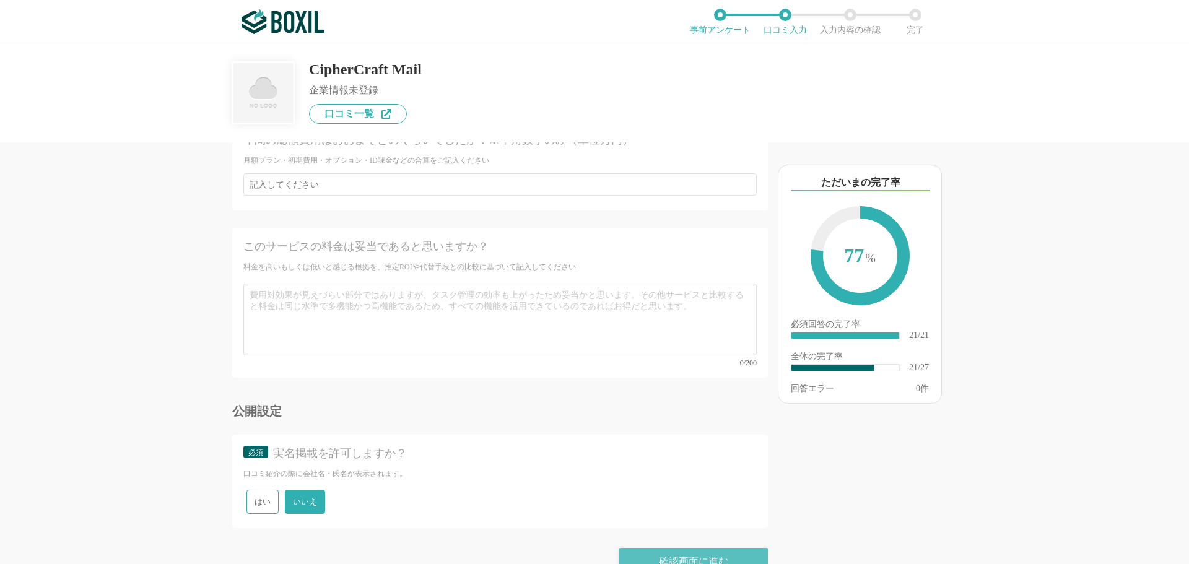
click at [667, 548] on div "確認画面に進む" at bounding box center [693, 561] width 149 height 27
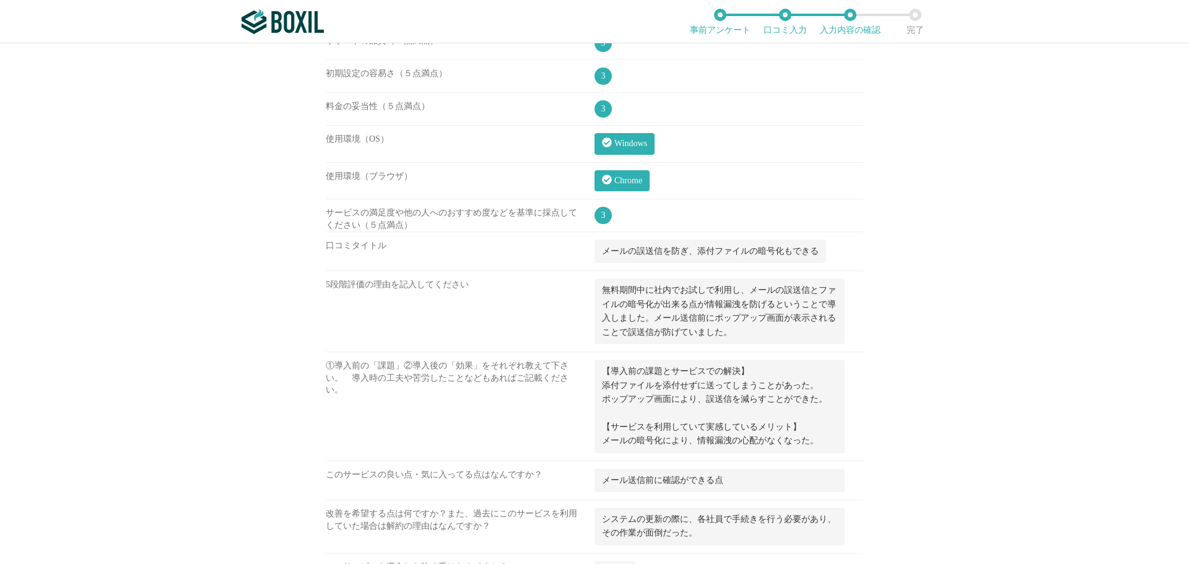
scroll to position [1114, 0]
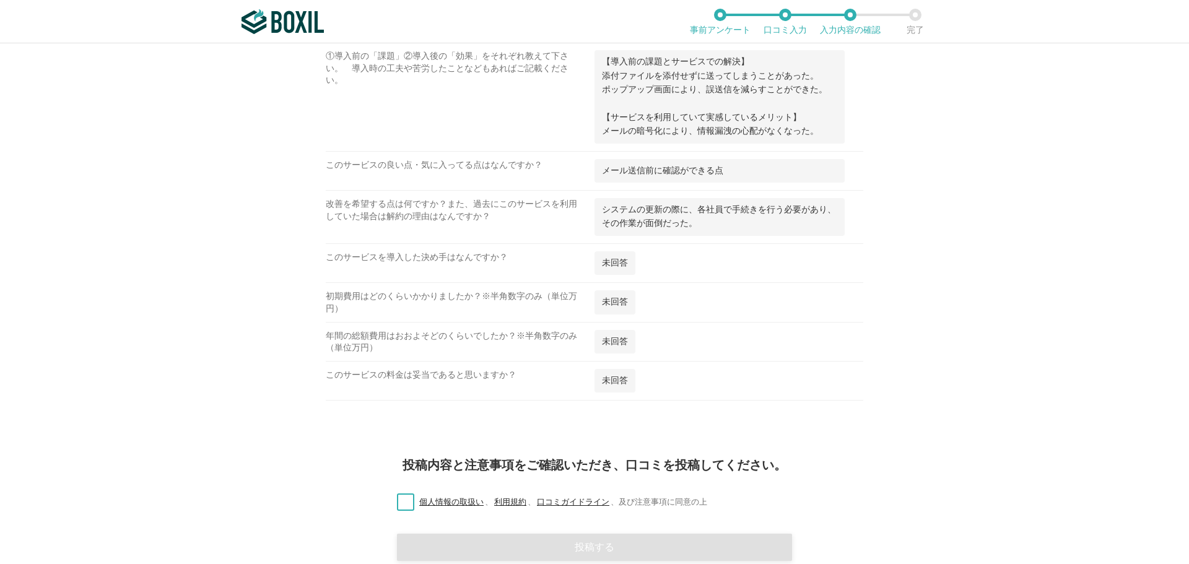
click at [405, 508] on label "個人情報の取扱い 、 利用規約 、 口コミガイドライン 、 及び注意事項に同意の上" at bounding box center [547, 502] width 320 height 13
click at [0, 0] on input "個人情報の取扱い 、 利用規約 、 口コミガイドライン 、 及び注意事項に同意の上" at bounding box center [0, 0] width 0 height 0
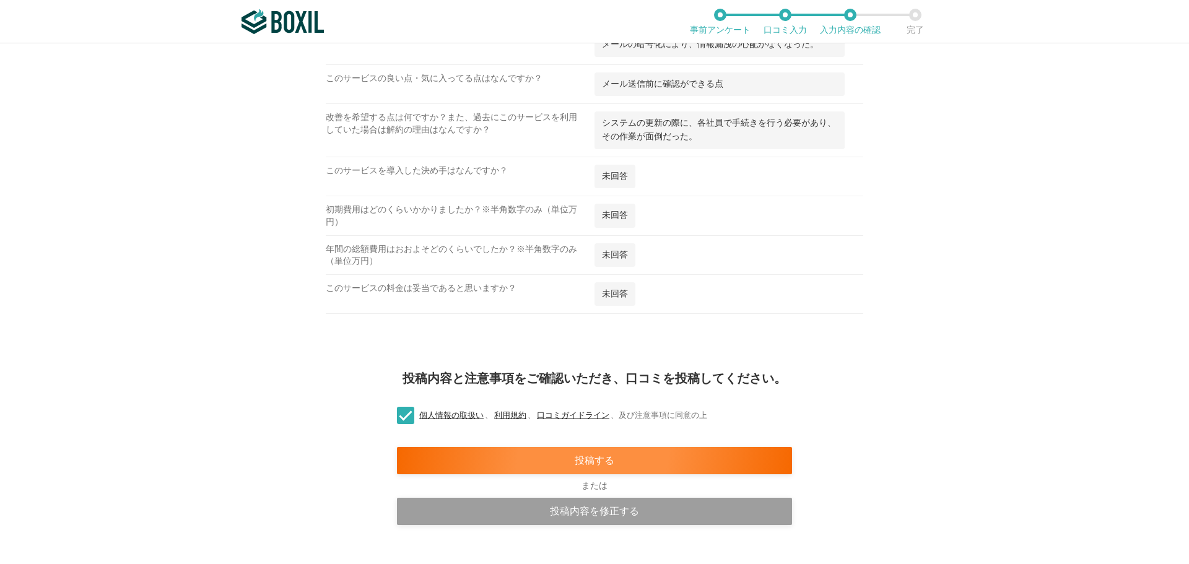
scroll to position [1226, 0]
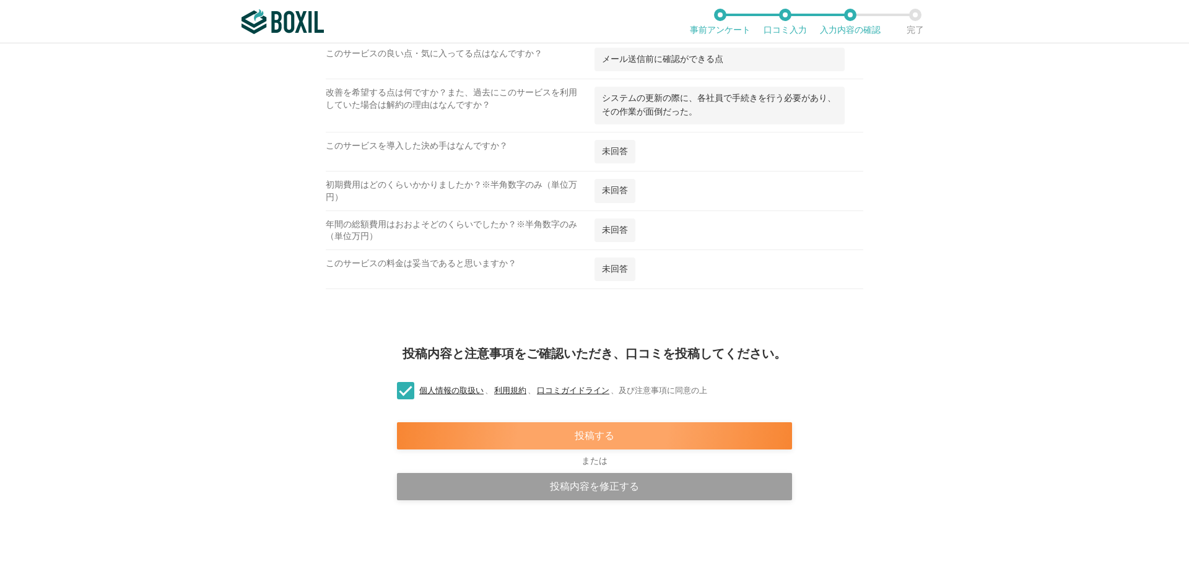
click at [561, 429] on div "投稿する" at bounding box center [594, 435] width 395 height 27
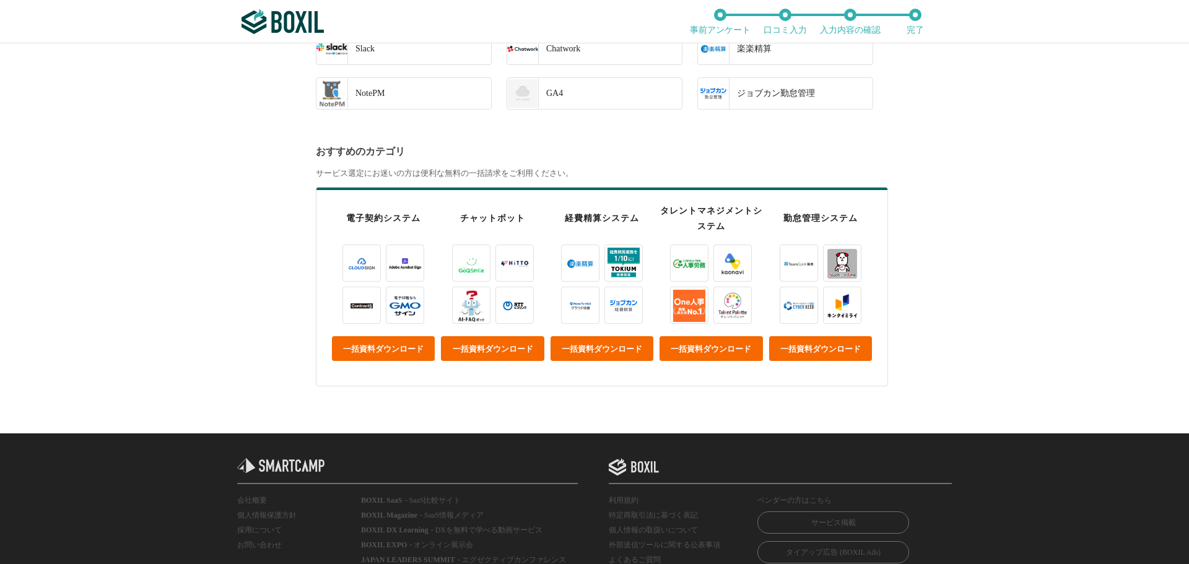
scroll to position [248, 0]
